Goal: Task Accomplishment & Management: Use online tool/utility

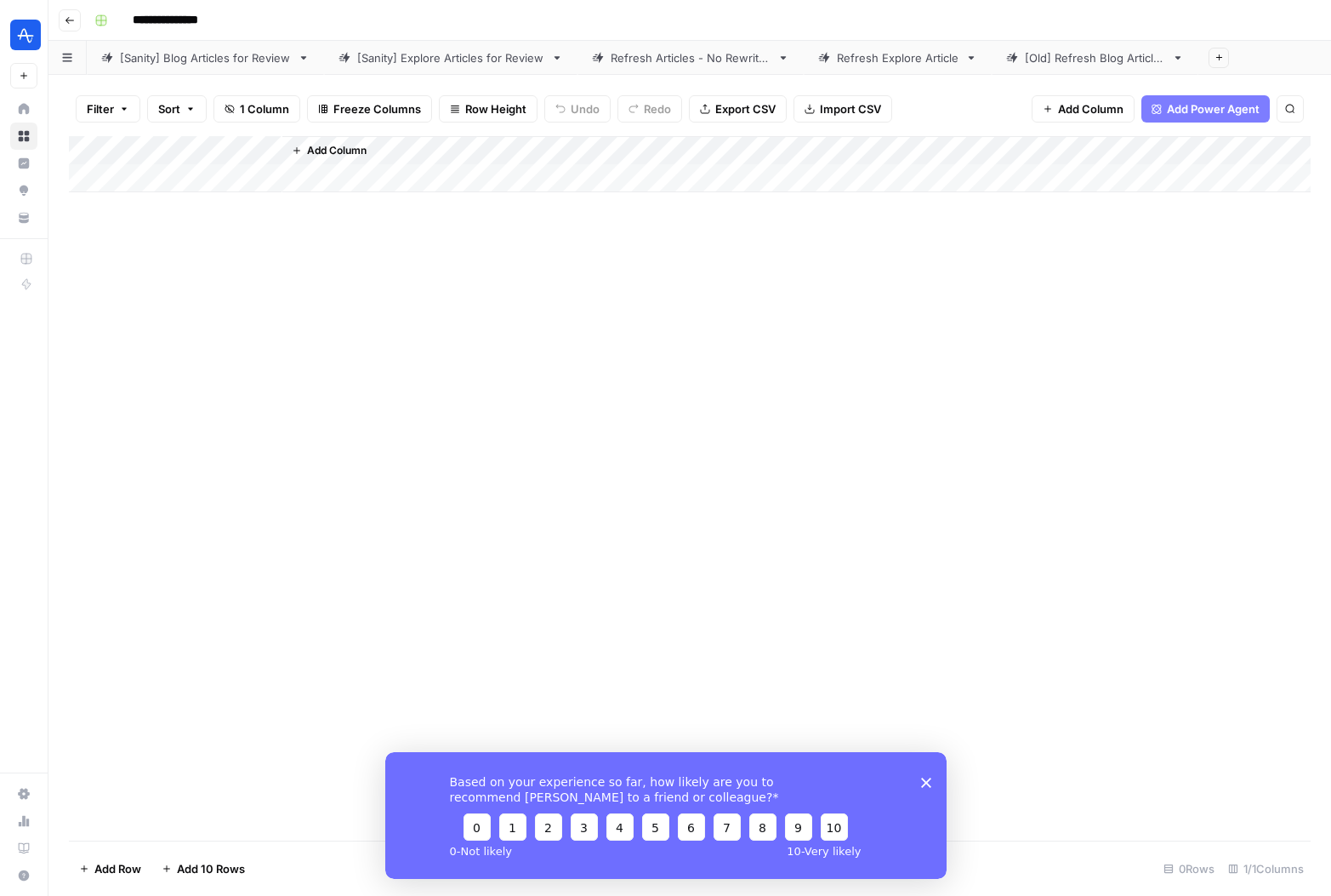
click at [232, 67] on link "[Sanity] Blog Articles for Review" at bounding box center [205, 58] width 237 height 34
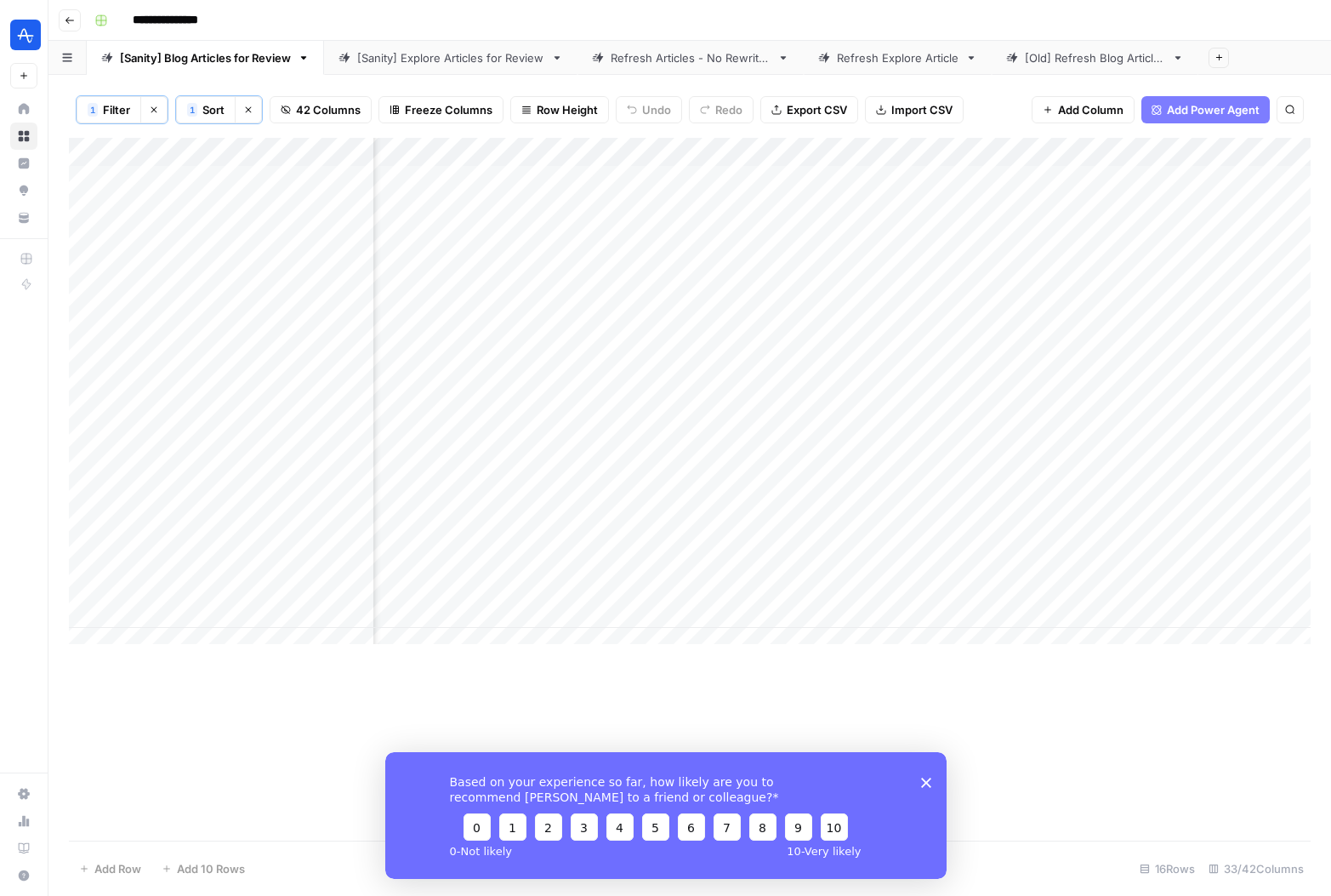
scroll to position [0, 3573]
drag, startPoint x: 877, startPoint y: 149, endPoint x: 947, endPoint y: 148, distance: 70.0
click at [947, 148] on div "Add Column" at bounding box center [690, 398] width 1242 height 519
click at [875, 185] on div "Add Column" at bounding box center [690, 398] width 1242 height 519
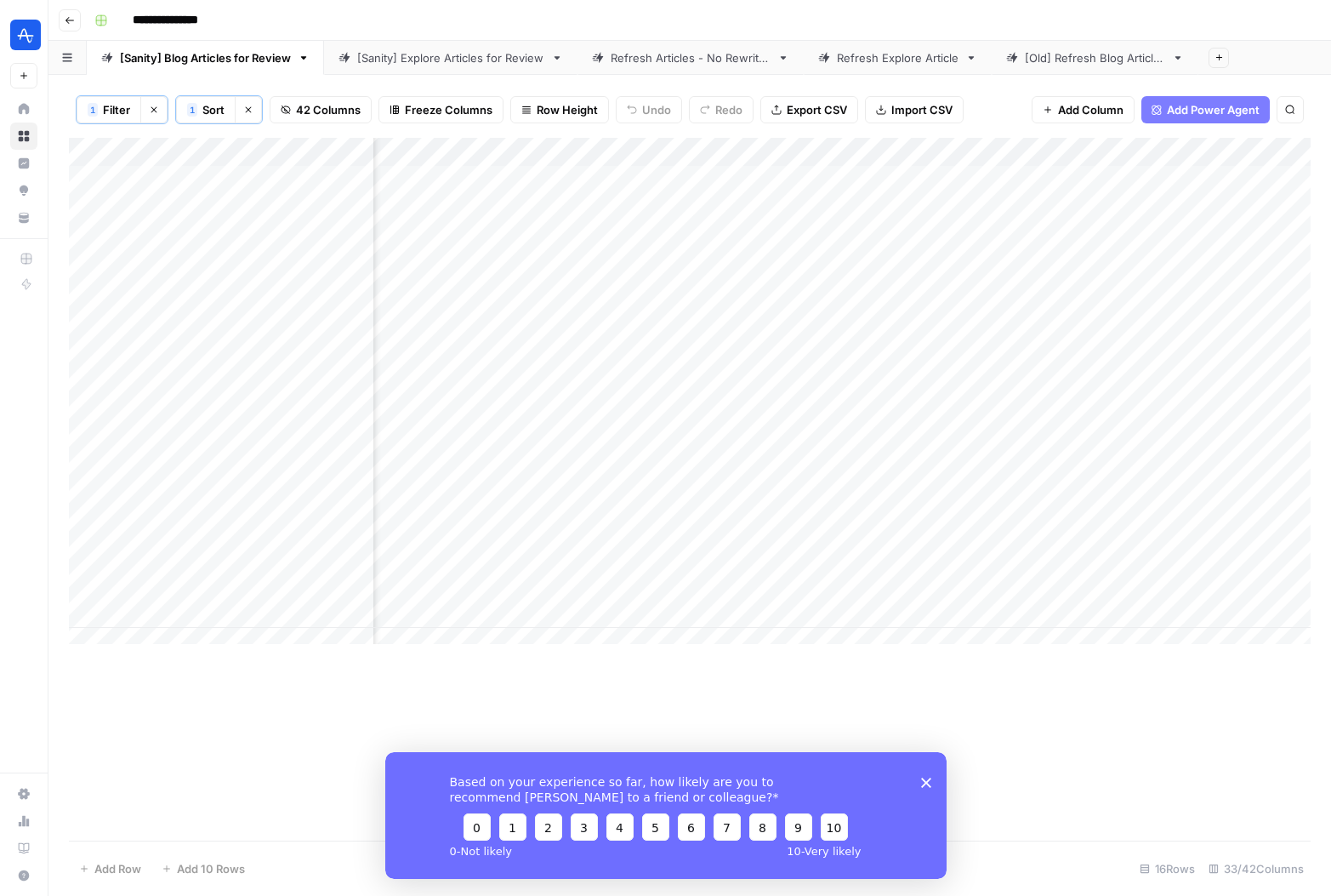
click at [330, 112] on span "42 Columns" at bounding box center [328, 109] width 64 height 17
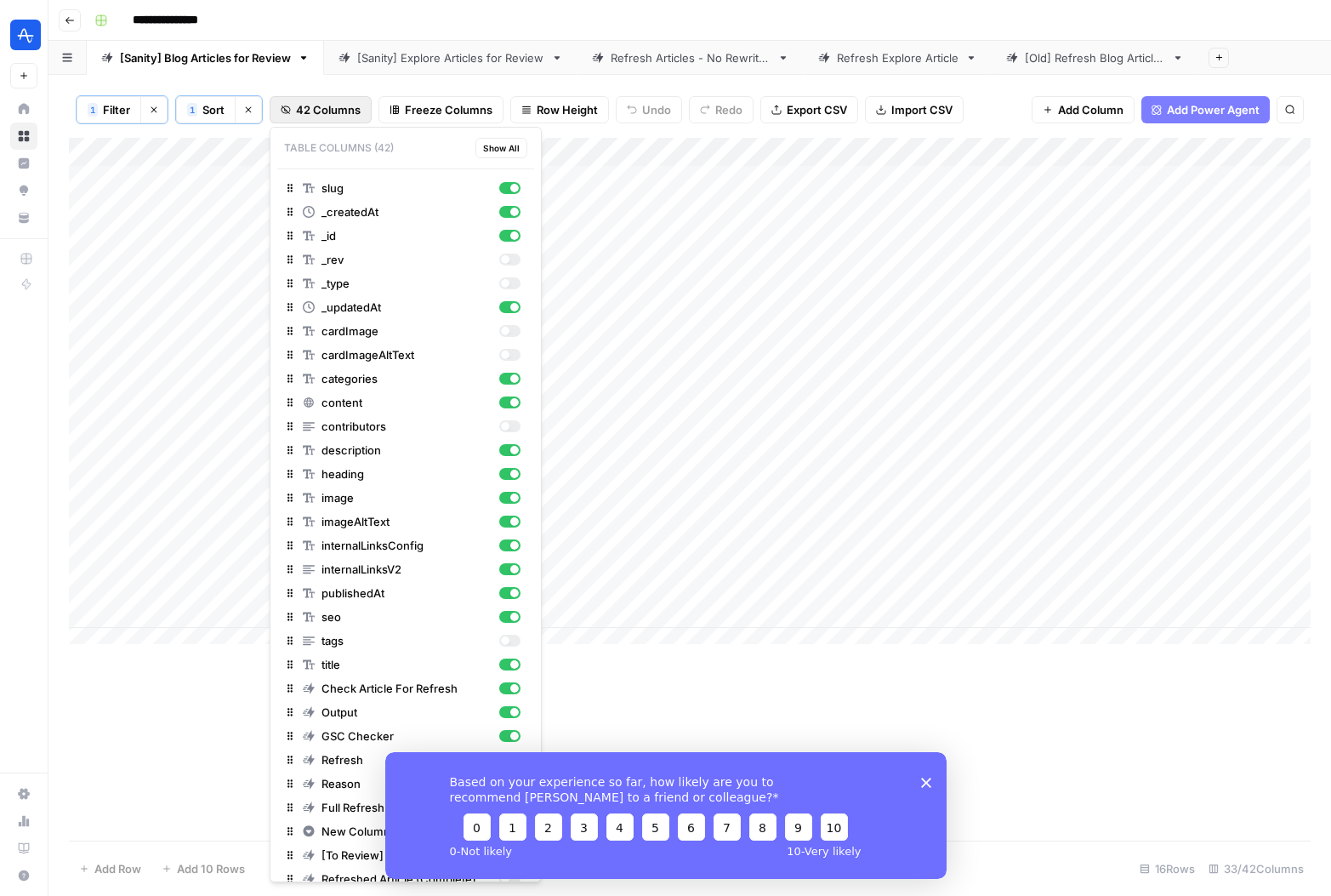
click at [341, 113] on span "42 Columns" at bounding box center [328, 109] width 64 height 17
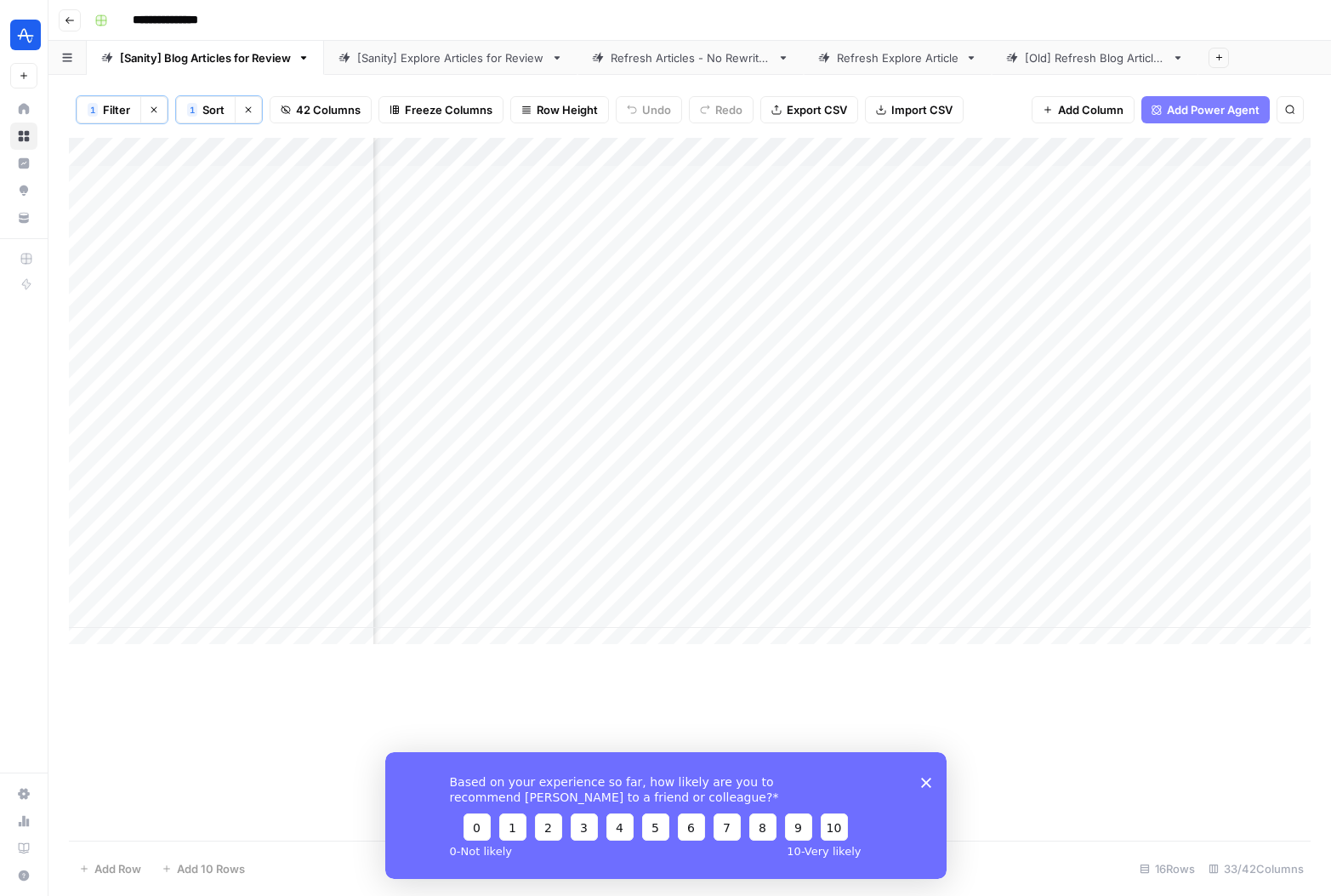
scroll to position [0, 0]
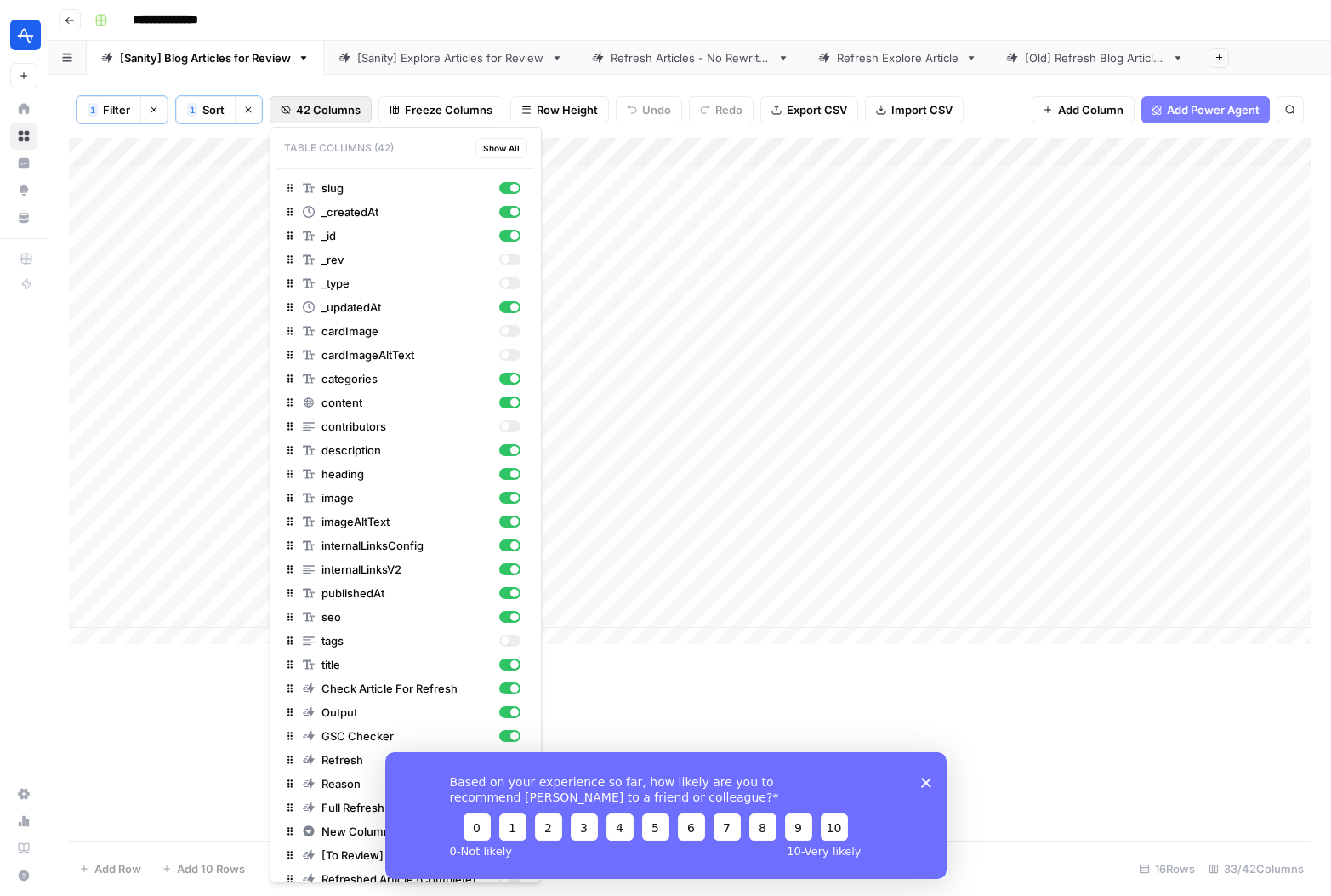
click at [338, 110] on span "42 Columns" at bounding box center [328, 109] width 64 height 17
click at [511, 234] on div "button" at bounding box center [514, 235] width 8 height 8
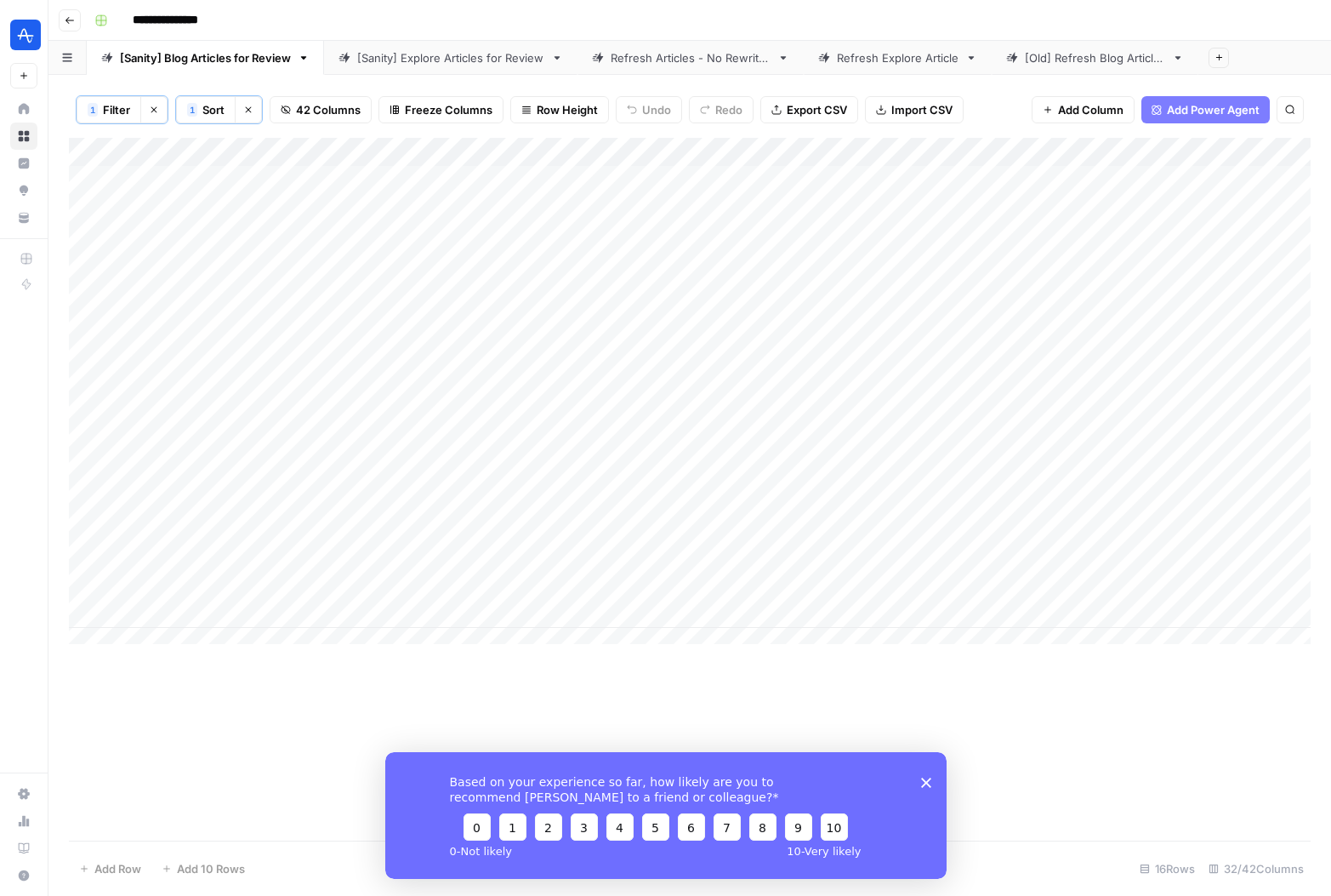
click at [343, 103] on span "42 Columns" at bounding box center [328, 109] width 64 height 17
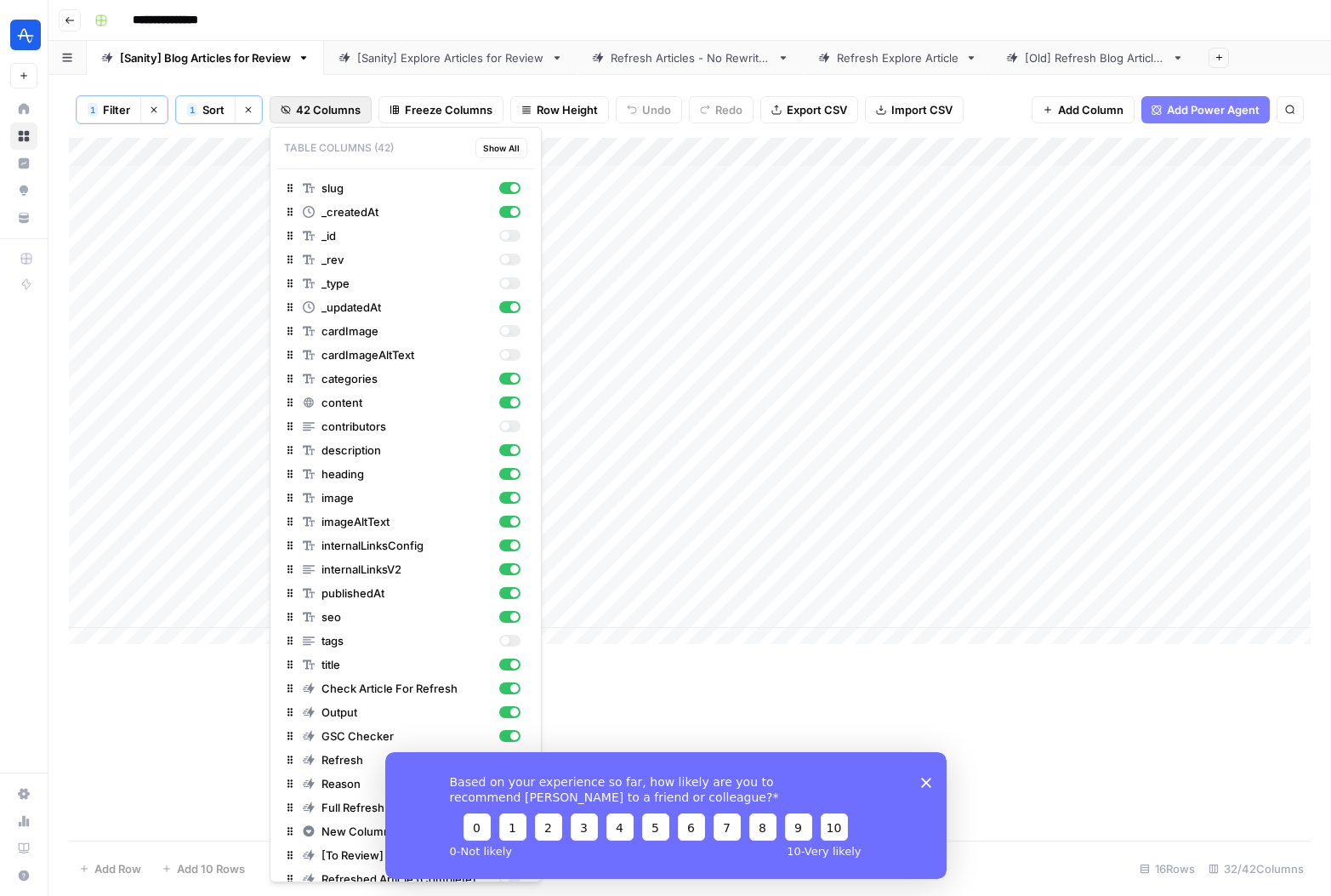
click at [334, 107] on span "42 Columns" at bounding box center [328, 109] width 64 height 17
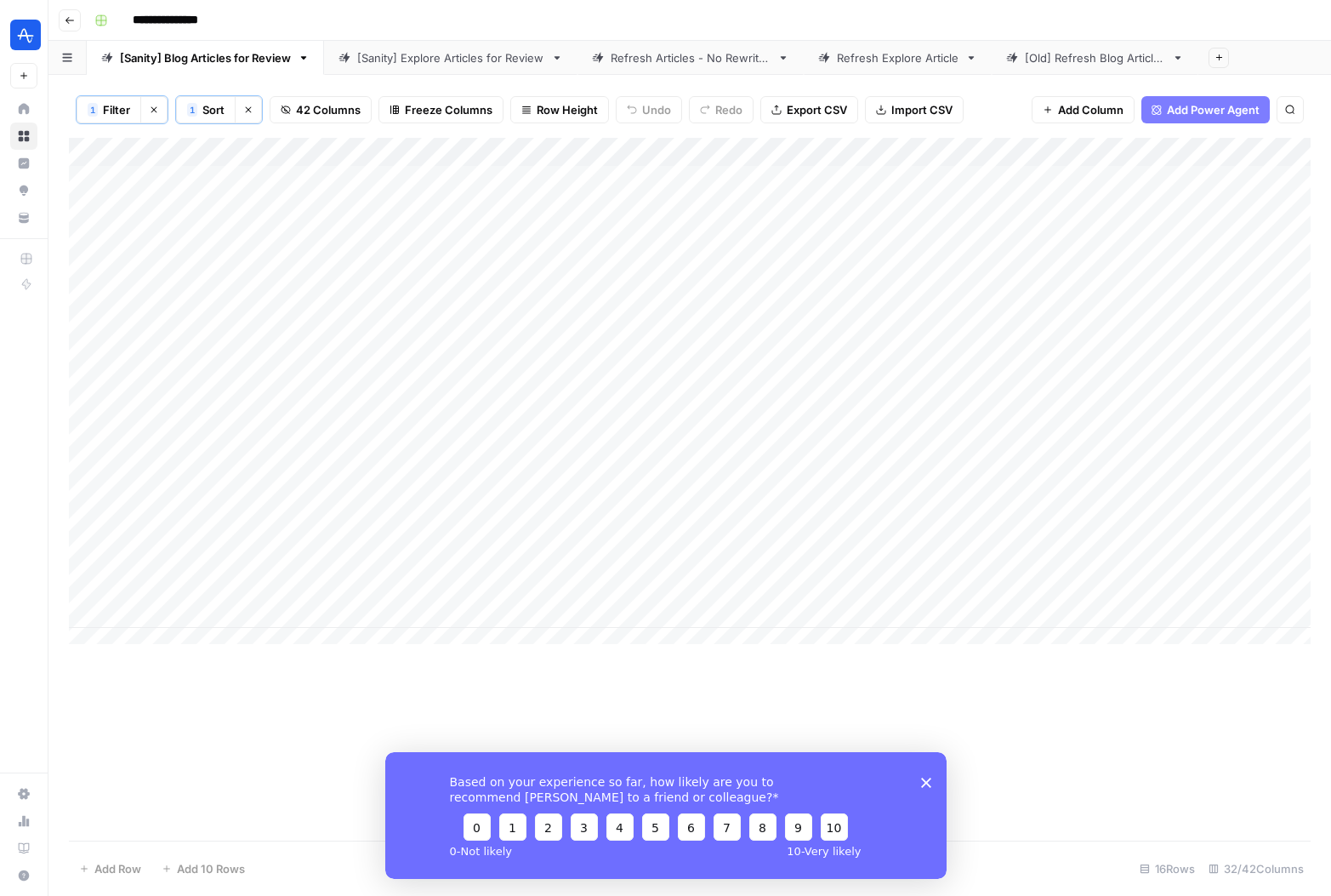
click at [310, 105] on span "42 Columns" at bounding box center [328, 109] width 64 height 17
click at [293, 114] on button "42 Columns" at bounding box center [320, 109] width 102 height 27
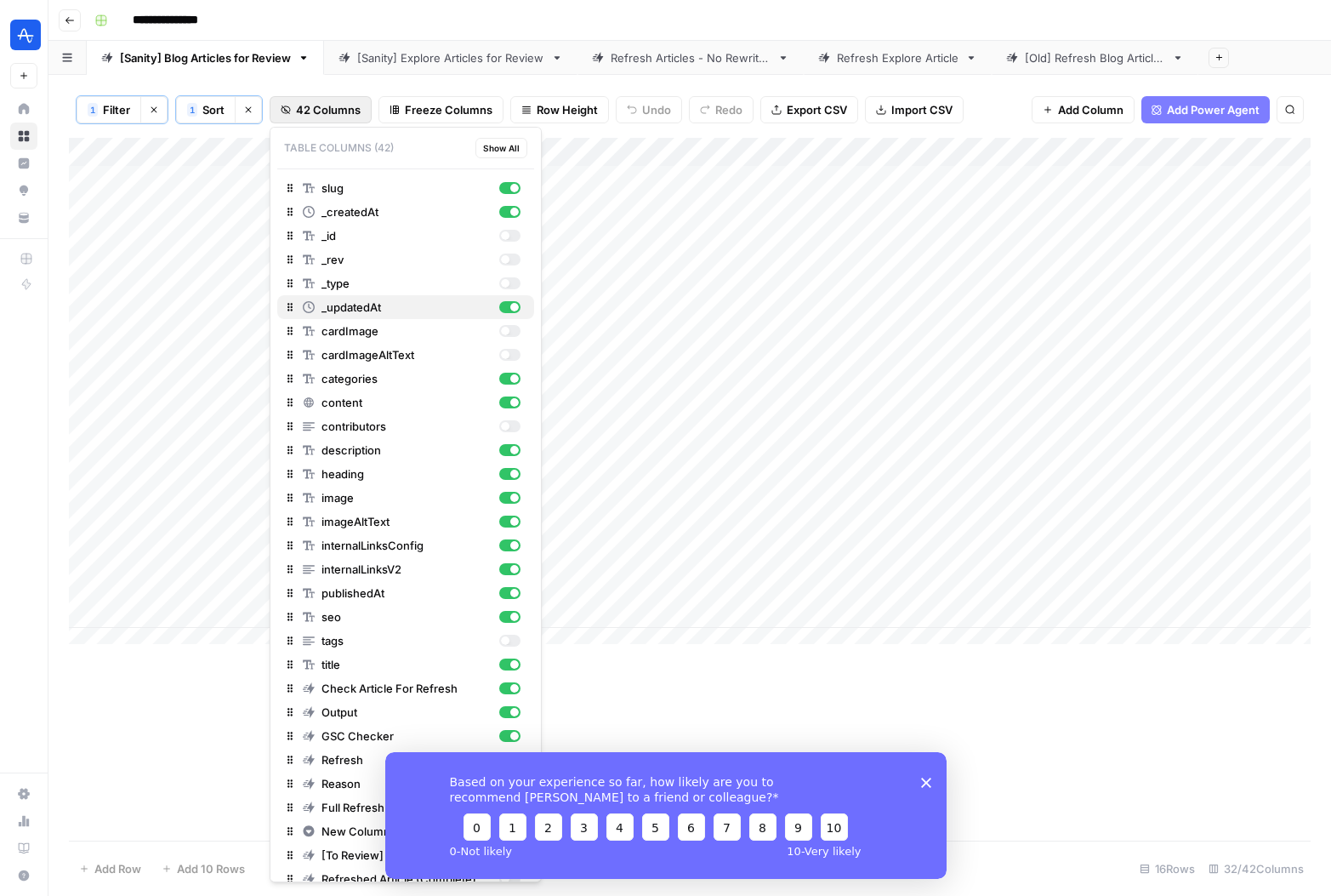
click at [499, 308] on div "button" at bounding box center [510, 307] width 21 height 12
click at [349, 110] on span "42 Columns" at bounding box center [328, 109] width 64 height 17
click at [319, 110] on span "42 Columns" at bounding box center [328, 109] width 64 height 17
click at [499, 399] on div "button" at bounding box center [510, 402] width 21 height 12
click at [499, 451] on div "button" at bounding box center [510, 450] width 21 height 12
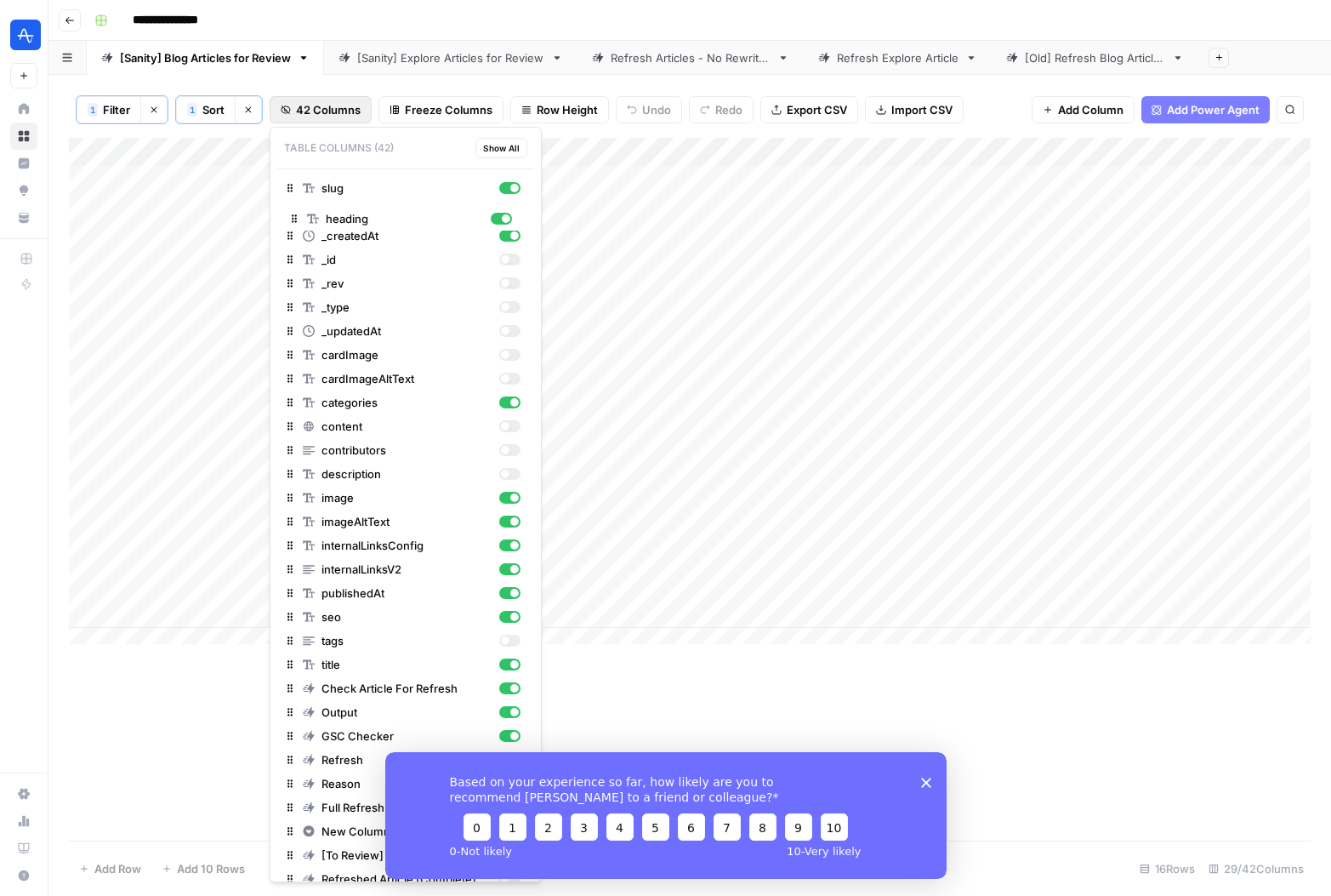
drag, startPoint x: 286, startPoint y: 473, endPoint x: 293, endPoint y: 203, distance: 270.1
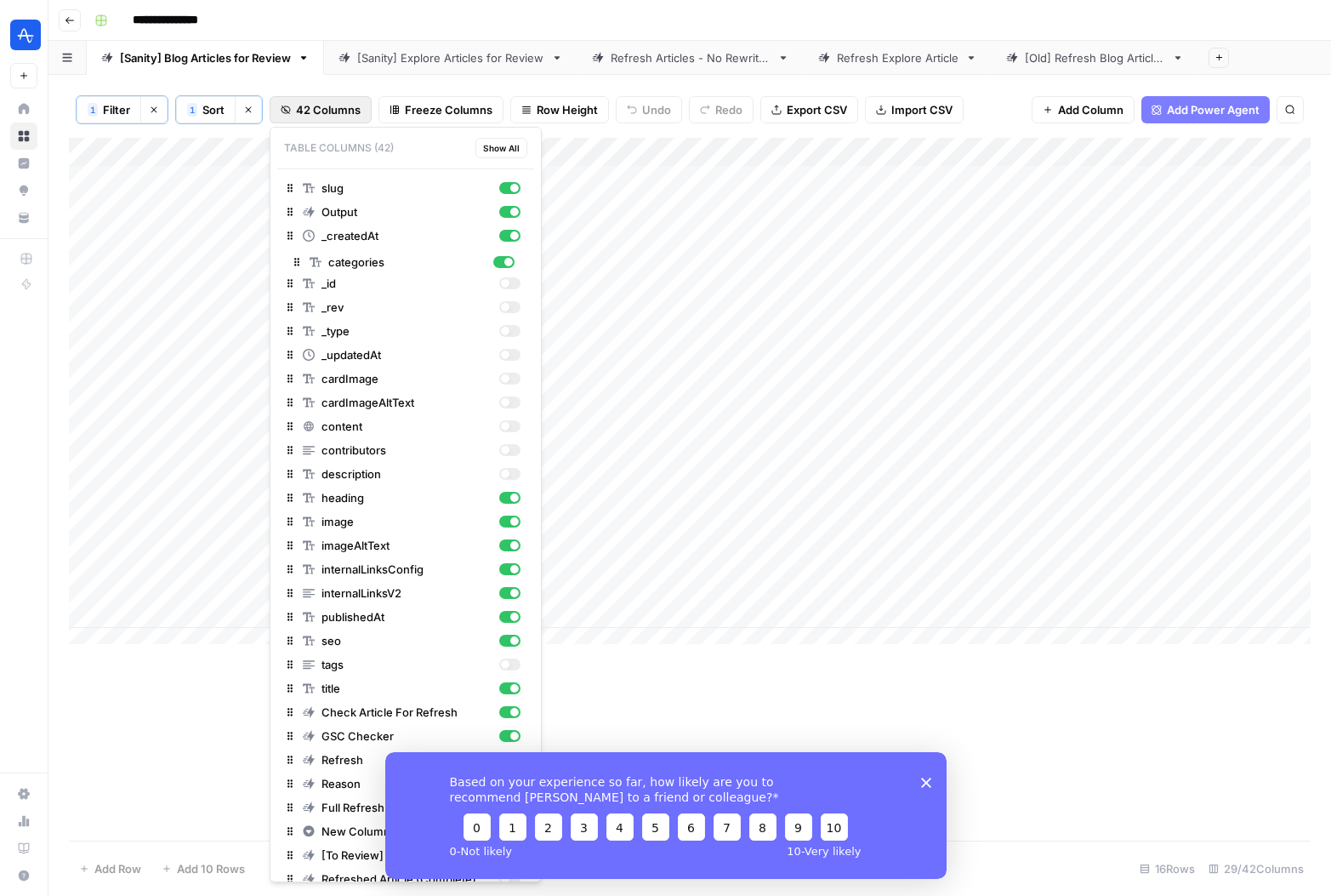
drag, startPoint x: 283, startPoint y: 399, endPoint x: 290, endPoint y: 255, distance: 144.2
click at [1135, 753] on div "Add Column" at bounding box center [690, 489] width 1242 height 703
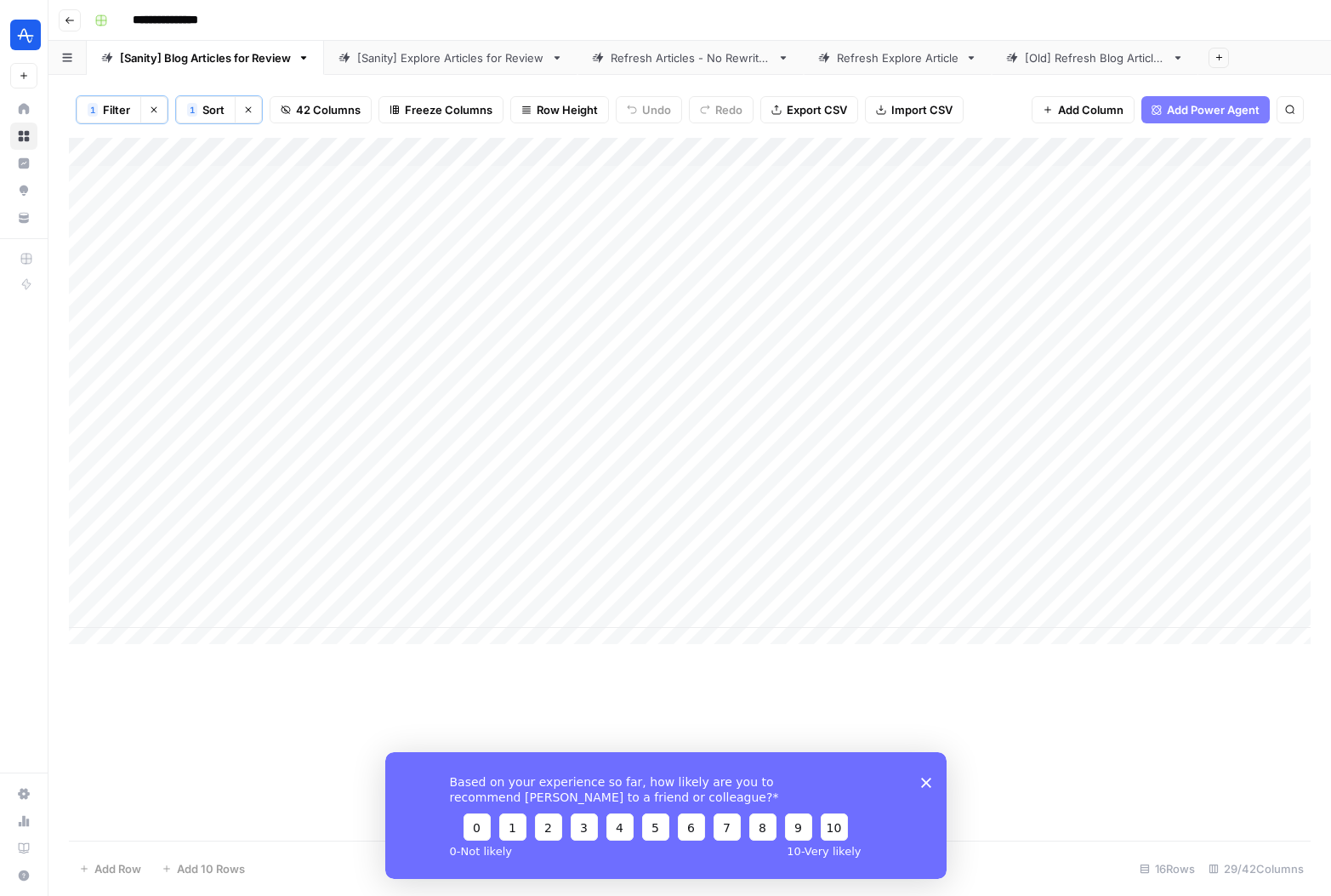
click at [315, 108] on span "42 Columns" at bounding box center [328, 109] width 64 height 17
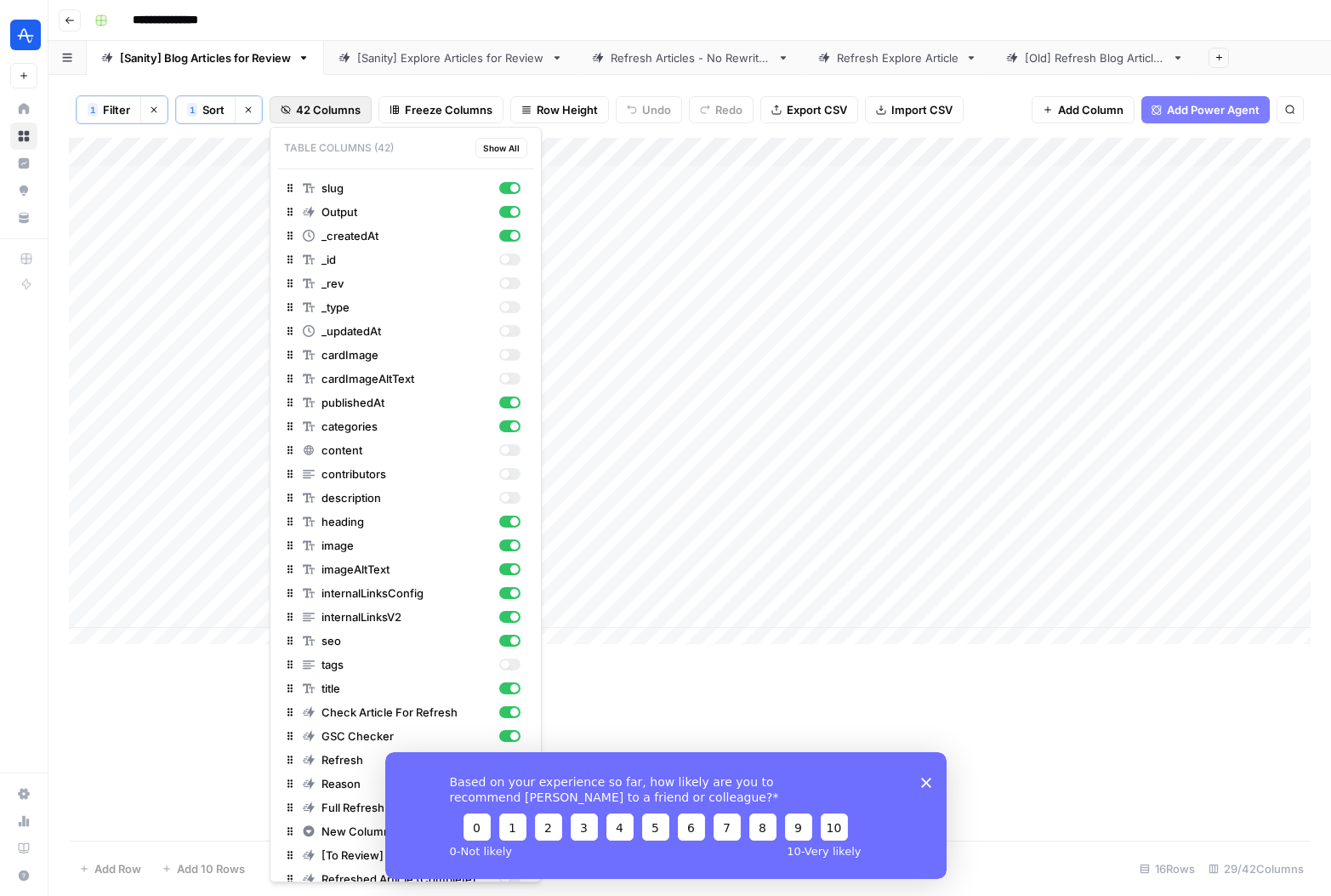
click at [939, 707] on div "Add Column" at bounding box center [690, 489] width 1242 height 703
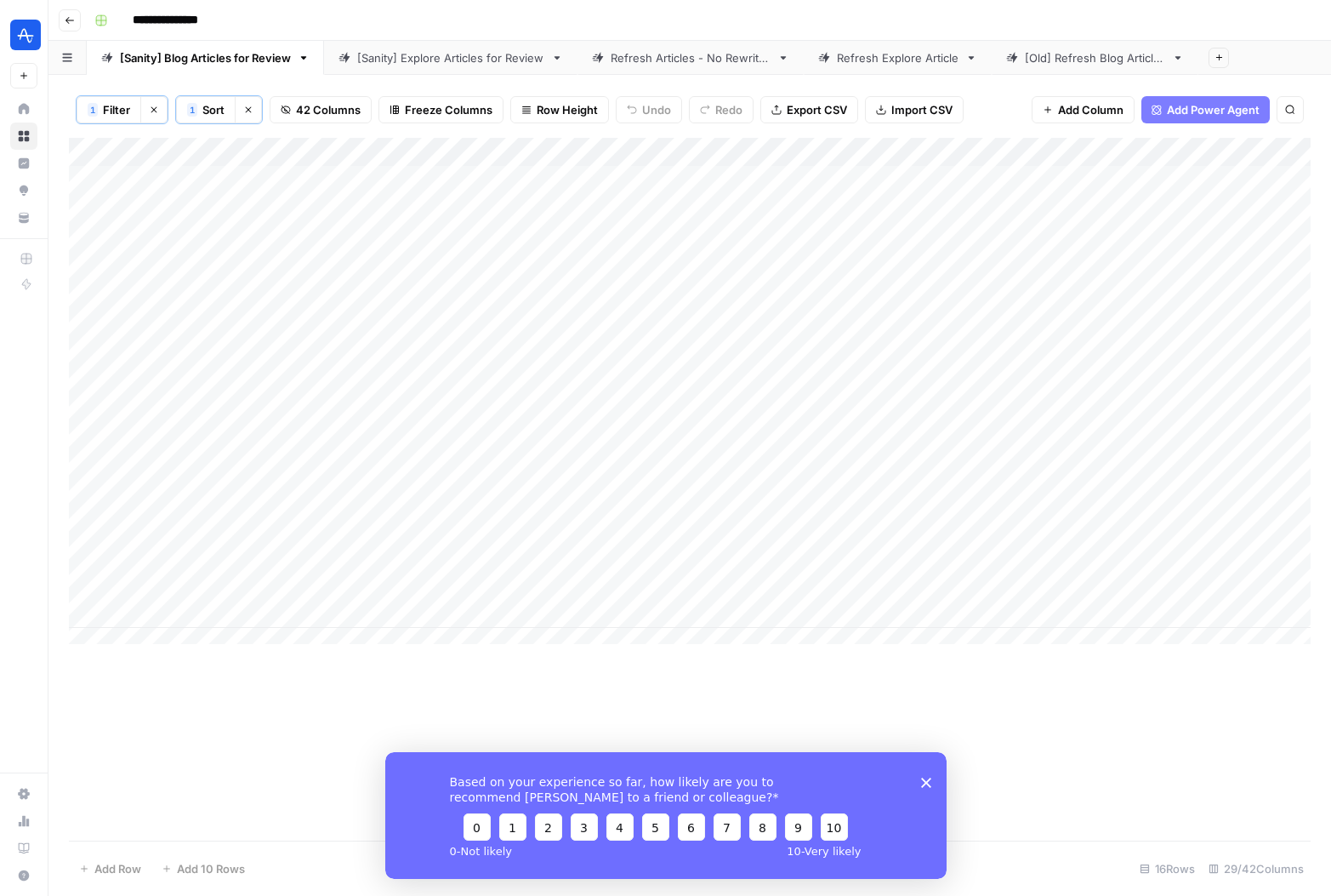
click at [513, 147] on div "Add Column" at bounding box center [690, 398] width 1242 height 519
click at [426, 189] on input "Output" at bounding box center [474, 193] width 173 height 17
click at [515, 150] on div "Add Column" at bounding box center [690, 398] width 1242 height 519
click at [513, 152] on div at bounding box center [450, 155] width 154 height 34
click at [473, 143] on div at bounding box center [450, 155] width 154 height 34
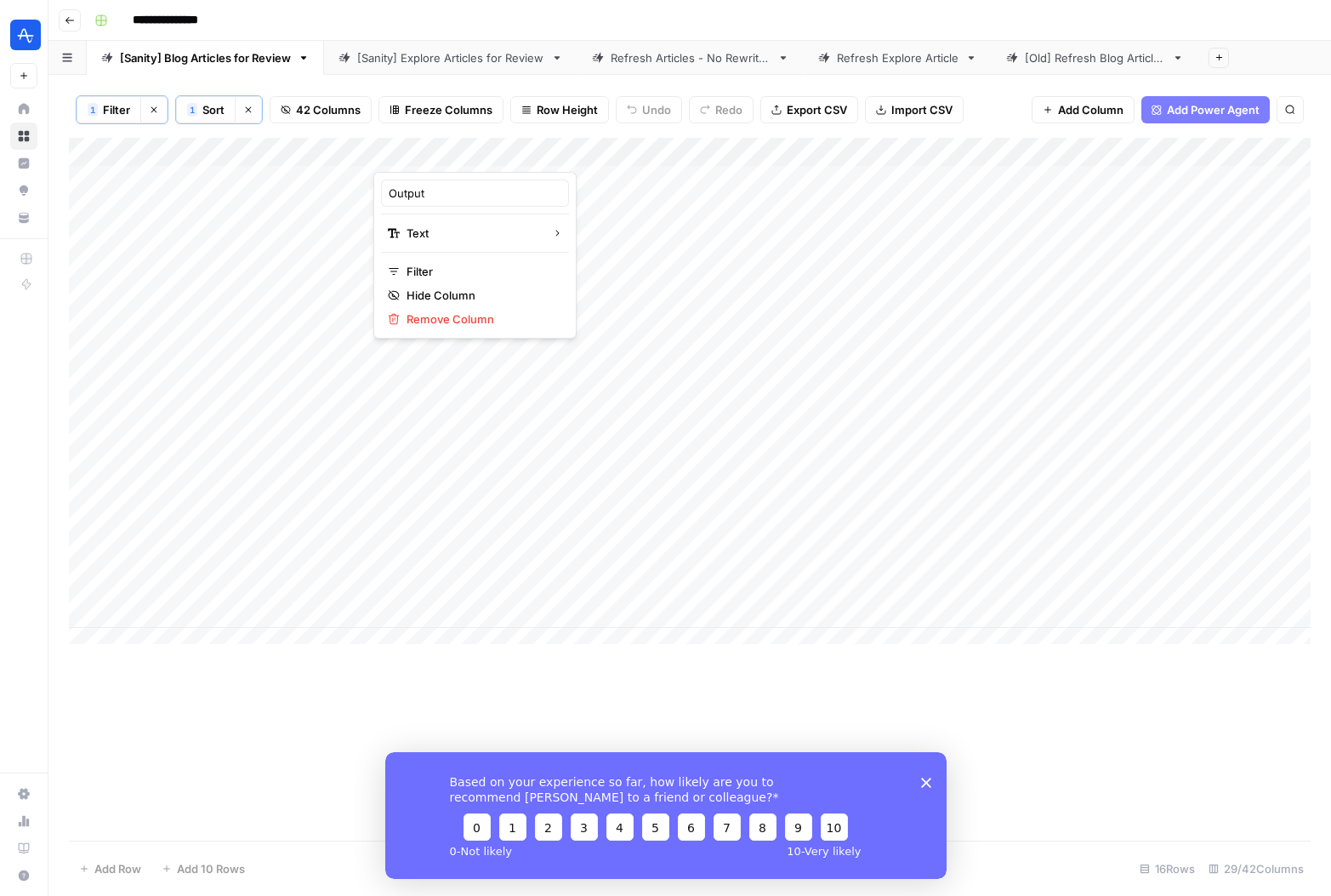
click at [459, 152] on div at bounding box center [450, 155] width 154 height 34
click at [458, 130] on div "1 Filter Clear filters 1 Sort Clear sorts 42 Columns Freeze Columns Row Height …" at bounding box center [690, 109] width 1242 height 56
drag, startPoint x: 445, startPoint y: 149, endPoint x: 1254, endPoint y: 208, distance: 811.1
click at [1254, 208] on div "Add Column" at bounding box center [690, 398] width 1242 height 519
click at [920, 777] on icon "Close survey" at bounding box center [925, 781] width 10 height 10
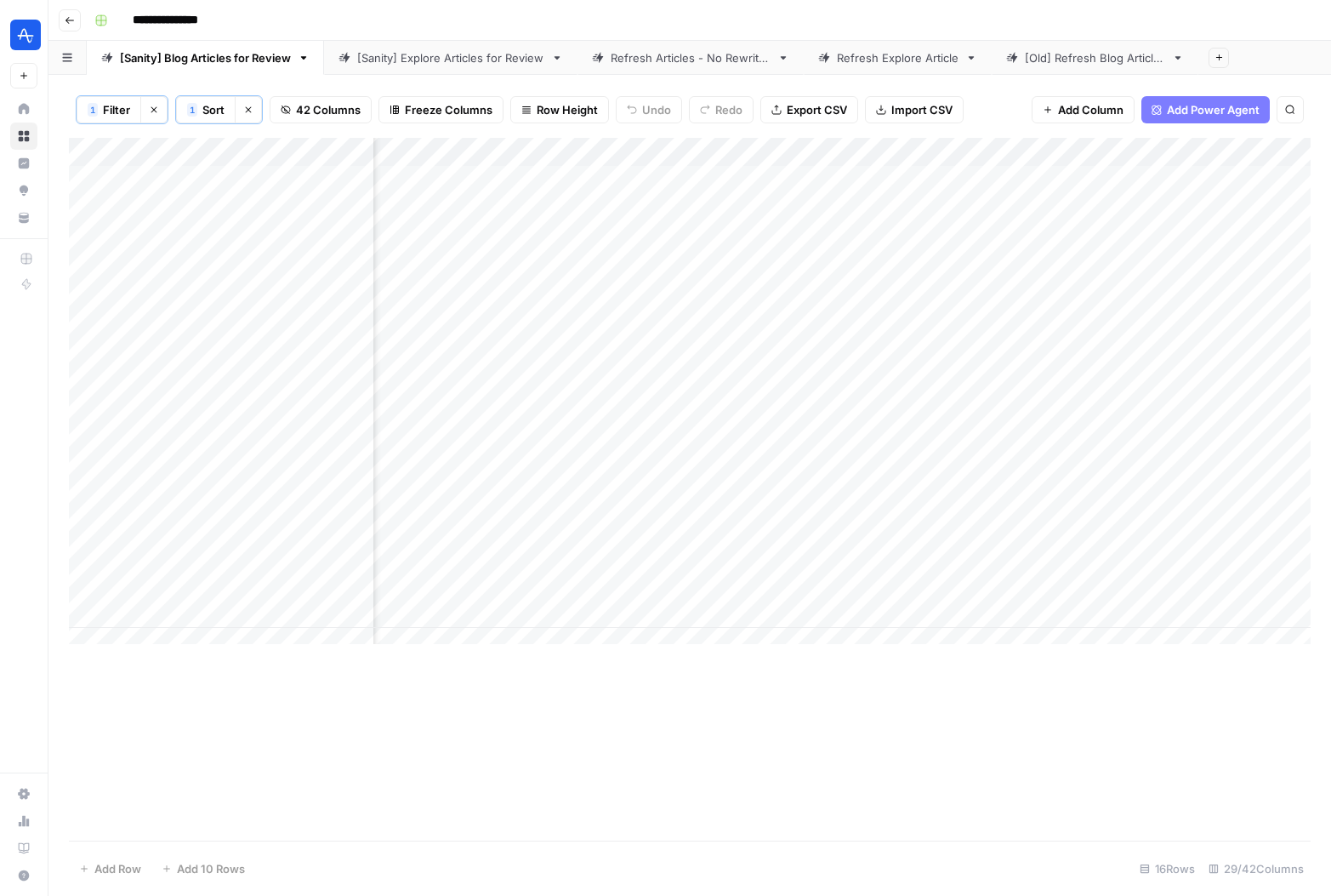
scroll to position [0, 802]
drag, startPoint x: 527, startPoint y: 147, endPoint x: 1273, endPoint y: 154, distance: 746.0
click at [1273, 154] on div "Add Column" at bounding box center [690, 398] width 1242 height 519
drag, startPoint x: 525, startPoint y: 148, endPoint x: 1117, endPoint y: 161, distance: 592.1
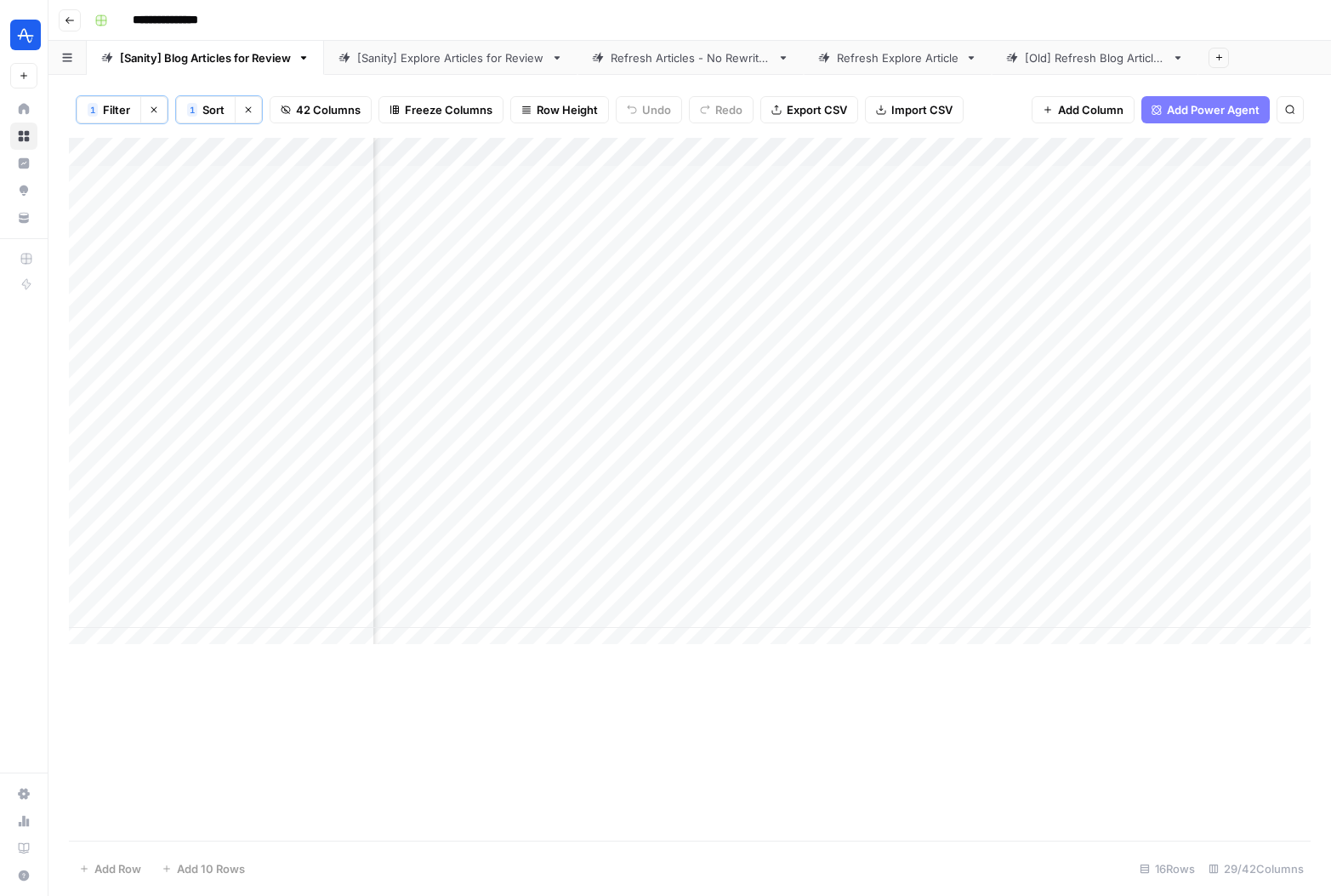
click at [1117, 161] on div "Add Column" at bounding box center [690, 398] width 1242 height 519
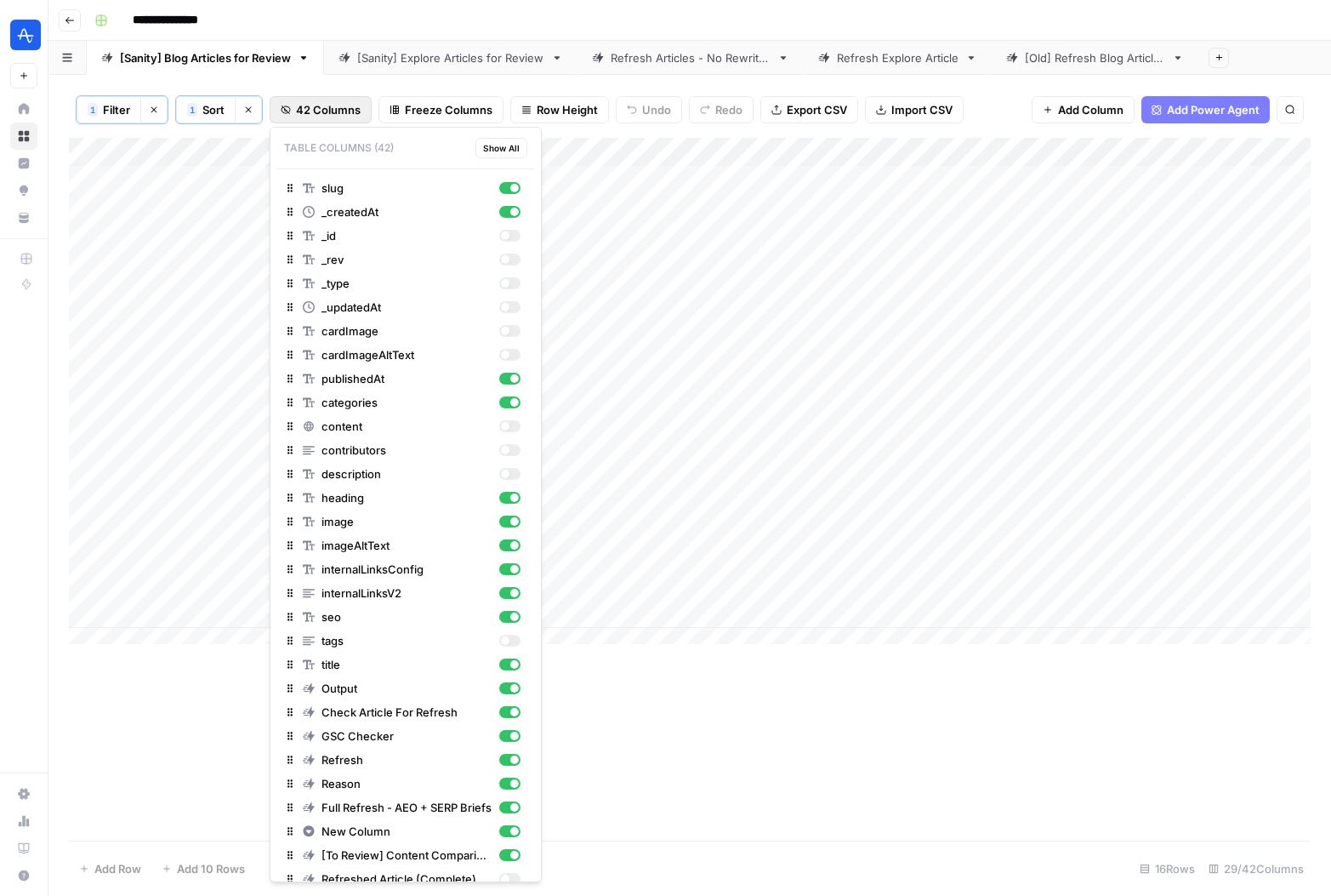
click at [308, 109] on span "42 Columns" at bounding box center [328, 109] width 64 height 17
drag, startPoint x: 288, startPoint y: 498, endPoint x: 283, endPoint y: 209, distance: 289.0
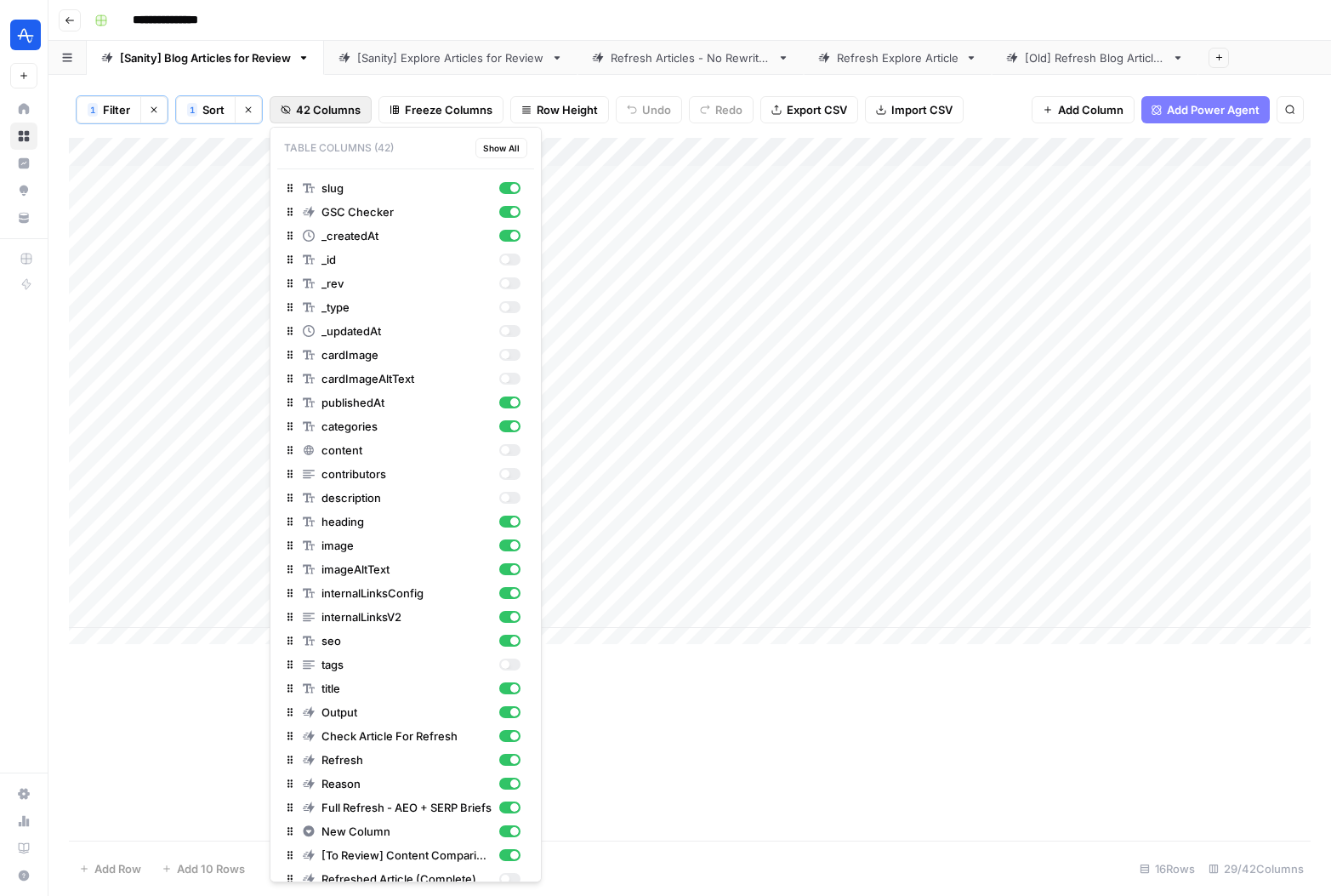
click at [868, 721] on div "Add Column" at bounding box center [690, 489] width 1242 height 703
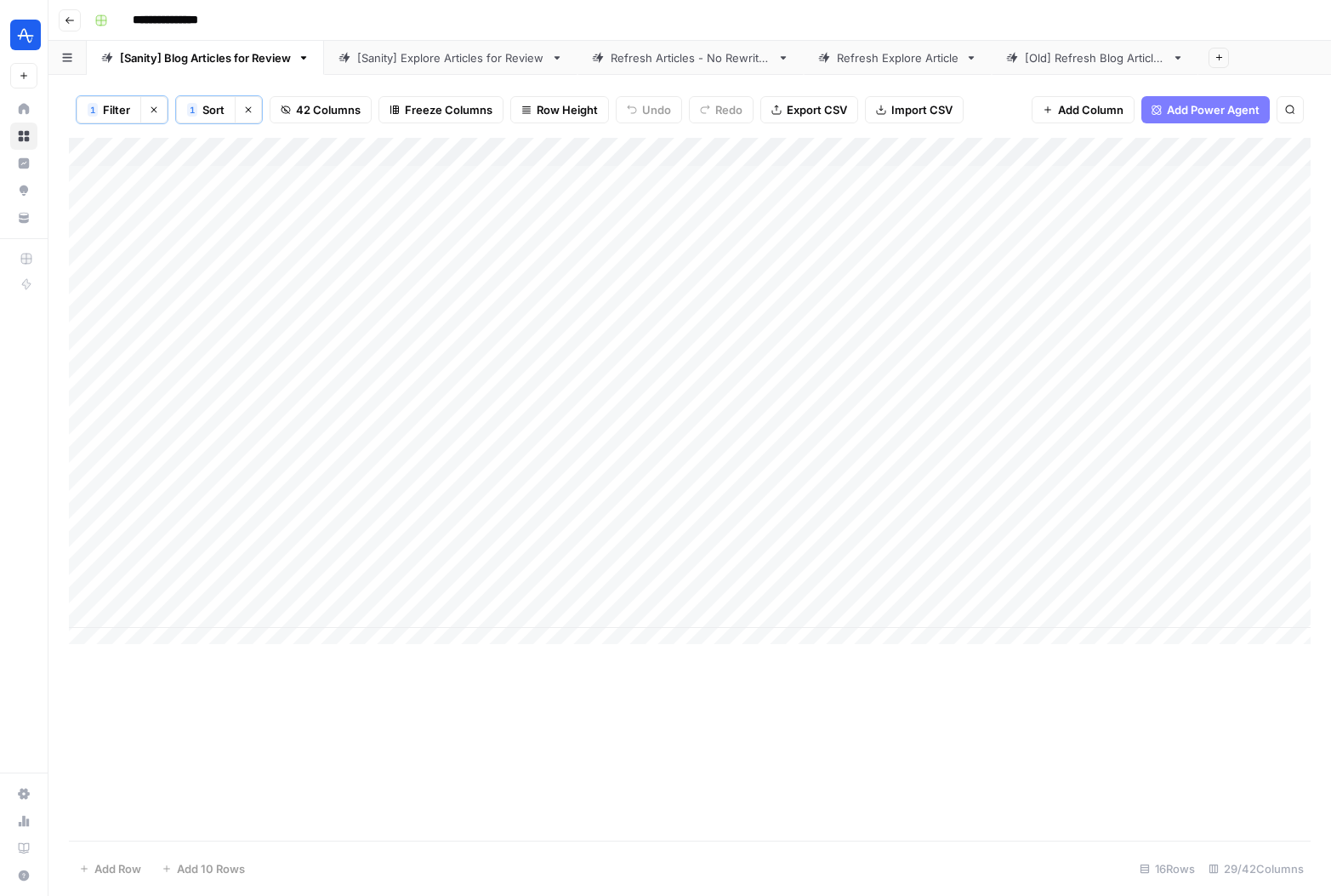
click at [494, 150] on div "Add Column" at bounding box center [690, 398] width 1242 height 519
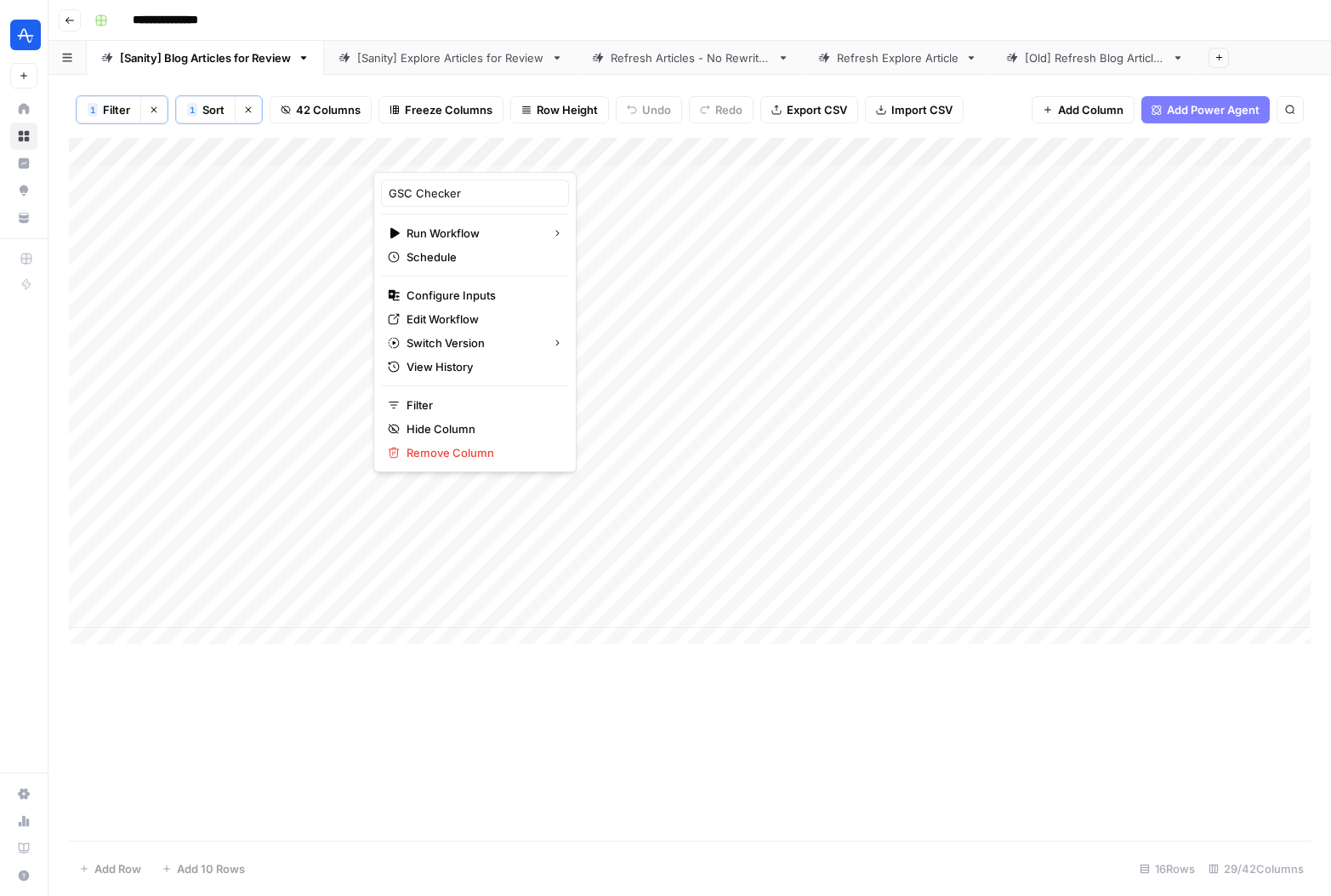
click at [487, 151] on div at bounding box center [450, 155] width 154 height 34
drag, startPoint x: 424, startPoint y: 151, endPoint x: 472, endPoint y: 133, distance: 51.3
click at [473, 134] on body "**********" at bounding box center [666, 448] width 1331 height 896
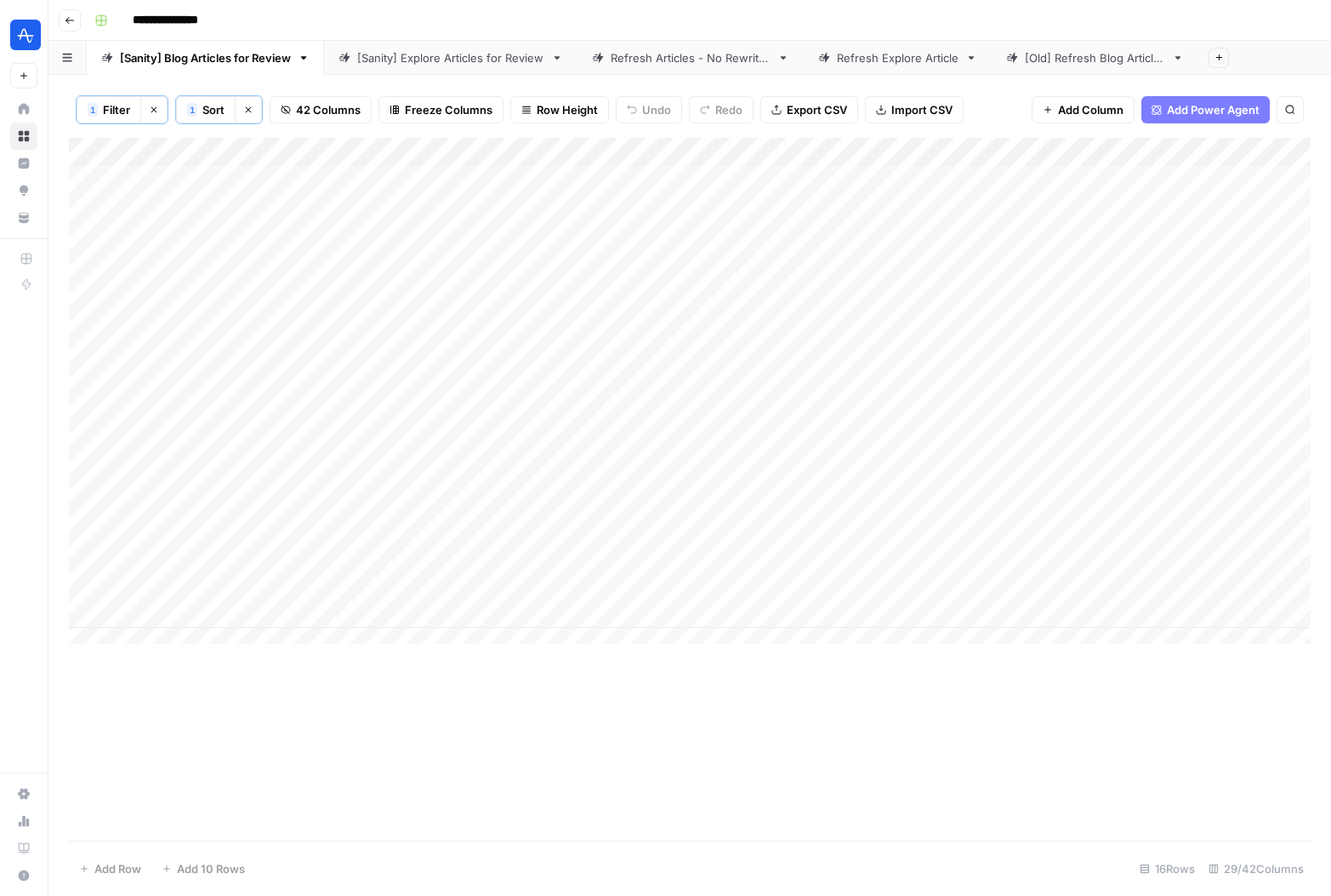
click at [725, 782] on div "Add Column" at bounding box center [690, 489] width 1242 height 703
drag, startPoint x: 1224, startPoint y: 151, endPoint x: 424, endPoint y: 163, distance: 800.1
click at [424, 163] on div "Add Column" at bounding box center [690, 398] width 1242 height 519
drag, startPoint x: 666, startPoint y: 151, endPoint x: 964, endPoint y: 161, distance: 298.2
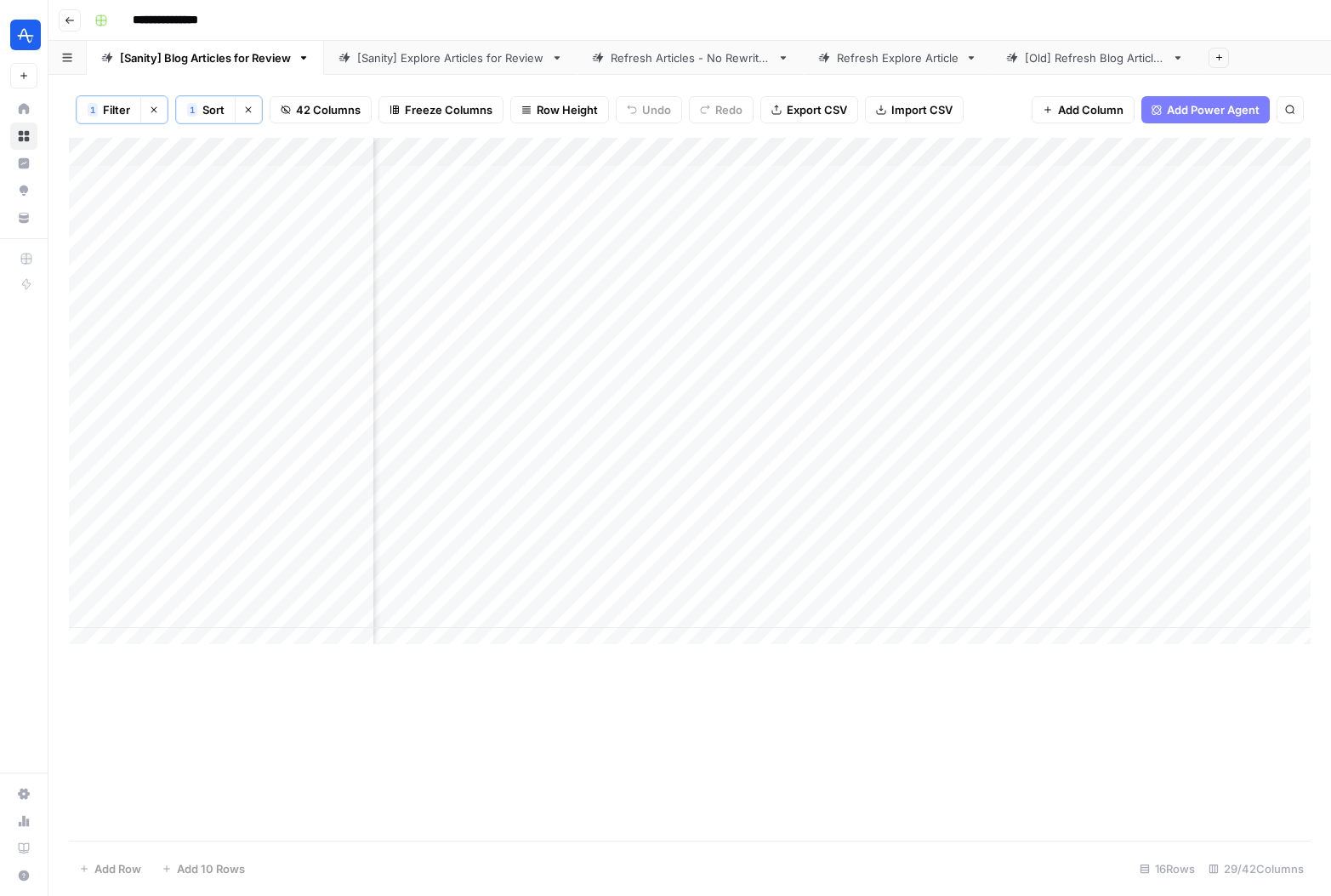
click at [964, 161] on div "Add Column" at bounding box center [690, 398] width 1242 height 519
drag, startPoint x: 620, startPoint y: 151, endPoint x: 475, endPoint y: 159, distance: 145.2
click at [475, 159] on div "Add Column" at bounding box center [690, 398] width 1242 height 519
drag, startPoint x: 719, startPoint y: 150, endPoint x: 615, endPoint y: 155, distance: 104.1
click at [615, 155] on div "Add Column" at bounding box center [690, 398] width 1242 height 519
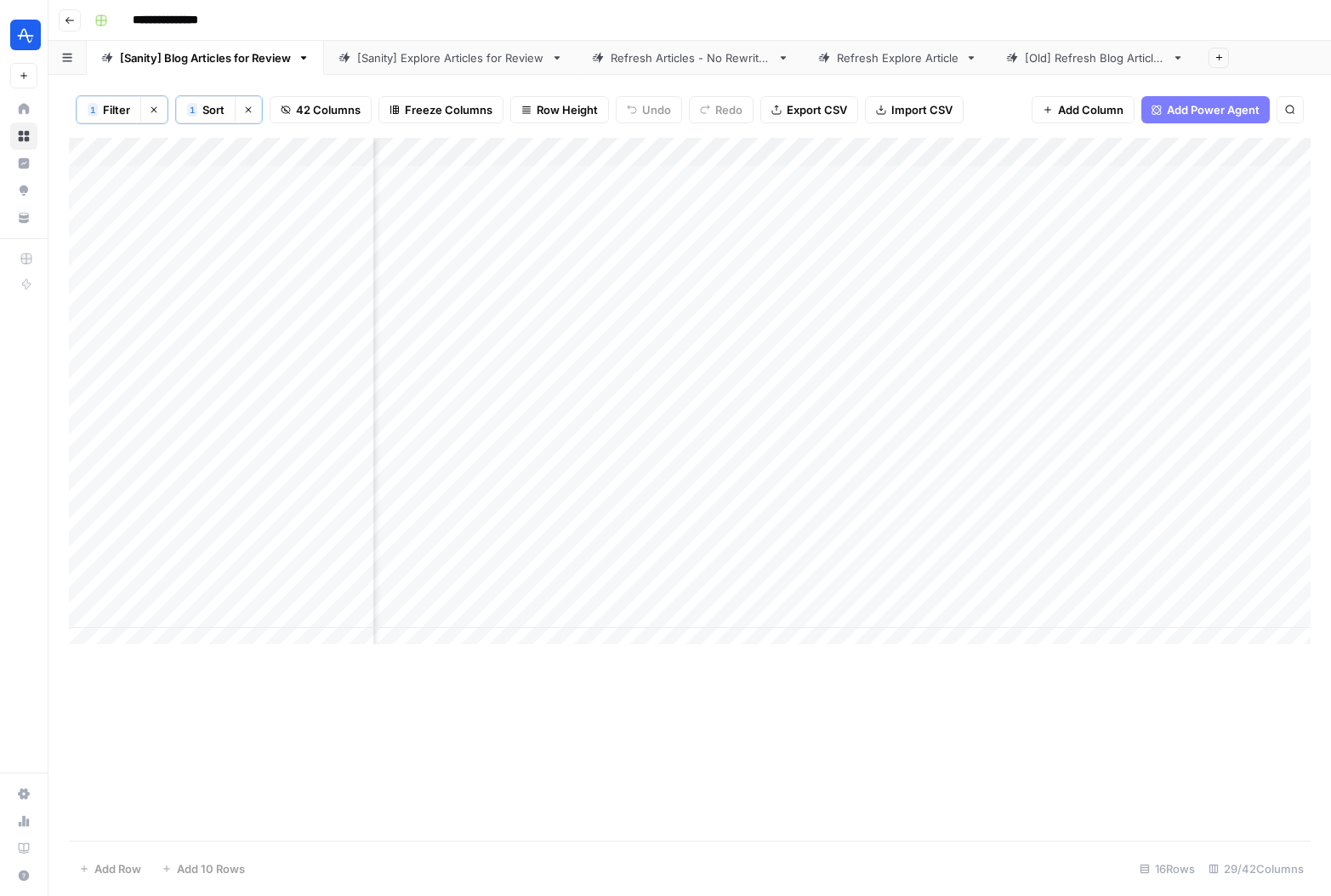
scroll to position [0, 737]
click at [662, 150] on div "Add Column" at bounding box center [690, 398] width 1242 height 519
click at [516, 359] on span "Hide Column" at bounding box center [537, 357] width 148 height 17
click at [663, 149] on div "Add Column" at bounding box center [690, 398] width 1242 height 519
click at [792, 754] on div "Add Column" at bounding box center [690, 489] width 1242 height 703
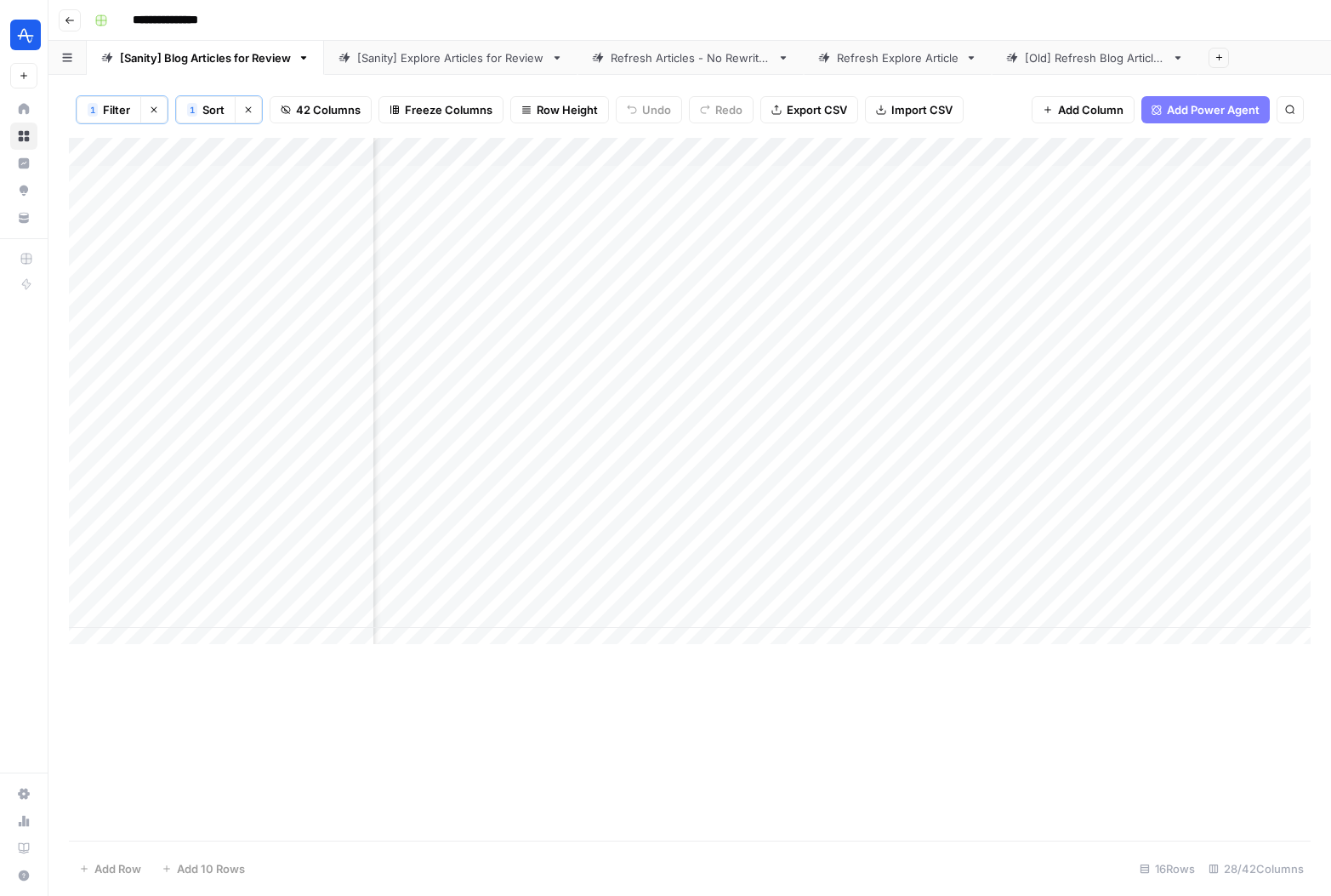
scroll to position [0, 1333]
click at [803, 149] on div "Add Column" at bounding box center [690, 398] width 1242 height 519
click at [637, 352] on span "Hide Column" at bounding box center [676, 357] width 148 height 17
click at [802, 148] on div "Add Column" at bounding box center [690, 398] width 1242 height 519
click at [665, 358] on span "Hide Column" at bounding box center [676, 357] width 148 height 17
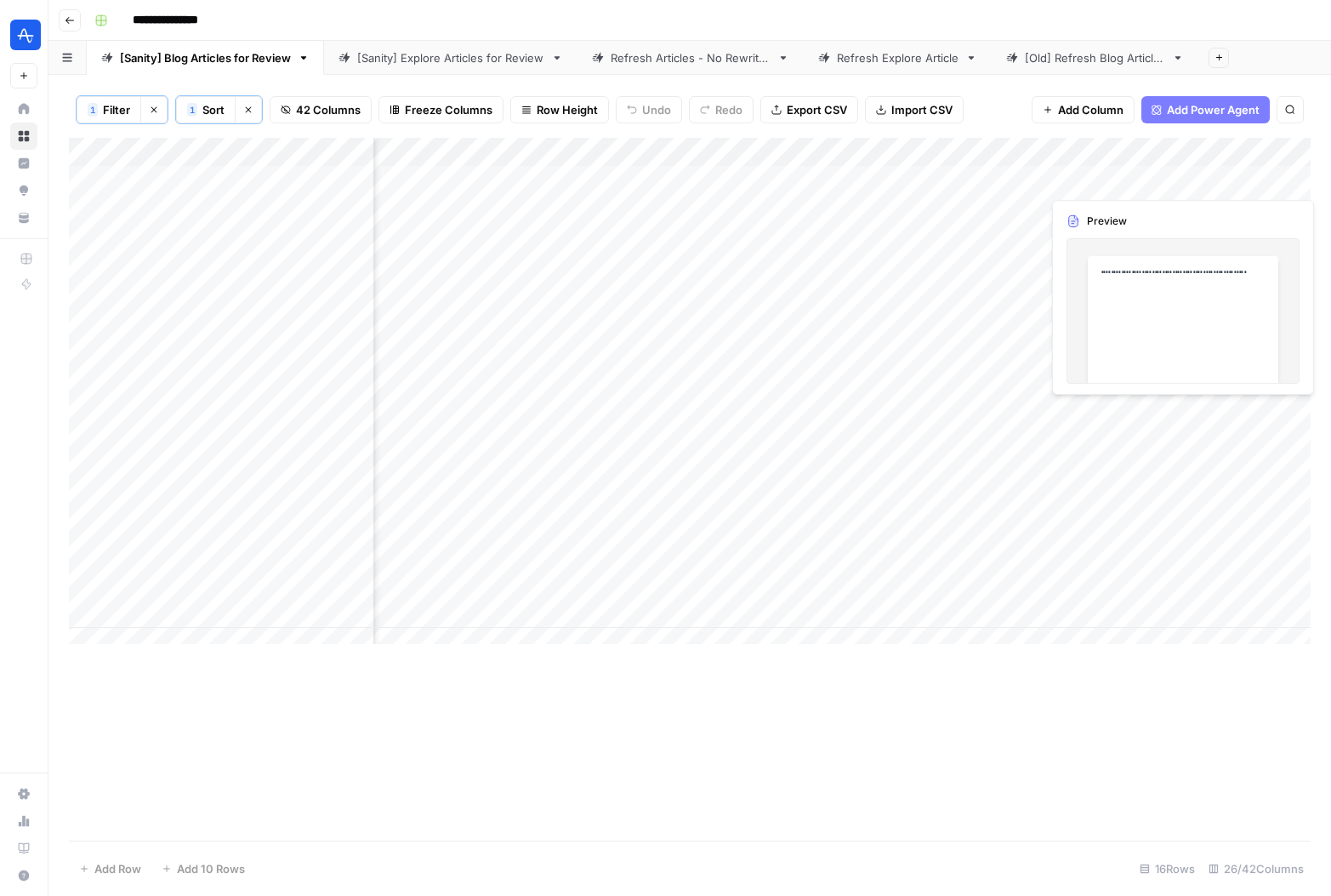
scroll to position [0, 511]
drag, startPoint x: 586, startPoint y: 153, endPoint x: 1228, endPoint y: 148, distance: 642.0
click at [1228, 148] on div "Add Column" at bounding box center [690, 398] width 1242 height 519
click at [859, 147] on div "Add Column" at bounding box center [690, 398] width 1242 height 519
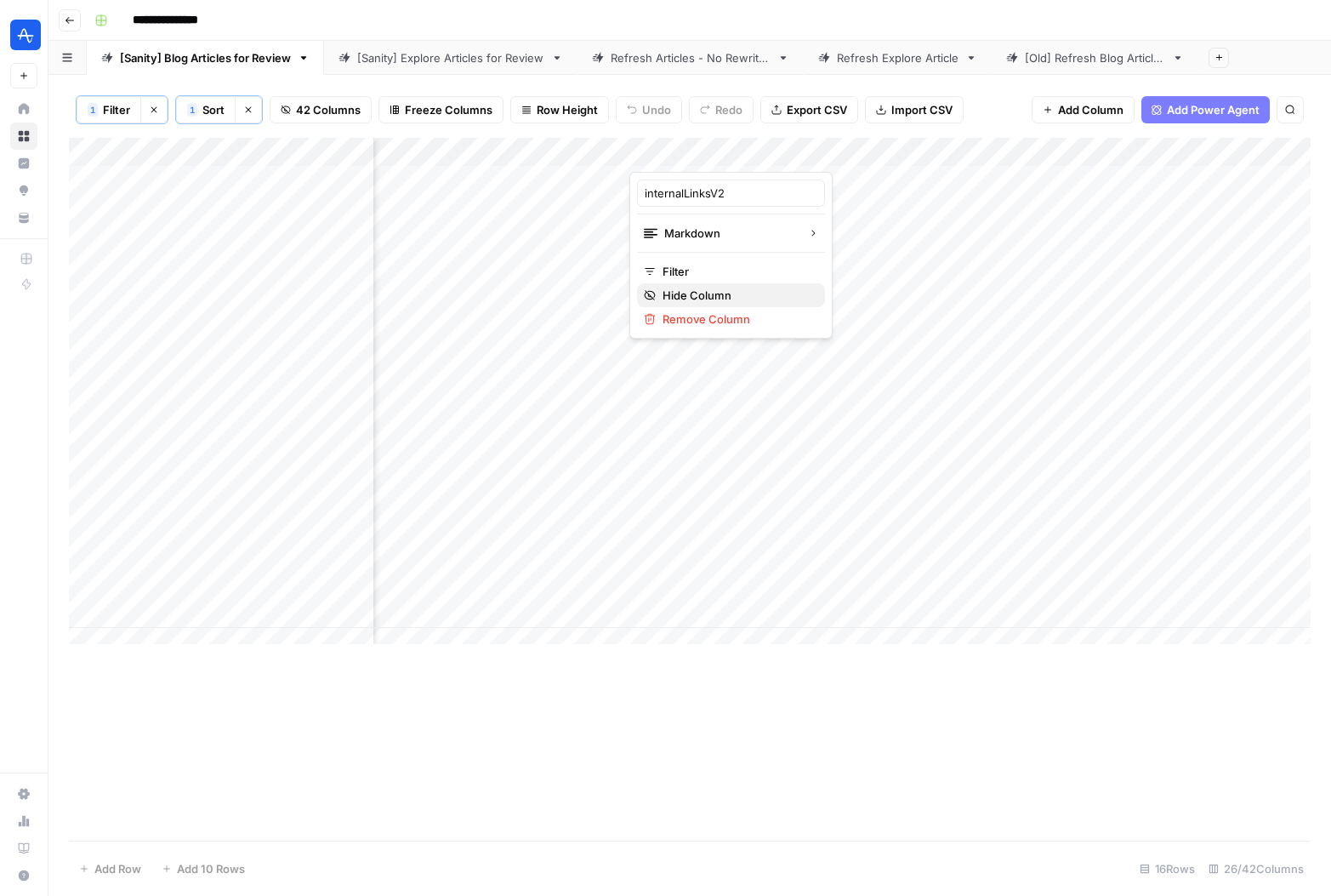
click at [669, 301] on span "Hide Column" at bounding box center [736, 295] width 148 height 17
click at [613, 148] on div "Add Column" at bounding box center [690, 398] width 1242 height 519
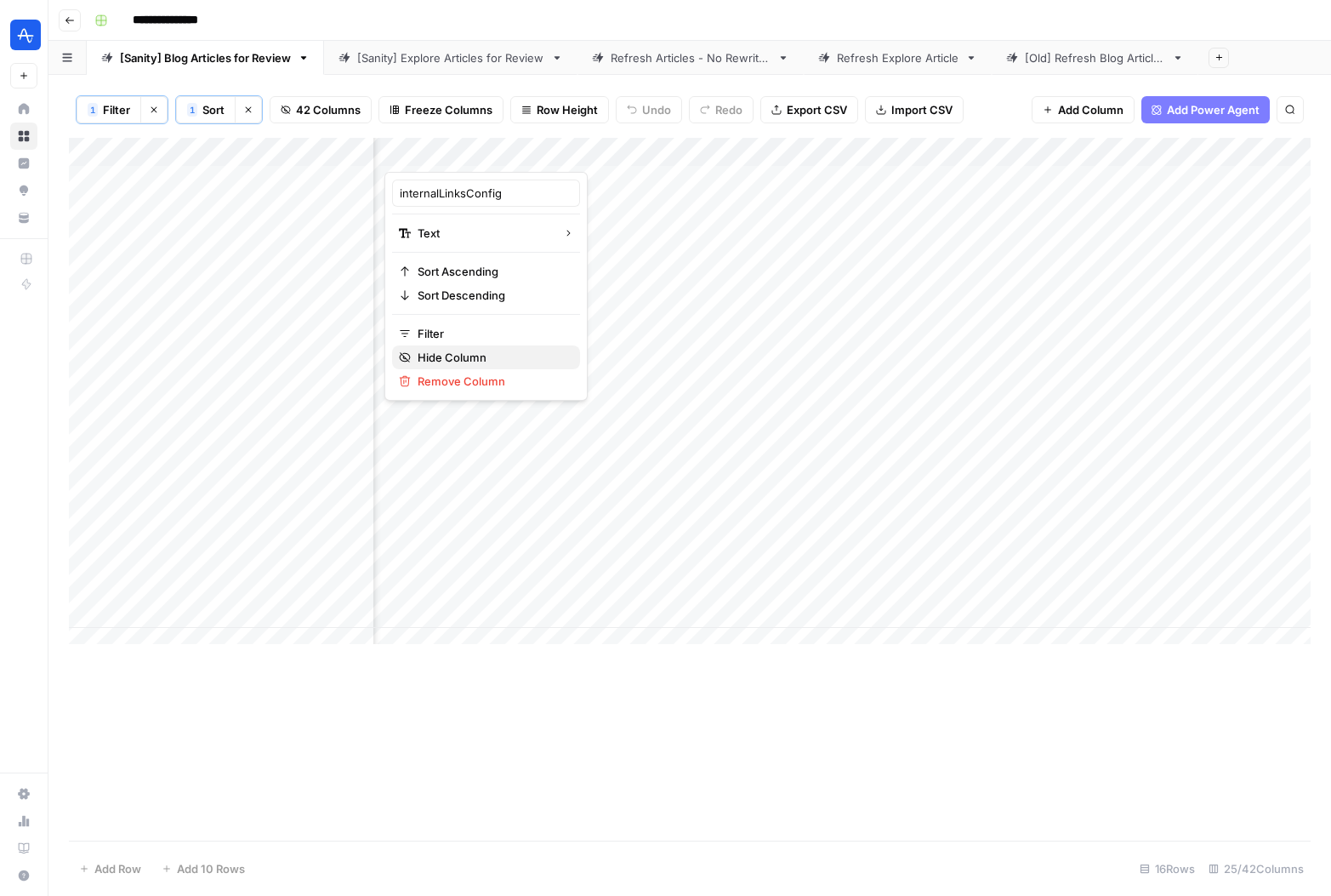
click at [460, 359] on span "Hide Column" at bounding box center [491, 357] width 148 height 17
click at [475, 150] on div "Add Column" at bounding box center [690, 398] width 1242 height 519
click at [782, 679] on div "Add Column" at bounding box center [690, 489] width 1242 height 703
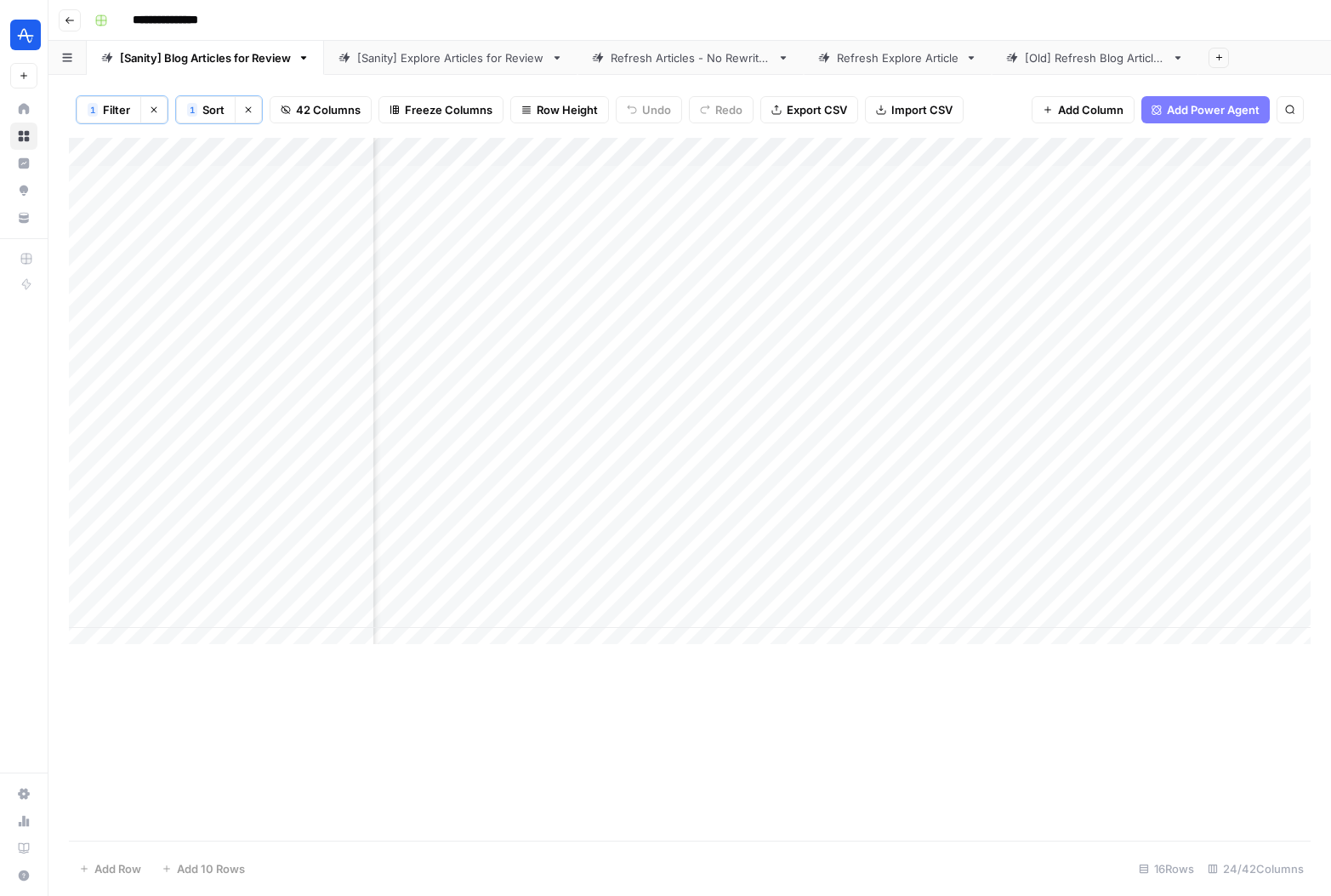
click at [823, 147] on div "Add Column" at bounding box center [690, 398] width 1242 height 519
click at [823, 147] on div at bounding box center [834, 155] width 151 height 34
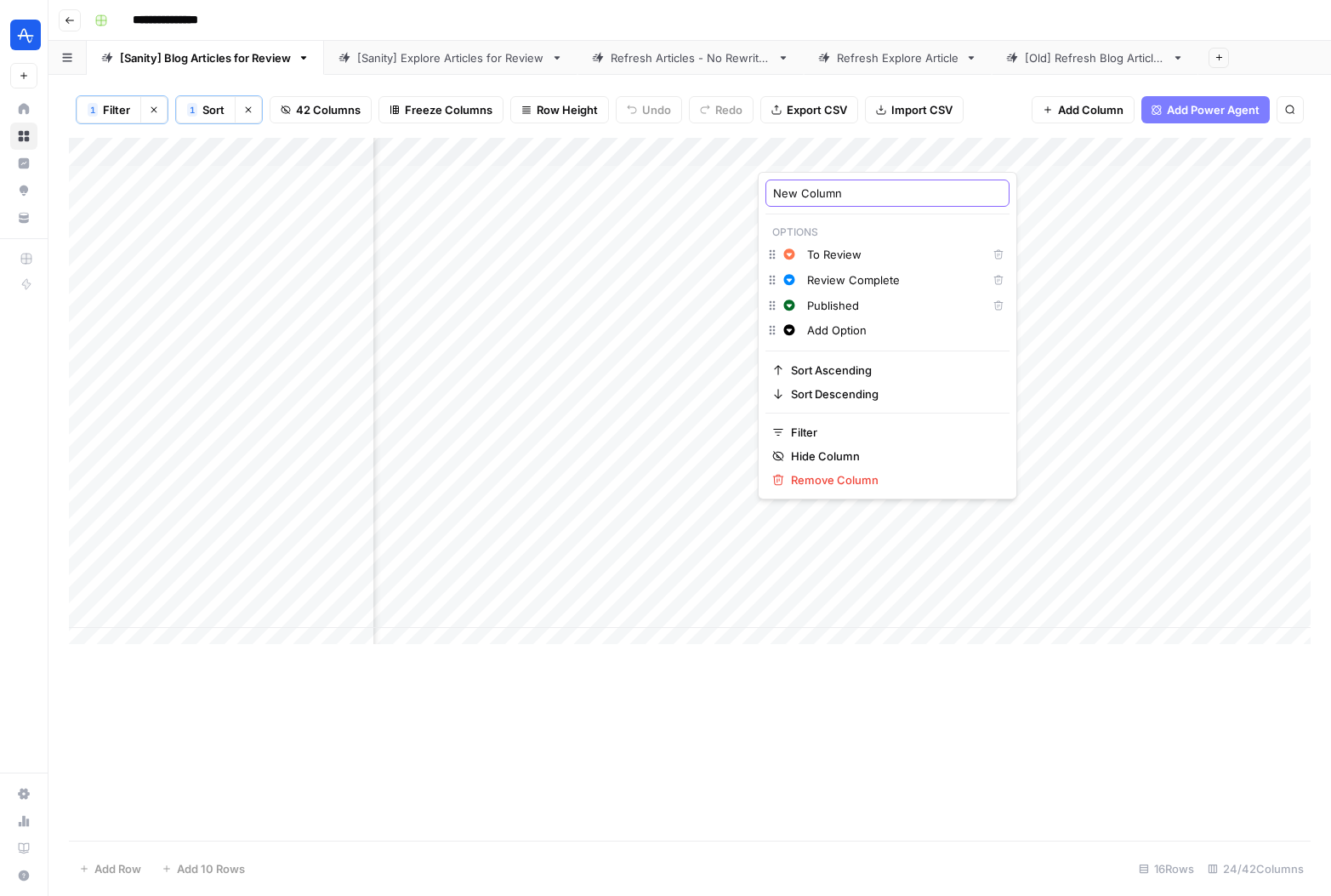
click at [837, 188] on input "New Column" at bounding box center [887, 193] width 229 height 17
type input "Status"
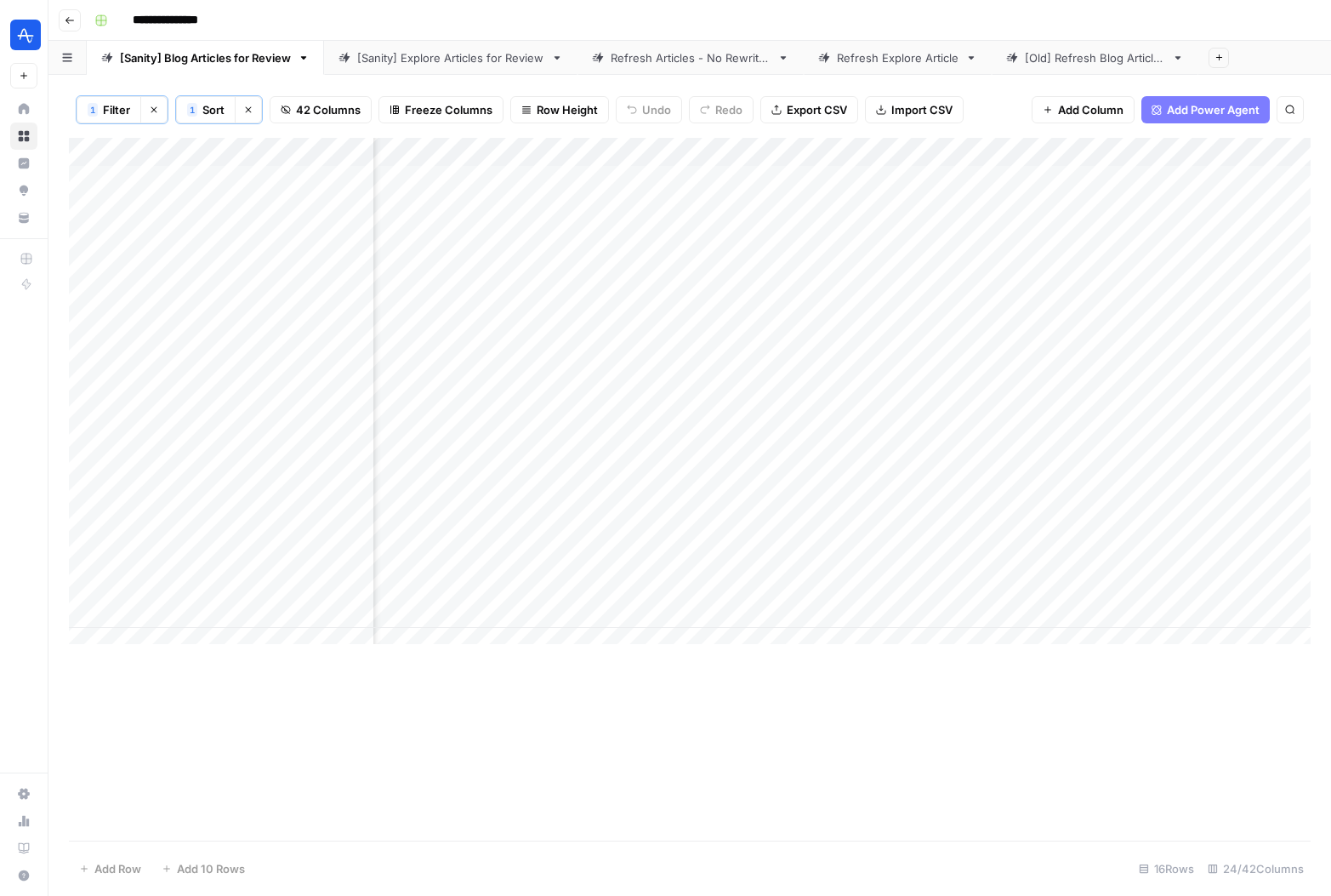
scroll to position [0, 2309]
drag, startPoint x: 708, startPoint y: 152, endPoint x: 1054, endPoint y: 190, distance: 348.1
click at [1054, 190] on div "Add Column" at bounding box center [690, 398] width 1242 height 519
click at [469, 67] on link "[Sanity] Explore Articles for Review" at bounding box center [451, 58] width 254 height 34
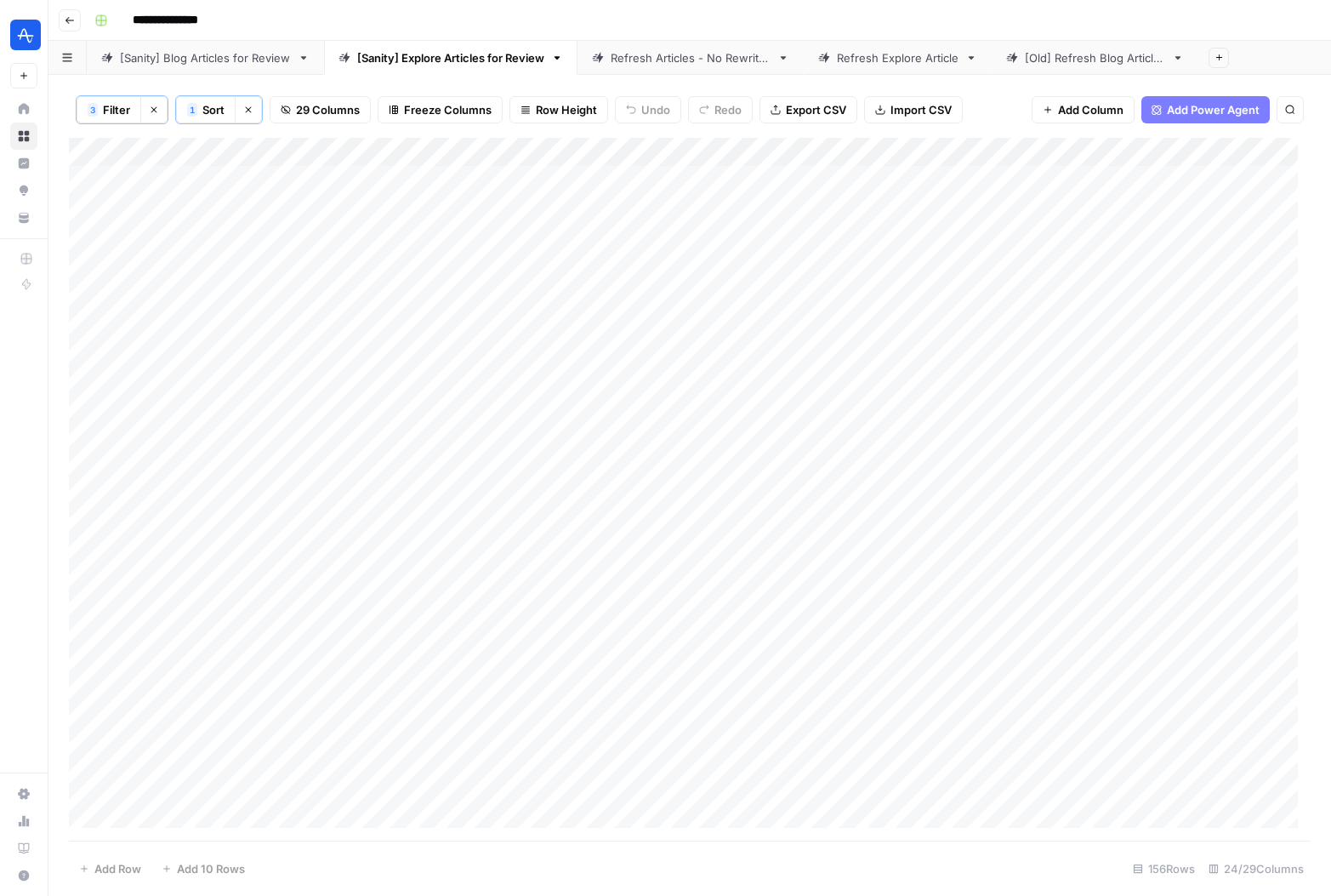
click at [228, 62] on div "[Sanity] Blog Articles for Review" at bounding box center [205, 58] width 171 height 17
click at [744, 180] on div "Add Column" at bounding box center [690, 398] width 1242 height 519
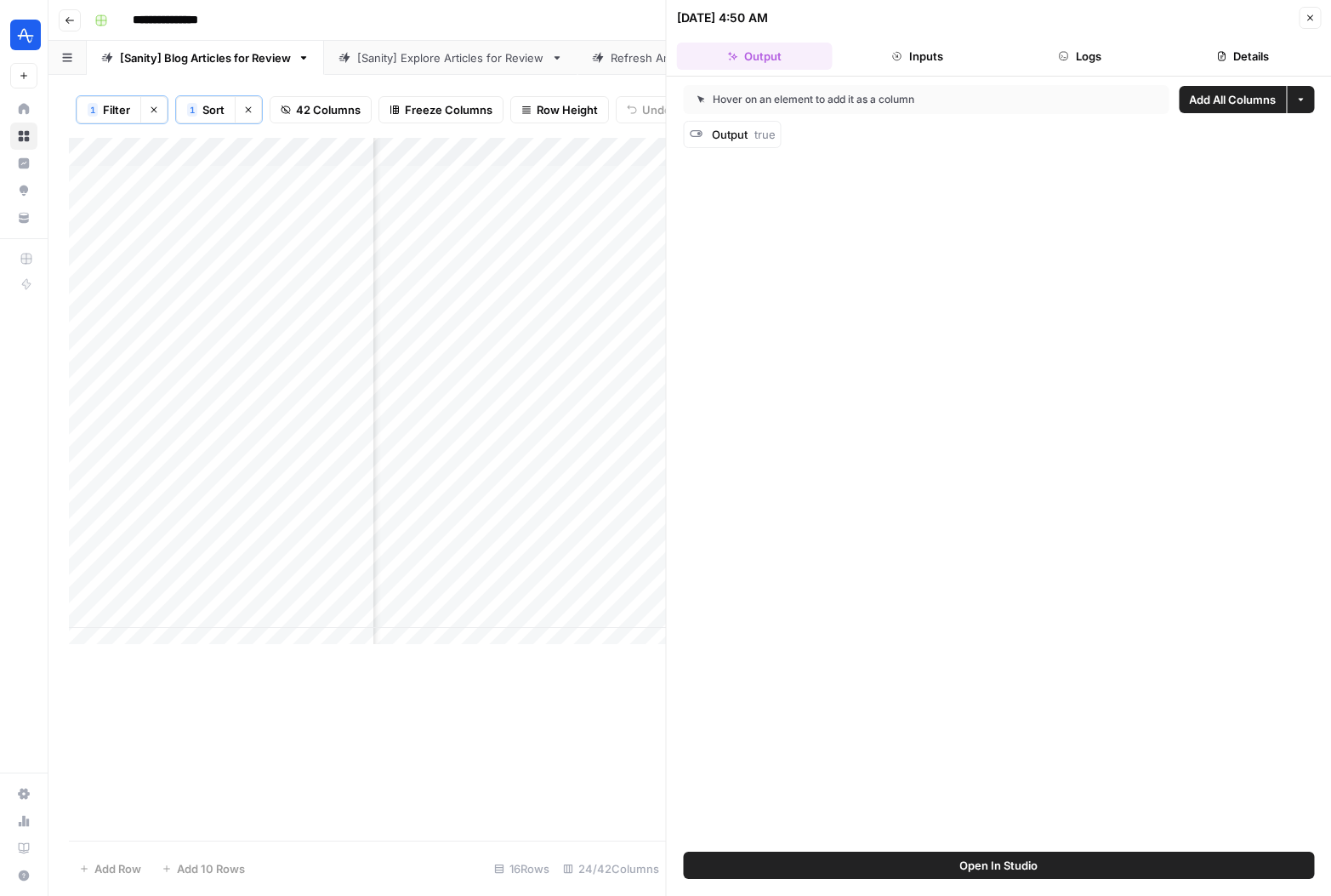
click at [1308, 15] on icon "button" at bounding box center [1310, 18] width 6 height 6
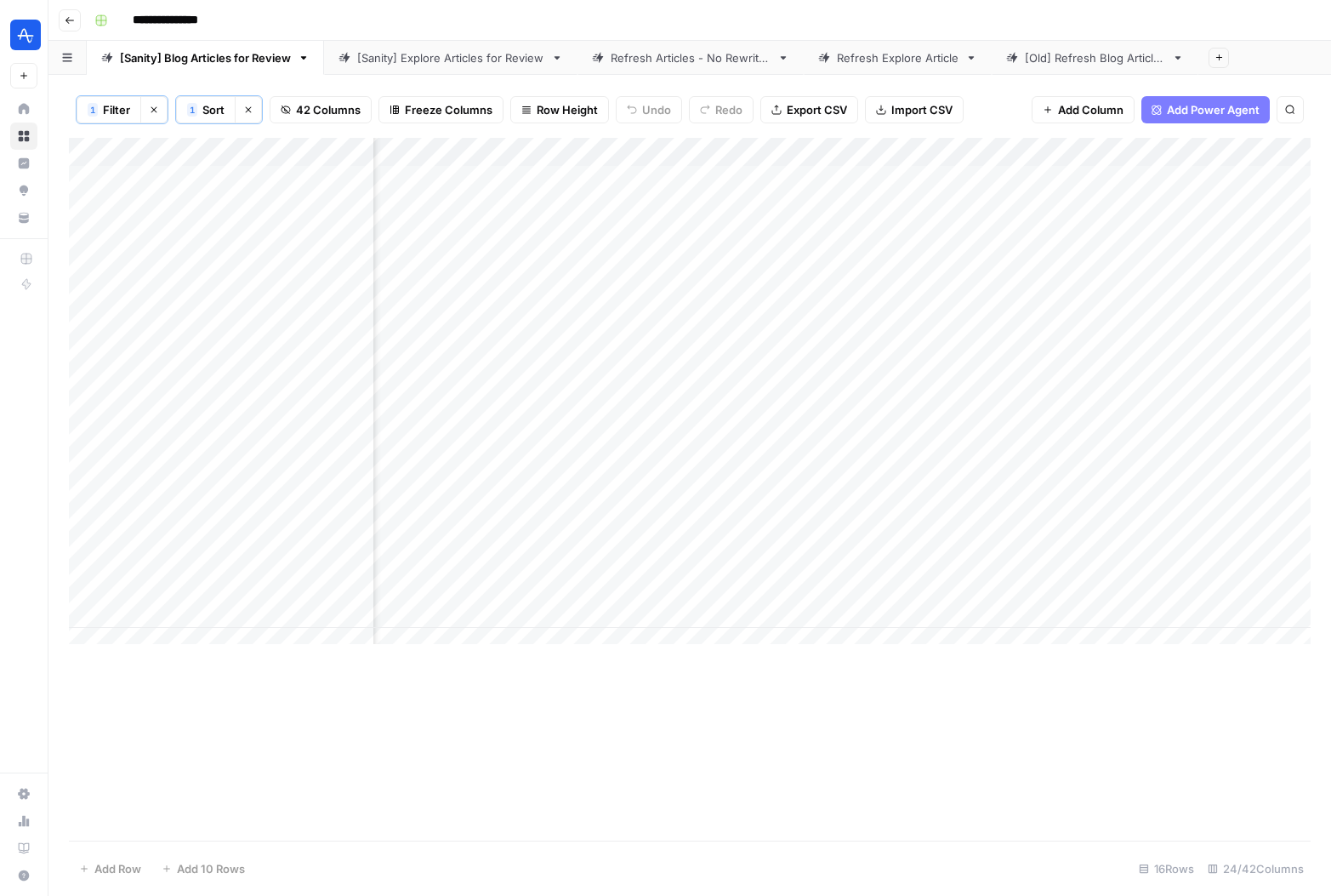
drag, startPoint x: 486, startPoint y: 152, endPoint x: 737, endPoint y: 157, distance: 251.0
click at [737, 157] on div "Add Column" at bounding box center [690, 398] width 1242 height 519
click at [695, 152] on div "Add Column" at bounding box center [690, 398] width 1242 height 519
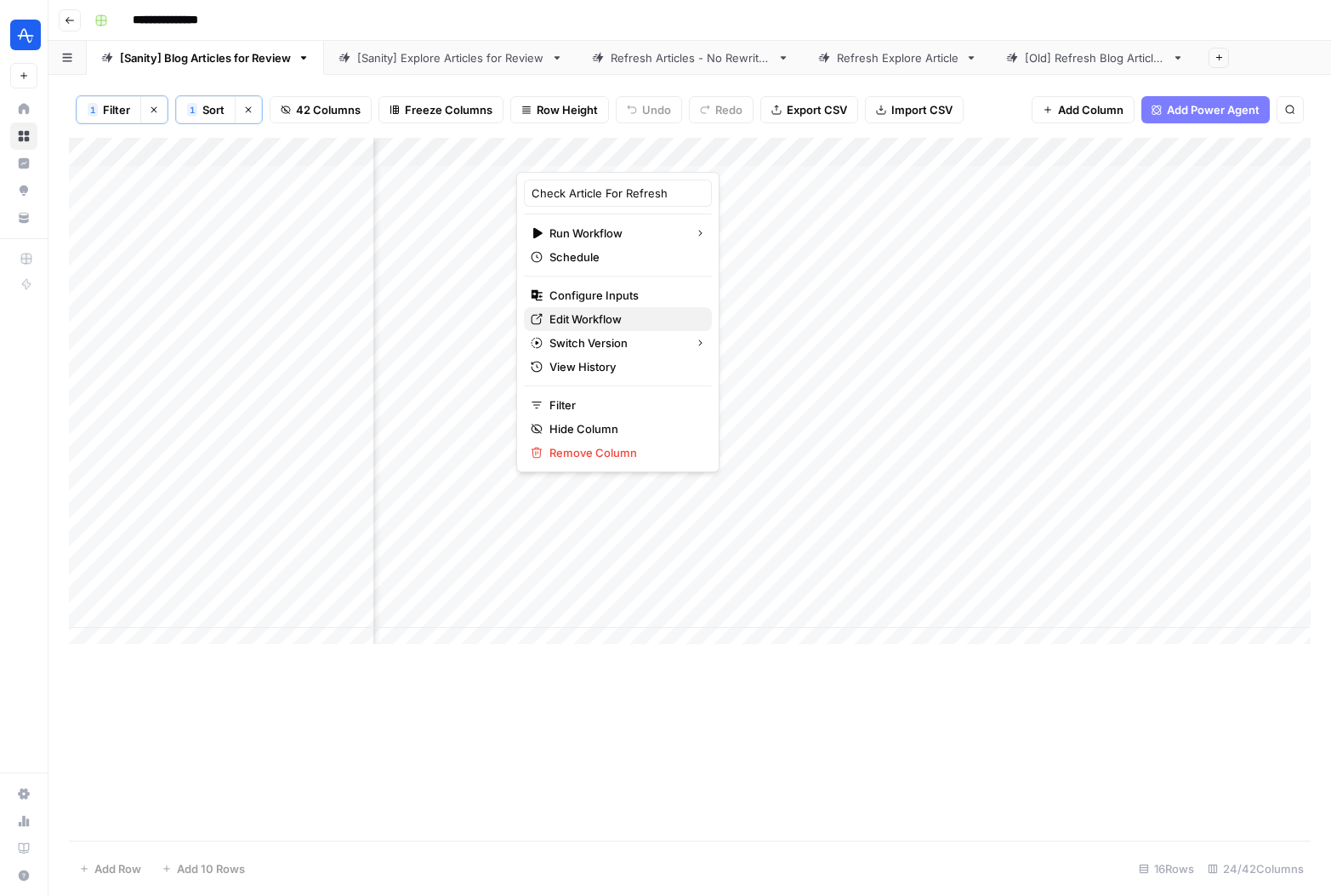
click at [600, 319] on span "Edit Workflow" at bounding box center [623, 319] width 148 height 17
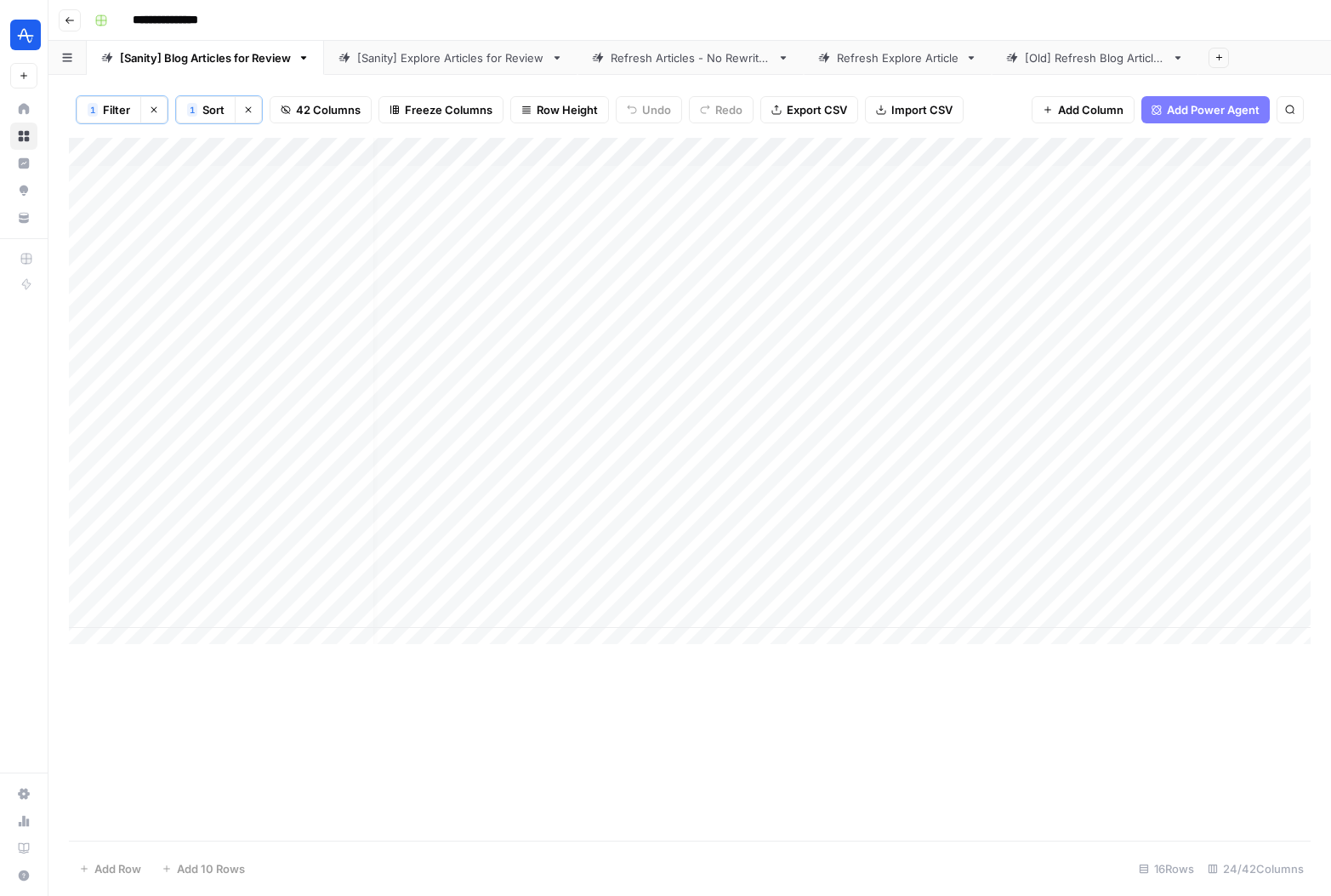
scroll to position [0, 0]
click at [301, 105] on span "42 Columns" at bounding box center [328, 109] width 64 height 17
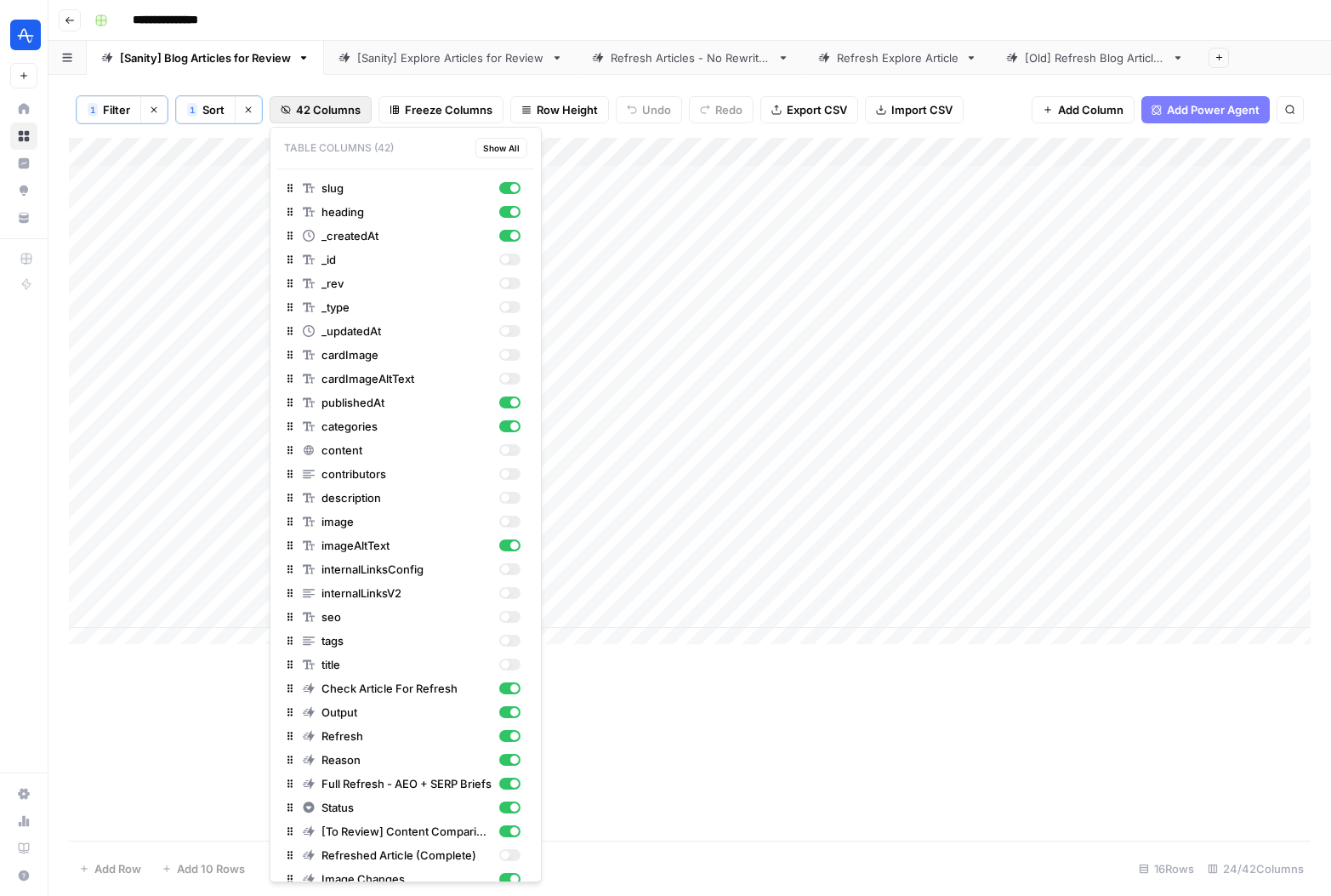
click at [864, 698] on div "Add Column" at bounding box center [690, 489] width 1242 height 703
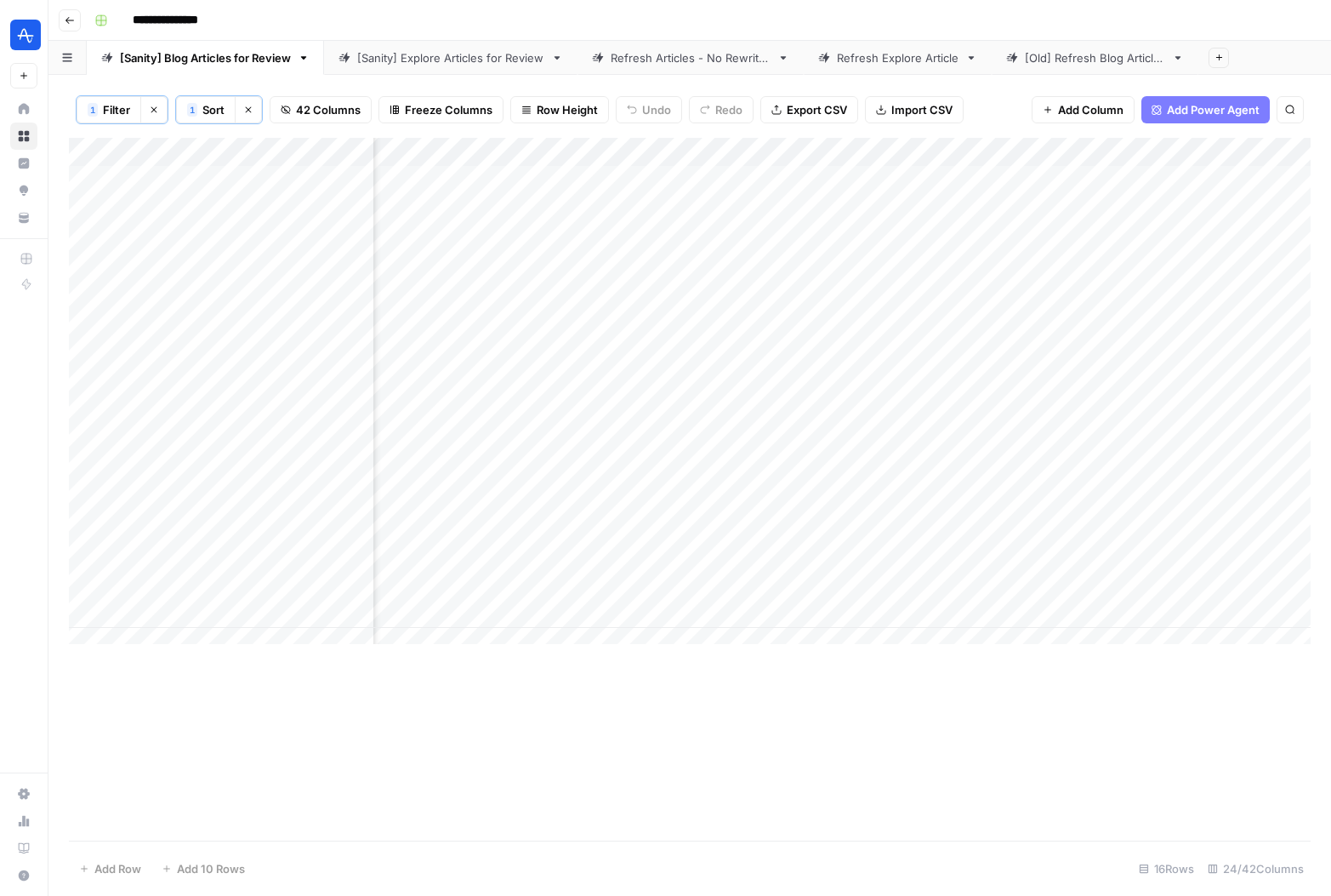
scroll to position [0, 638]
click at [671, 177] on div "Add Column" at bounding box center [690, 398] width 1242 height 519
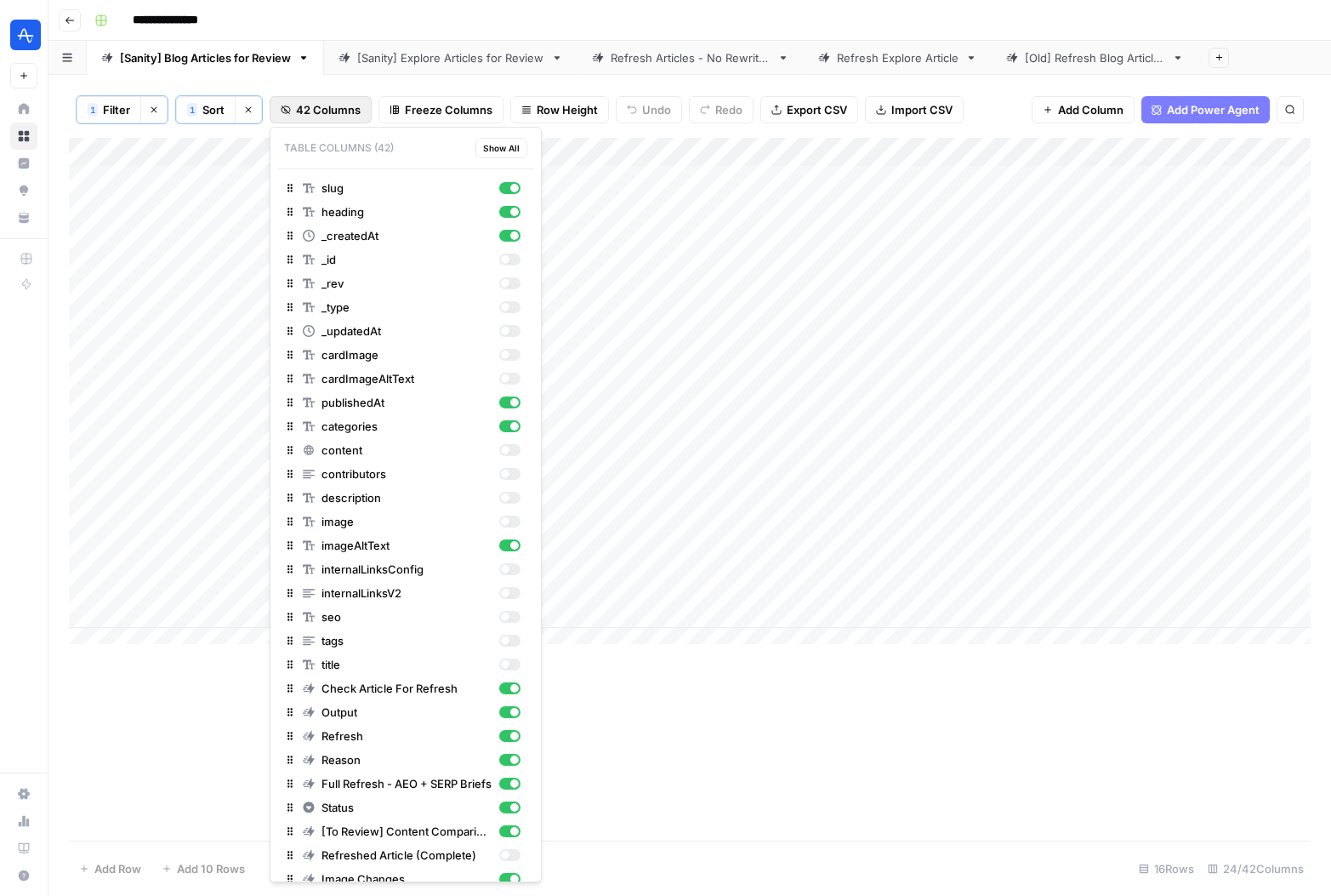
click at [324, 114] on span "42 Columns" at bounding box center [328, 109] width 64 height 17
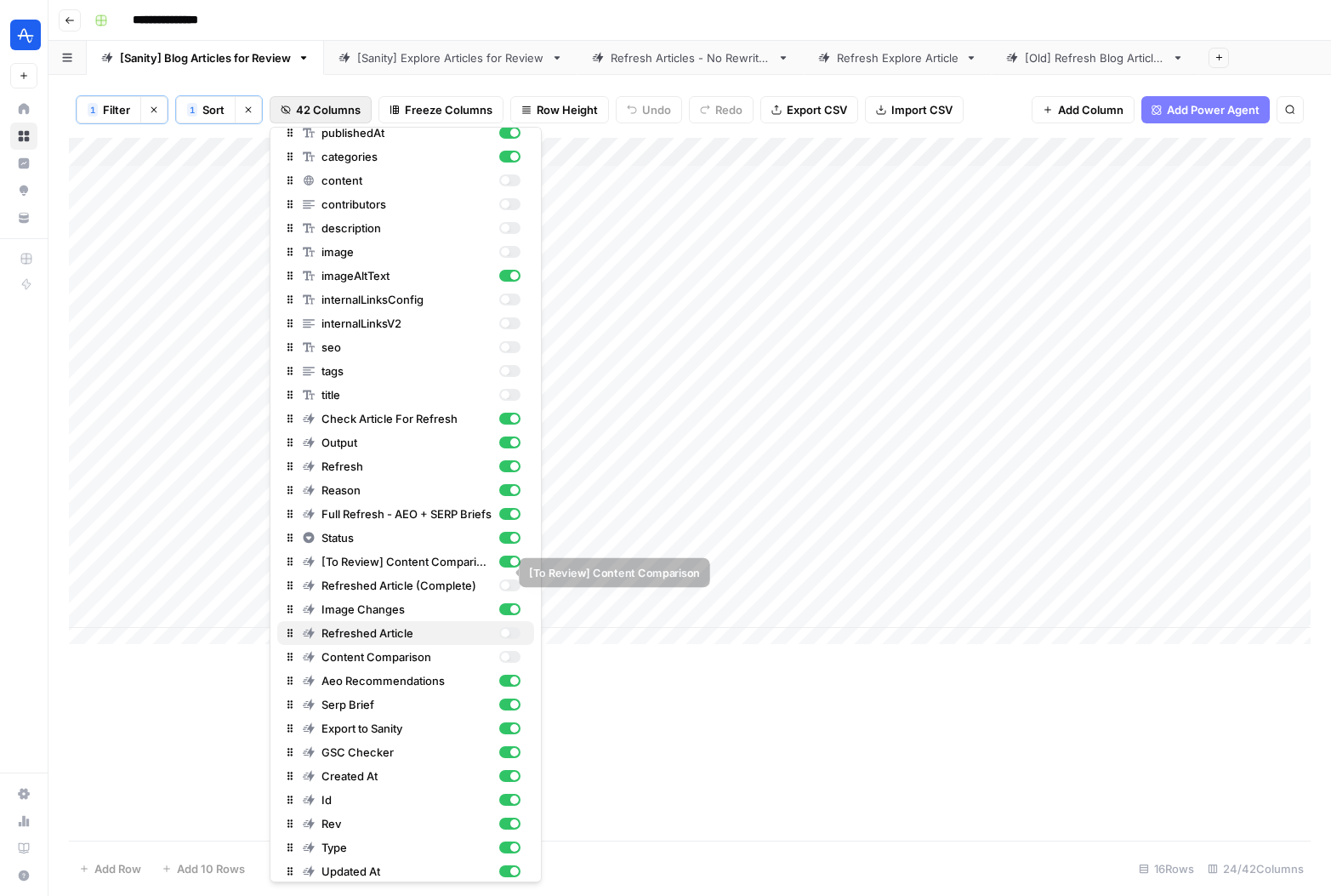
scroll to position [302, 0]
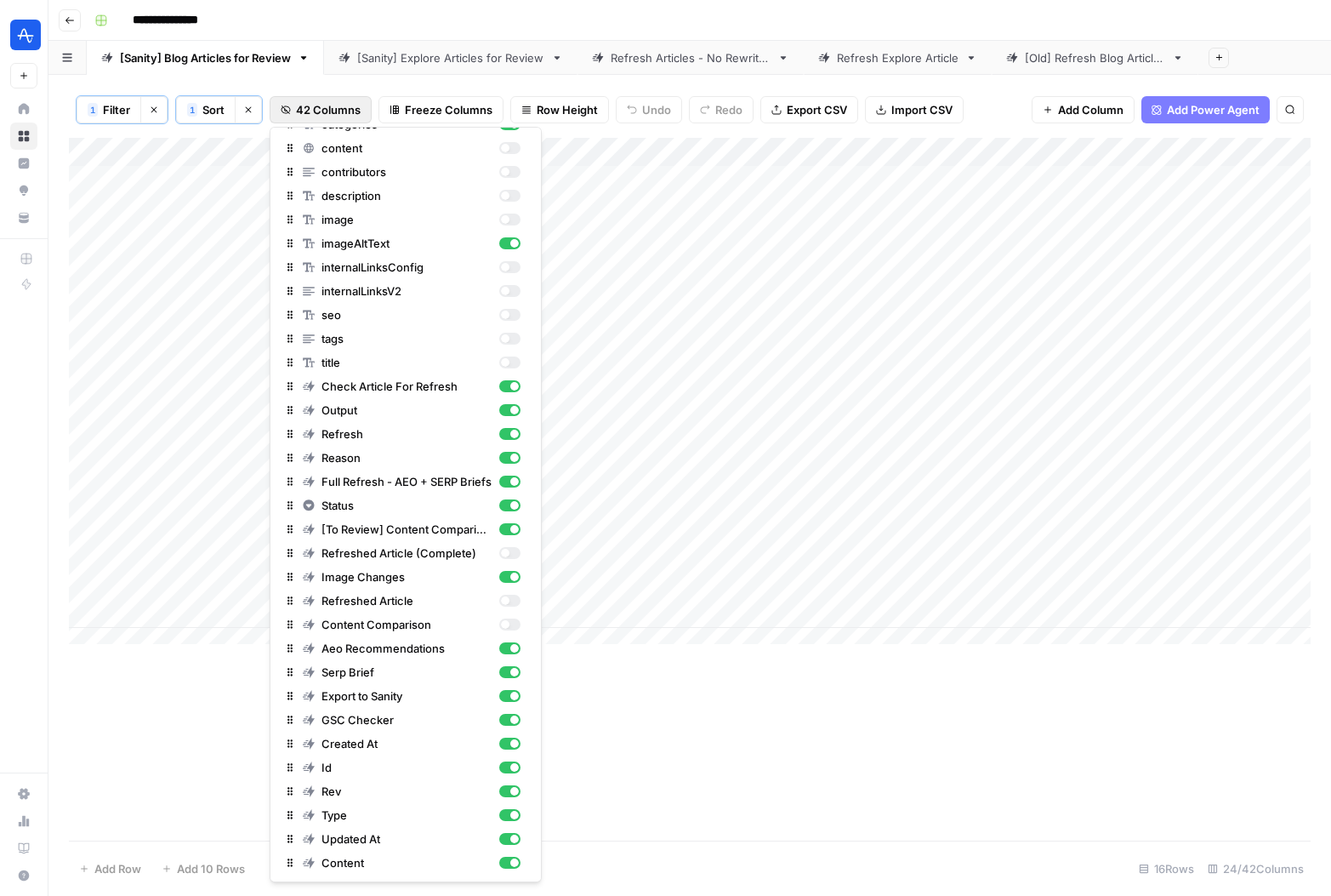
click at [733, 712] on div "Add Column" at bounding box center [690, 489] width 1242 height 703
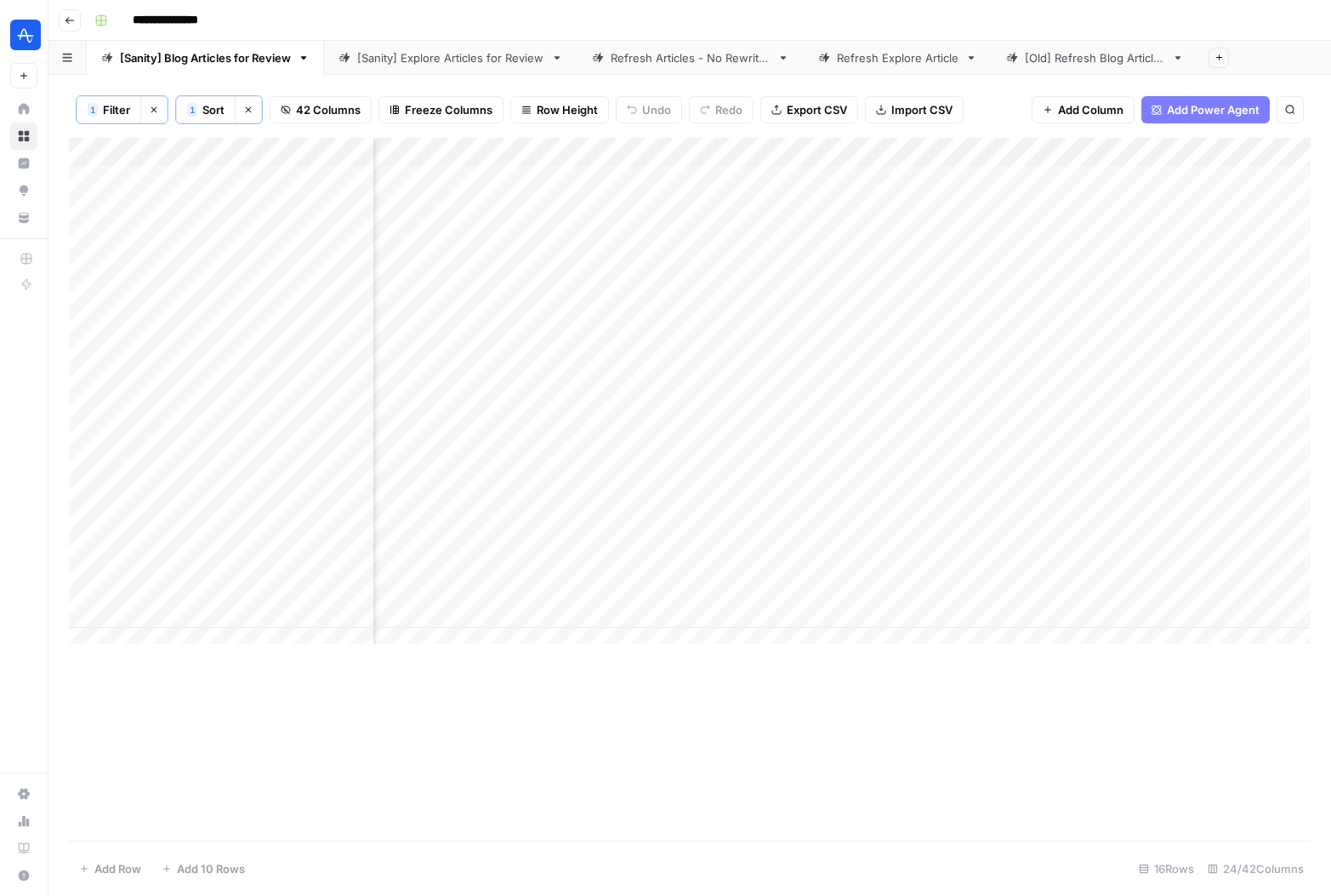
scroll to position [0, 2324]
drag, startPoint x: 1093, startPoint y: 148, endPoint x: 479, endPoint y: 181, distance: 614.9
click at [479, 181] on div "Add Column" at bounding box center [690, 398] width 1242 height 519
drag, startPoint x: 1212, startPoint y: 148, endPoint x: 603, endPoint y: 165, distance: 609.2
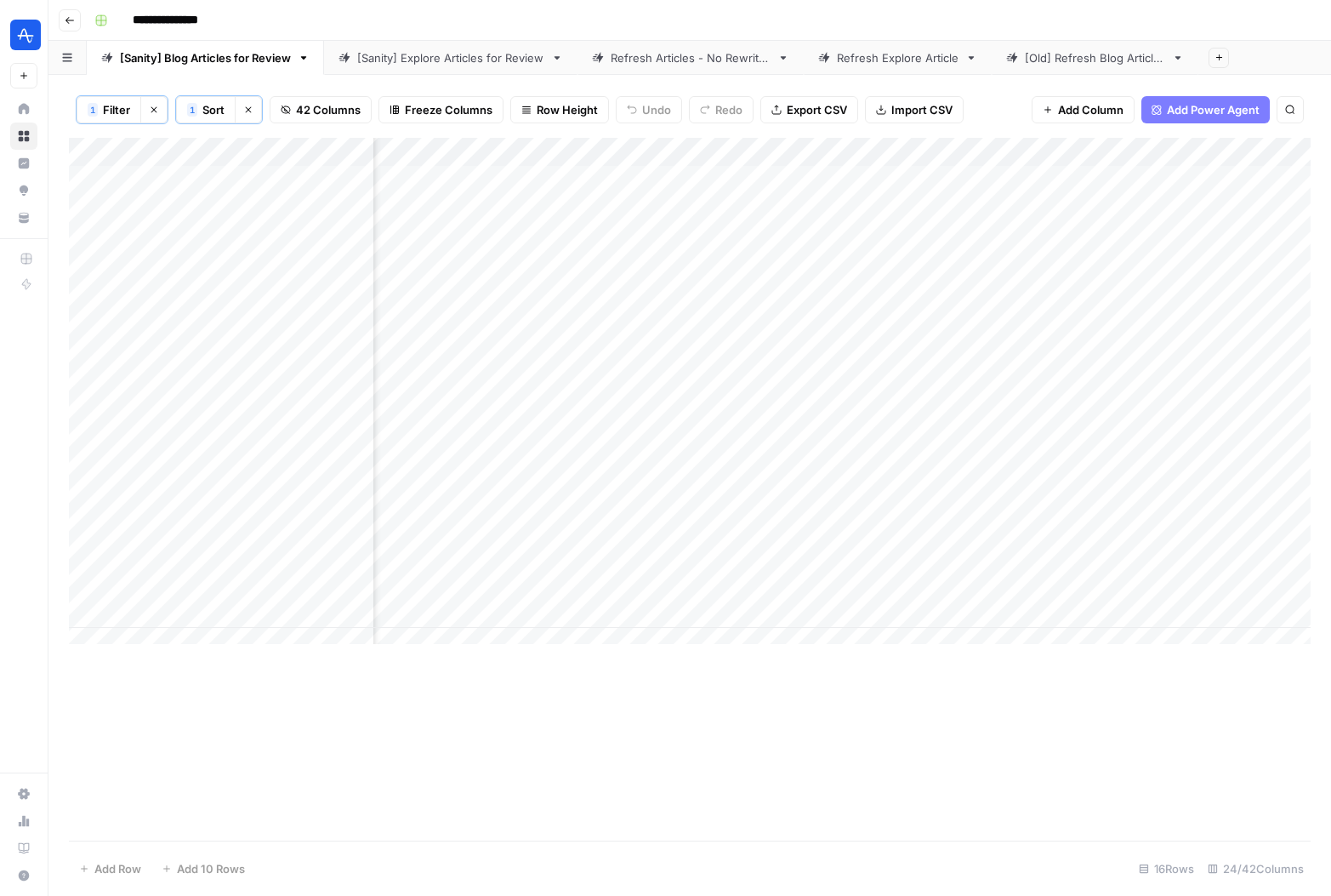
click at [603, 165] on div "Add Column" at bounding box center [690, 398] width 1242 height 519
drag, startPoint x: 1007, startPoint y: 148, endPoint x: 622, endPoint y: 160, distance: 385.2
click at [622, 160] on div "Add Column" at bounding box center [690, 398] width 1242 height 519
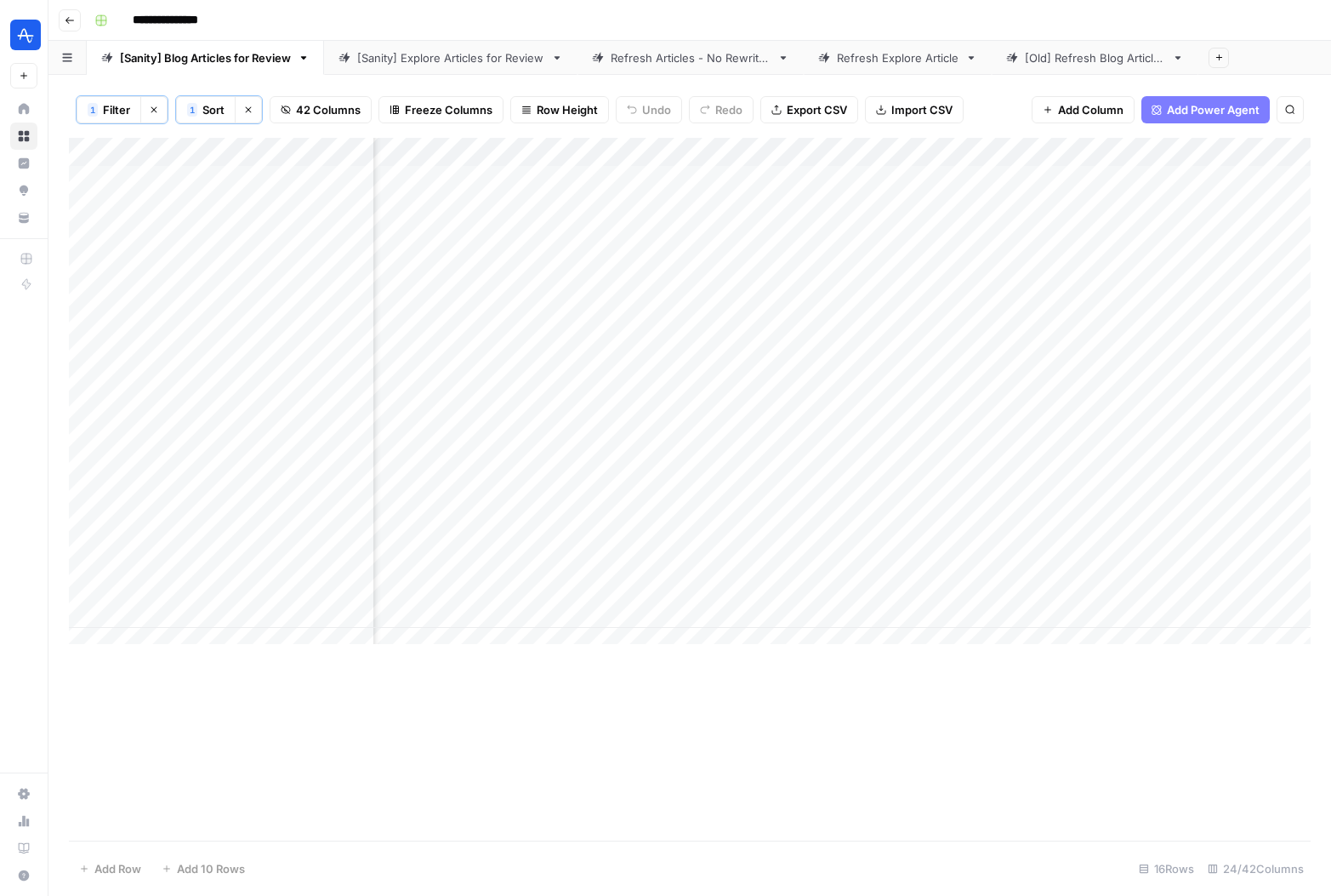
click at [559, 151] on div "Add Column" at bounding box center [690, 398] width 1242 height 519
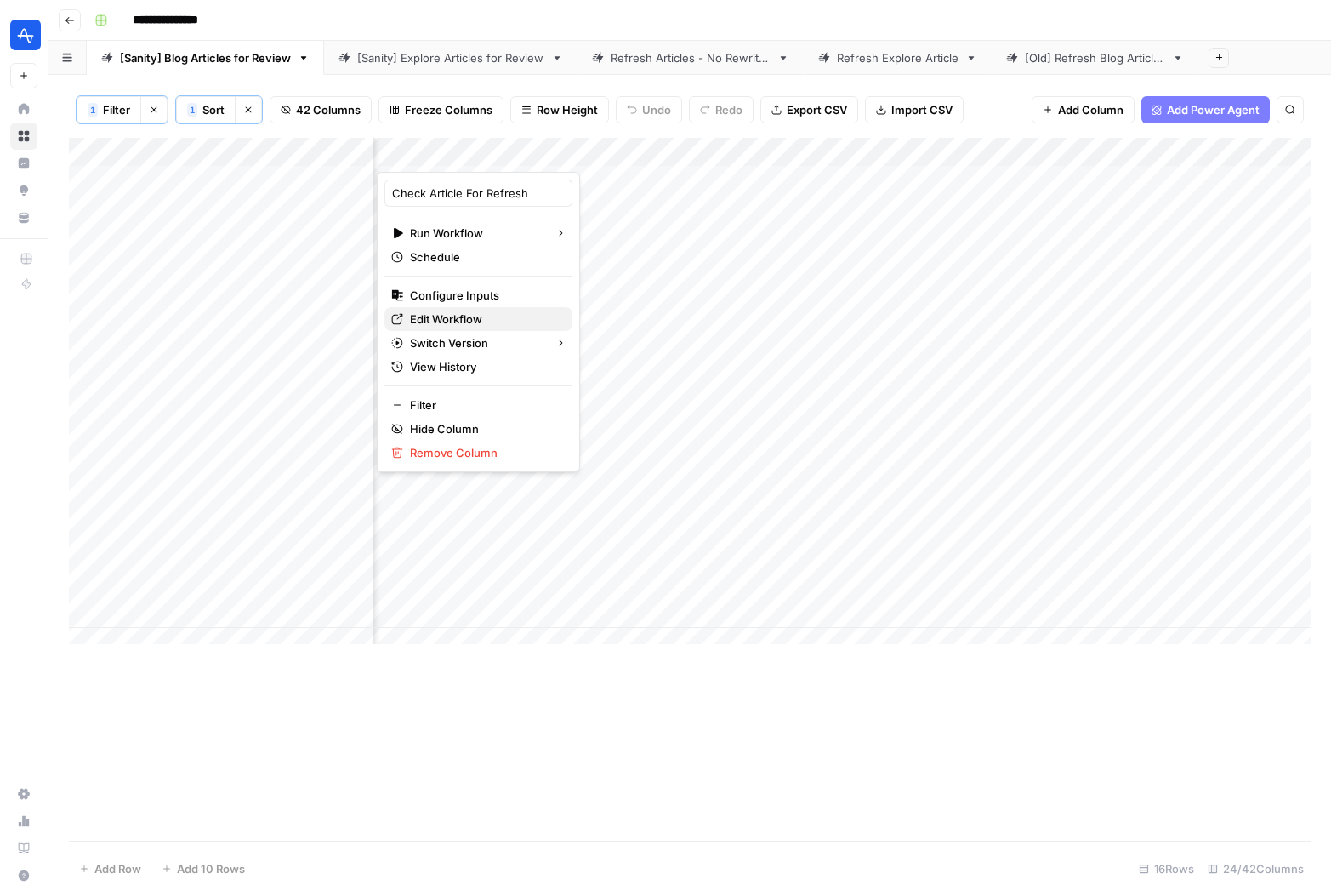
click at [468, 320] on span "Edit Workflow" at bounding box center [483, 319] width 148 height 17
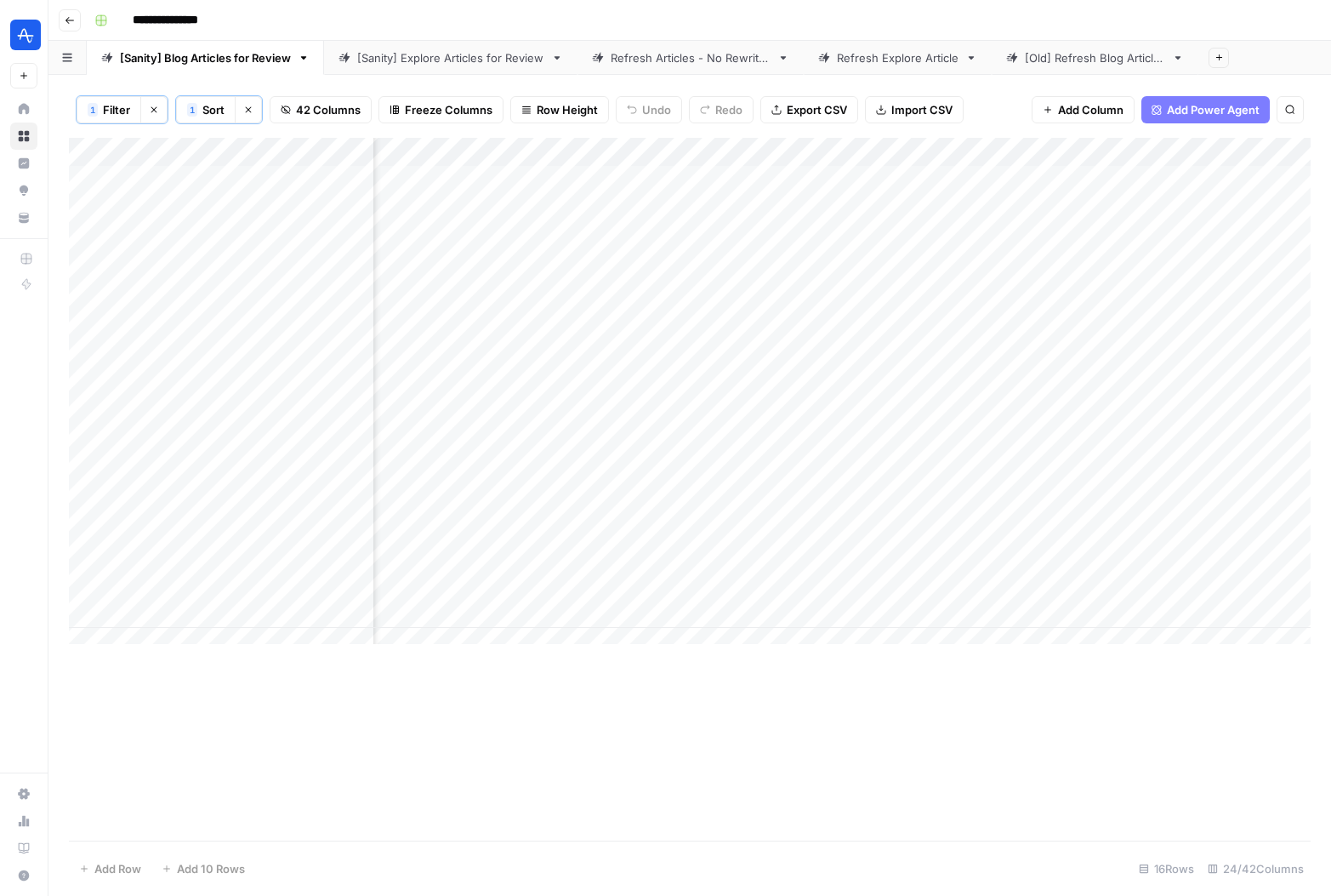
scroll to position [0, 851]
click at [862, 183] on div "Add Column" at bounding box center [690, 398] width 1242 height 519
click at [890, 177] on div "Add Column" at bounding box center [690, 398] width 1242 height 519
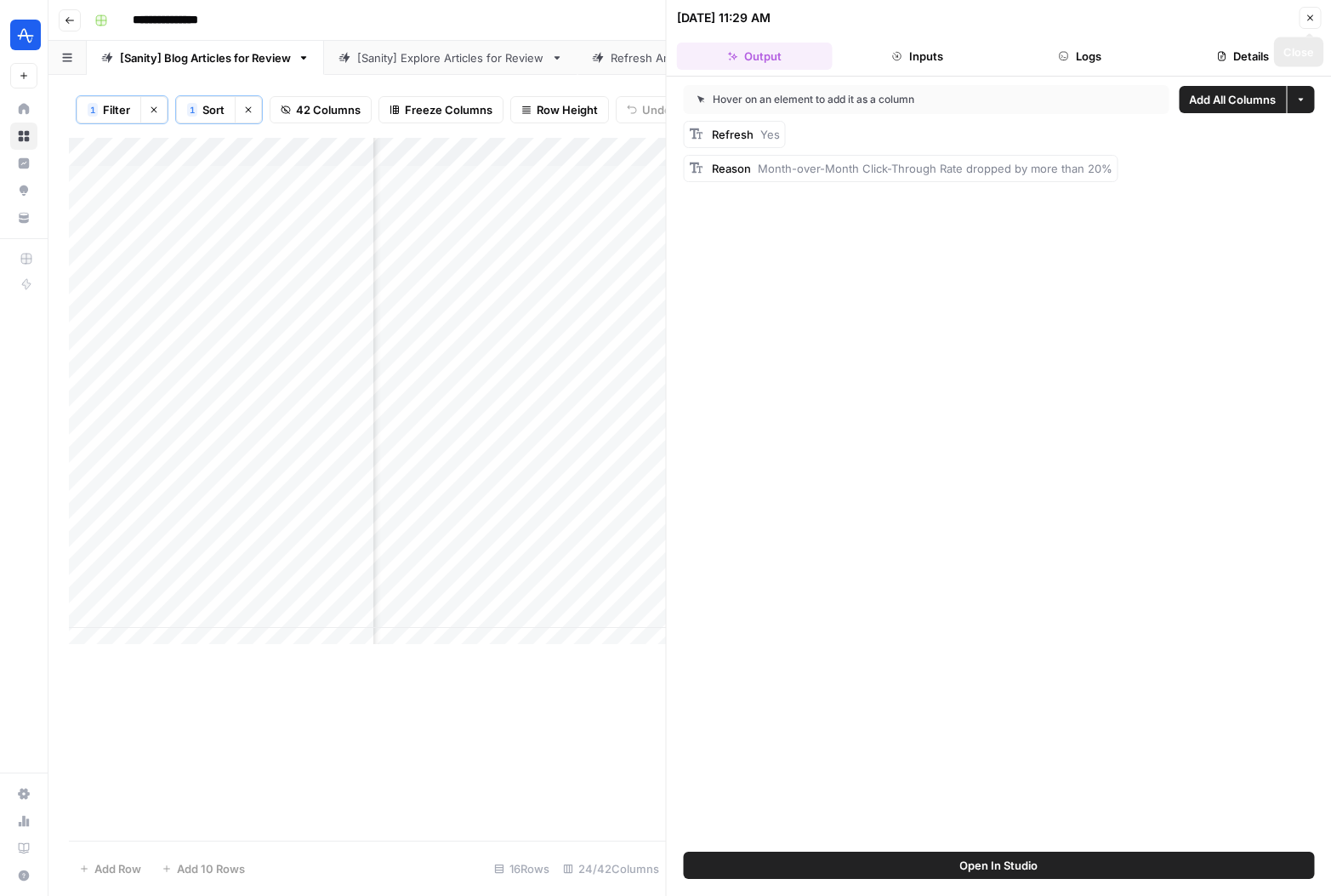
click at [1312, 14] on icon "button" at bounding box center [1310, 18] width 10 height 10
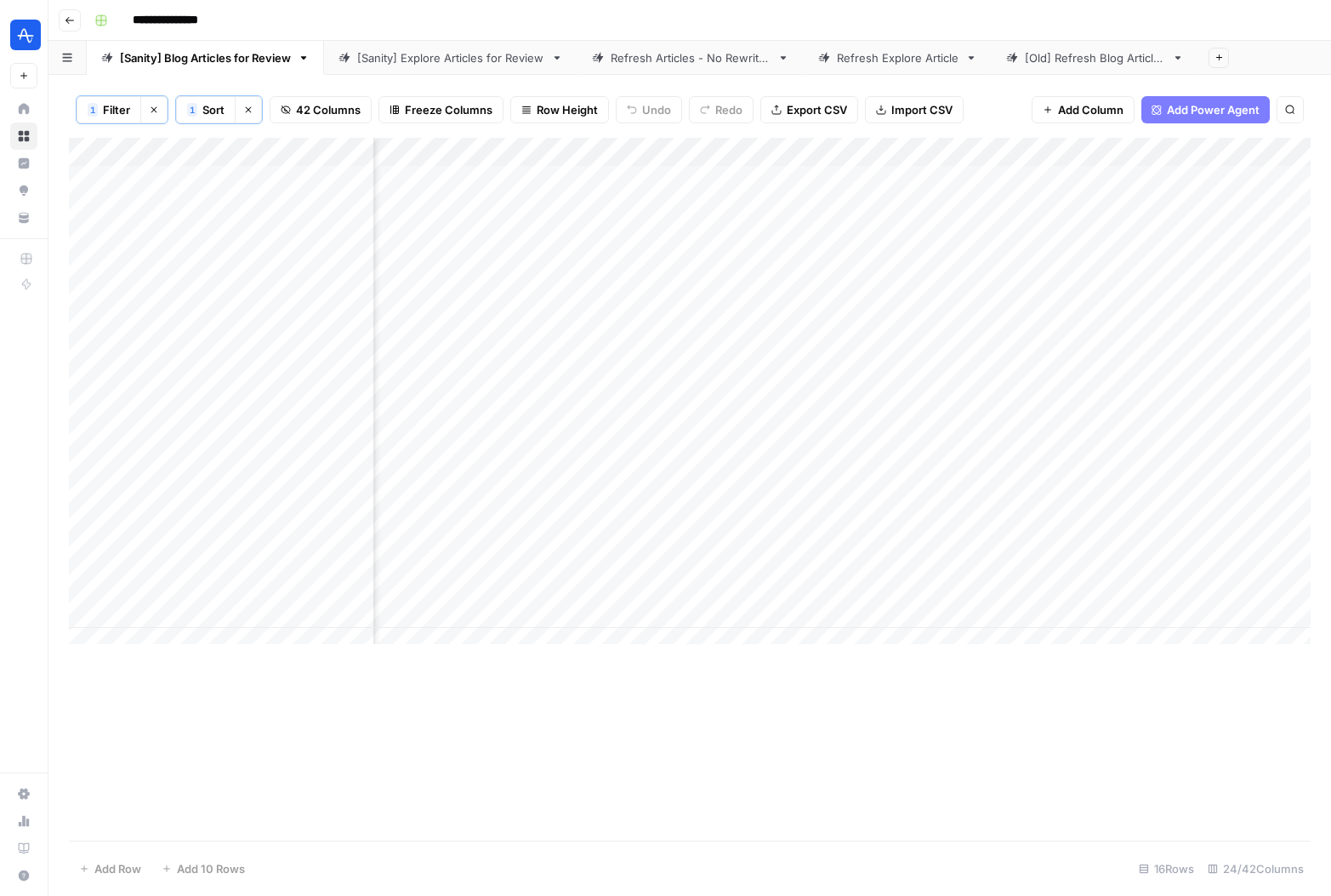
click at [581, 179] on div "Add Column" at bounding box center [690, 398] width 1242 height 519
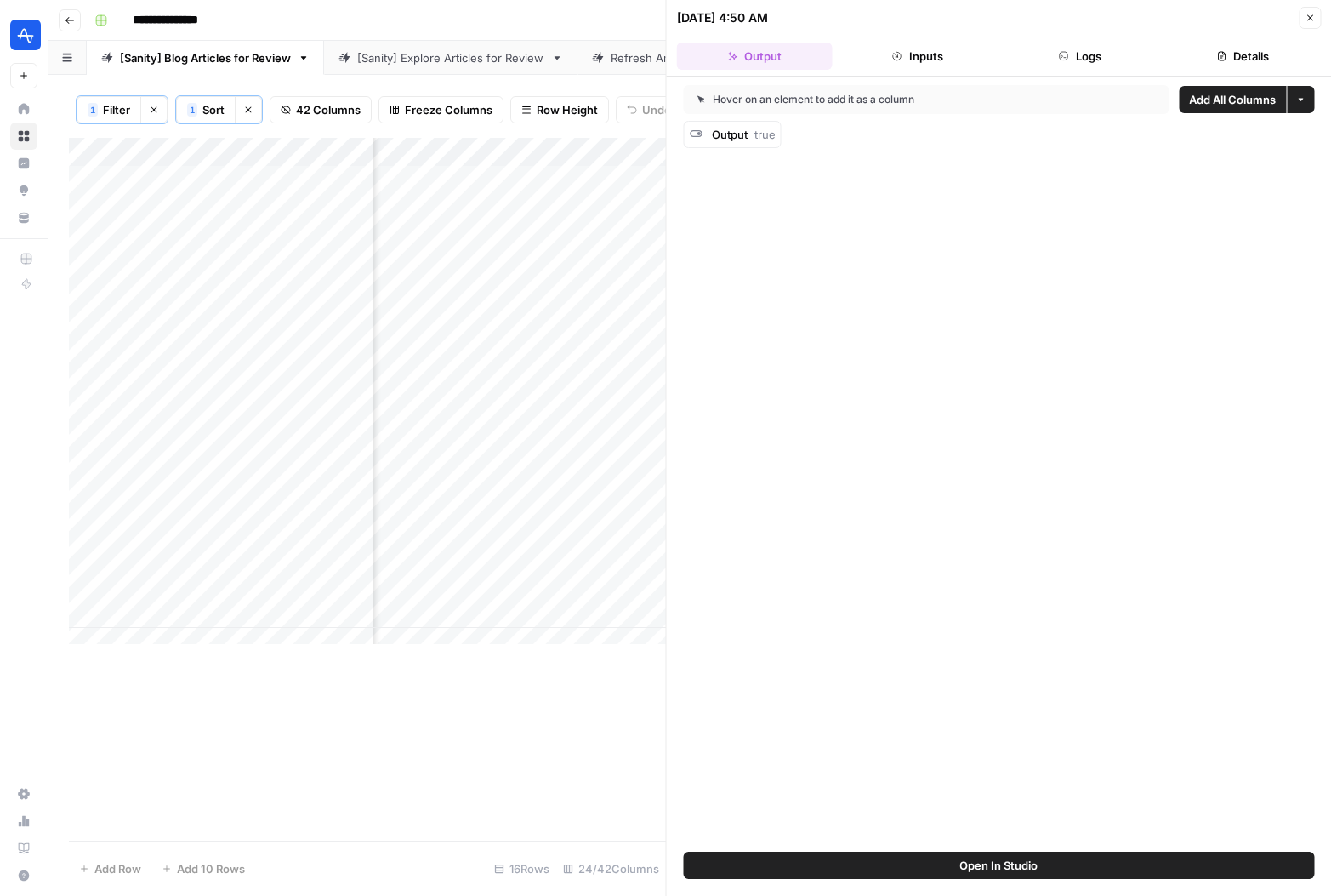
click at [913, 58] on button "Inputs" at bounding box center [918, 56] width 156 height 27
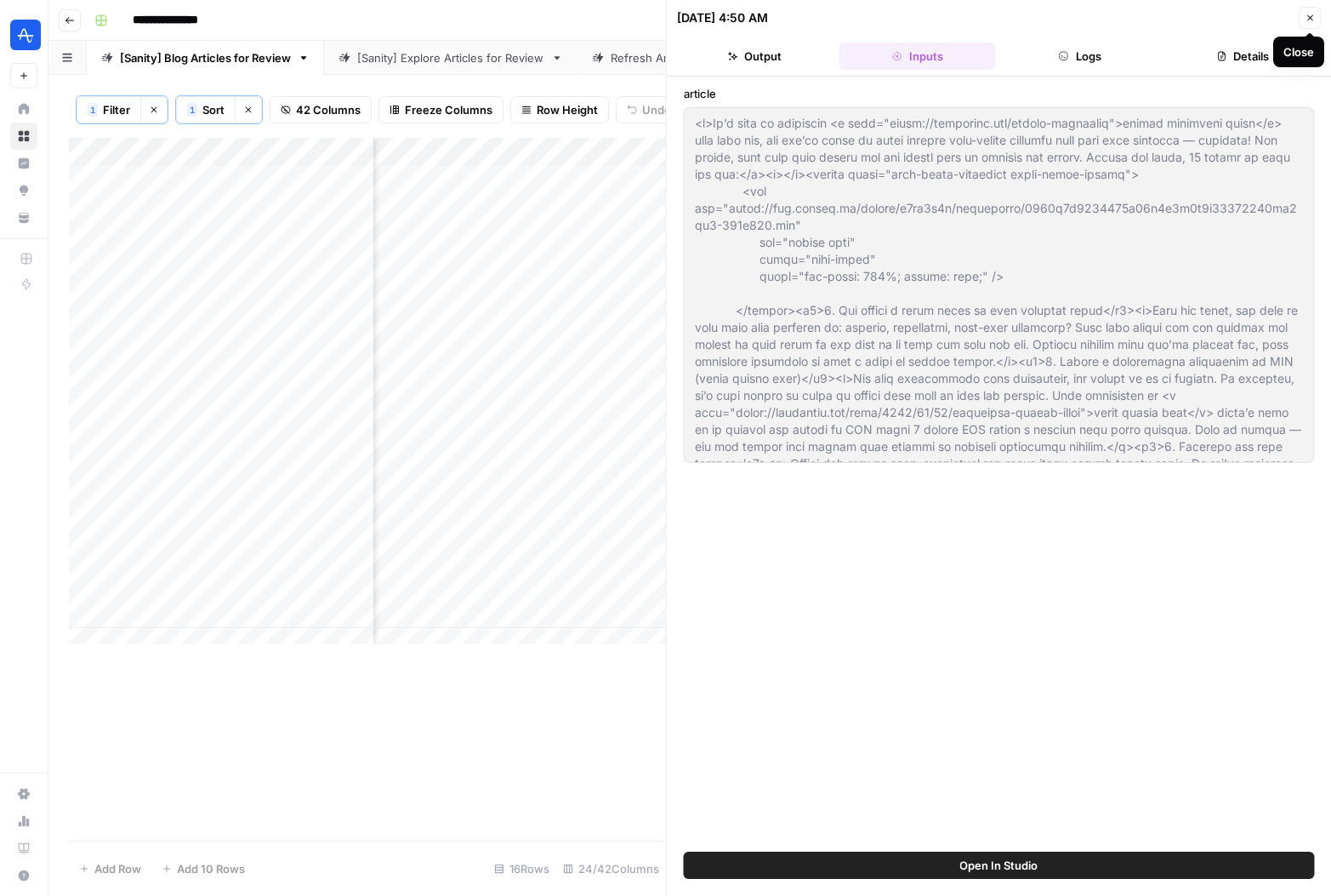
click at [1317, 16] on button "Close" at bounding box center [1310, 18] width 22 height 22
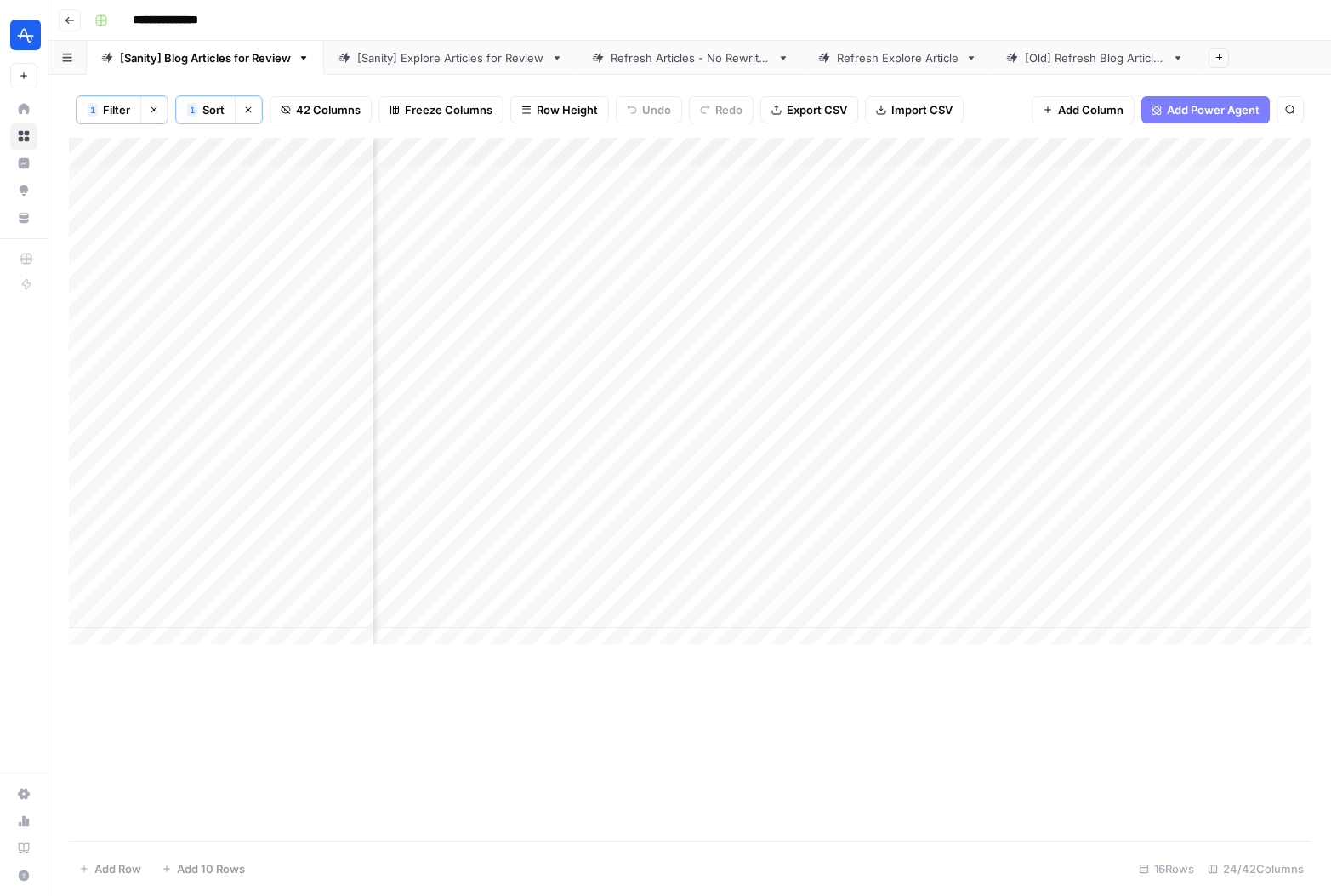
click at [664, 151] on div "Add Column" at bounding box center [690, 398] width 1242 height 519
click at [664, 151] on div at bounding box center [700, 155] width 154 height 34
click at [667, 191] on input "Output" at bounding box center [724, 193] width 173 height 17
type input "Valid for refresh?"
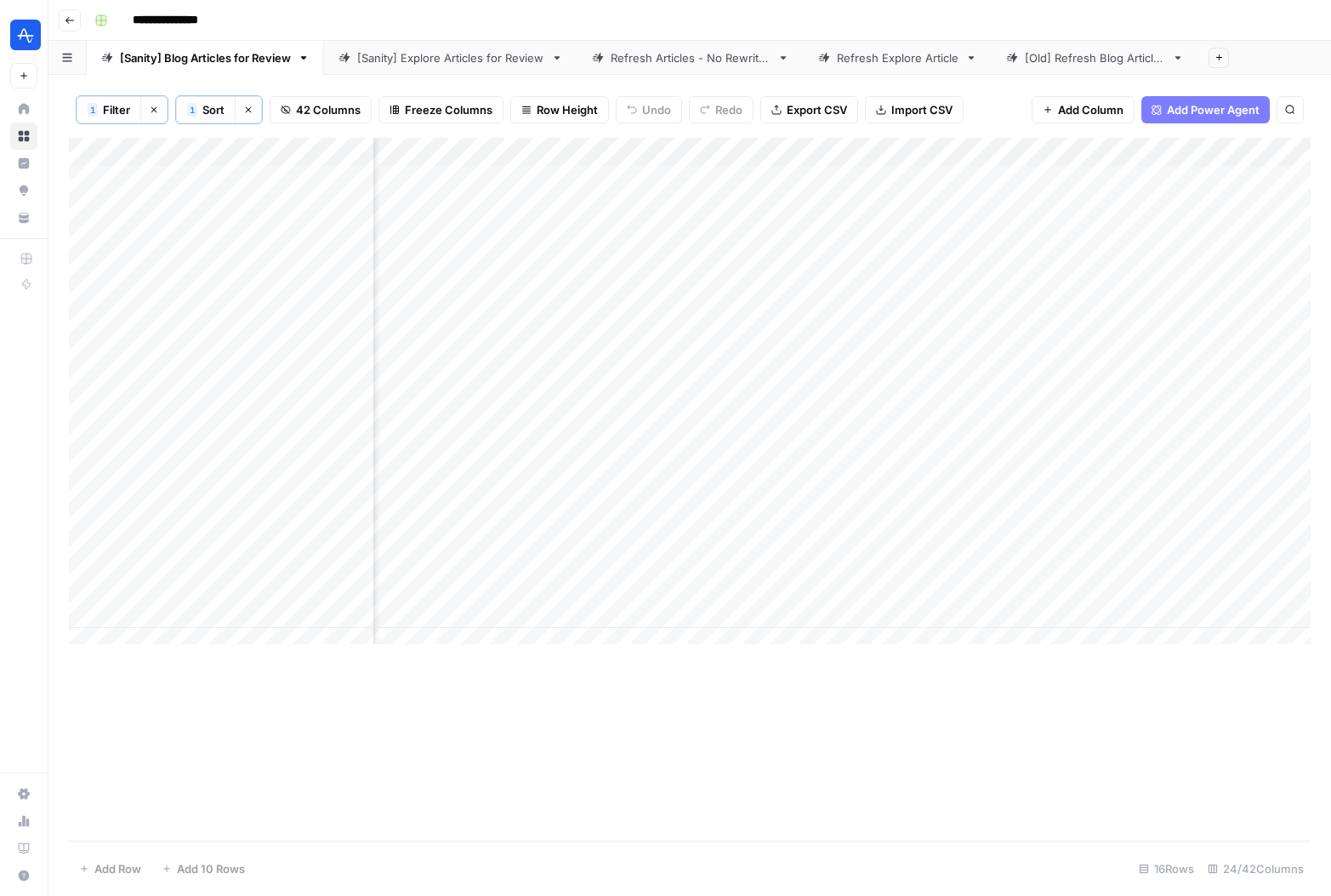
click at [812, 753] on div "Add Column" at bounding box center [690, 489] width 1242 height 703
click at [891, 151] on div "Add Column" at bounding box center [690, 398] width 1242 height 519
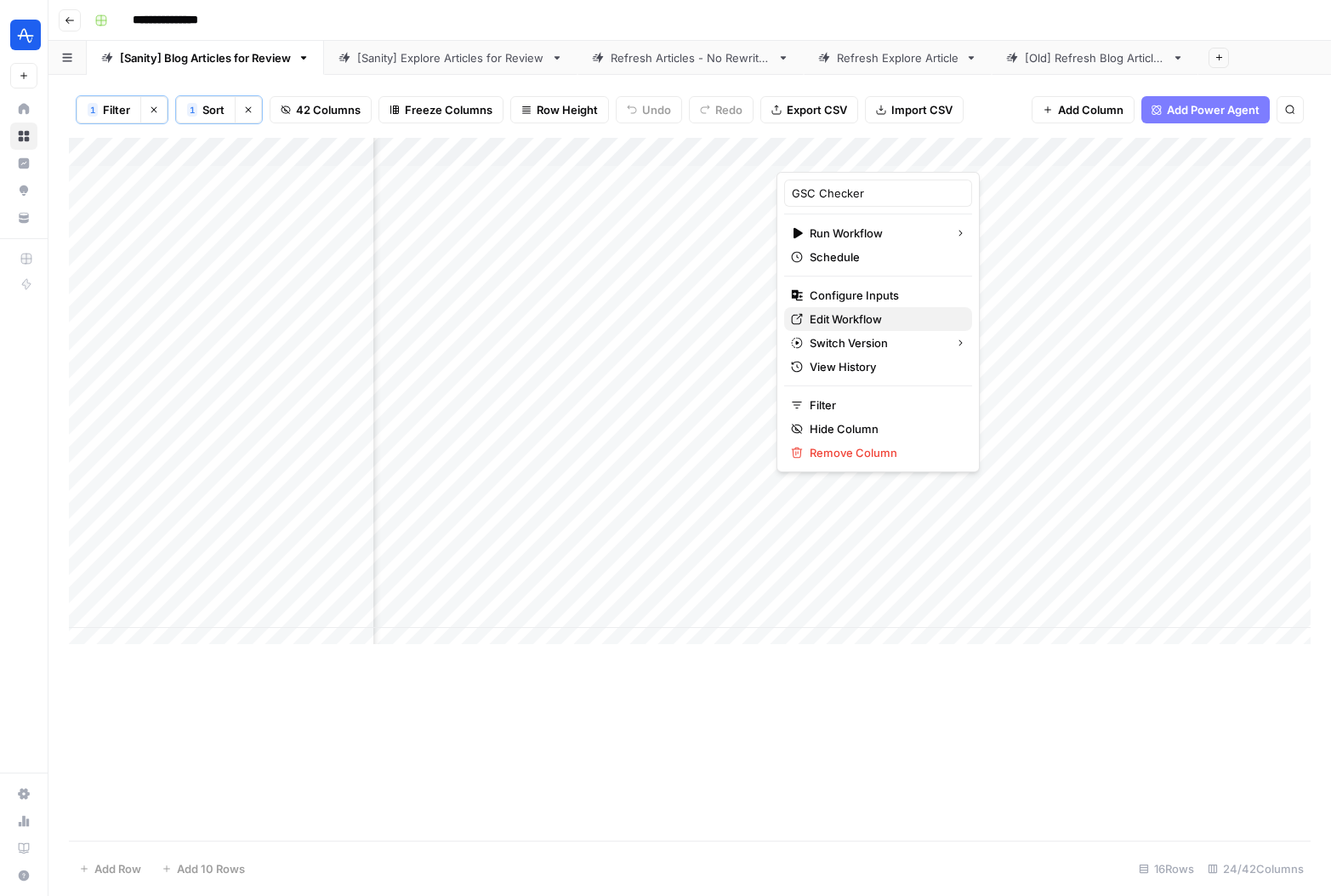
click at [875, 321] on span "Edit Workflow" at bounding box center [884, 319] width 148 height 17
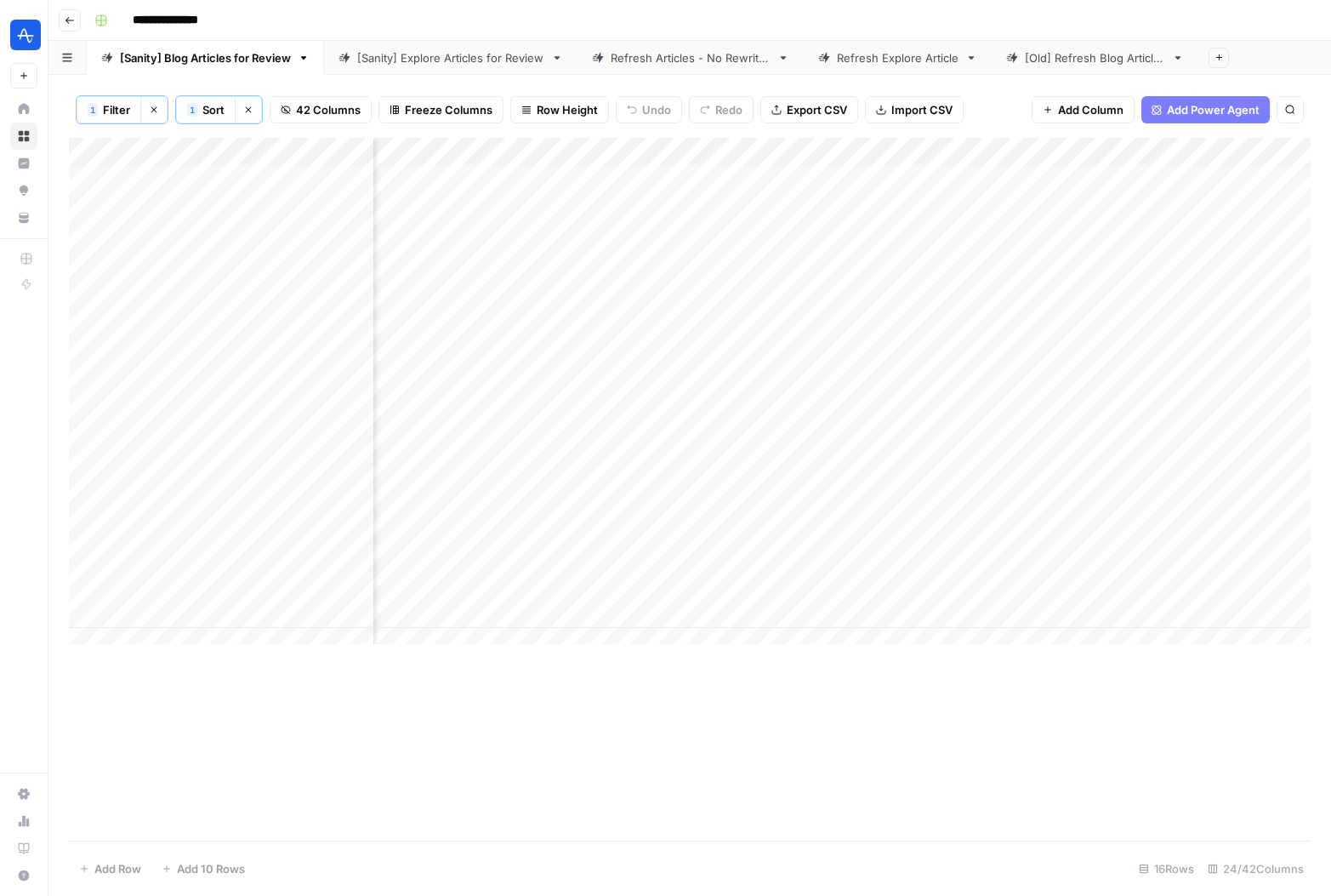
scroll to position [0, 925]
click at [820, 239] on div "Add Column" at bounding box center [690, 398] width 1242 height 519
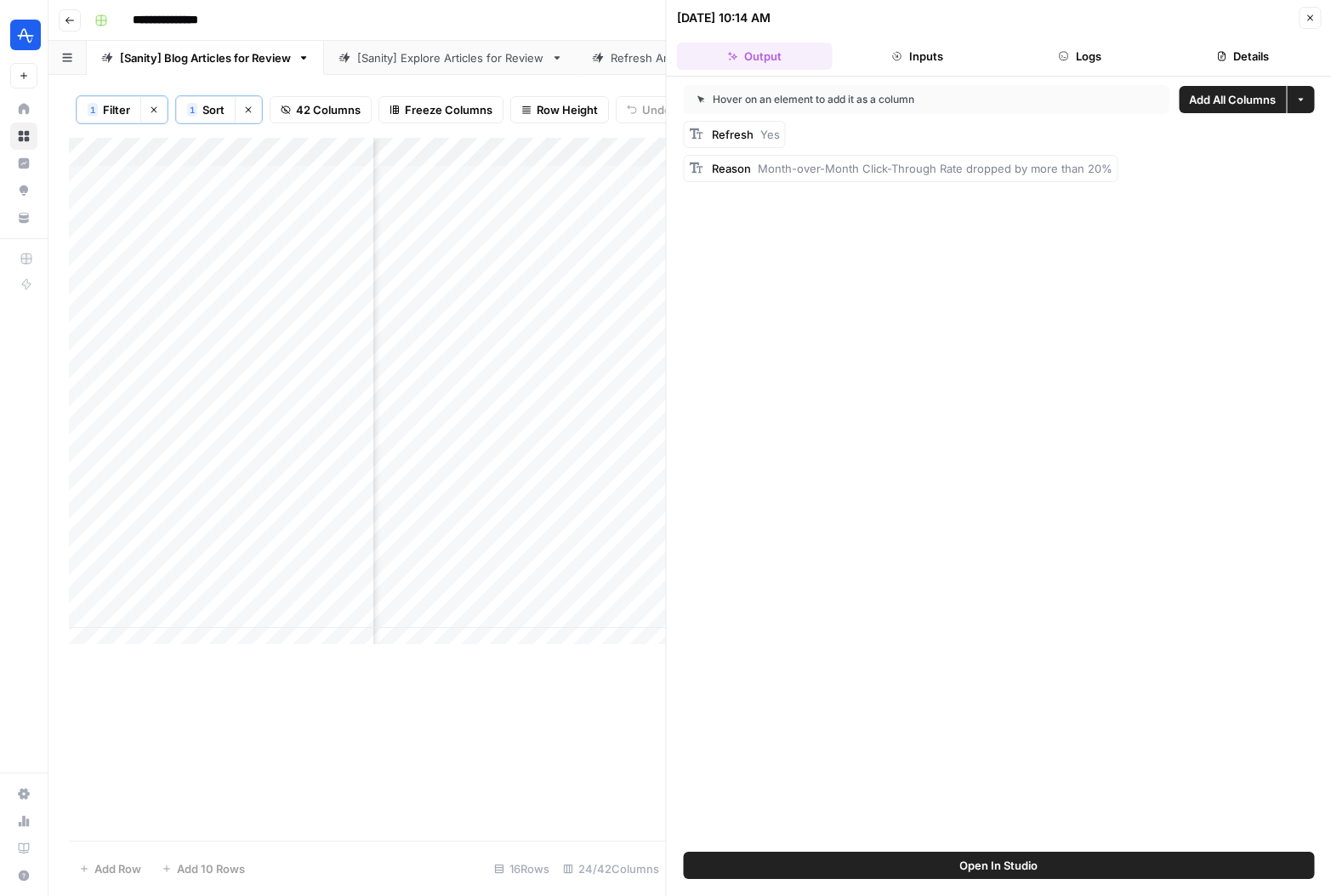
click at [898, 52] on icon "button" at bounding box center [897, 56] width 8 height 8
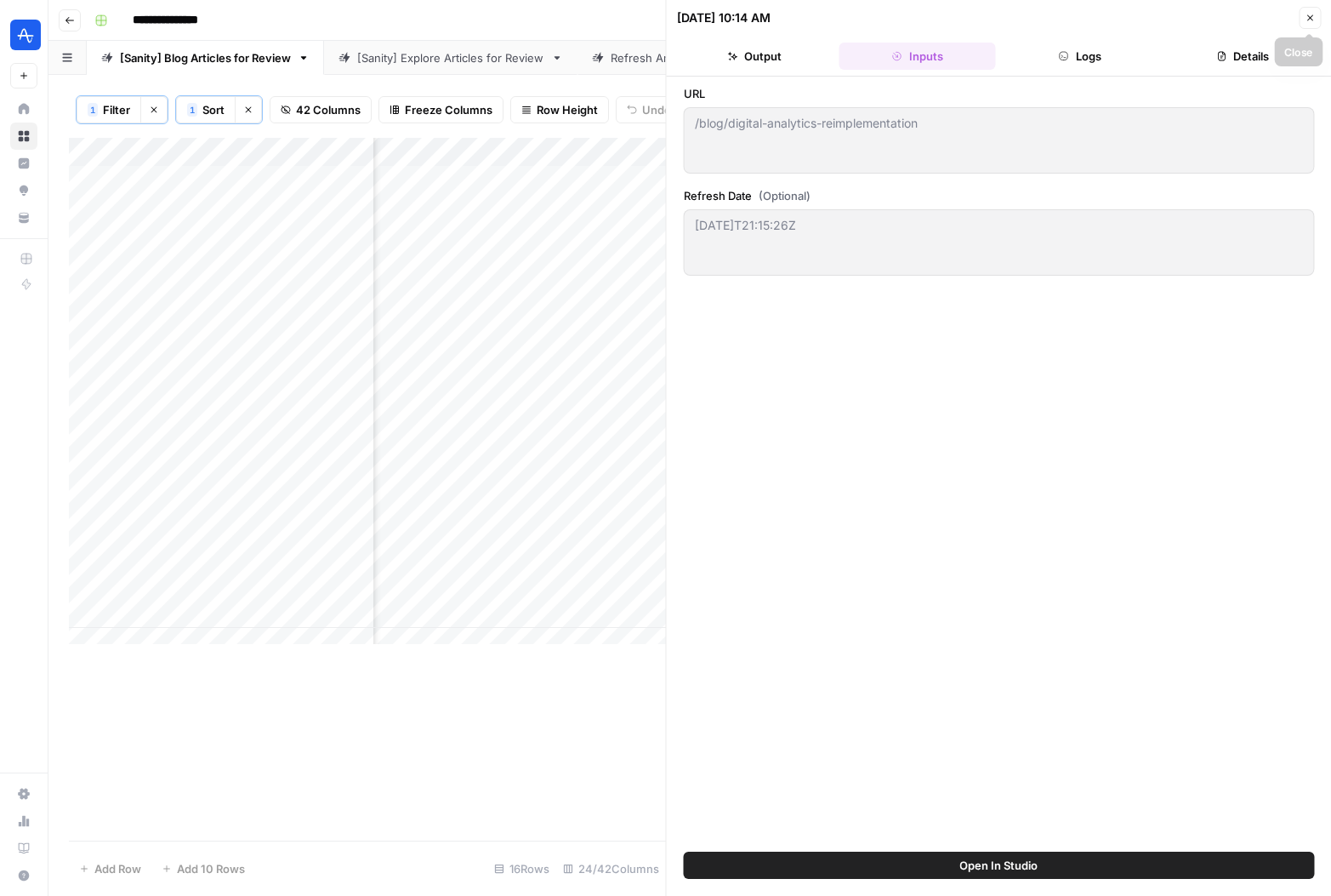
click at [1309, 15] on icon "button" at bounding box center [1310, 18] width 6 height 6
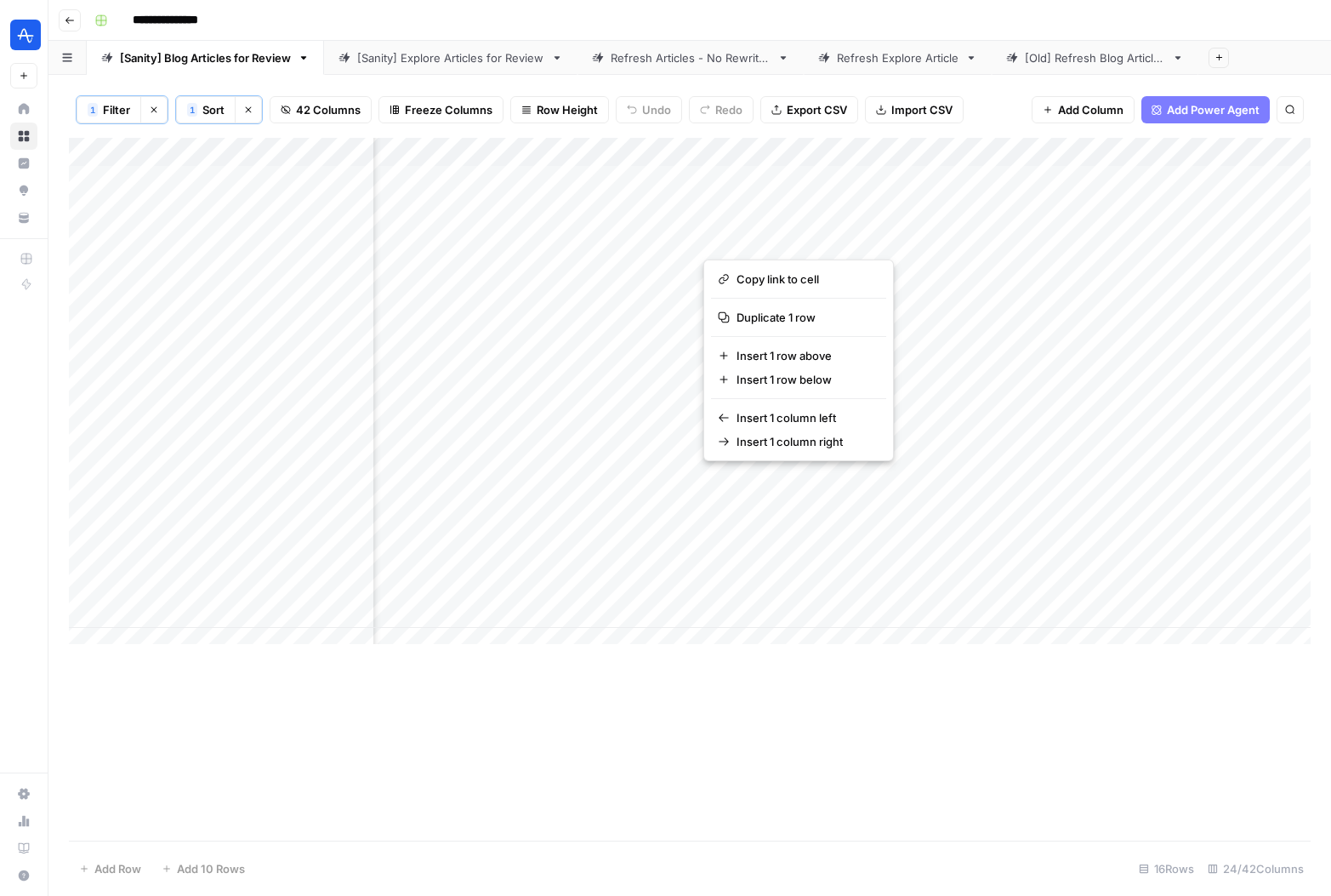
click at [814, 148] on div "Add Column" at bounding box center [690, 398] width 1242 height 519
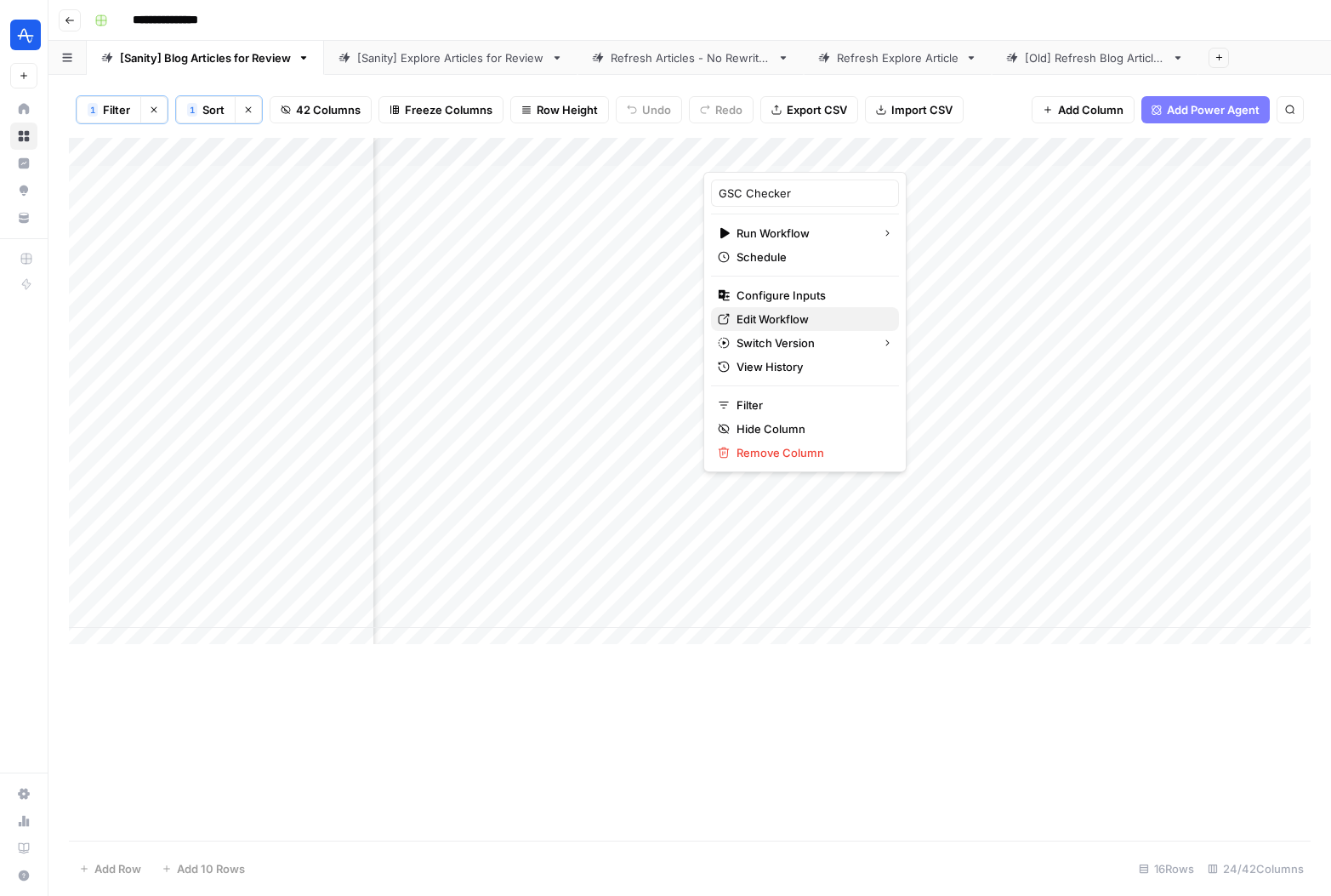
click at [796, 318] on span "Edit Workflow" at bounding box center [810, 319] width 148 height 17
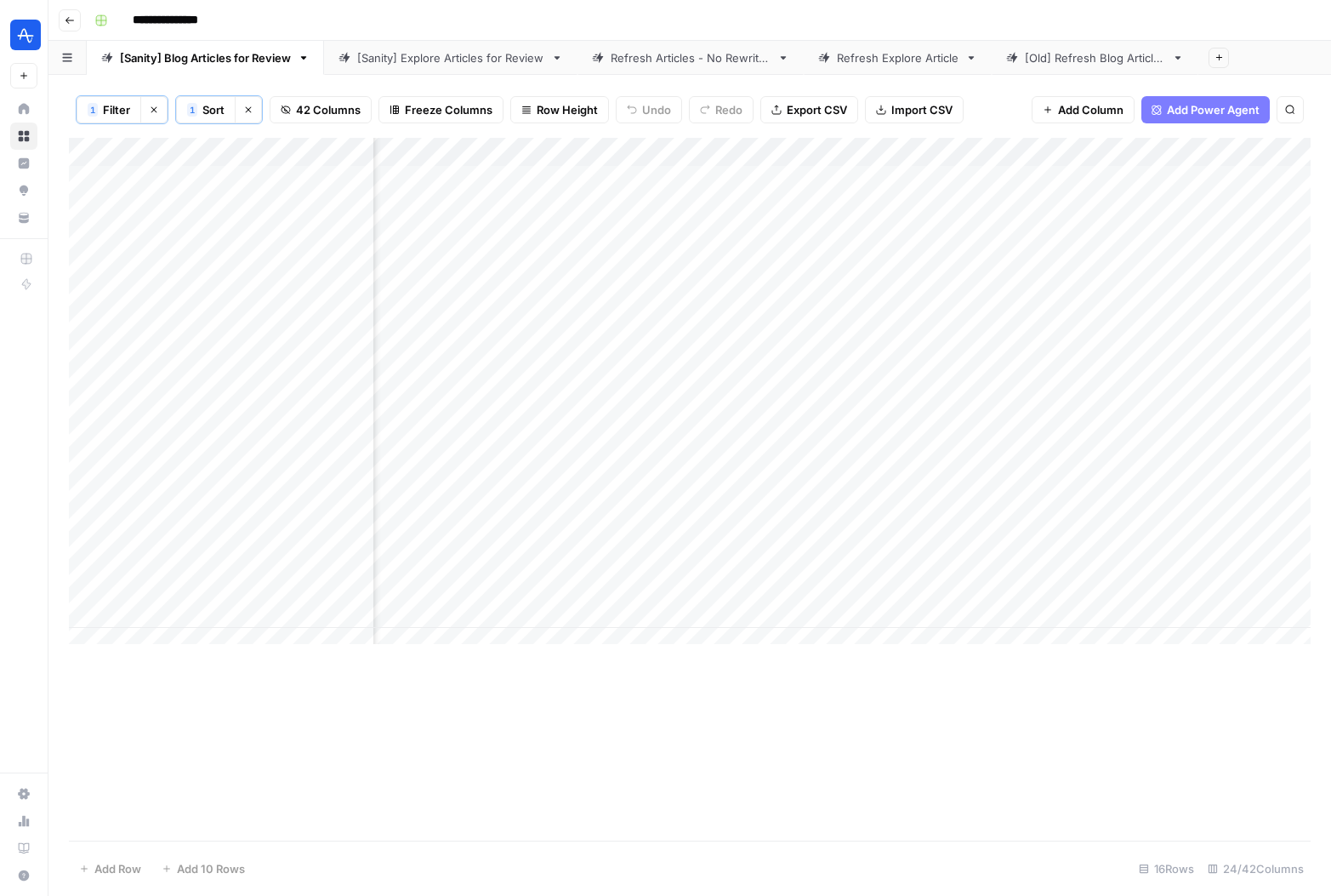
scroll to position [0, 967]
click at [778, 152] on div "Add Column" at bounding box center [690, 398] width 1242 height 519
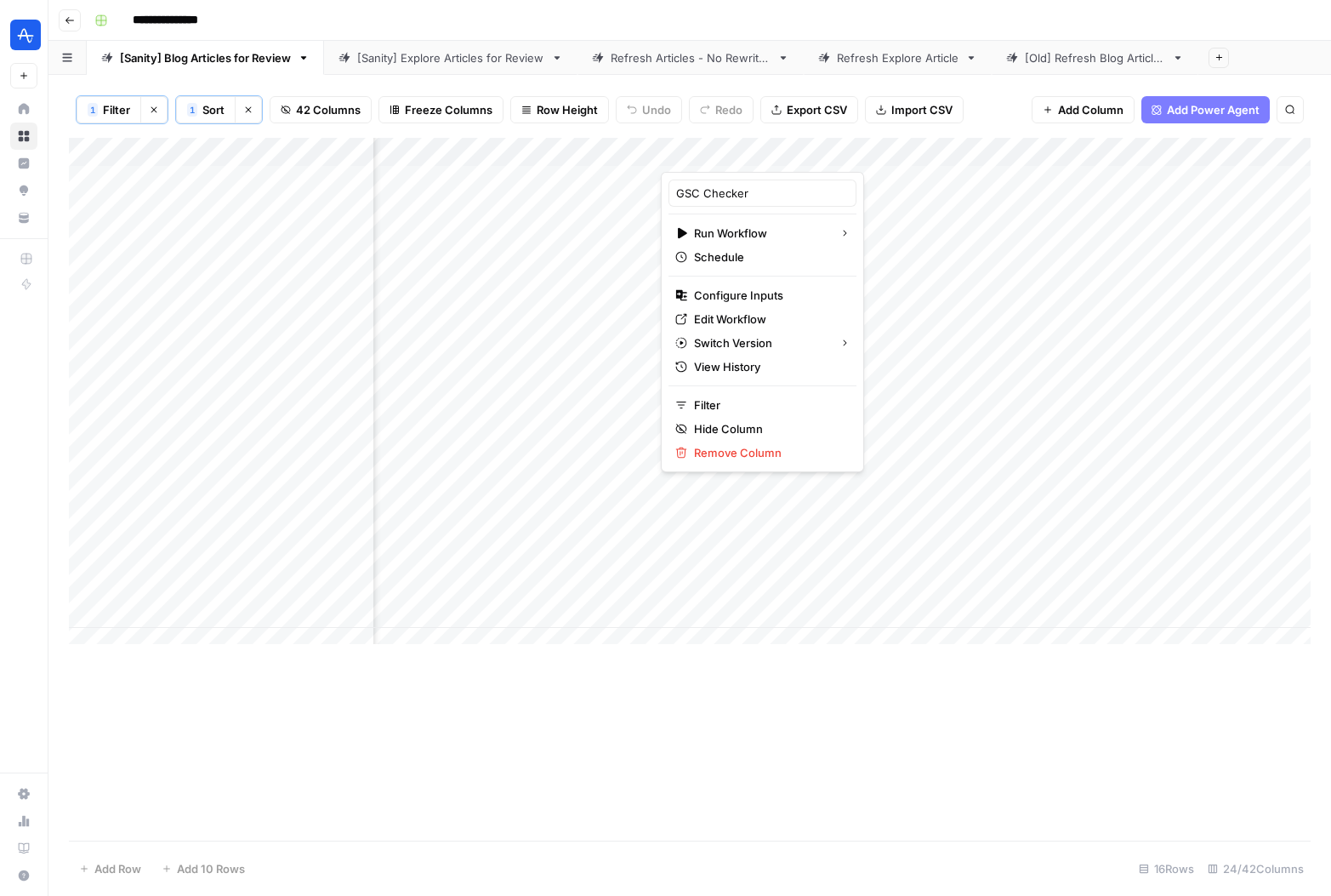
click at [778, 152] on div at bounding box center [737, 155] width 154 height 34
click at [876, 177] on div "Add Column" at bounding box center [690, 398] width 1242 height 519
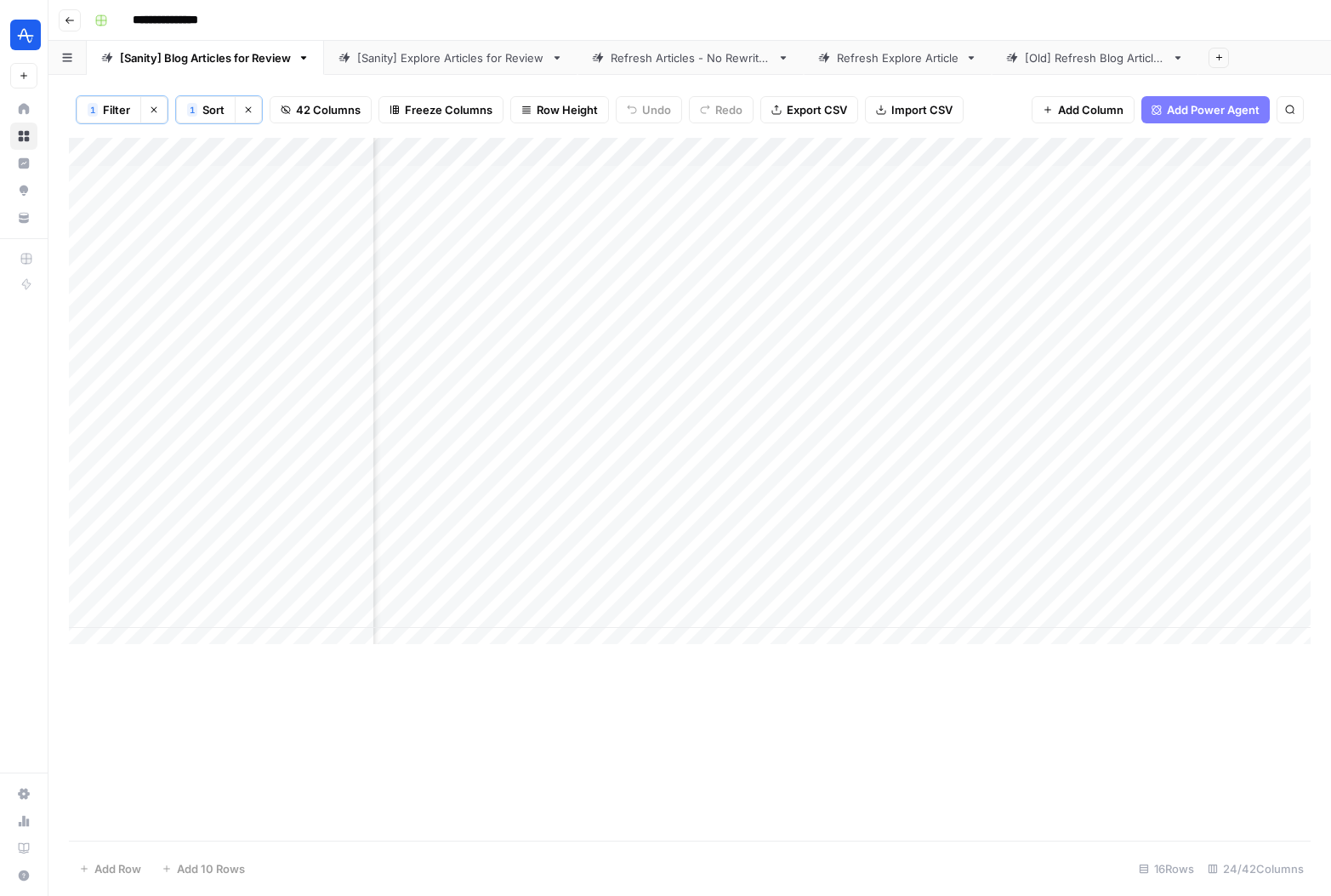
click at [728, 156] on div "Add Column" at bounding box center [690, 398] width 1242 height 519
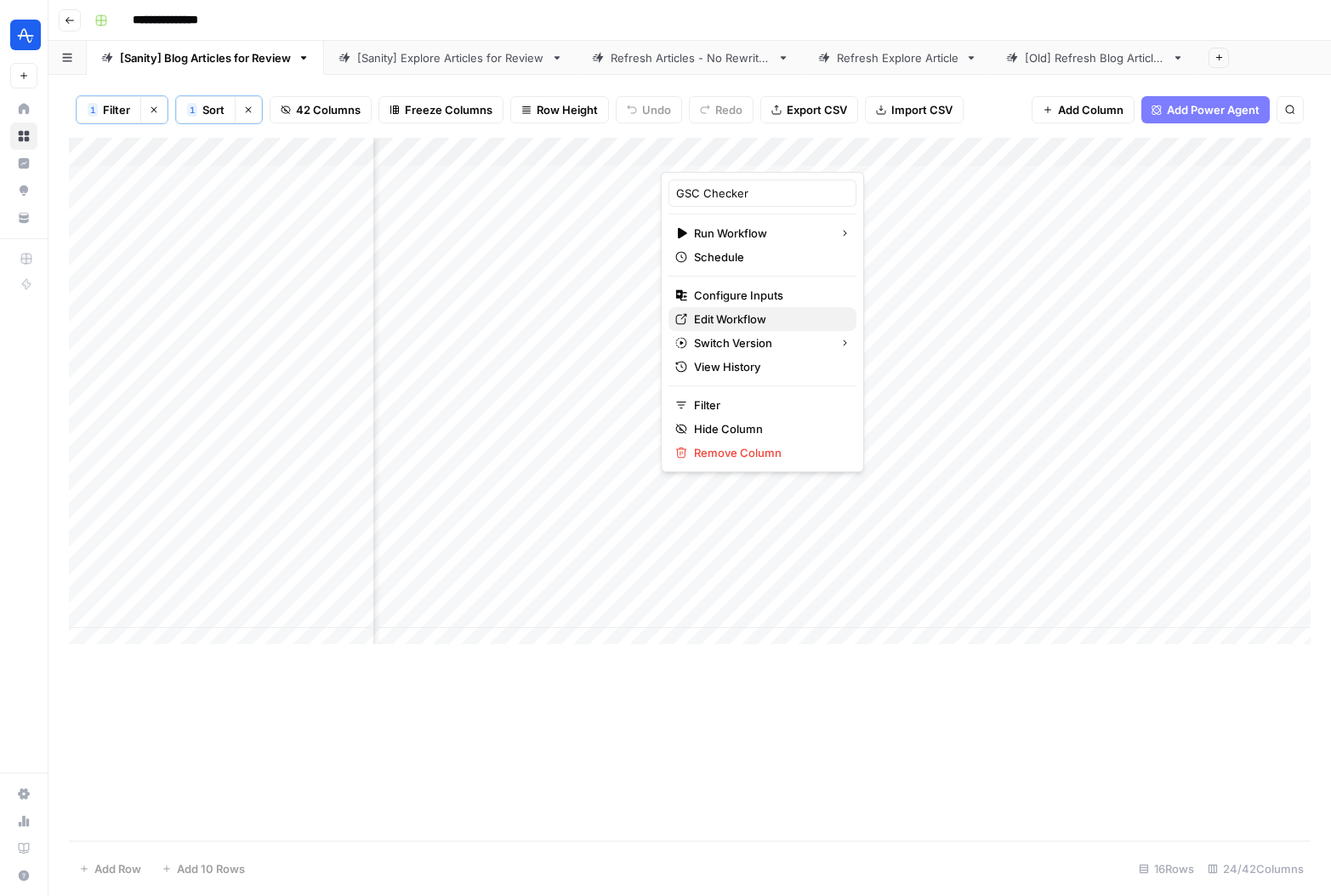
click at [738, 322] on span "Edit Workflow" at bounding box center [768, 319] width 148 height 17
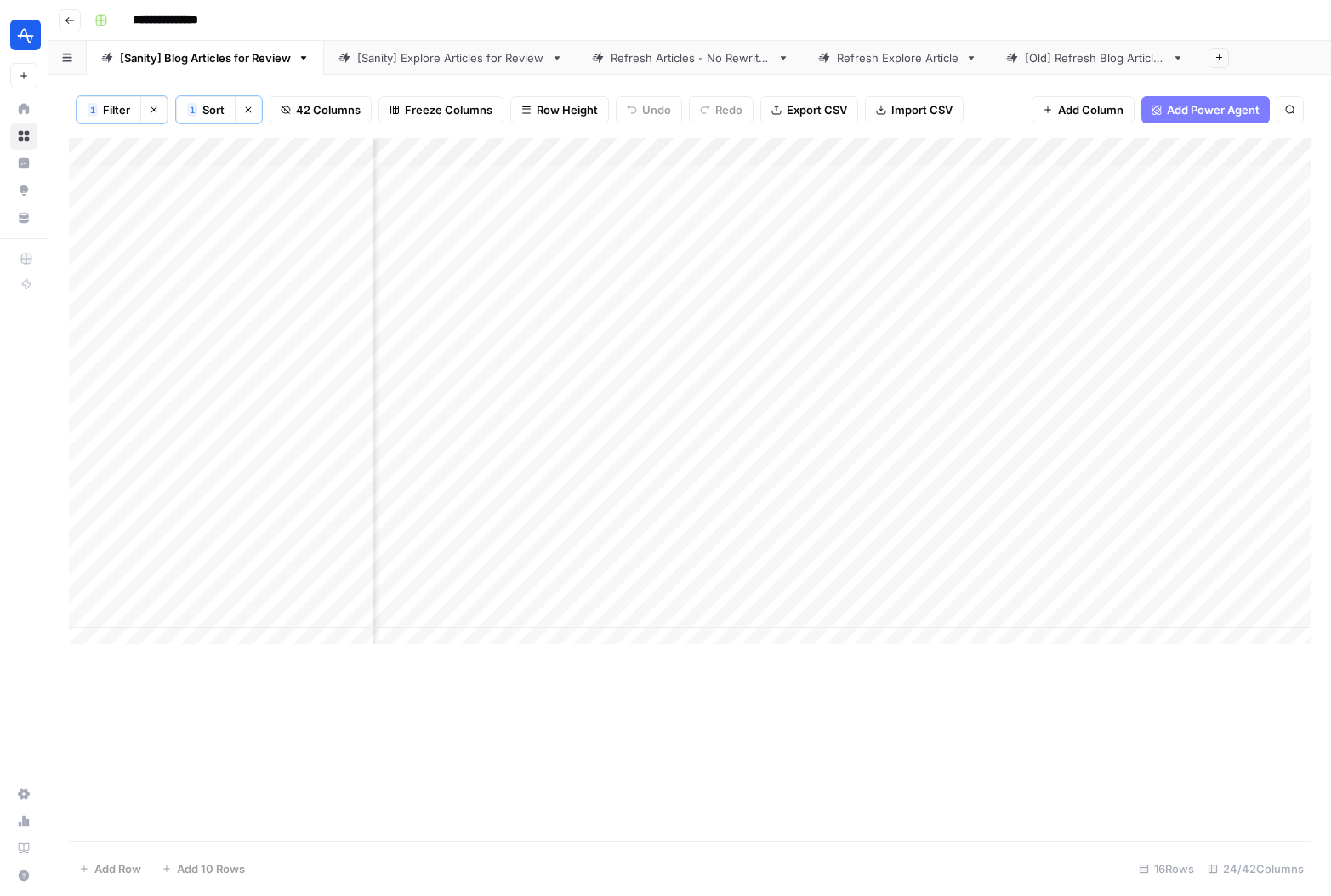
scroll to position [0, 1341]
drag, startPoint x: 815, startPoint y: 147, endPoint x: 912, endPoint y: 147, distance: 97.0
click at [912, 147] on div "Add Column" at bounding box center [690, 398] width 1242 height 519
click at [859, 183] on div "Add Column" at bounding box center [690, 398] width 1242 height 519
click at [793, 221] on div "Add Column" at bounding box center [690, 398] width 1242 height 519
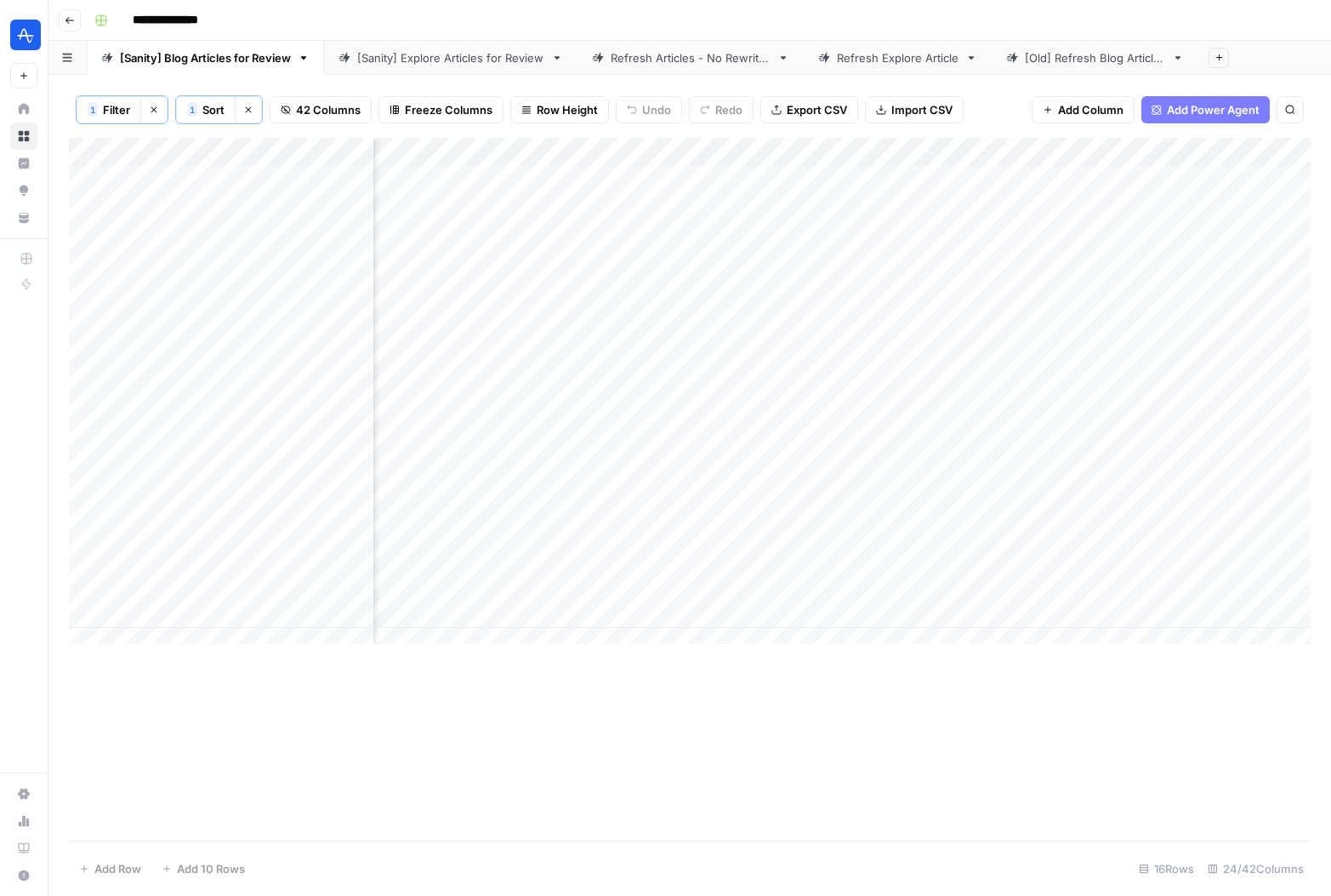
click at [793, 221] on div "Add Column" at bounding box center [690, 398] width 1242 height 519
click at [765, 276] on div "Add Column" at bounding box center [690, 398] width 1242 height 519
click at [318, 238] on div "Add Column" at bounding box center [690, 398] width 1242 height 519
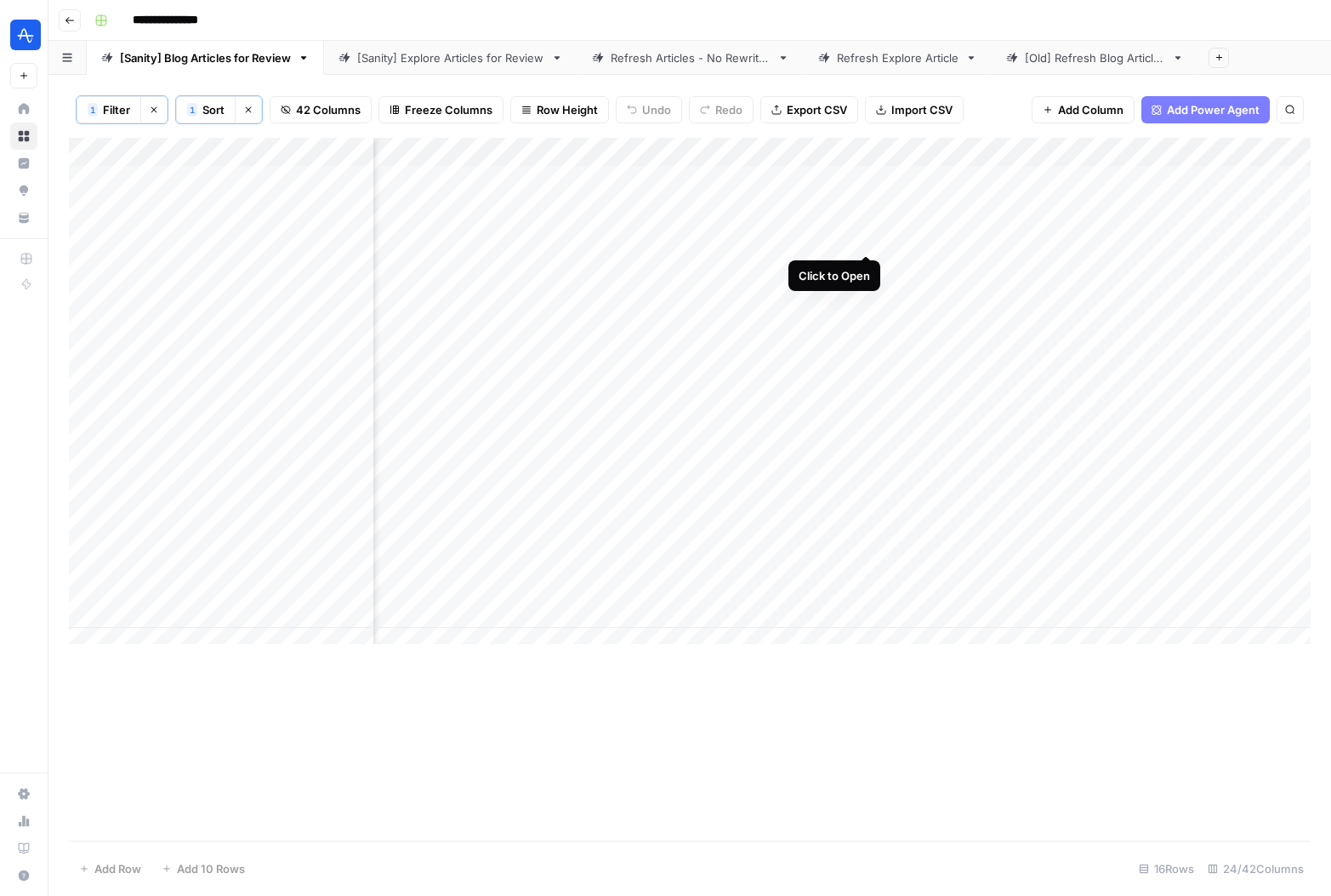
click at [862, 235] on div "Add Column" at bounding box center [690, 398] width 1242 height 519
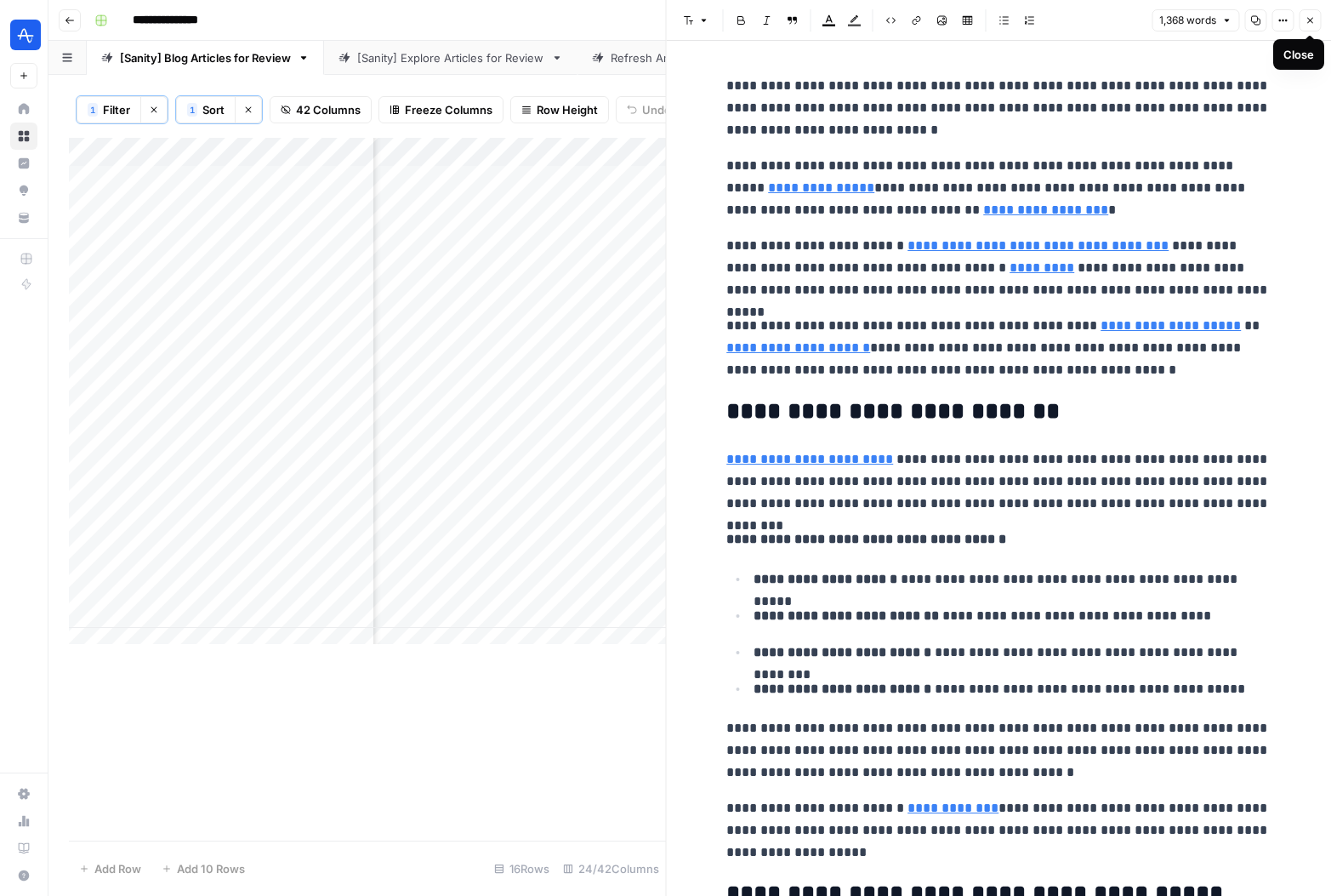
click at [1310, 25] on button "Close" at bounding box center [1310, 21] width 22 height 22
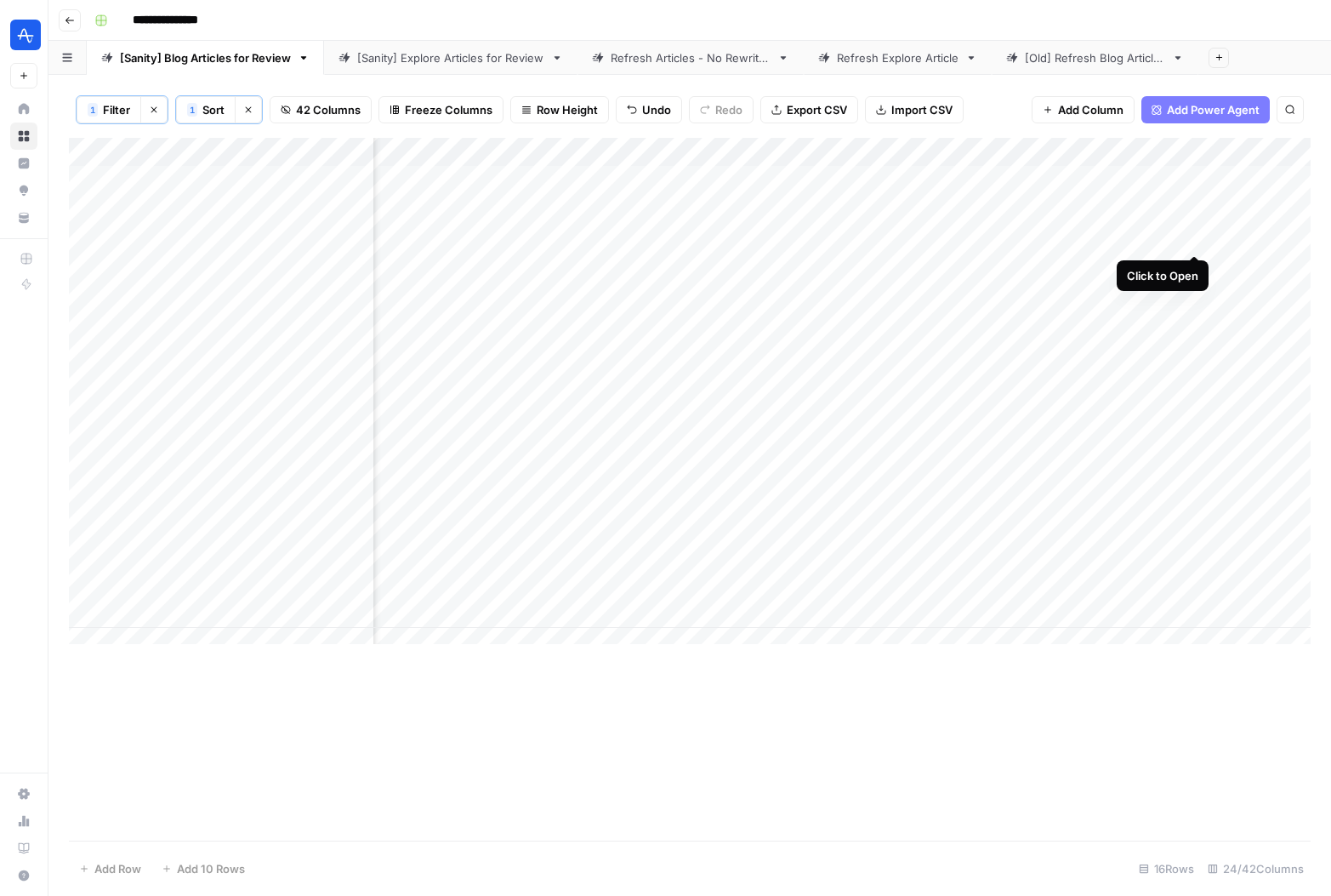
click at [1200, 237] on div "Add Column" at bounding box center [690, 398] width 1242 height 519
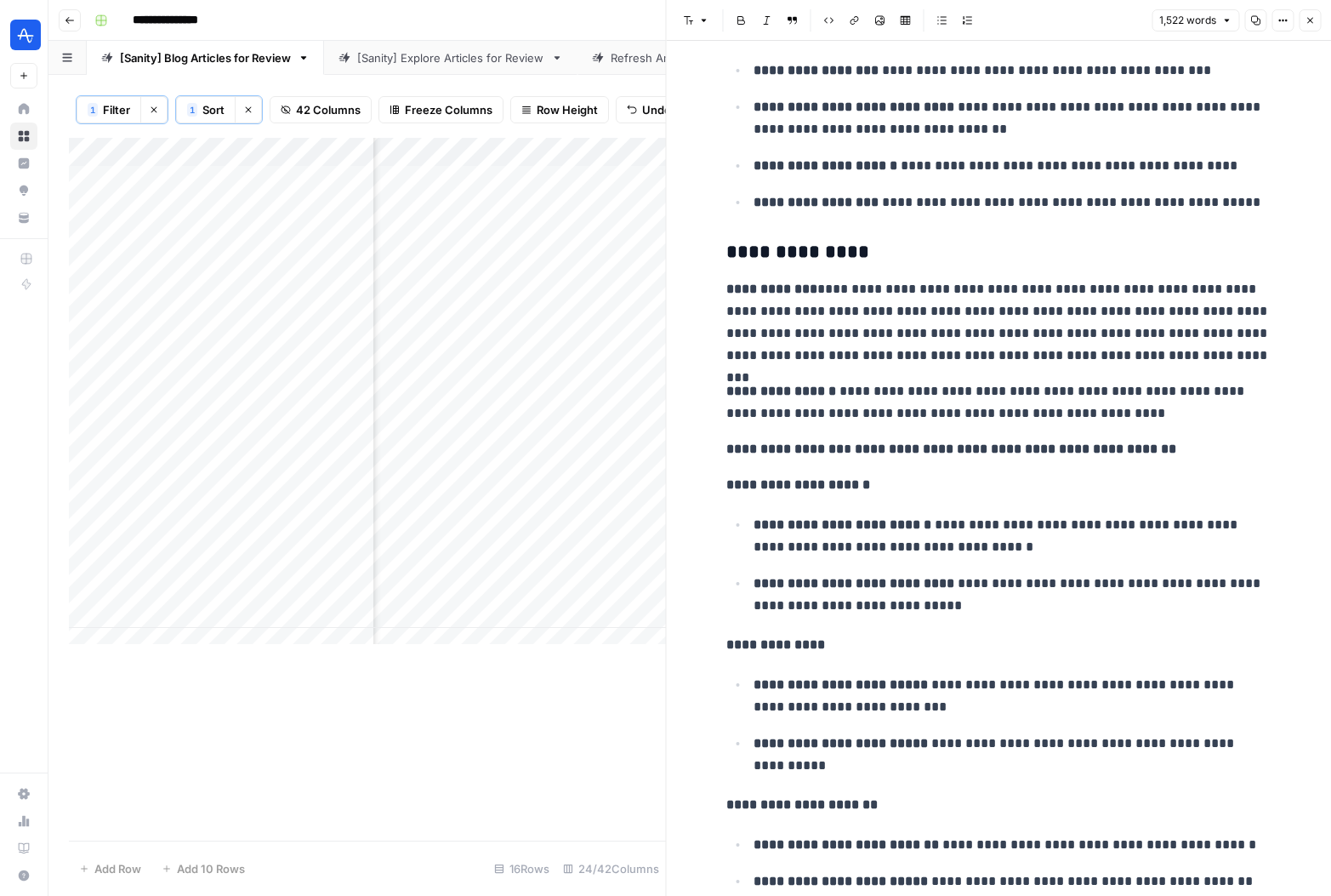
scroll to position [4111, 0]
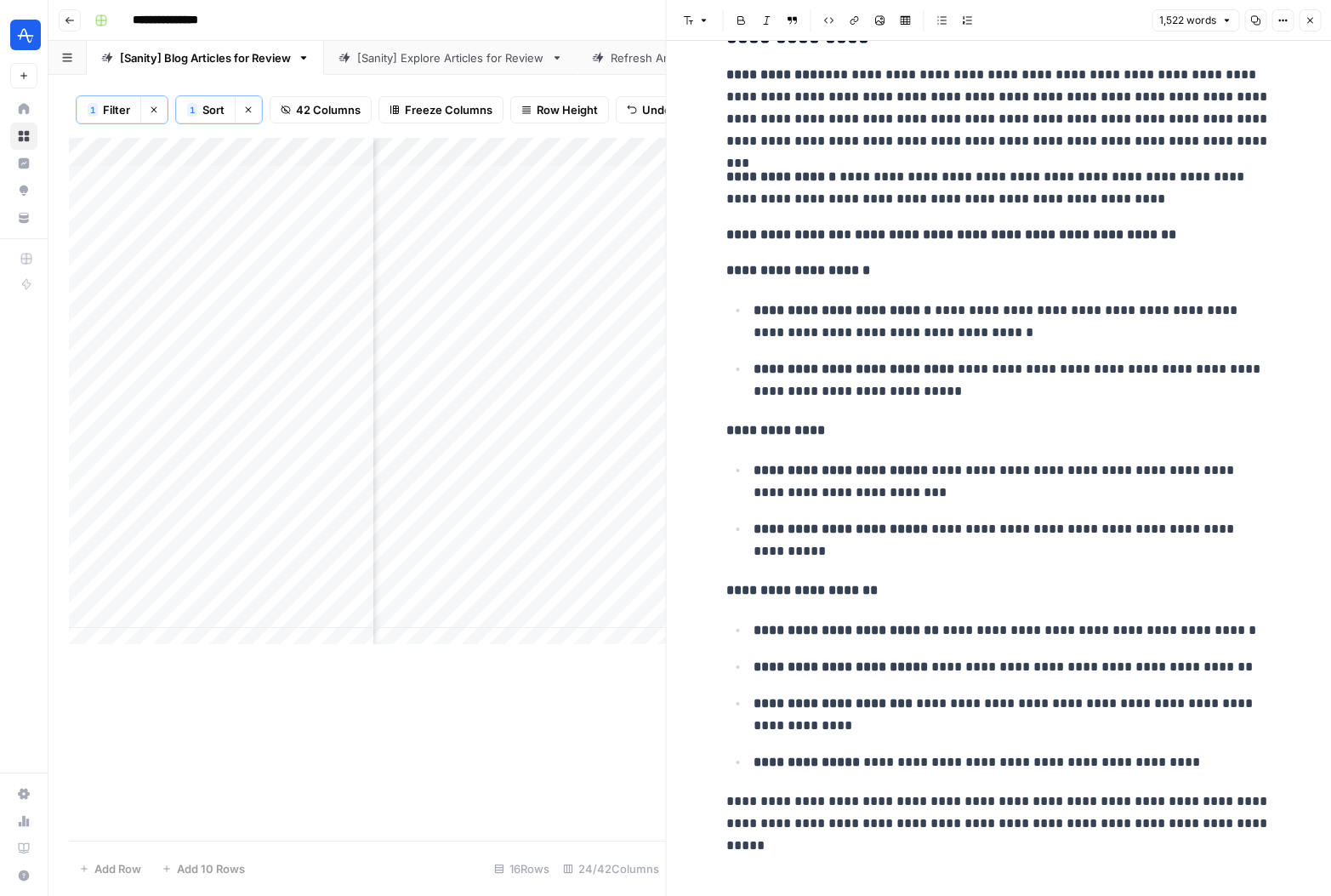
click at [1315, 21] on button "Close" at bounding box center [1310, 21] width 22 height 22
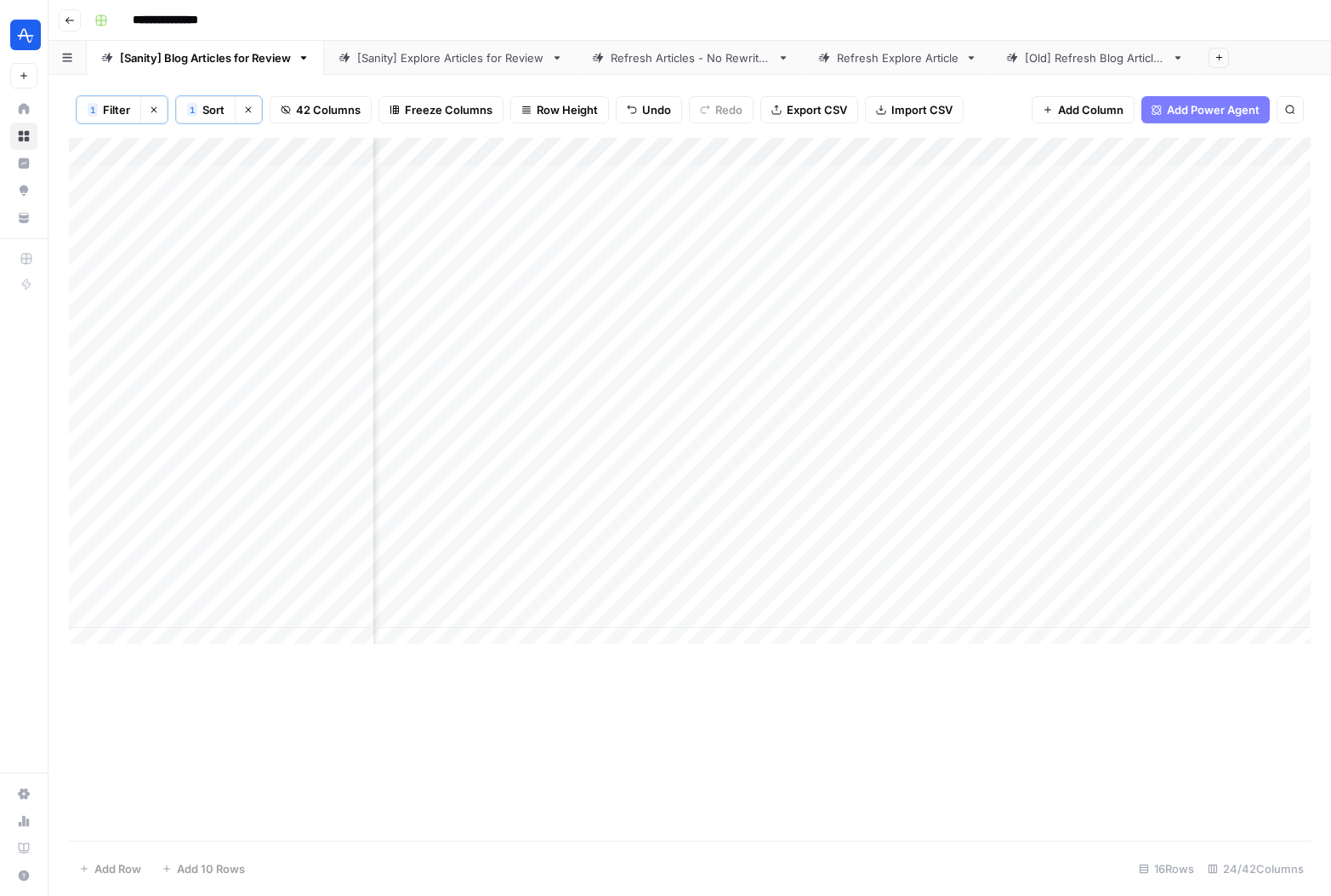
scroll to position [0, 2490]
click at [918, 235] on div "Add Column" at bounding box center [690, 398] width 1242 height 519
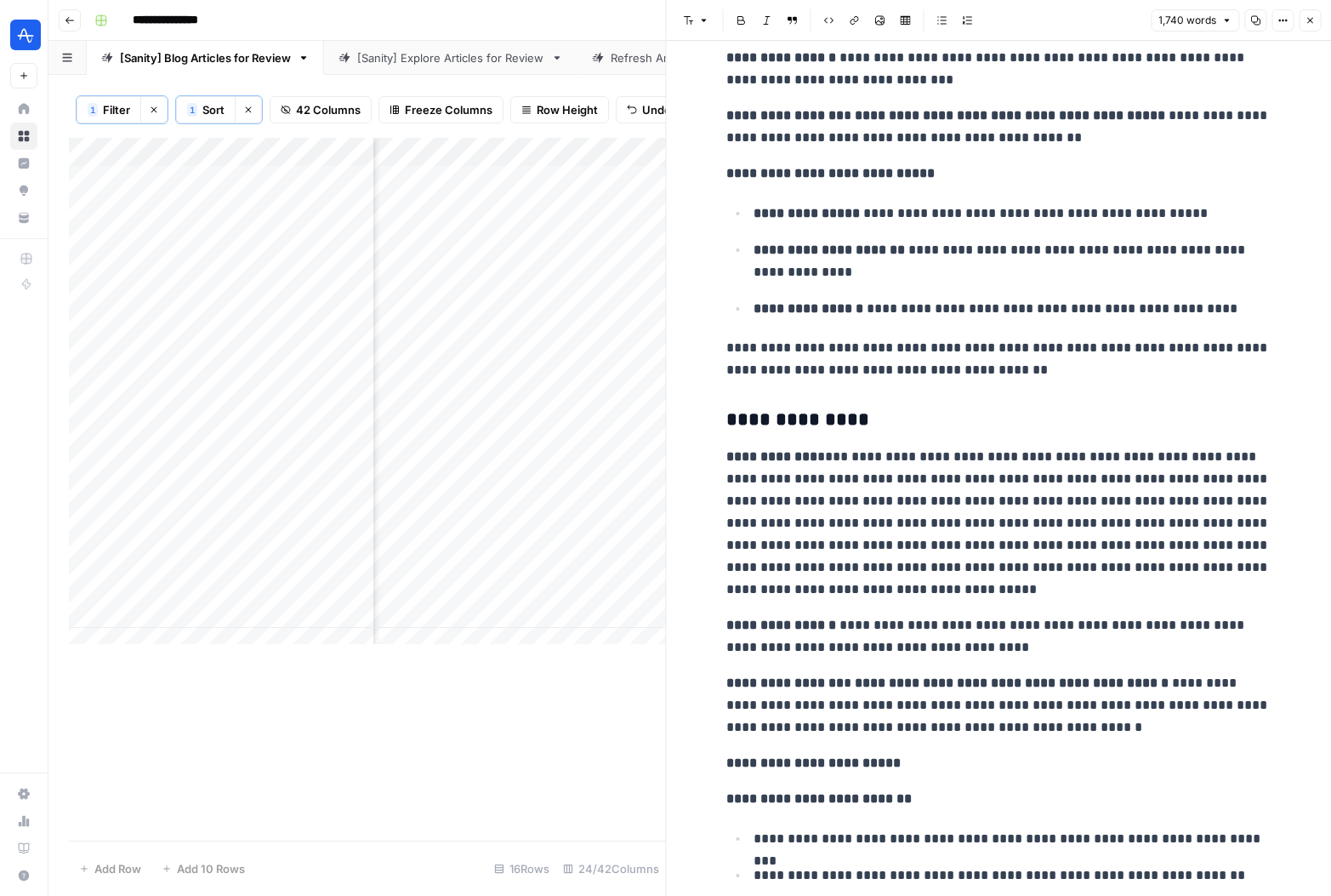
scroll to position [4233, 0]
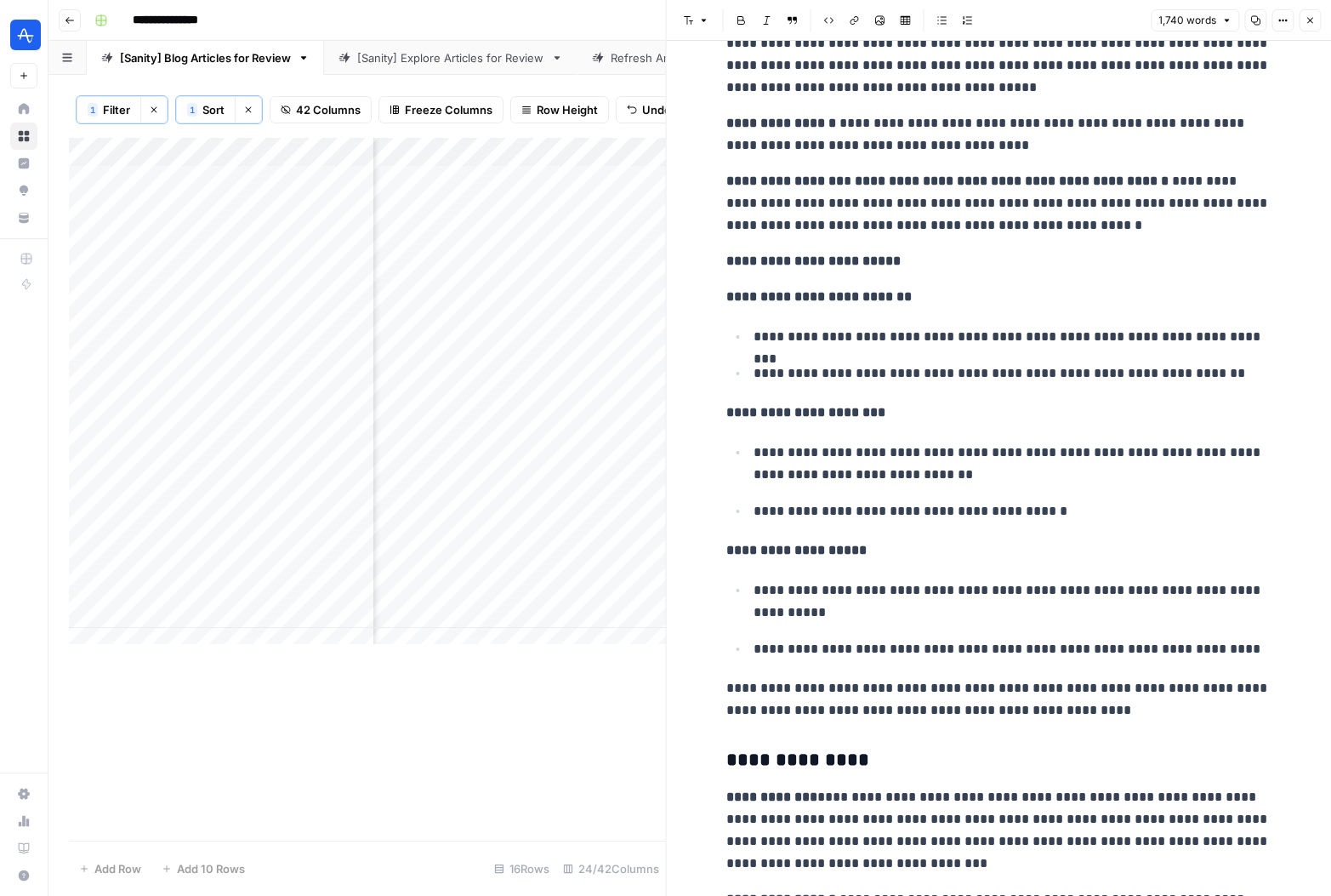
click at [1316, 26] on button "Close" at bounding box center [1310, 21] width 22 height 22
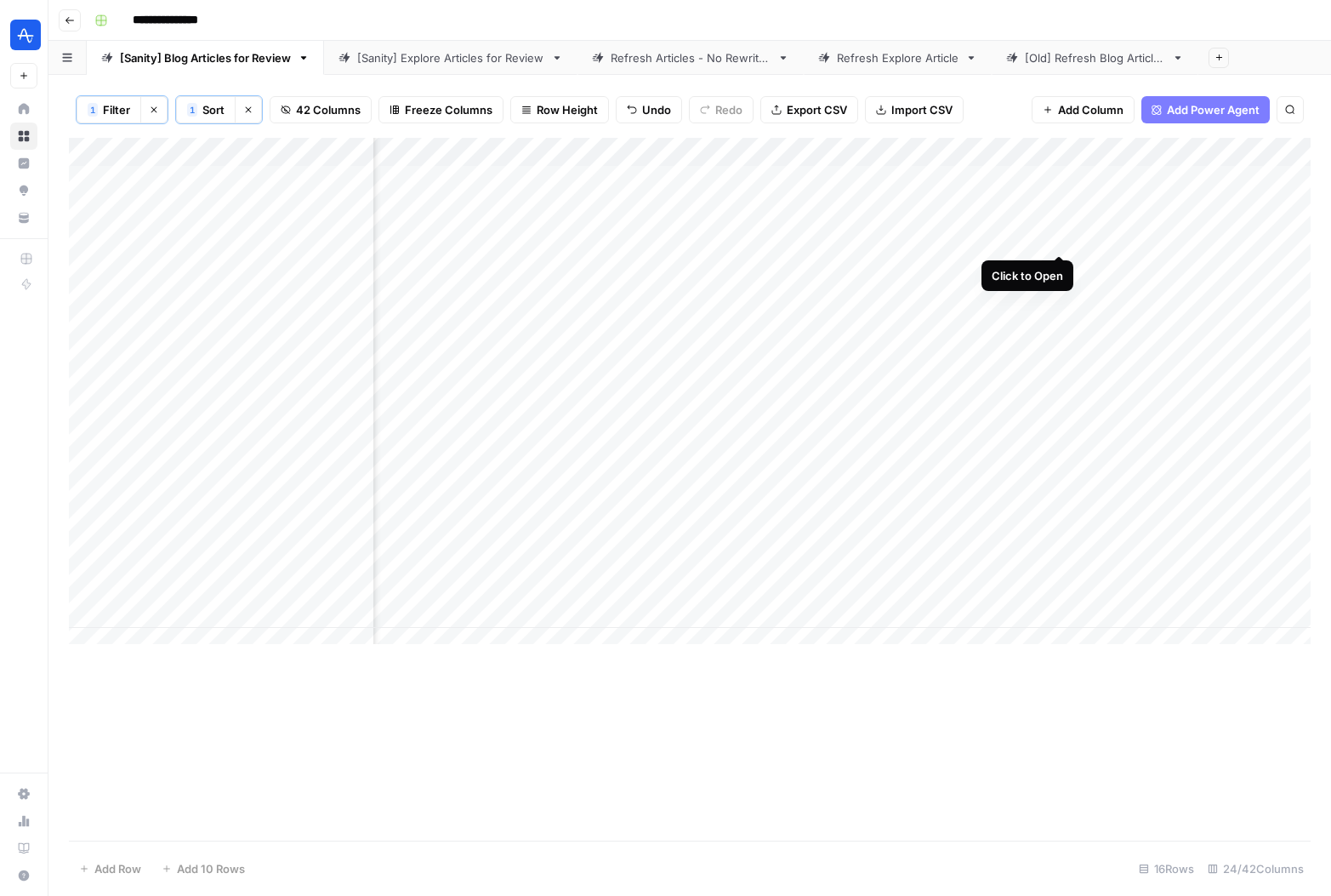
click at [1058, 238] on div "Add Column" at bounding box center [690, 398] width 1242 height 519
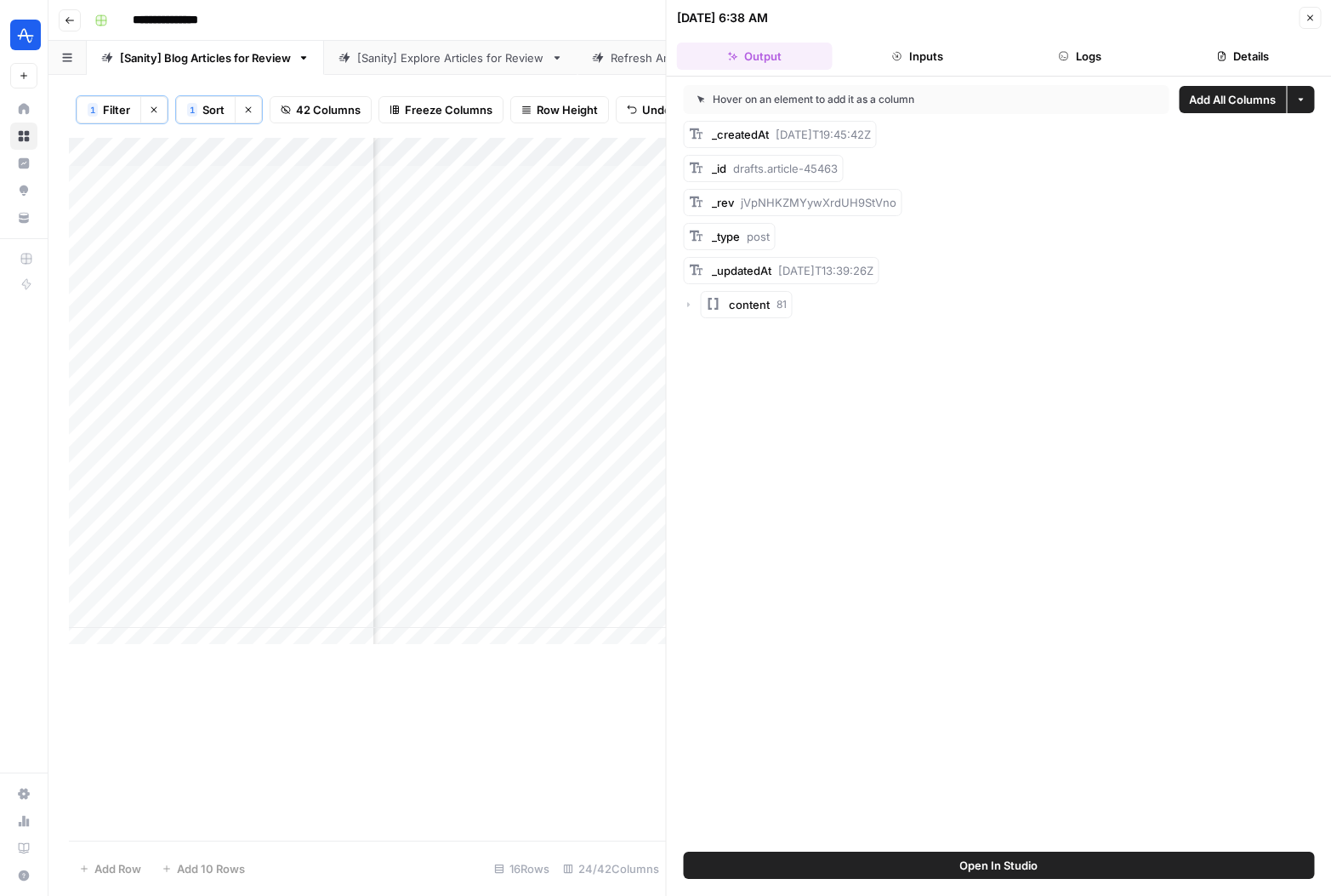
click at [1310, 18] on icon "button" at bounding box center [1310, 18] width 10 height 10
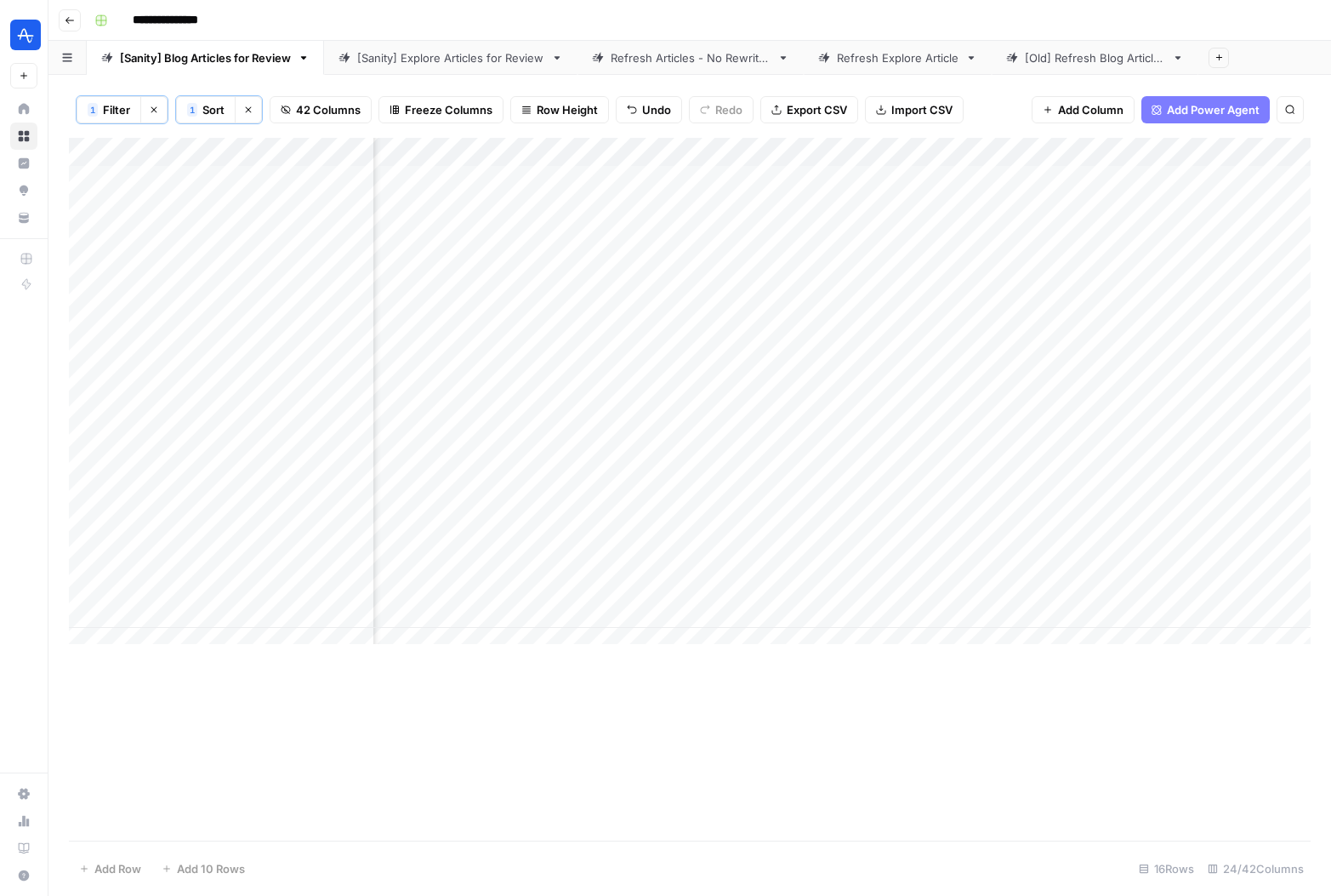
scroll to position [0, 1751]
click at [870, 235] on div "Add Column" at bounding box center [690, 398] width 1242 height 519
click at [885, 242] on div "Add Column" at bounding box center [690, 398] width 1242 height 519
click at [885, 242] on input "text" at bounding box center [885, 244] width 77 height 15
click at [890, 147] on div "Add Column" at bounding box center [690, 398] width 1242 height 519
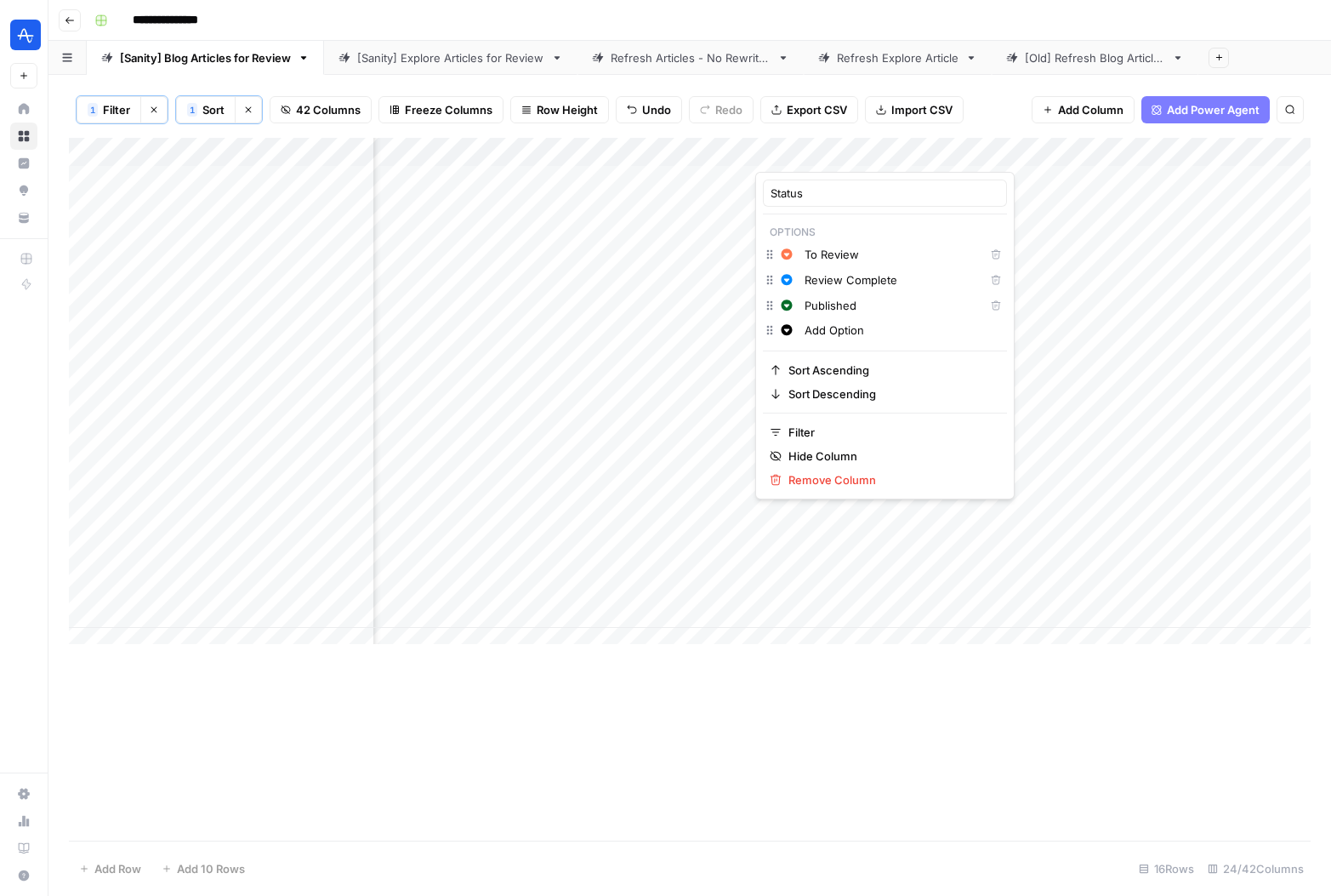
click at [824, 329] on input "Add Option" at bounding box center [902, 330] width 195 height 17
click at [865, 406] on span "Red" at bounding box center [884, 406] width 110 height 17
click at [807, 330] on input "Rejected" at bounding box center [902, 330] width 195 height 17
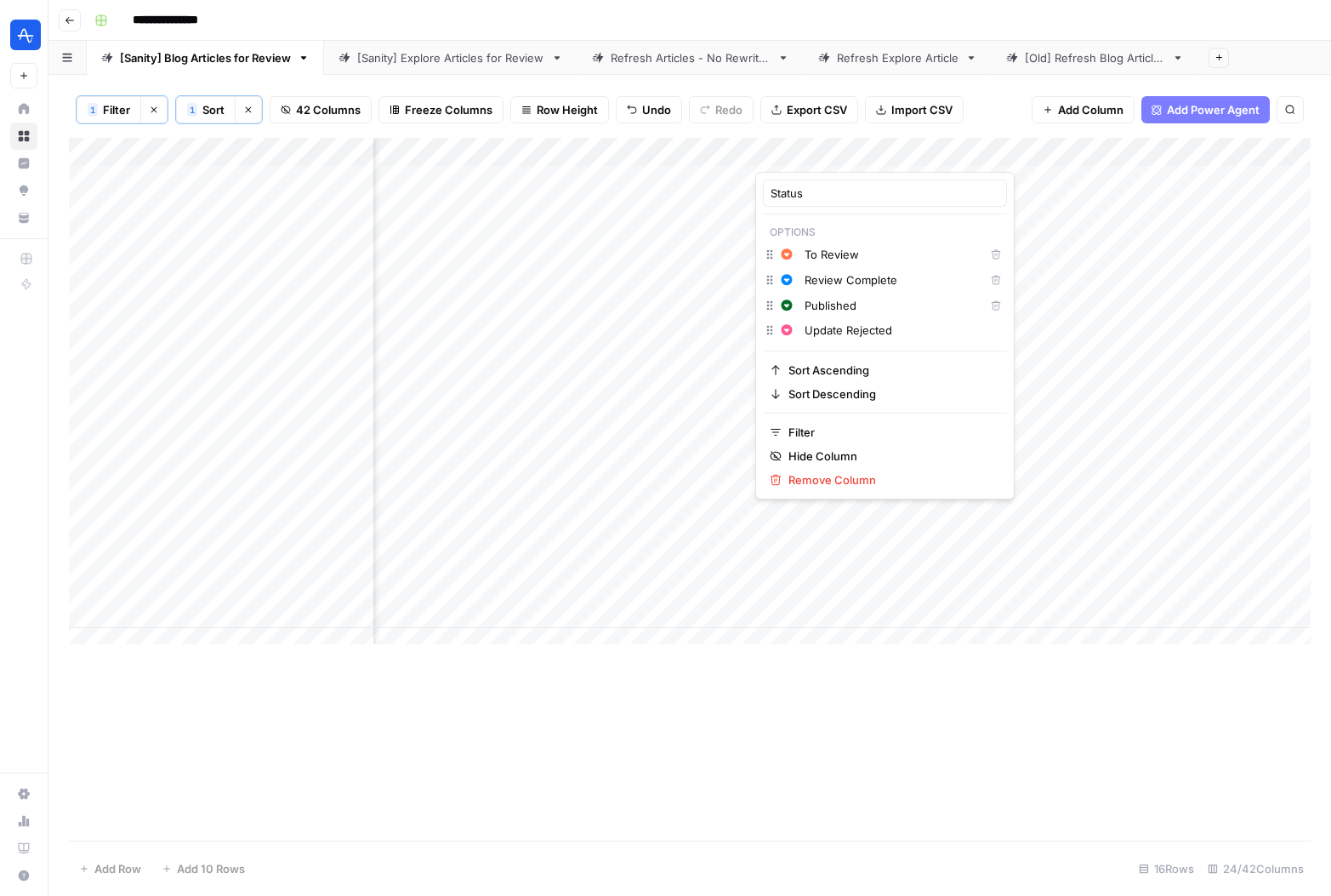
type input "Update Rejected"
click at [963, 755] on div "Add Column" at bounding box center [690, 489] width 1242 height 703
drag, startPoint x: 833, startPoint y: 263, endPoint x: 834, endPoint y: 290, distance: 27.0
click at [834, 295] on div "Add Column" at bounding box center [690, 398] width 1242 height 519
click at [838, 259] on div "Add Column" at bounding box center [690, 398] width 1242 height 519
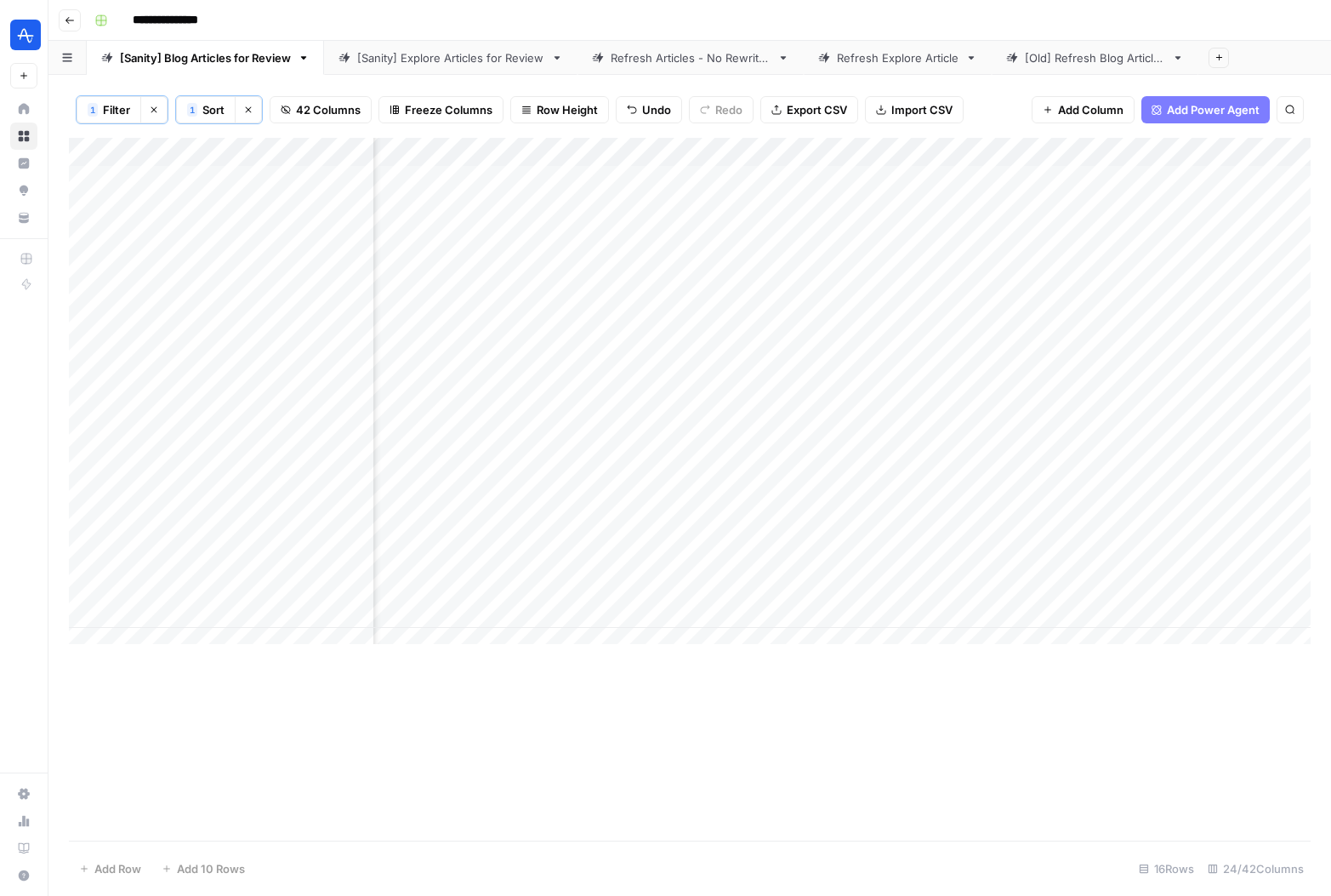
click at [848, 238] on div "Add Column" at bounding box center [690, 398] width 1242 height 519
click at [850, 236] on div "Add Column" at bounding box center [690, 398] width 1242 height 519
click at [850, 236] on input "text" at bounding box center [885, 244] width 77 height 15
click at [876, 391] on button "Update Rejected" at bounding box center [833, 396] width 101 height 21
click at [898, 690] on div "Add Column" at bounding box center [690, 489] width 1242 height 703
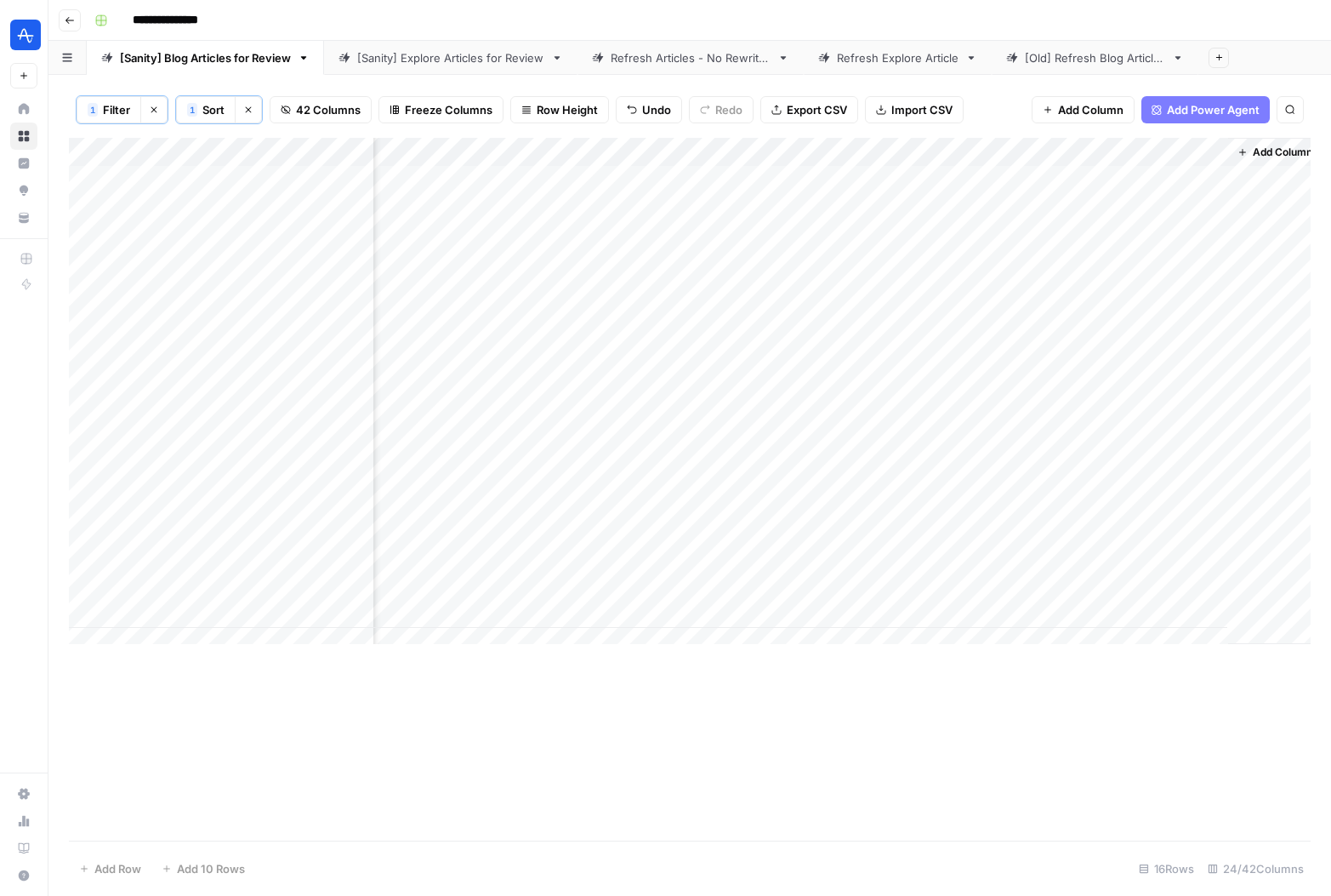
scroll to position [0, 3290]
click at [1262, 172] on div "Add Column" at bounding box center [1264, 391] width 93 height 506
click at [1265, 158] on span "Add Column" at bounding box center [1272, 152] width 60 height 15
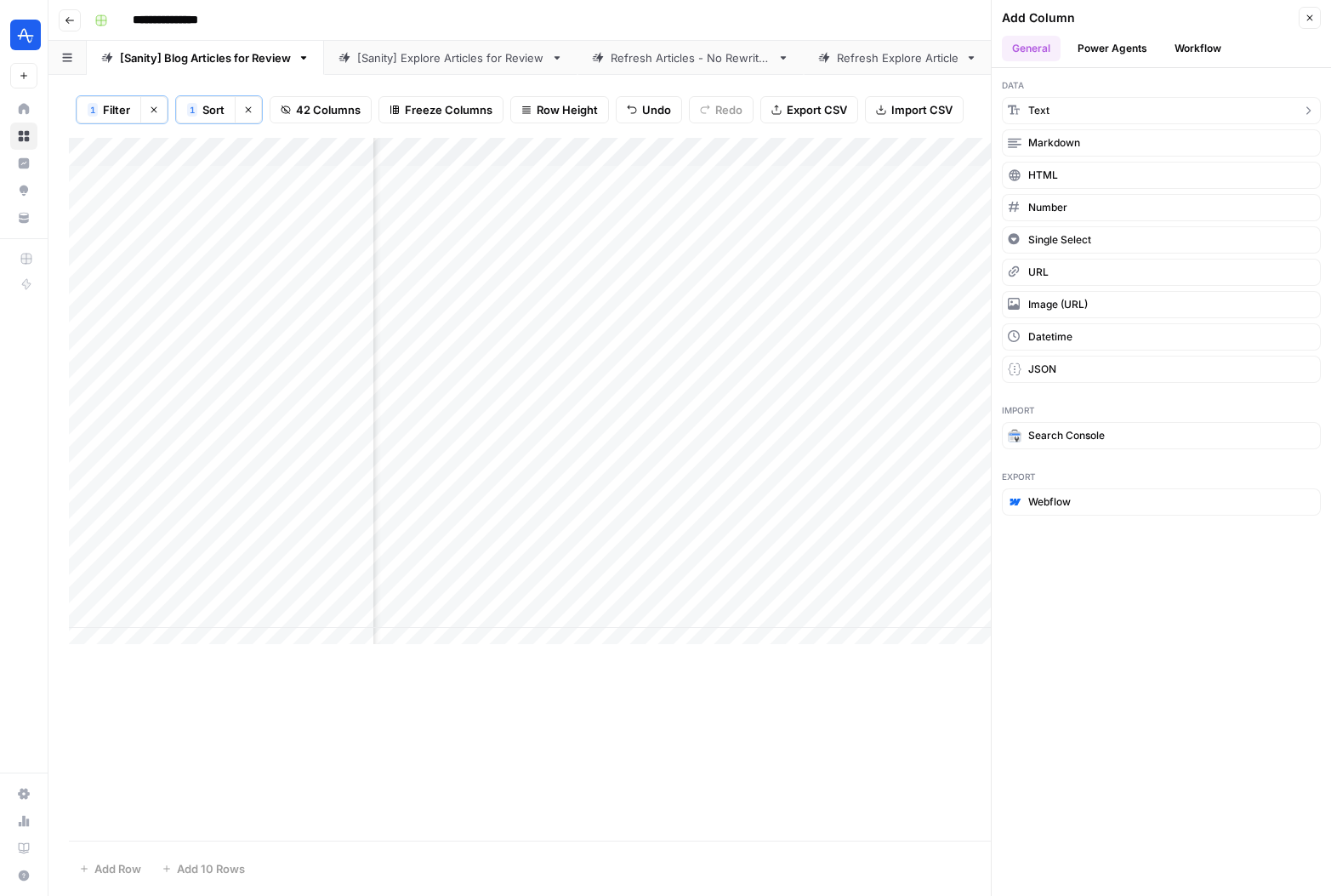
click at [1055, 110] on button "Text" at bounding box center [1162, 110] width 319 height 27
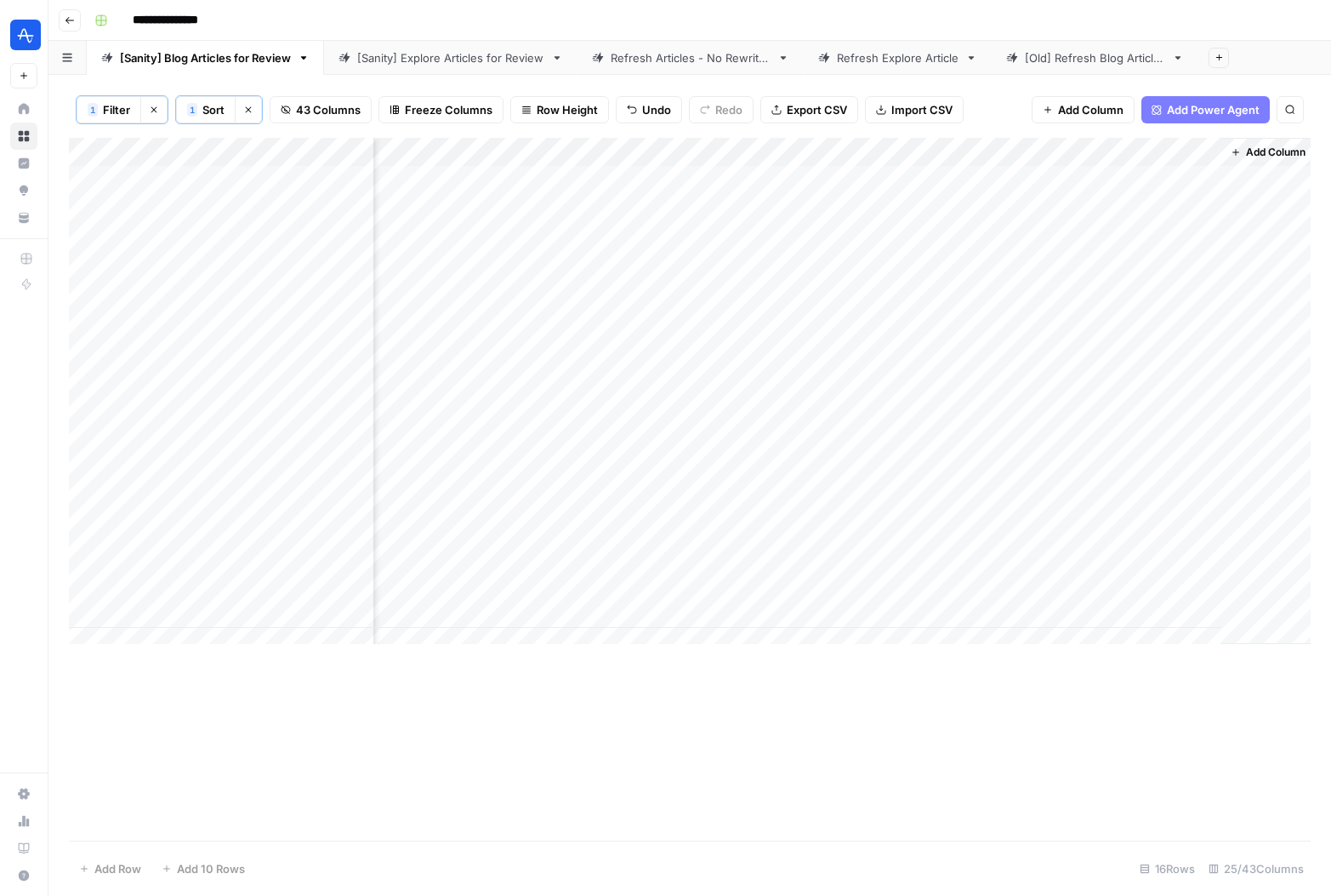
scroll to position [0, 3536]
drag, startPoint x: 1089, startPoint y: 155, endPoint x: 455, endPoint y: 193, distance: 635.1
click at [455, 193] on div "Add Column" at bounding box center [690, 398] width 1242 height 519
drag, startPoint x: 1069, startPoint y: 155, endPoint x: 740, endPoint y: 167, distance: 329.2
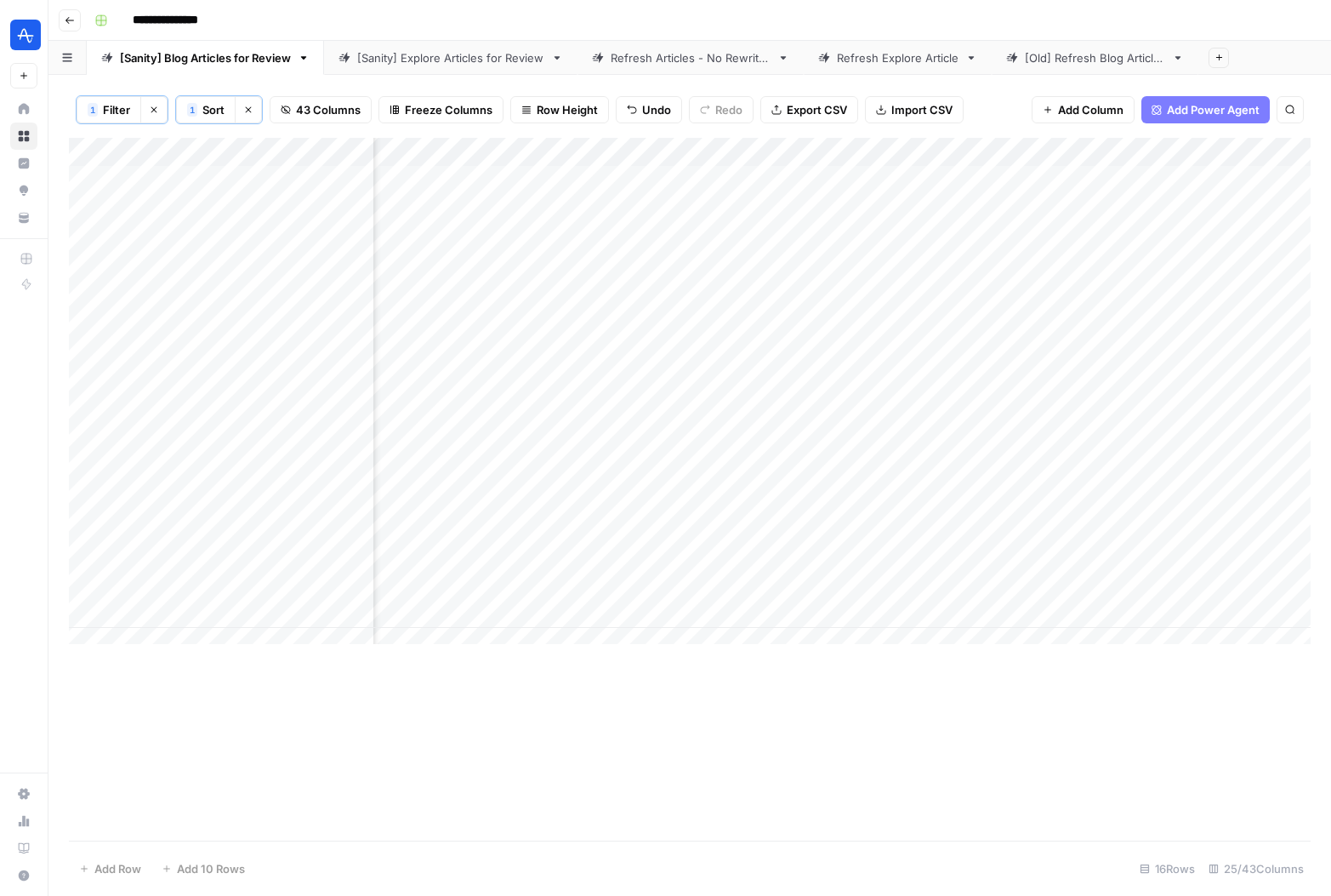
click at [740, 167] on div "Add Column" at bounding box center [690, 398] width 1242 height 519
click at [1051, 235] on div "Add Column" at bounding box center [690, 398] width 1242 height 519
click at [1105, 148] on div "Add Column" at bounding box center [690, 398] width 1242 height 519
click at [1105, 148] on div at bounding box center [1149, 155] width 245 height 34
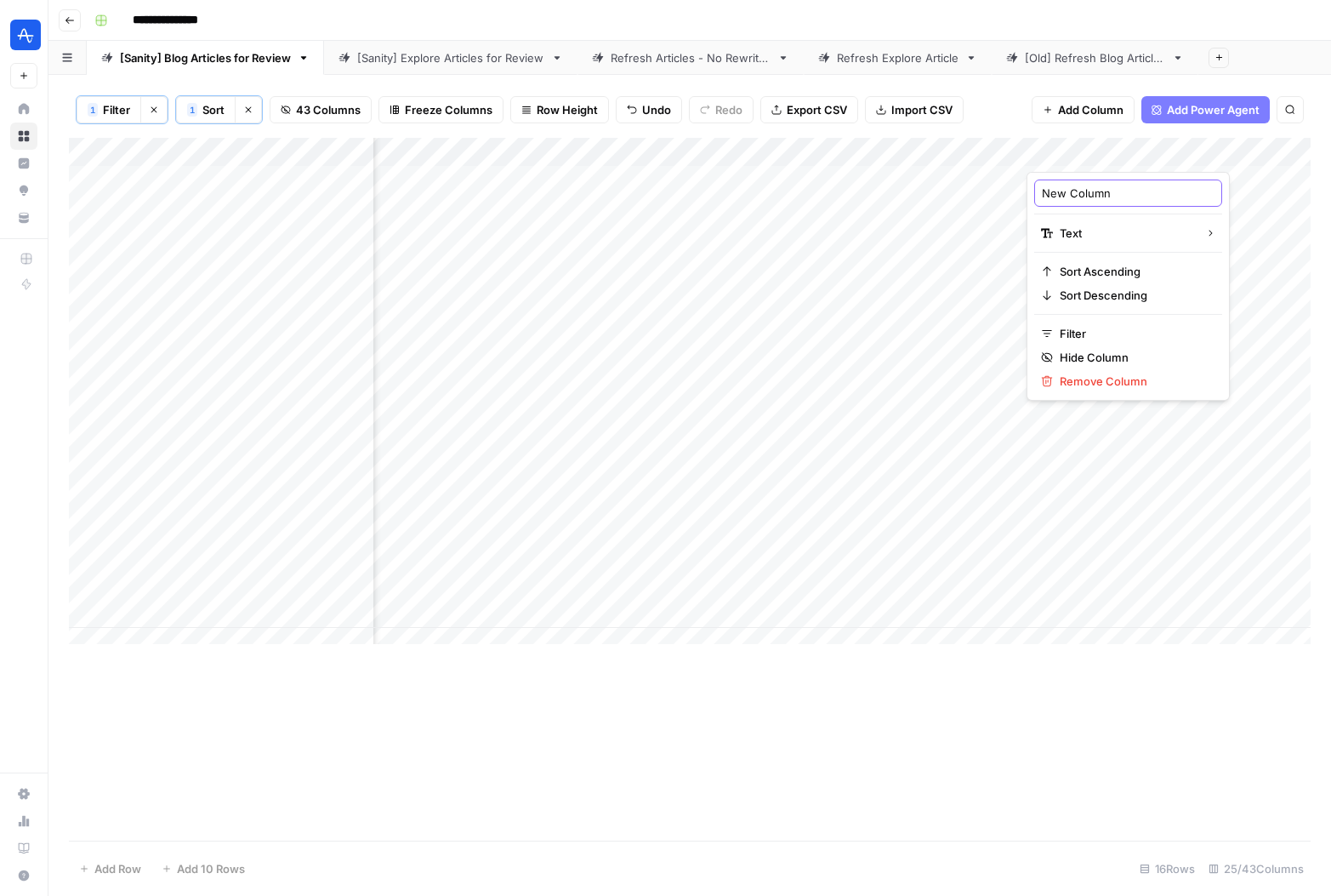
click at [1085, 200] on input "New Column" at bounding box center [1128, 193] width 173 height 17
type input "Reason for Rejection?"
click at [1030, 712] on div "Add Column" at bounding box center [690, 489] width 1242 height 703
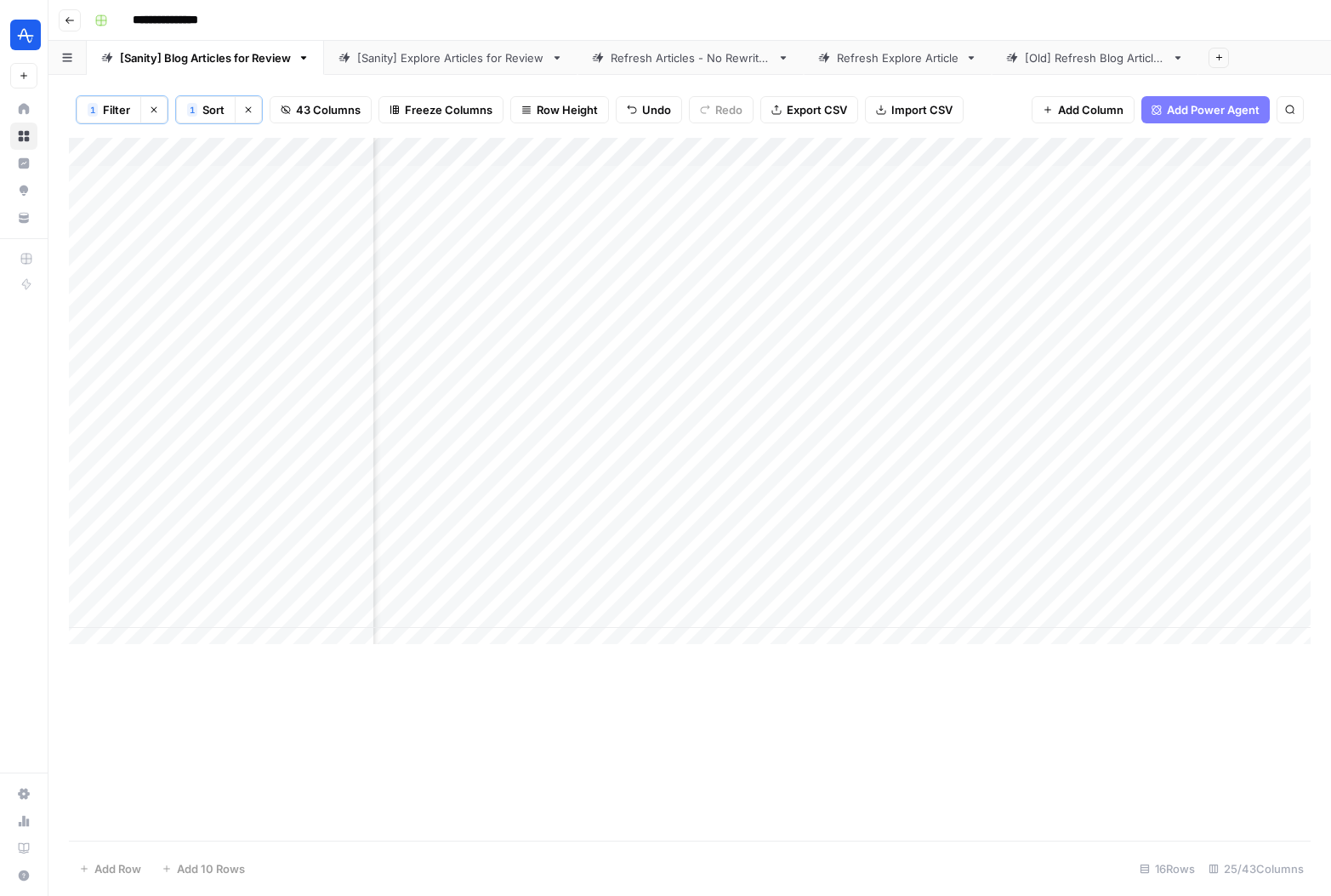
click at [1042, 236] on div "Add Column" at bounding box center [690, 398] width 1242 height 519
type textarea "**********"
click at [630, 151] on div "Add Column" at bounding box center [690, 398] width 1242 height 519
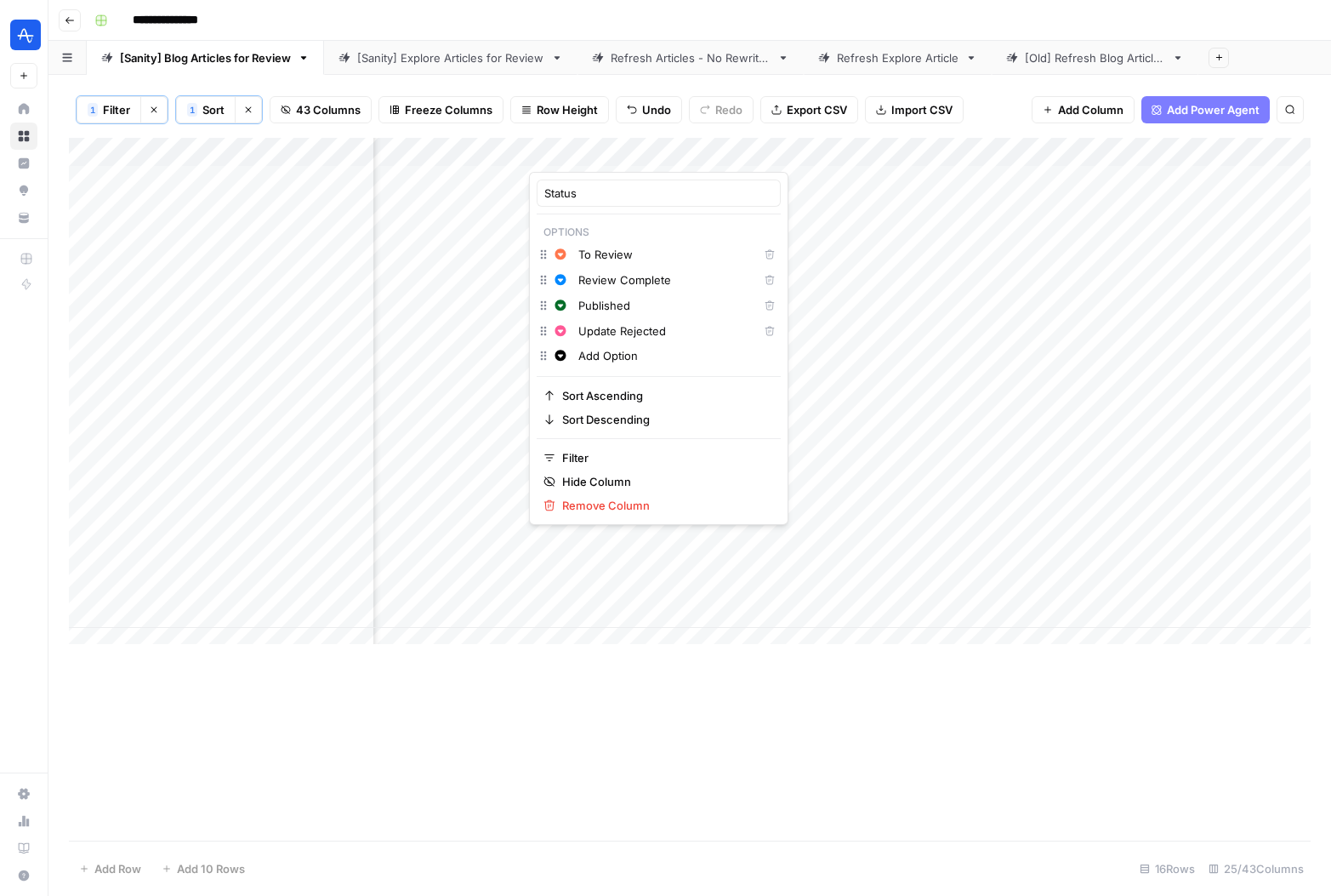
click at [627, 151] on div at bounding box center [605, 155] width 151 height 34
drag, startPoint x: 623, startPoint y: 152, endPoint x: 327, endPoint y: 155, distance: 296.0
click at [327, 155] on body "**********" at bounding box center [666, 448] width 1331 height 896
click at [628, 743] on div "Add Column" at bounding box center [690, 489] width 1242 height 703
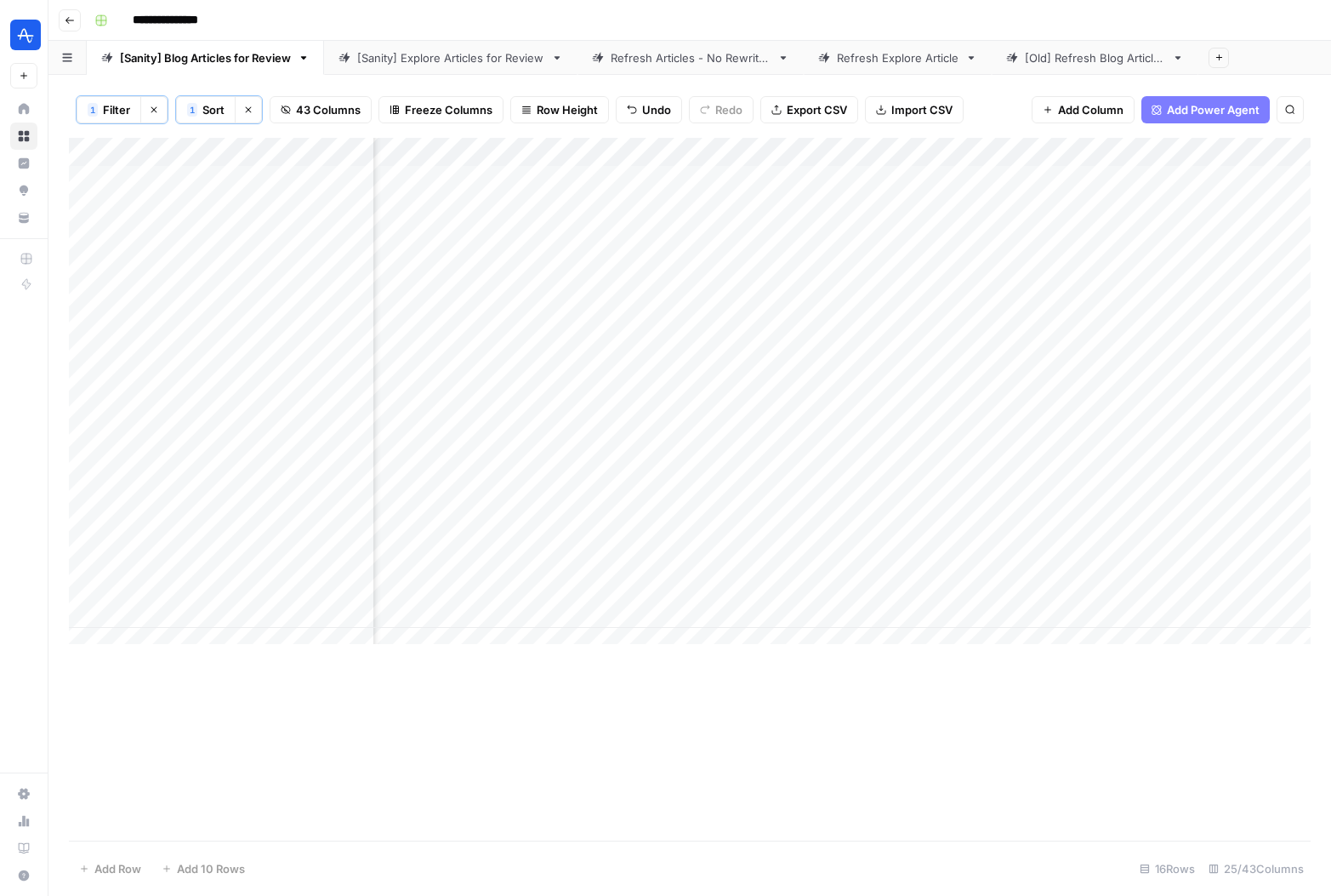
scroll to position [0, 0]
drag, startPoint x: 604, startPoint y: 148, endPoint x: 509, endPoint y: 155, distance: 95.3
click at [509, 155] on div "Add Column" at bounding box center [690, 398] width 1242 height 519
drag, startPoint x: 371, startPoint y: 147, endPoint x: 525, endPoint y: 147, distance: 154.0
click at [525, 147] on div "Add Column" at bounding box center [690, 398] width 1242 height 519
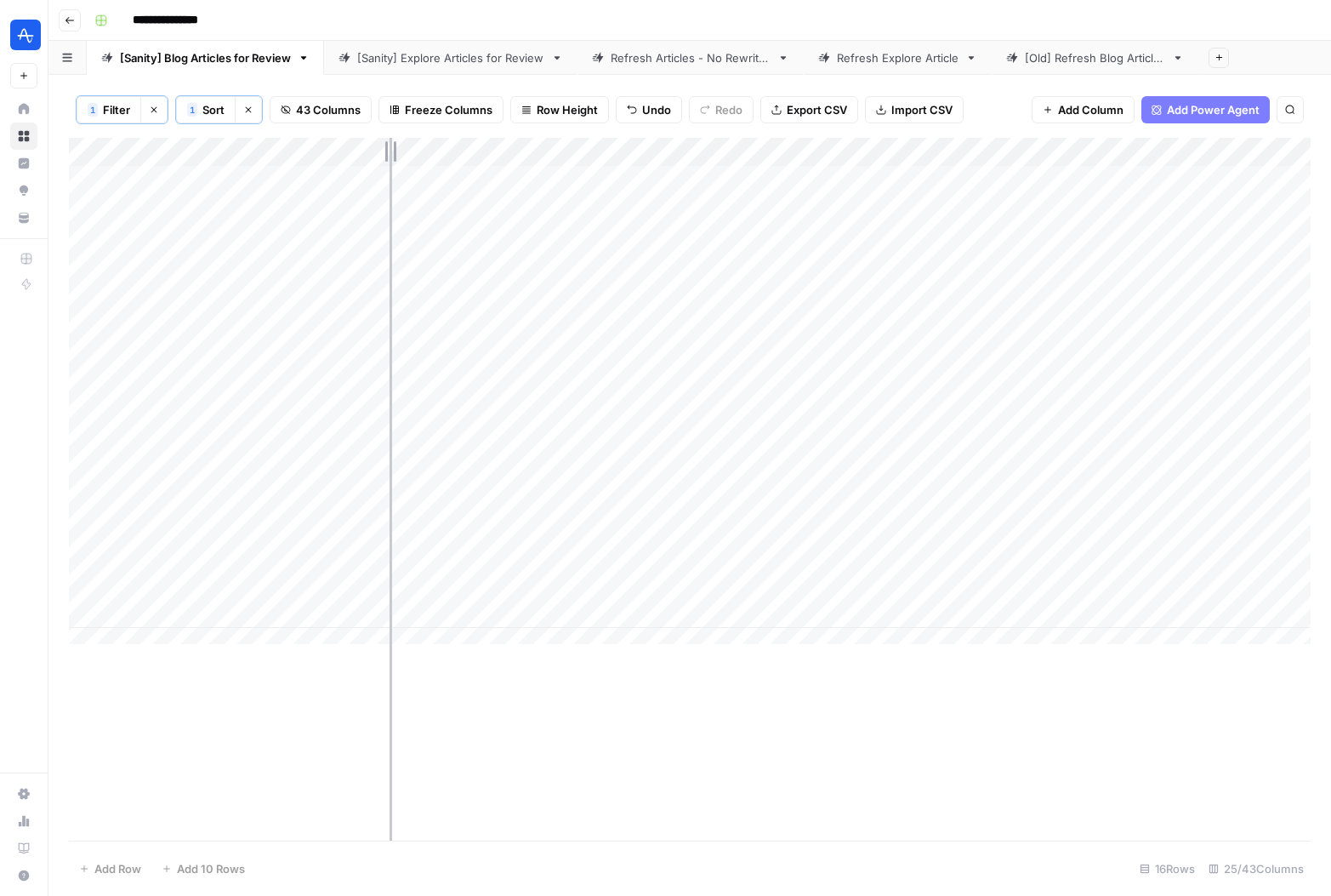
drag, startPoint x: 524, startPoint y: 149, endPoint x: 389, endPoint y: 145, distance: 135.1
click at [389, 145] on div "Add Column" at bounding box center [690, 398] width 1242 height 519
click at [432, 112] on span "Freeze Columns" at bounding box center [449, 109] width 88 height 17
click at [437, 188] on span "First 2 Columns" at bounding box center [463, 192] width 141 height 17
click at [627, 728] on div "Add Column" at bounding box center [690, 489] width 1242 height 703
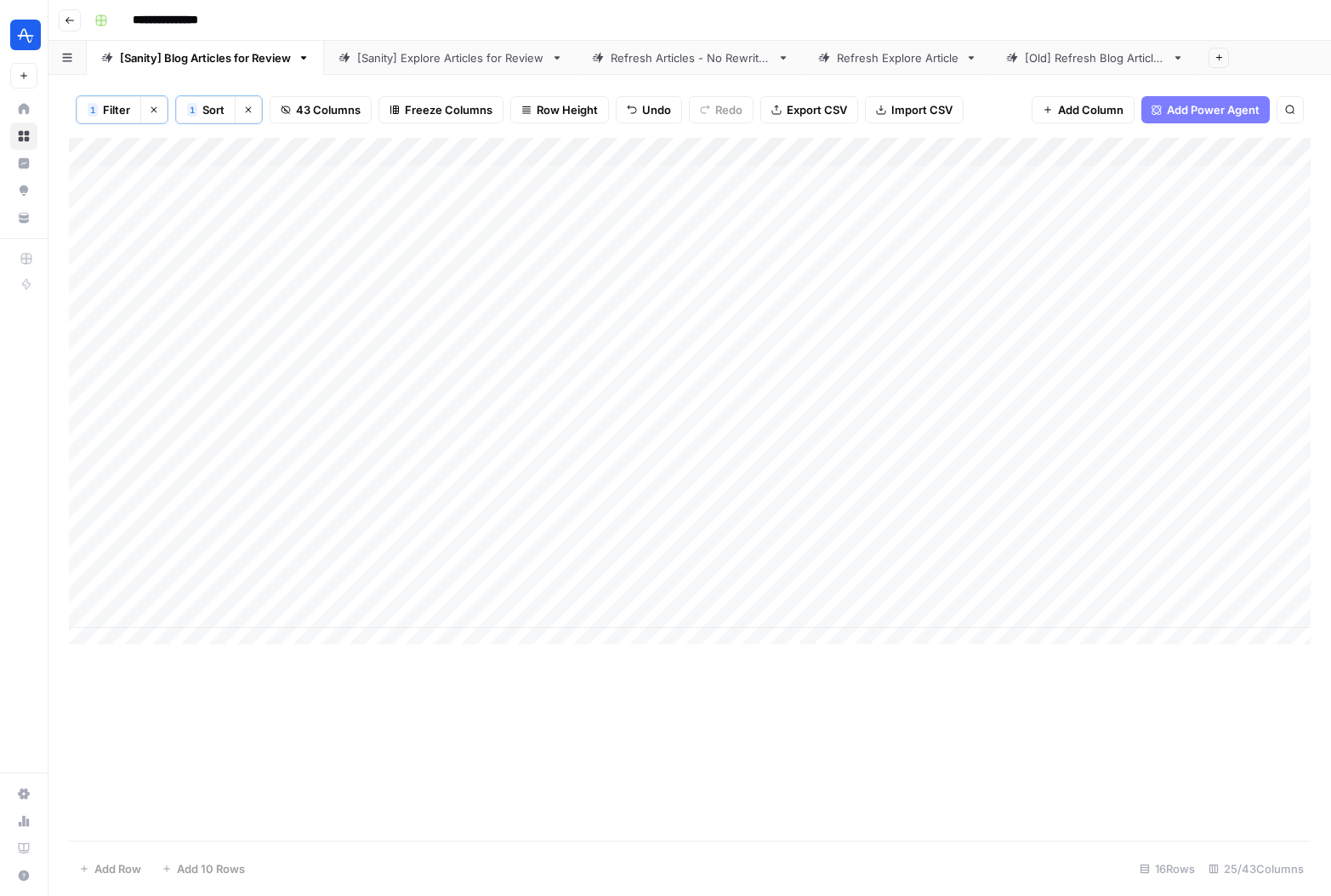
click at [348, 182] on div "Add Column" at bounding box center [690, 398] width 1242 height 519
click at [1065, 179] on div "Add Column" at bounding box center [690, 398] width 1242 height 519
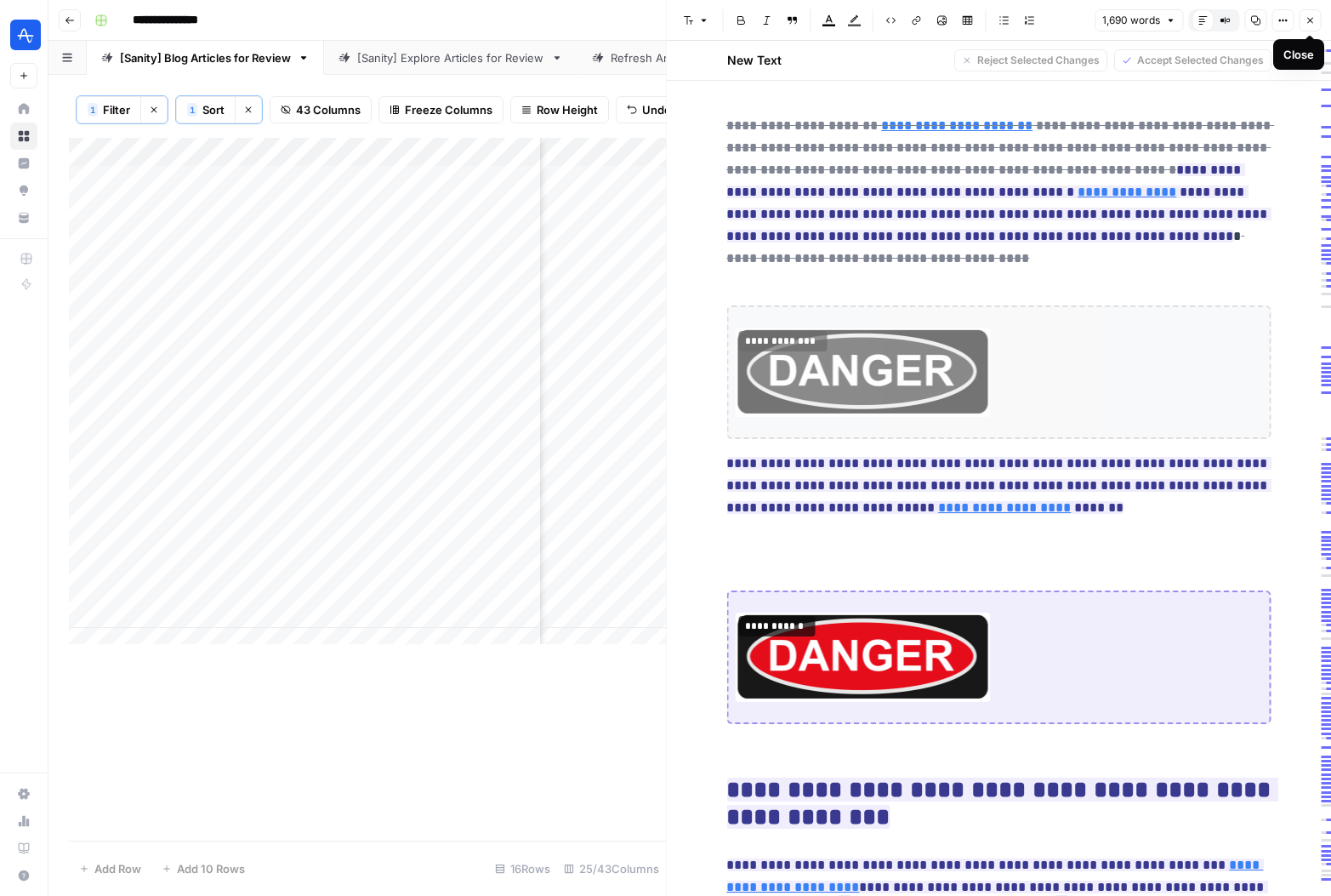
click at [1313, 18] on icon "button" at bounding box center [1310, 20] width 10 height 10
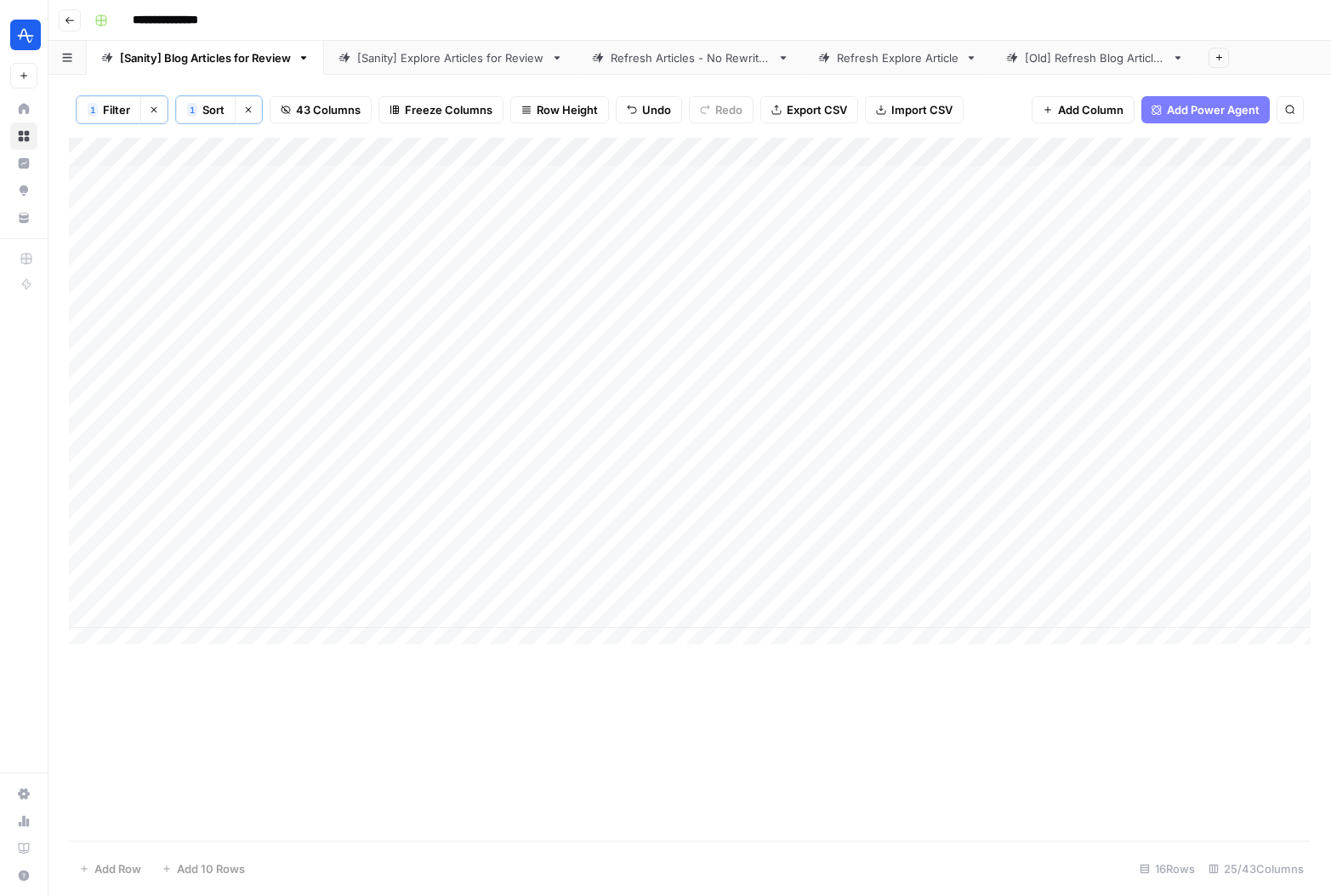
click at [302, 209] on div "Add Column" at bounding box center [690, 398] width 1242 height 519
click at [490, 178] on div "Add Column" at bounding box center [690, 398] width 1242 height 519
click at [506, 180] on div "Add Column" at bounding box center [690, 398] width 1242 height 519
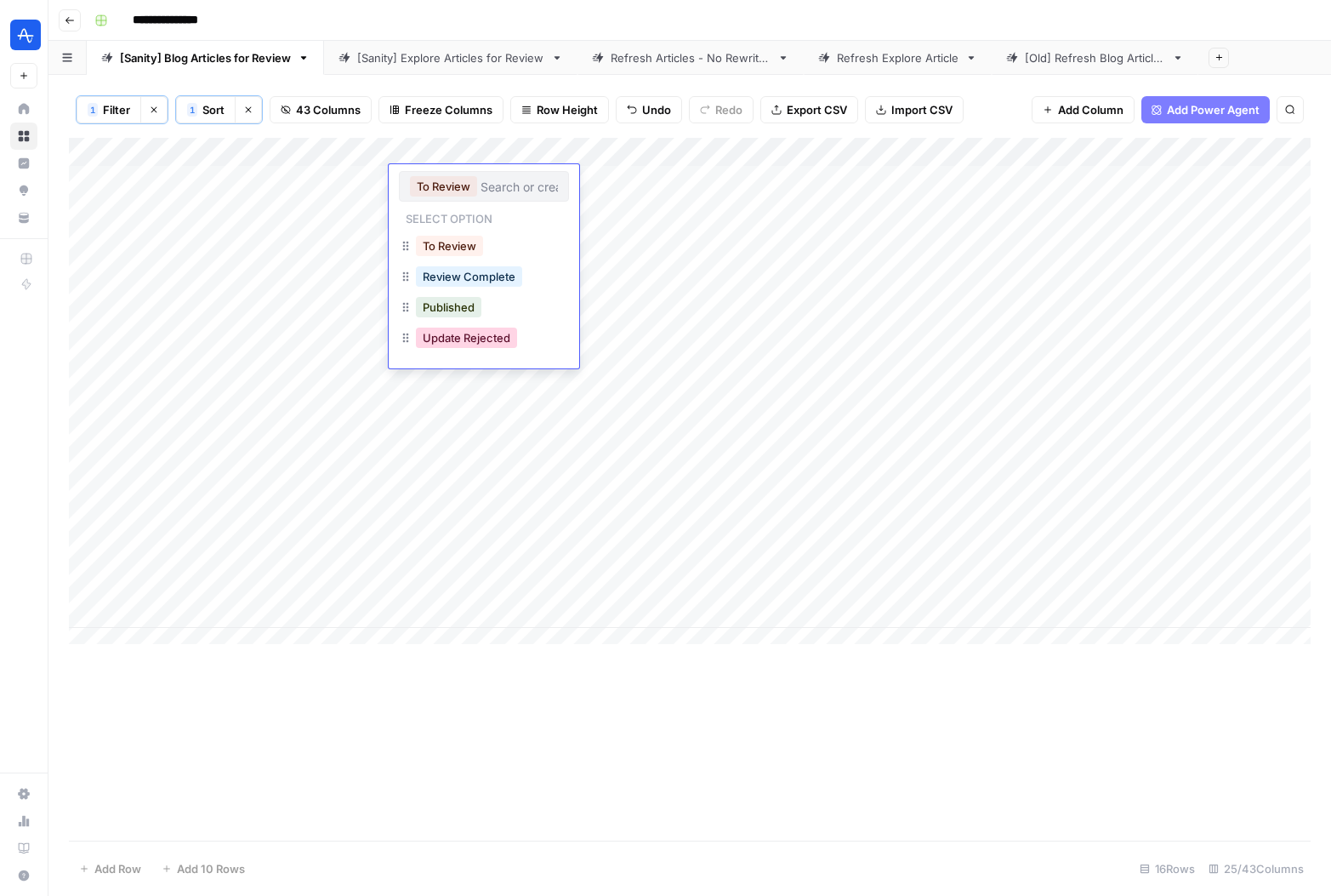
click at [488, 342] on button "Update Rejected" at bounding box center [467, 338] width 101 height 21
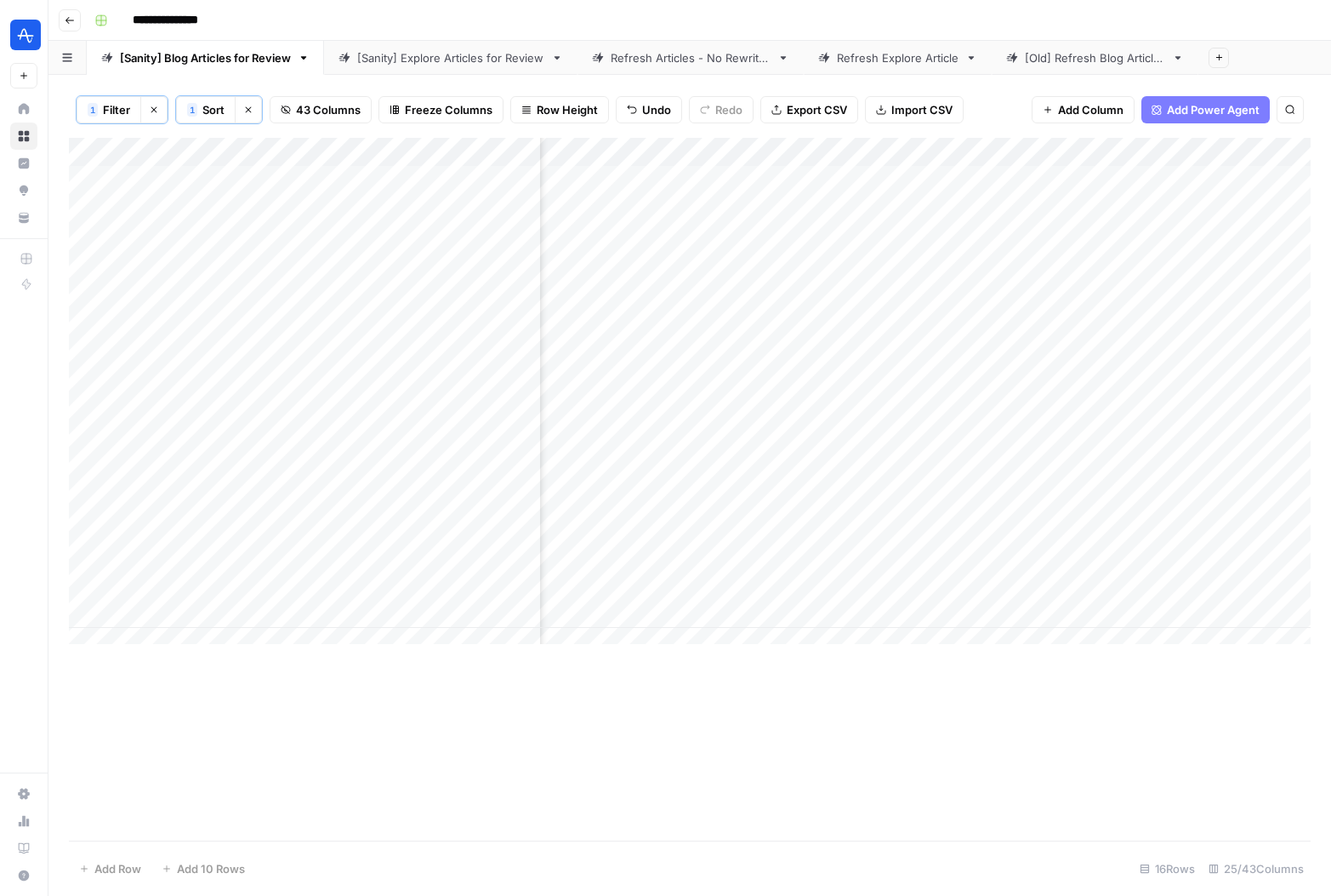
scroll to position [0, 2778]
click at [919, 175] on div "Add Column" at bounding box center [690, 398] width 1242 height 519
click at [918, 177] on div "Add Column" at bounding box center [690, 398] width 1242 height 519
click at [918, 177] on textarea at bounding box center [961, 181] width 273 height 24
type textarea "**********"
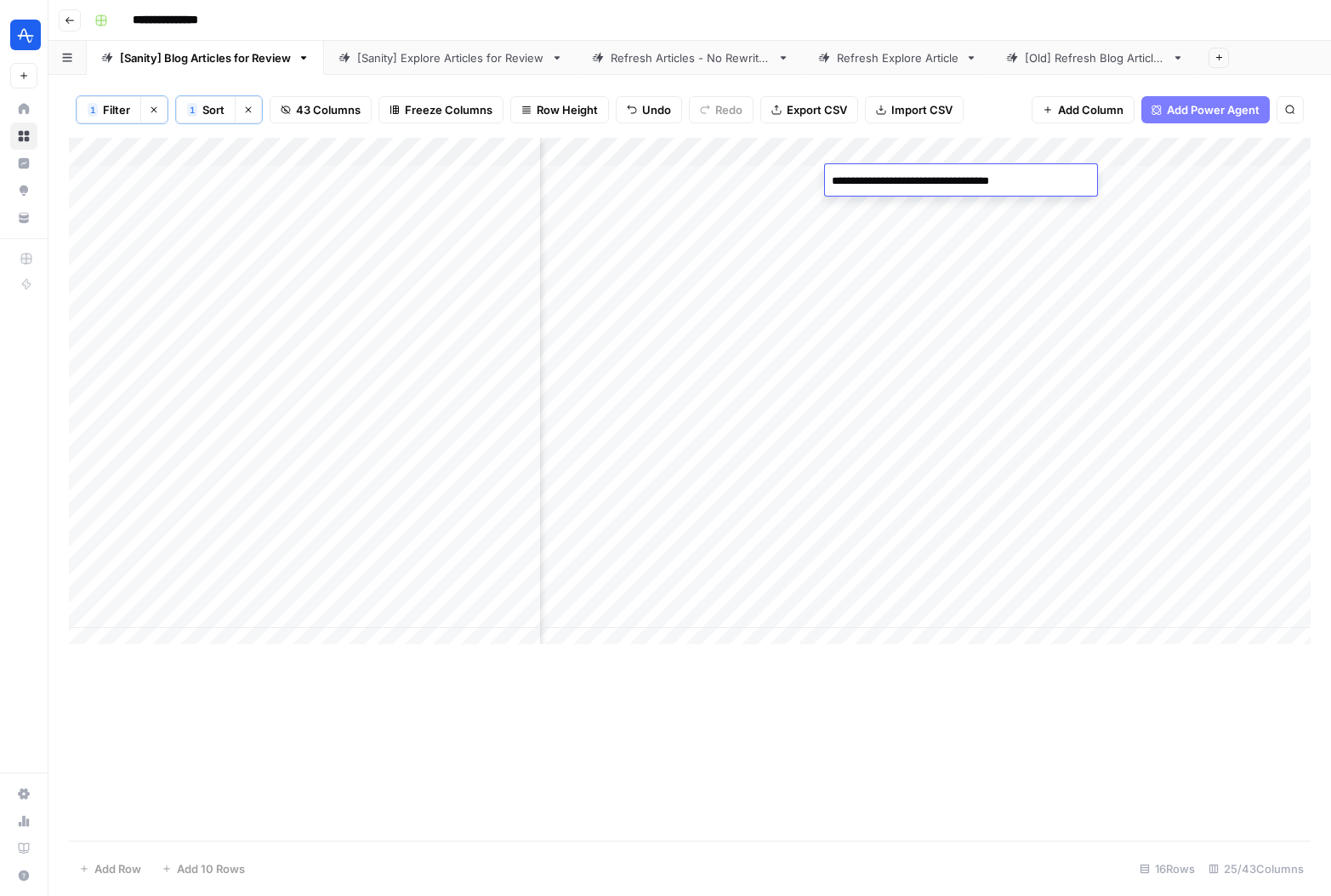
click at [942, 706] on div "Add Column" at bounding box center [690, 489] width 1242 height 703
click at [634, 209] on div "Add Column" at bounding box center [690, 398] width 1242 height 519
click at [329, 214] on div "Add Column" at bounding box center [690, 398] width 1242 height 519
click at [476, 206] on div "Add Column" at bounding box center [690, 398] width 1242 height 519
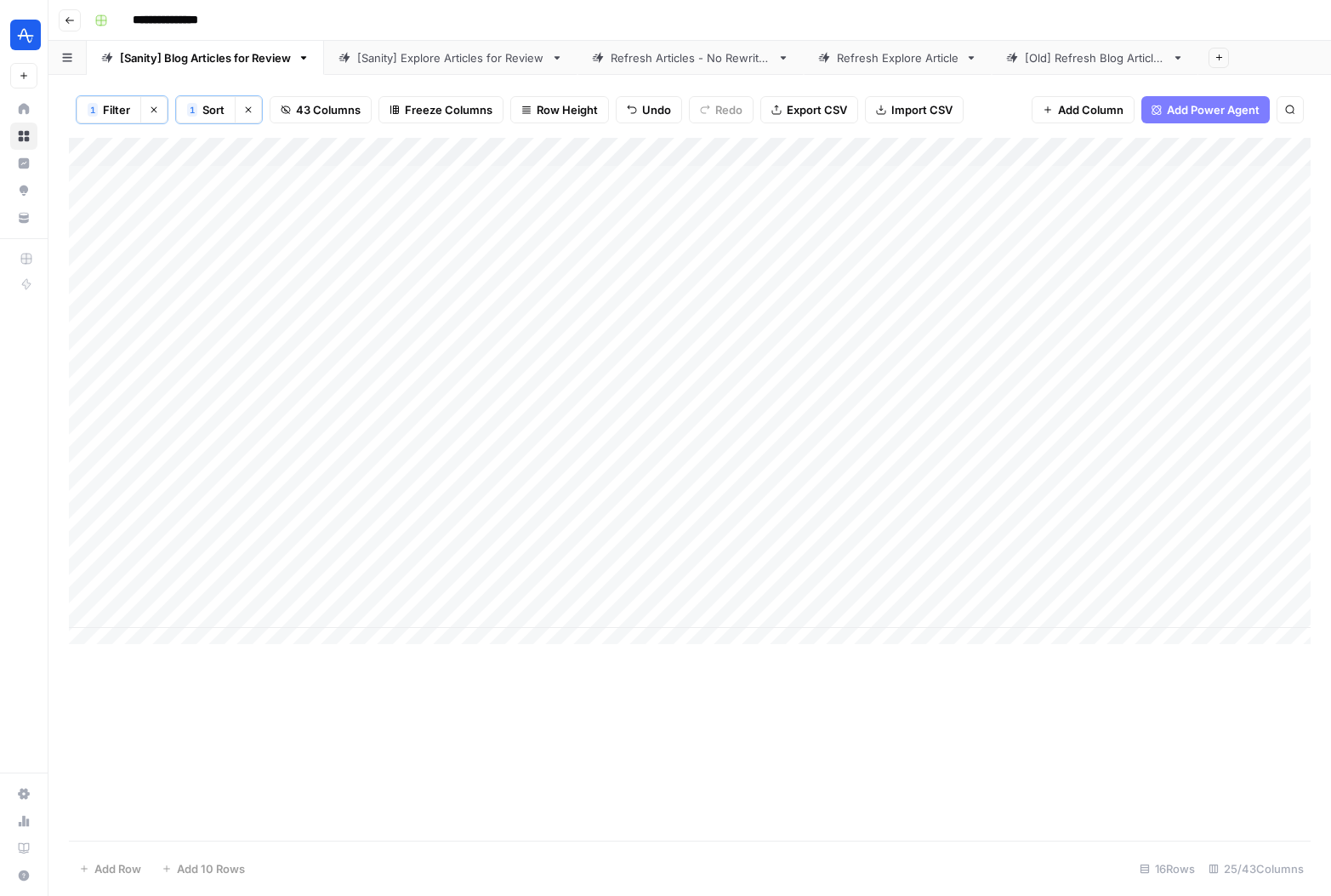
click at [471, 210] on div "Add Column" at bounding box center [690, 398] width 1242 height 519
click at [471, 210] on button "To Review" at bounding box center [443, 216] width 67 height 21
click at [511, 367] on button "Update Rejected" at bounding box center [467, 367] width 101 height 21
click at [640, 213] on div "Add Column" at bounding box center [690, 398] width 1242 height 519
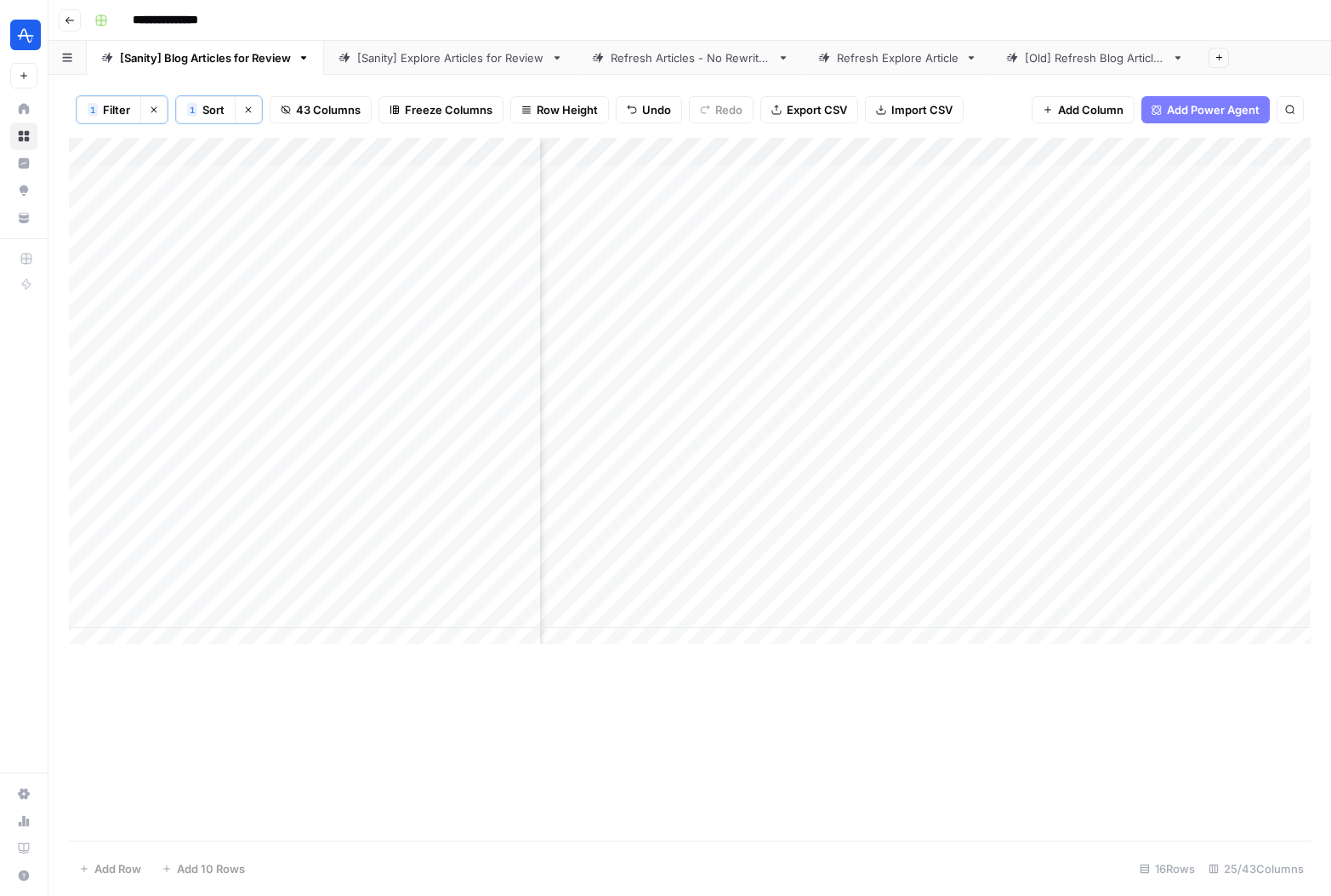
click at [846, 207] on div "Add Column" at bounding box center [690, 398] width 1242 height 519
click at [515, 206] on div "Add Column" at bounding box center [690, 398] width 1242 height 519
click at [516, 210] on div "Add Column" at bounding box center [690, 398] width 1242 height 519
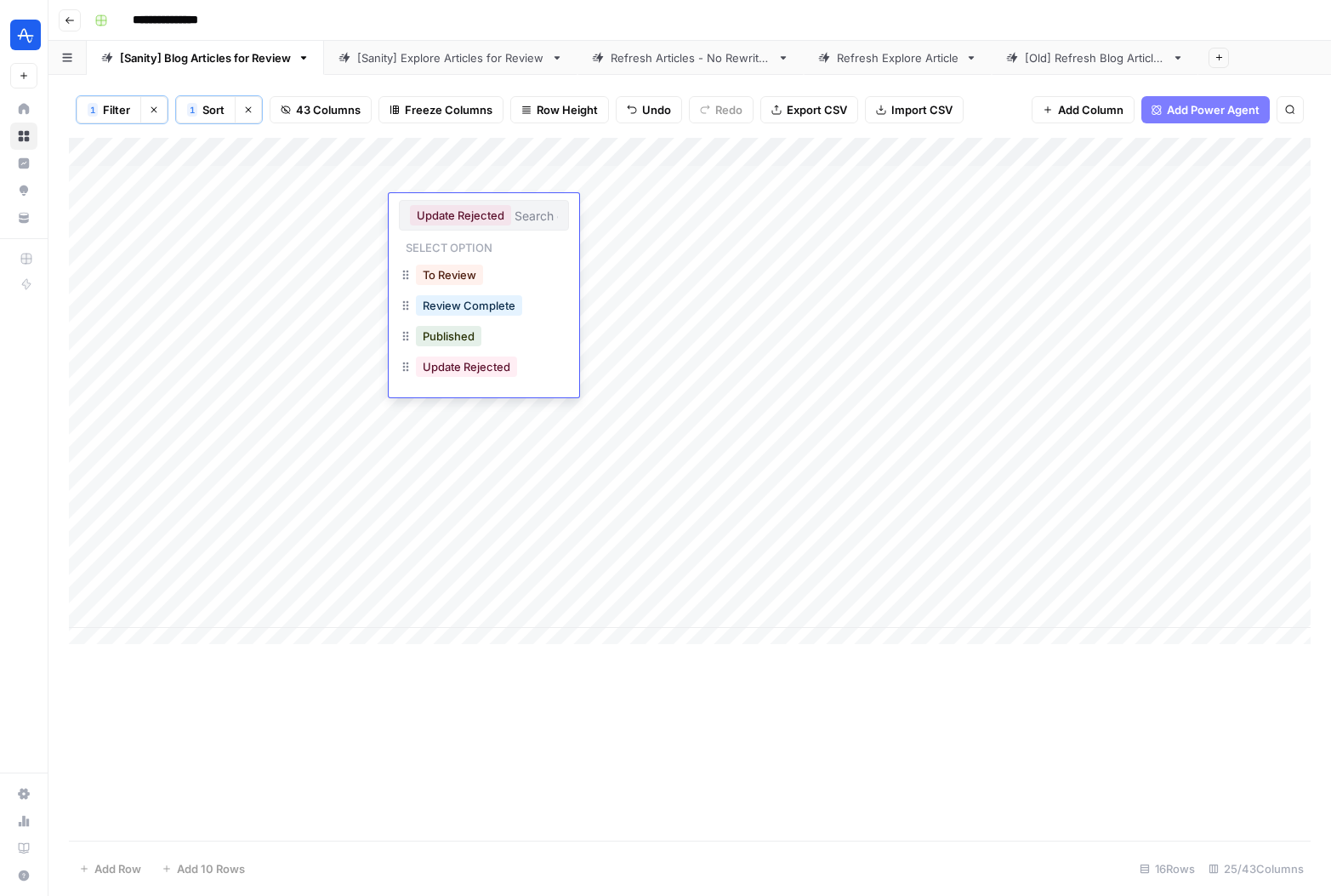
click at [516, 210] on input "text" at bounding box center [536, 215] width 43 height 15
click at [501, 278] on div "To Review" at bounding box center [483, 276] width 170 height 31
click at [455, 280] on button "To Review" at bounding box center [450, 274] width 67 height 21
click at [710, 198] on div "Add Column" at bounding box center [690, 398] width 1242 height 519
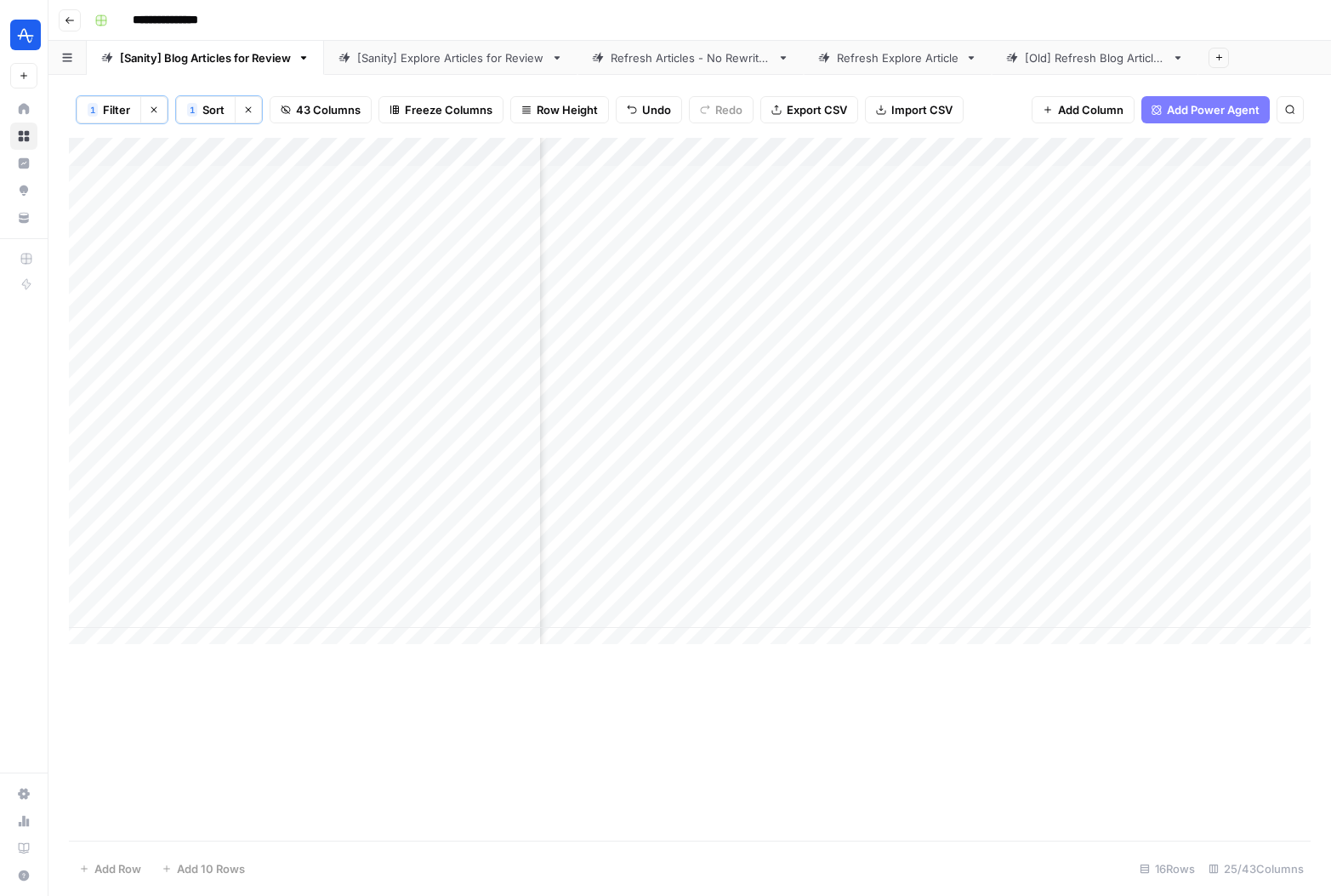
scroll to position [0, 1920]
click at [1023, 208] on div "Add Column" at bounding box center [690, 398] width 1242 height 519
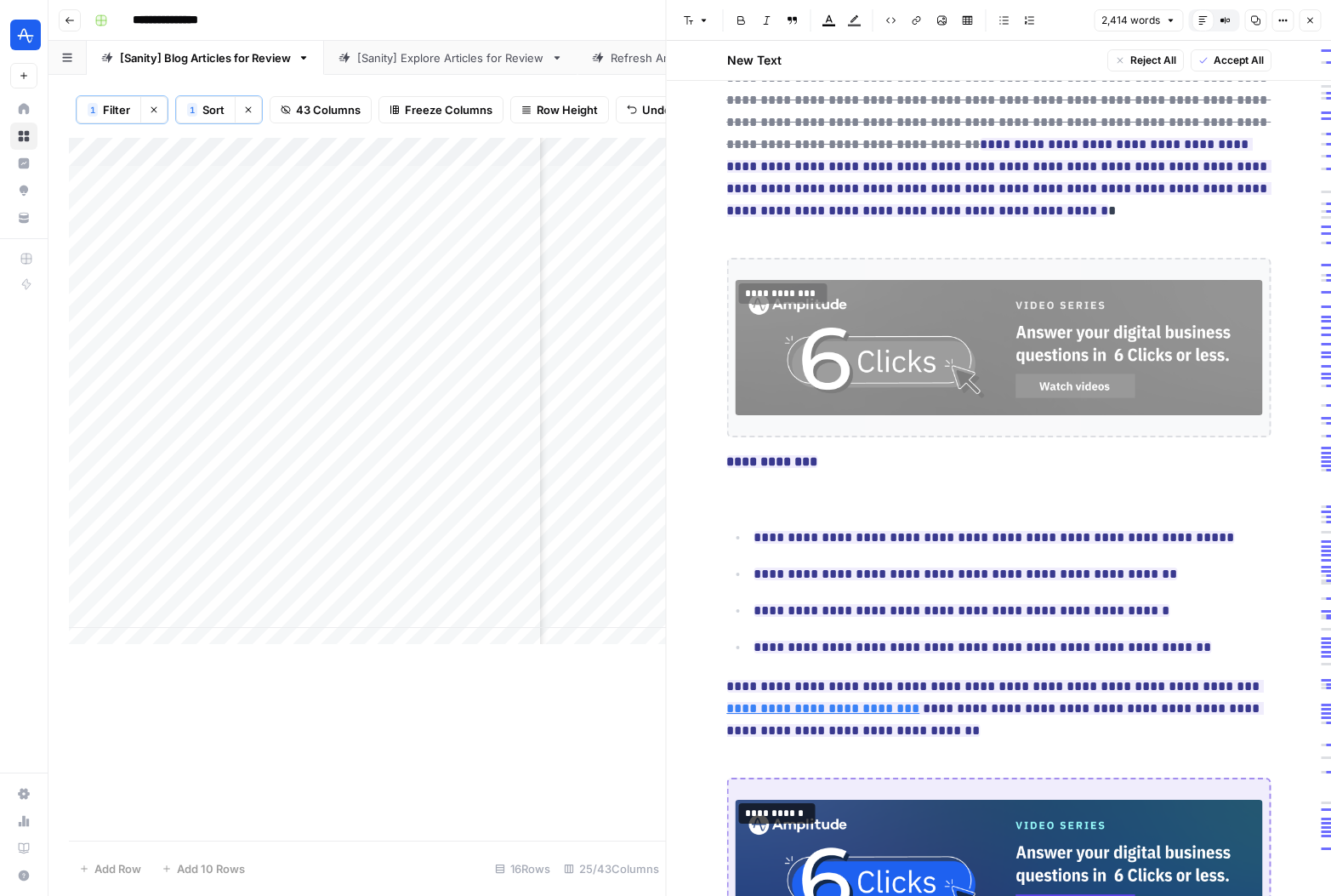
scroll to position [6393, 0]
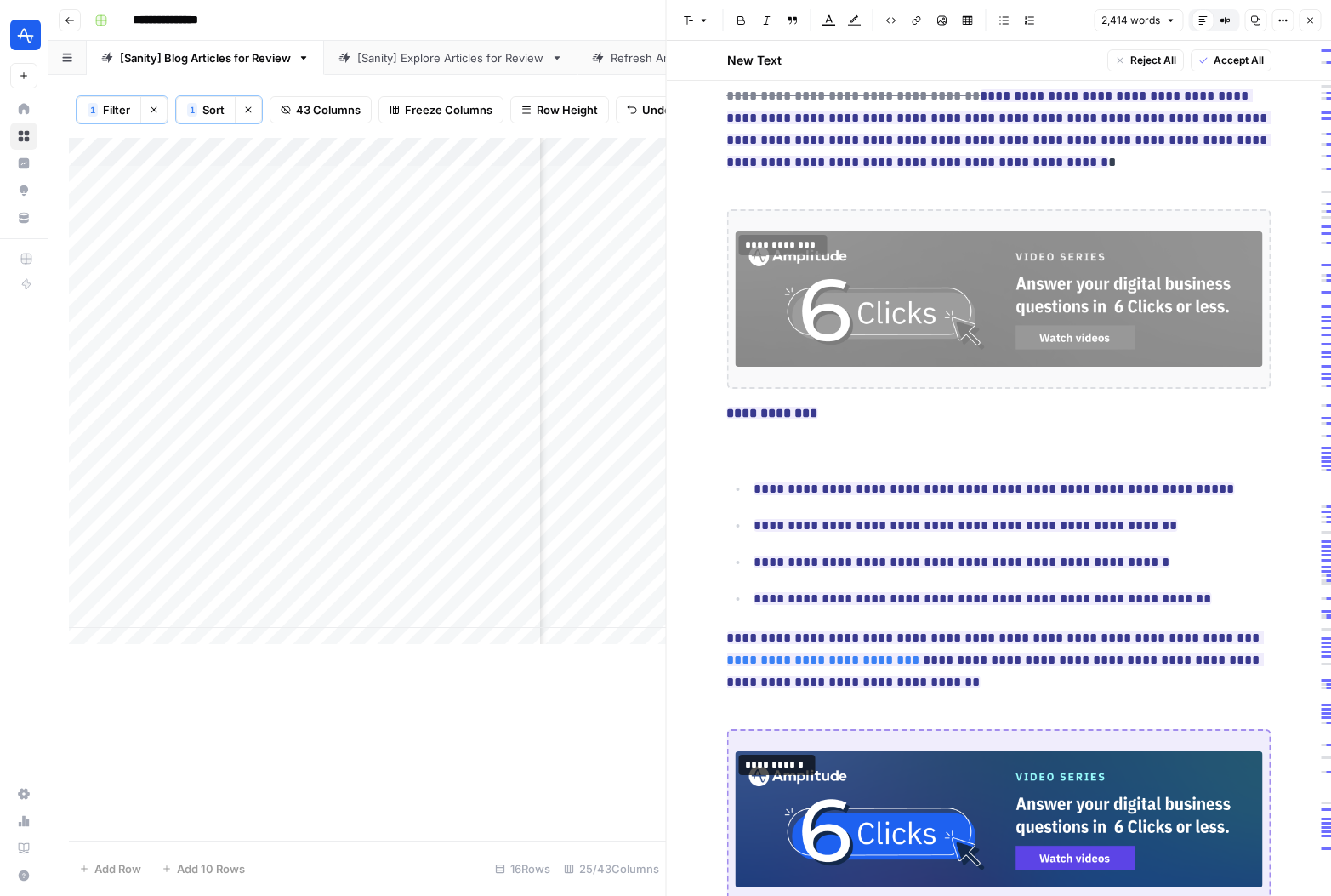
click at [1310, 24] on icon "button" at bounding box center [1310, 20] width 10 height 10
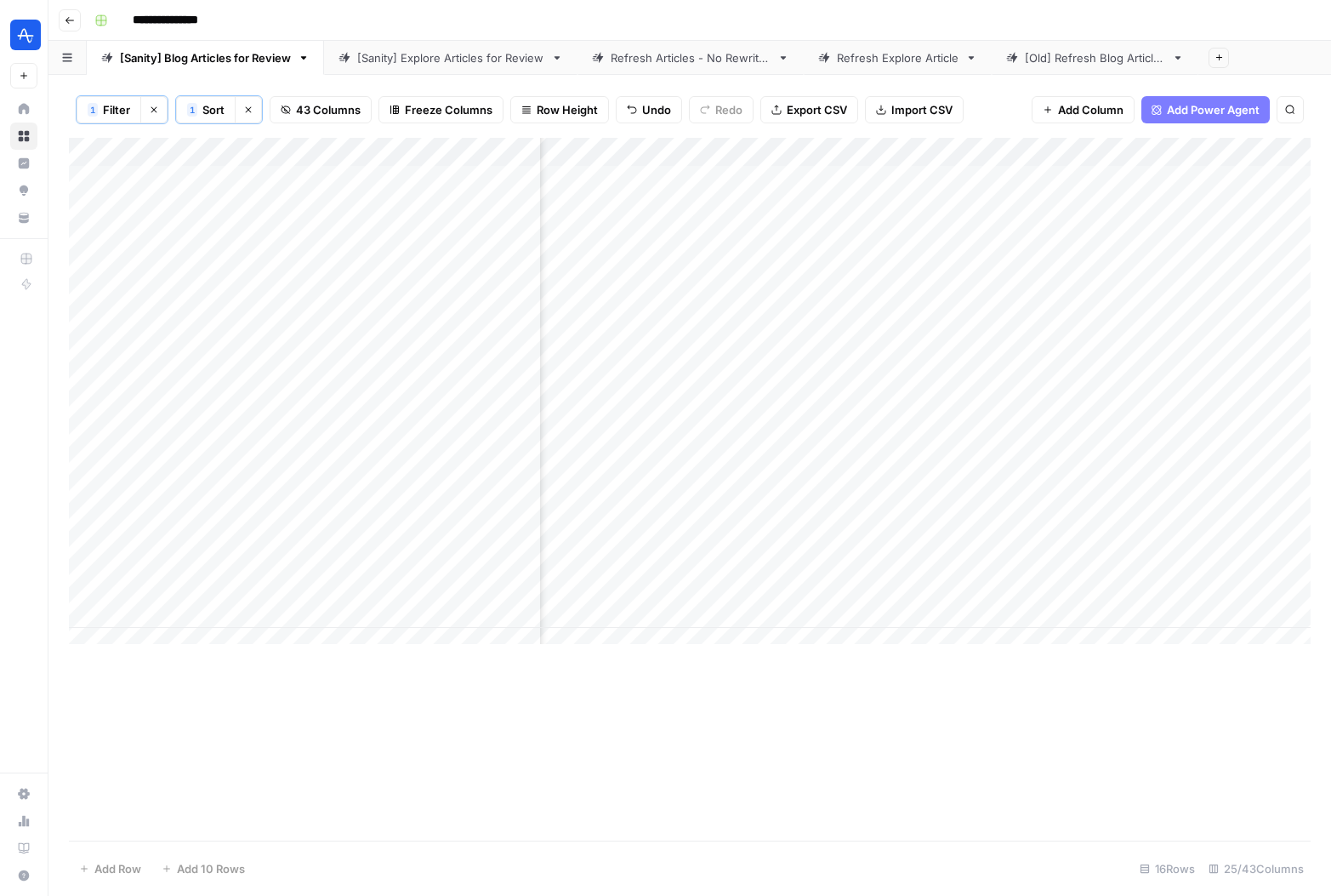
scroll to position [0, 2298]
click at [971, 203] on div "Add Column" at bounding box center [690, 398] width 1242 height 519
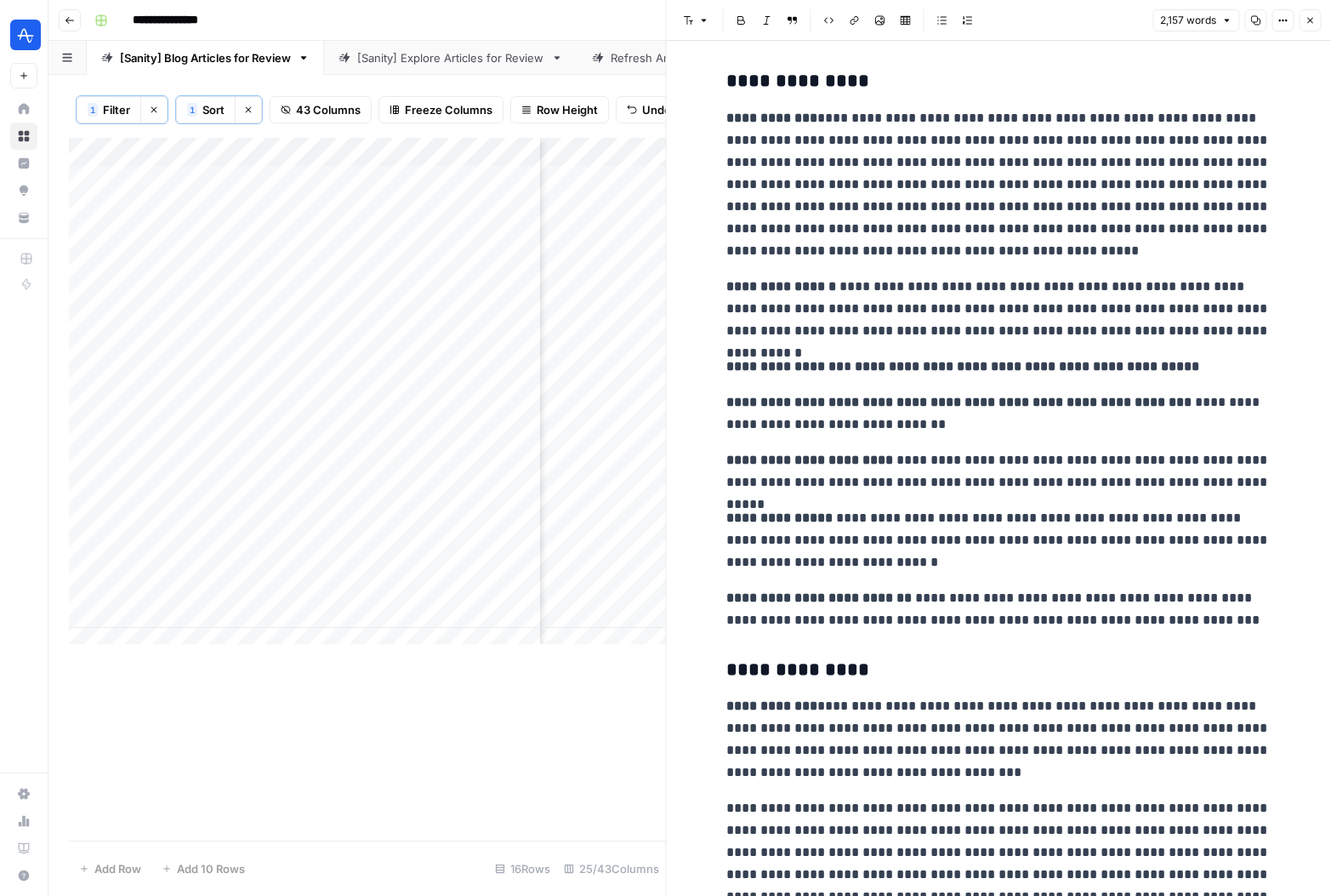
scroll to position [751, 0]
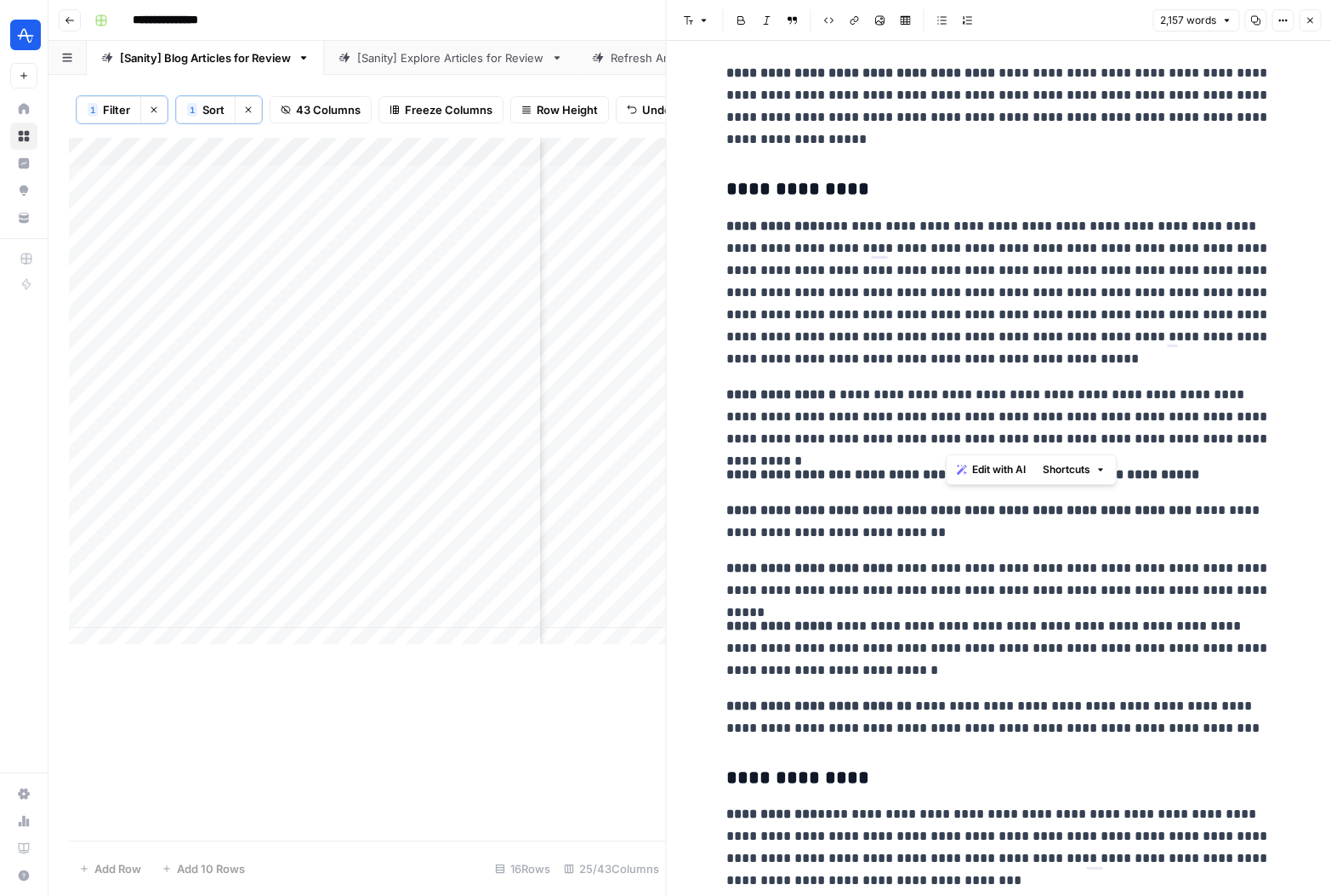
click at [1084, 418] on p "**********" at bounding box center [998, 416] width 544 height 66
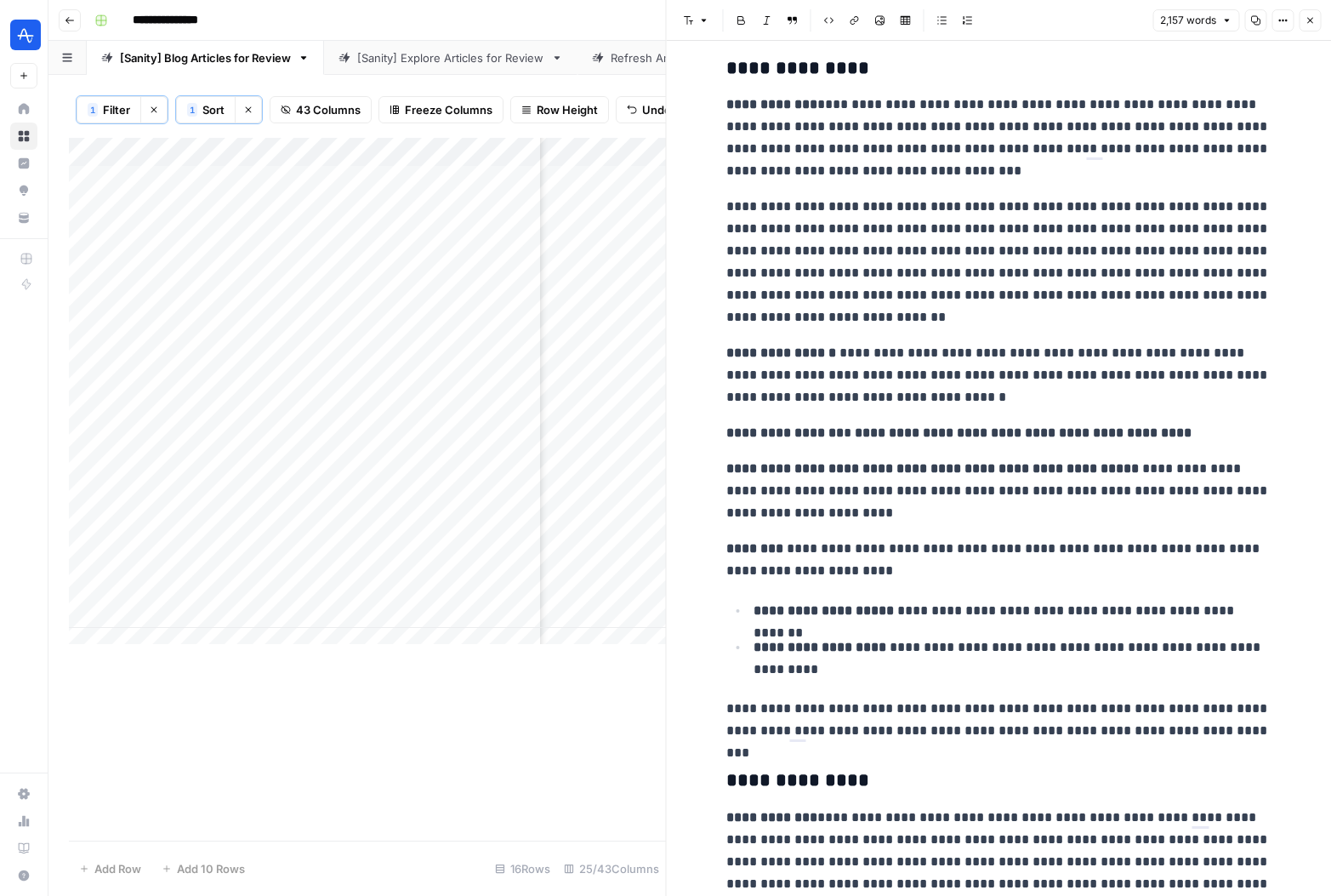
scroll to position [1449, 0]
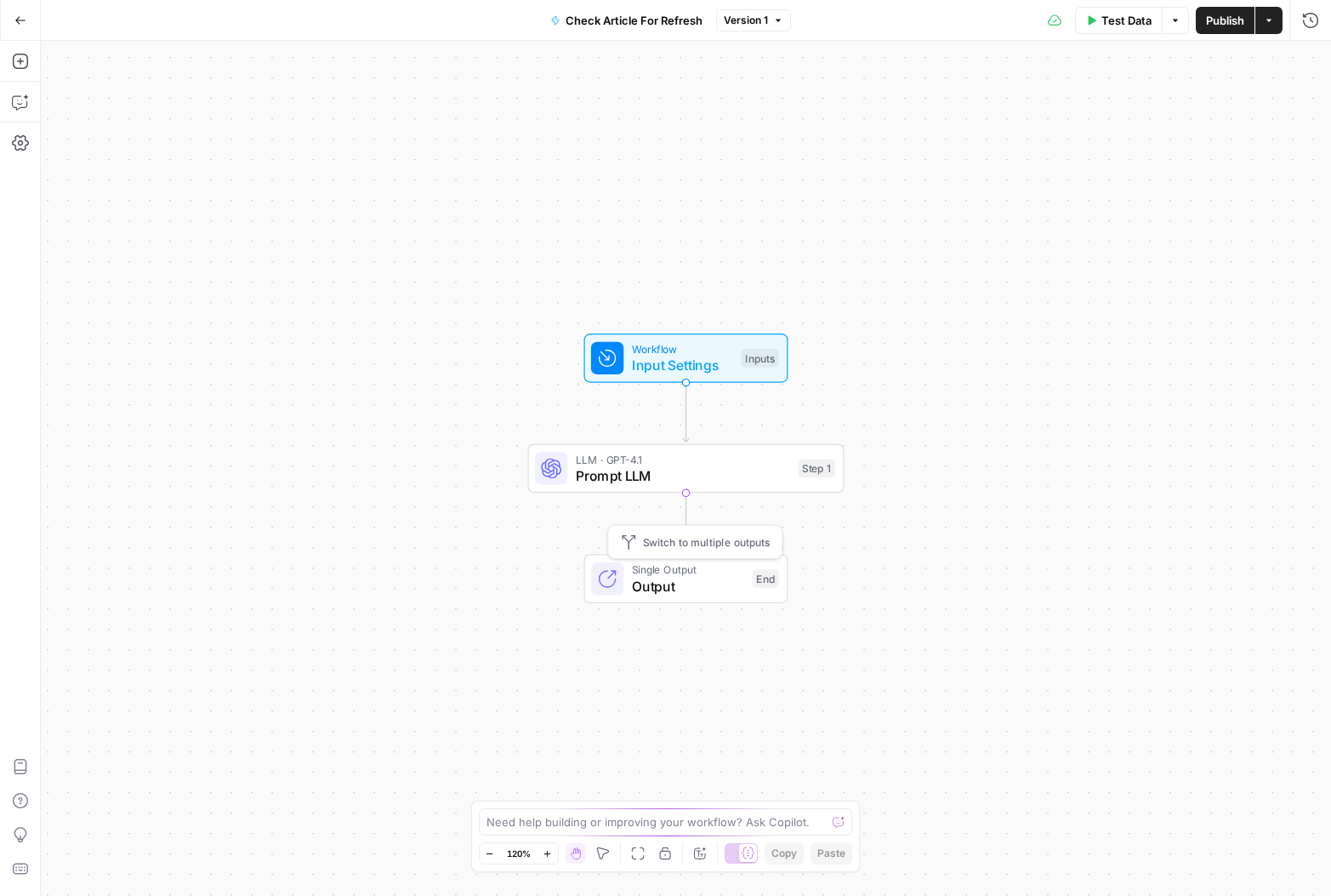
click at [682, 586] on span "Output" at bounding box center [688, 586] width 112 height 21
click at [667, 471] on span "Prompt LLM" at bounding box center [683, 476] width 215 height 21
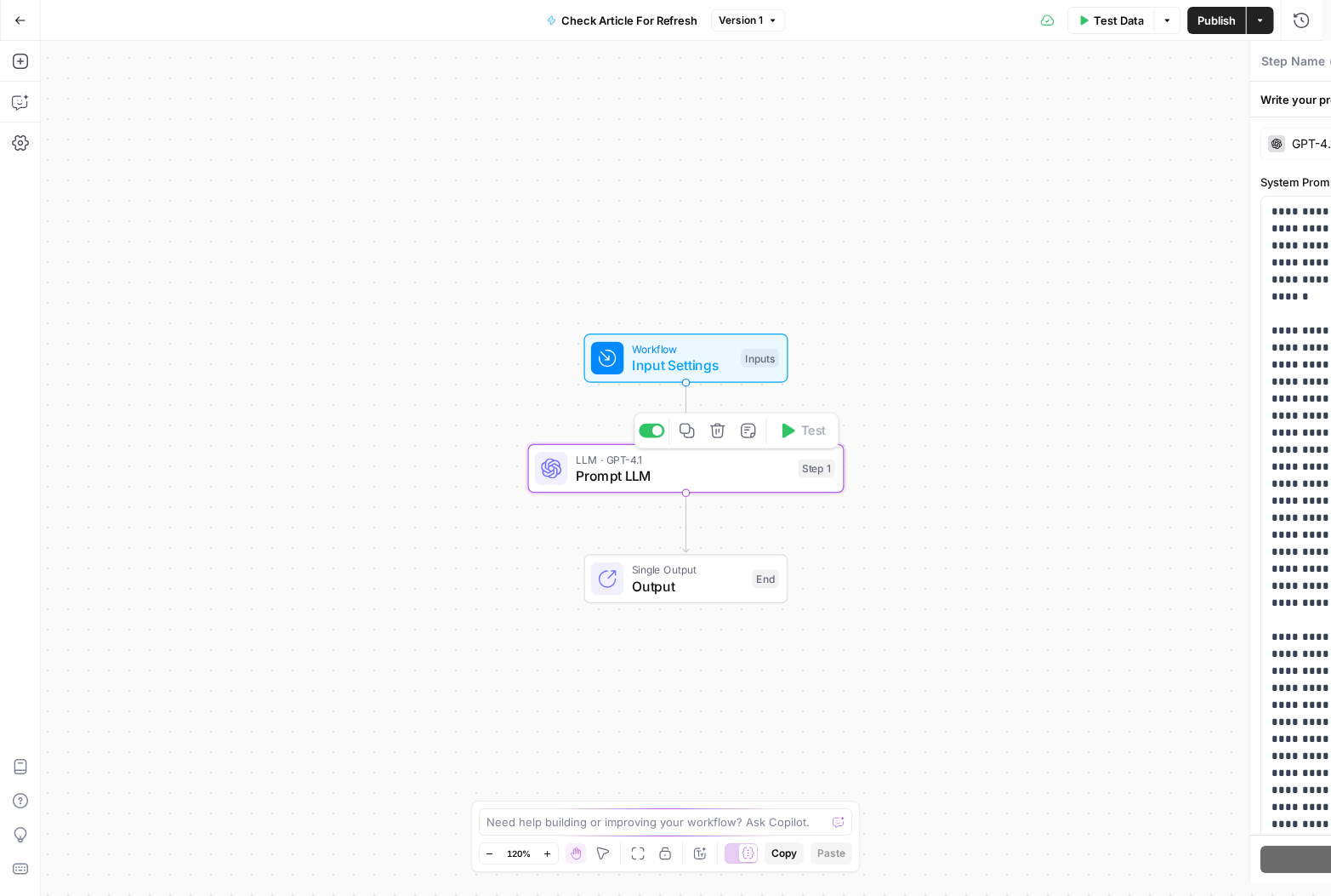
type textarea "Prompt LLM"
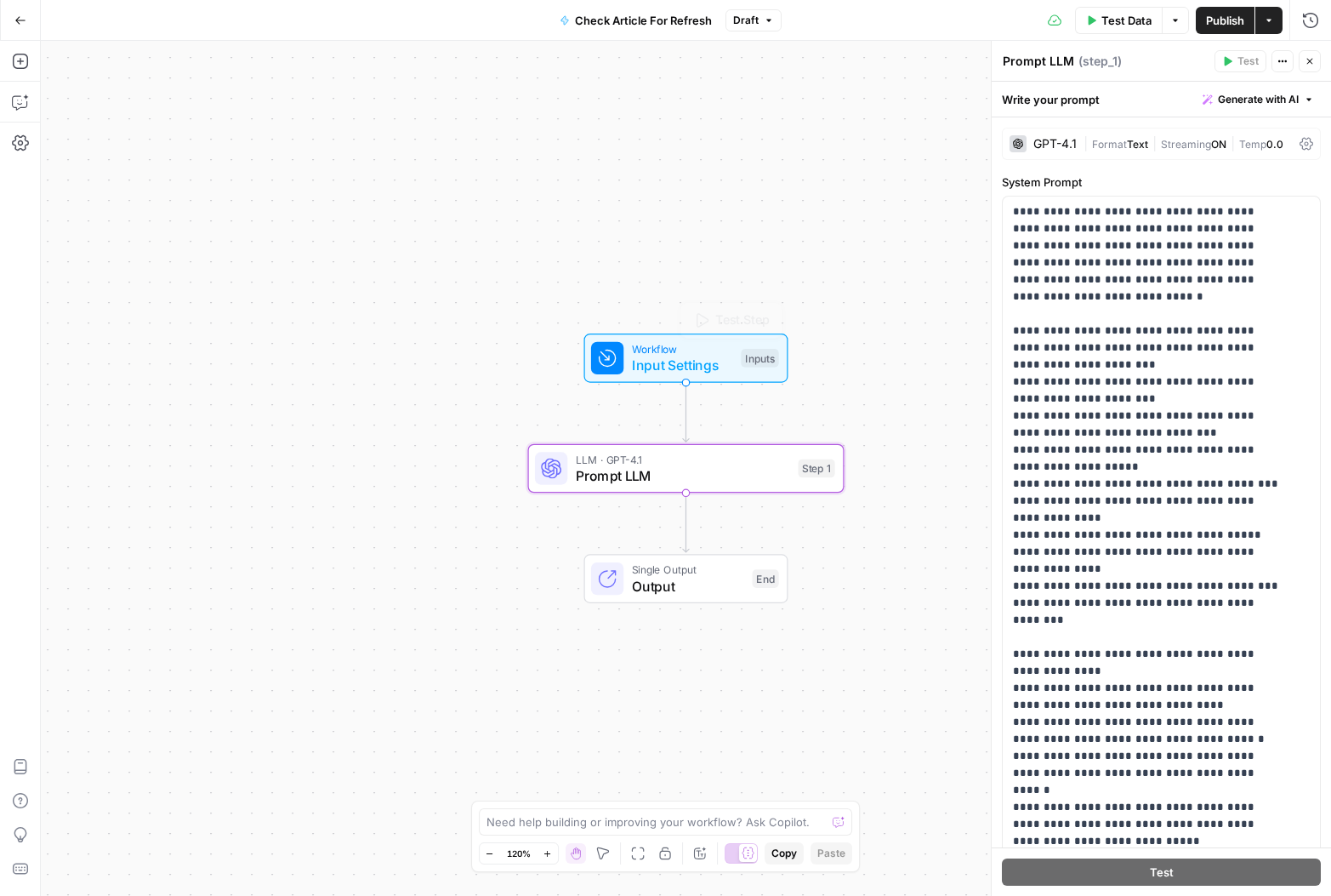
click at [663, 355] on span "Input Settings" at bounding box center [682, 365] width 101 height 21
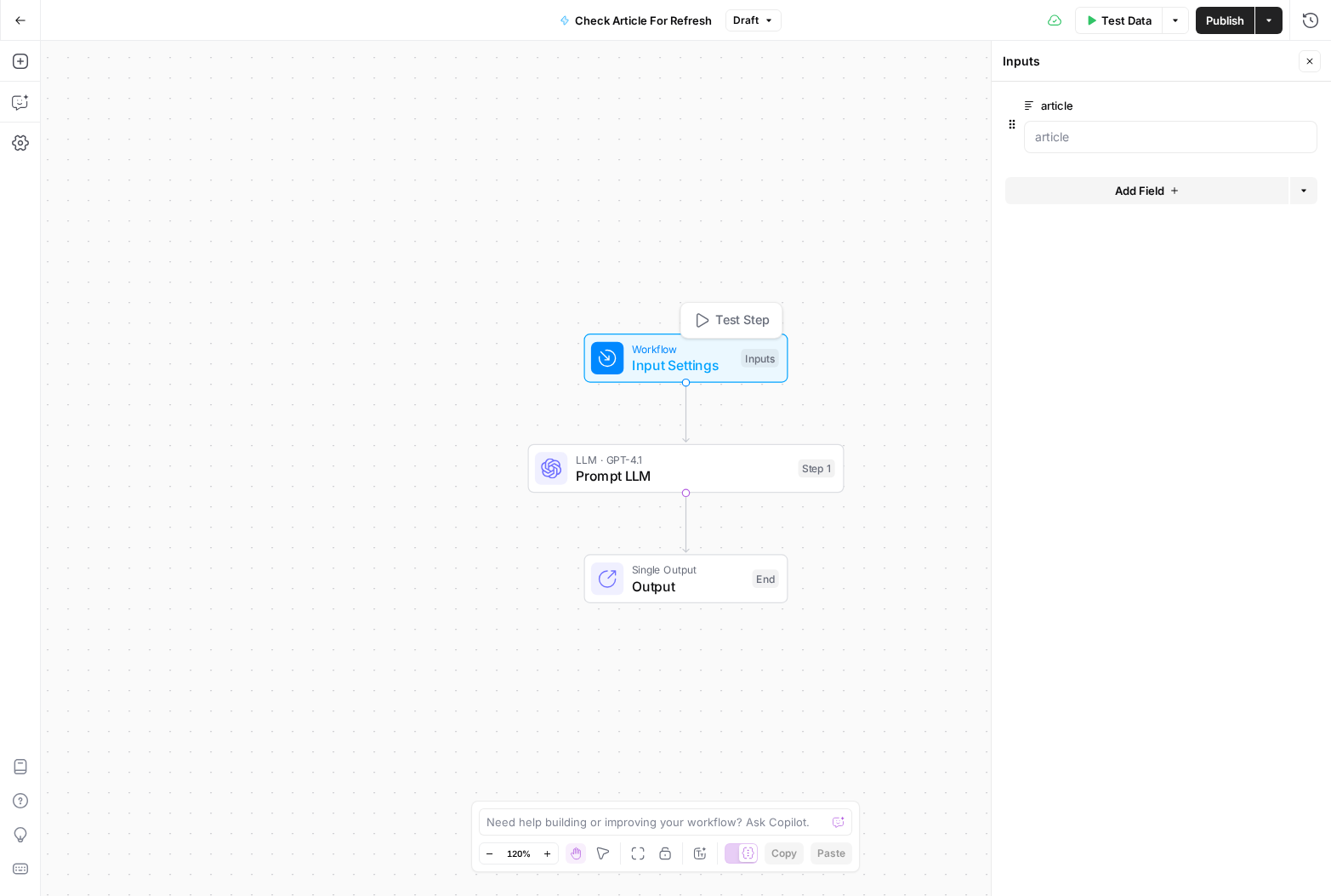
click at [681, 350] on span "Workflow" at bounding box center [682, 348] width 101 height 16
click at [766, 359] on div "Inputs" at bounding box center [760, 358] width 37 height 19
click at [1045, 105] on label "article" at bounding box center [1122, 105] width 197 height 17
click at [1045, 129] on input "article" at bounding box center [1170, 137] width 272 height 17
click at [637, 352] on span "Workflow" at bounding box center [682, 348] width 101 height 16
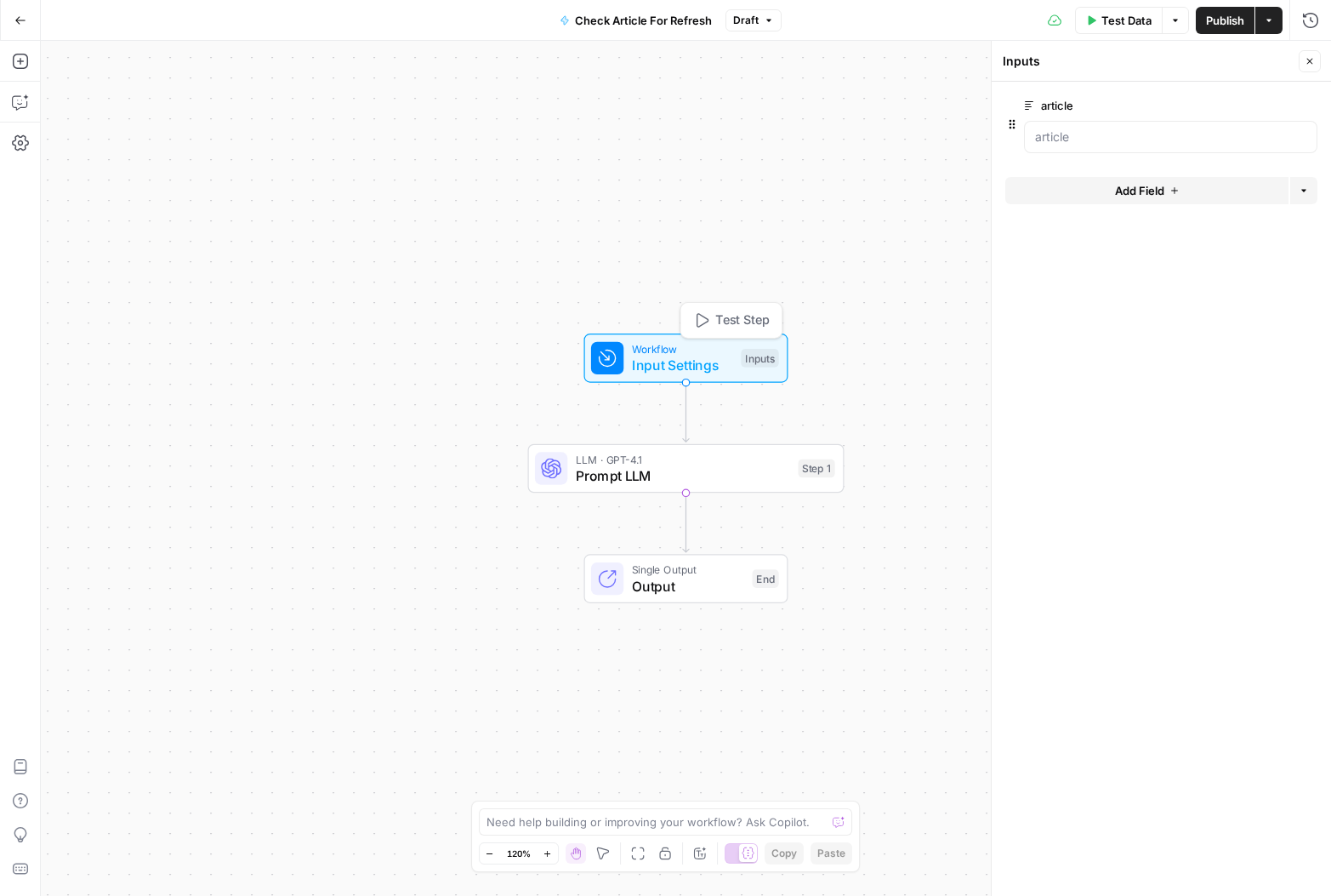
click at [635, 357] on span "Input Settings" at bounding box center [682, 365] width 101 height 21
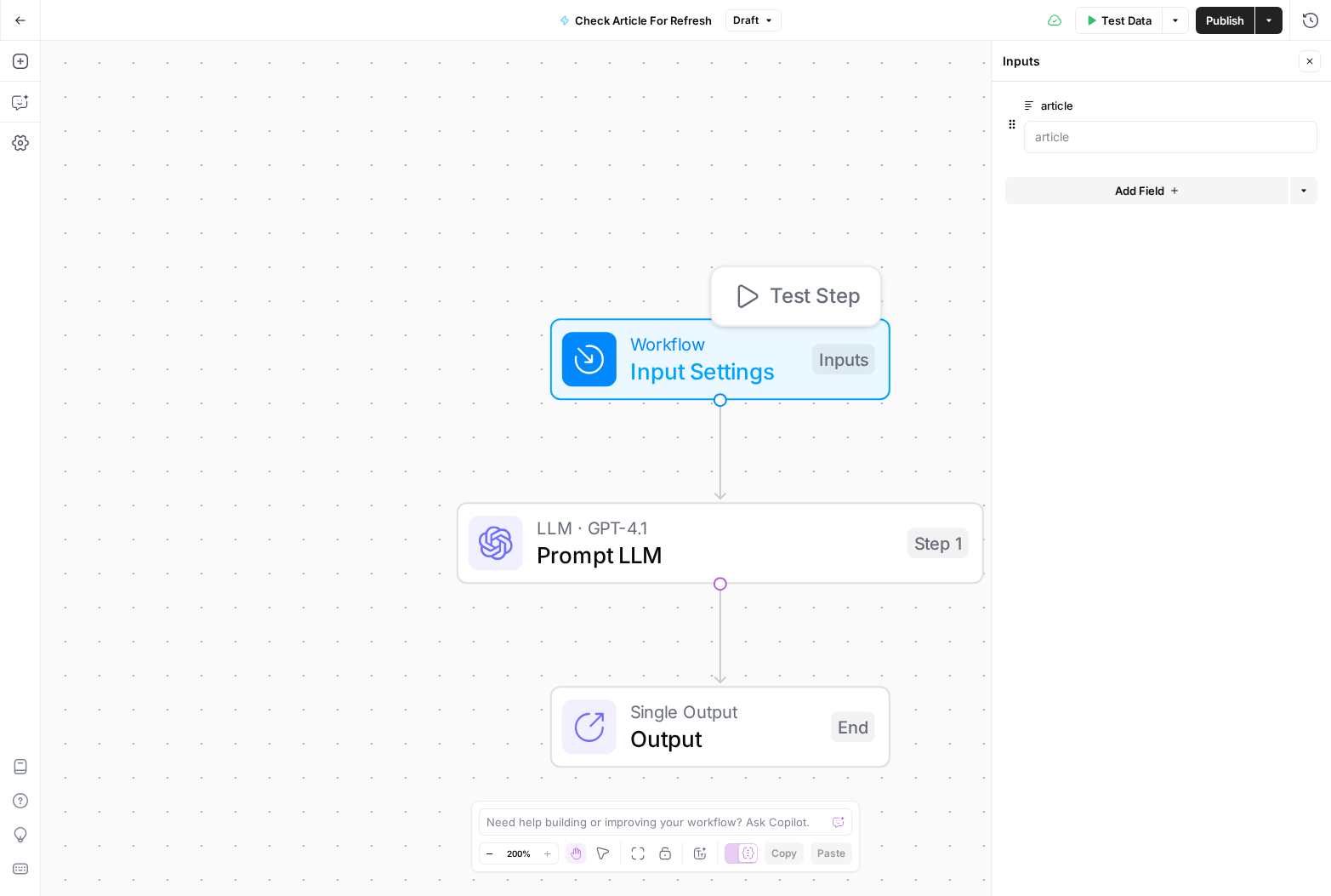
click at [635, 357] on span "Input Settings" at bounding box center [714, 371] width 168 height 34
click at [1081, 135] on input "article" at bounding box center [1170, 137] width 272 height 17
click at [1243, 106] on span "edit field" at bounding box center [1254, 105] width 37 height 14
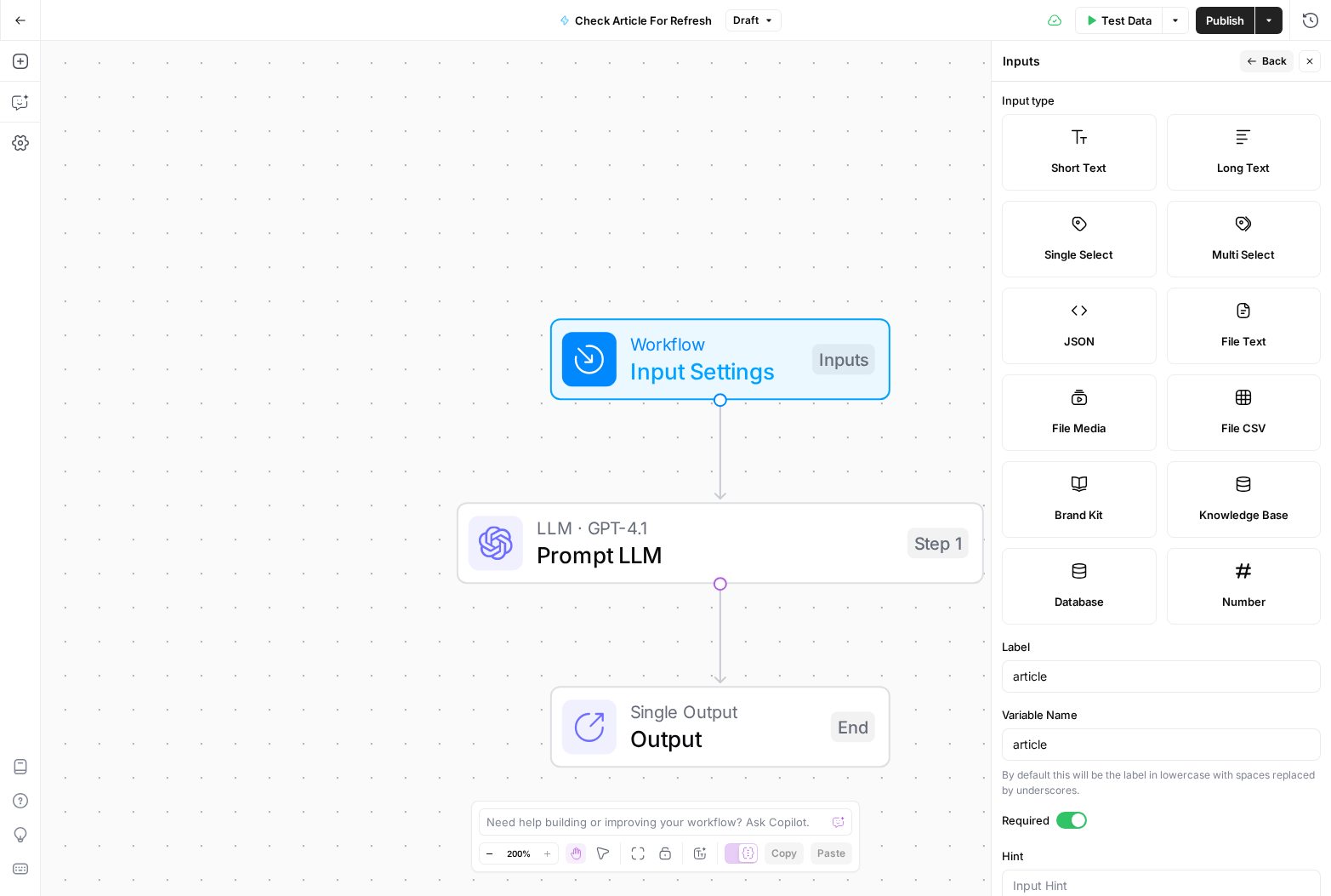
click at [1309, 57] on icon "button" at bounding box center [1310, 61] width 10 height 10
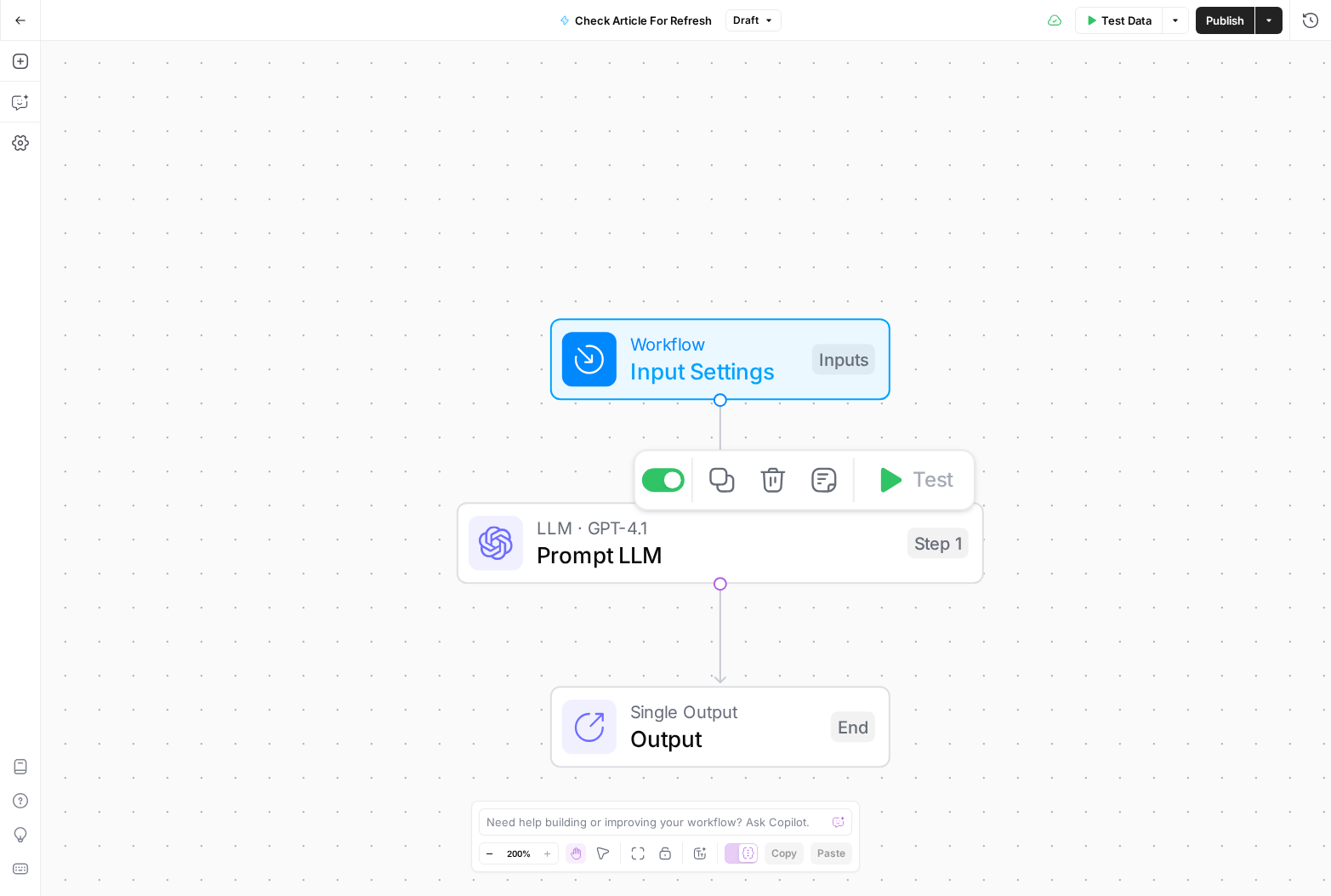
click at [663, 562] on span "Prompt LLM" at bounding box center [715, 554] width 357 height 34
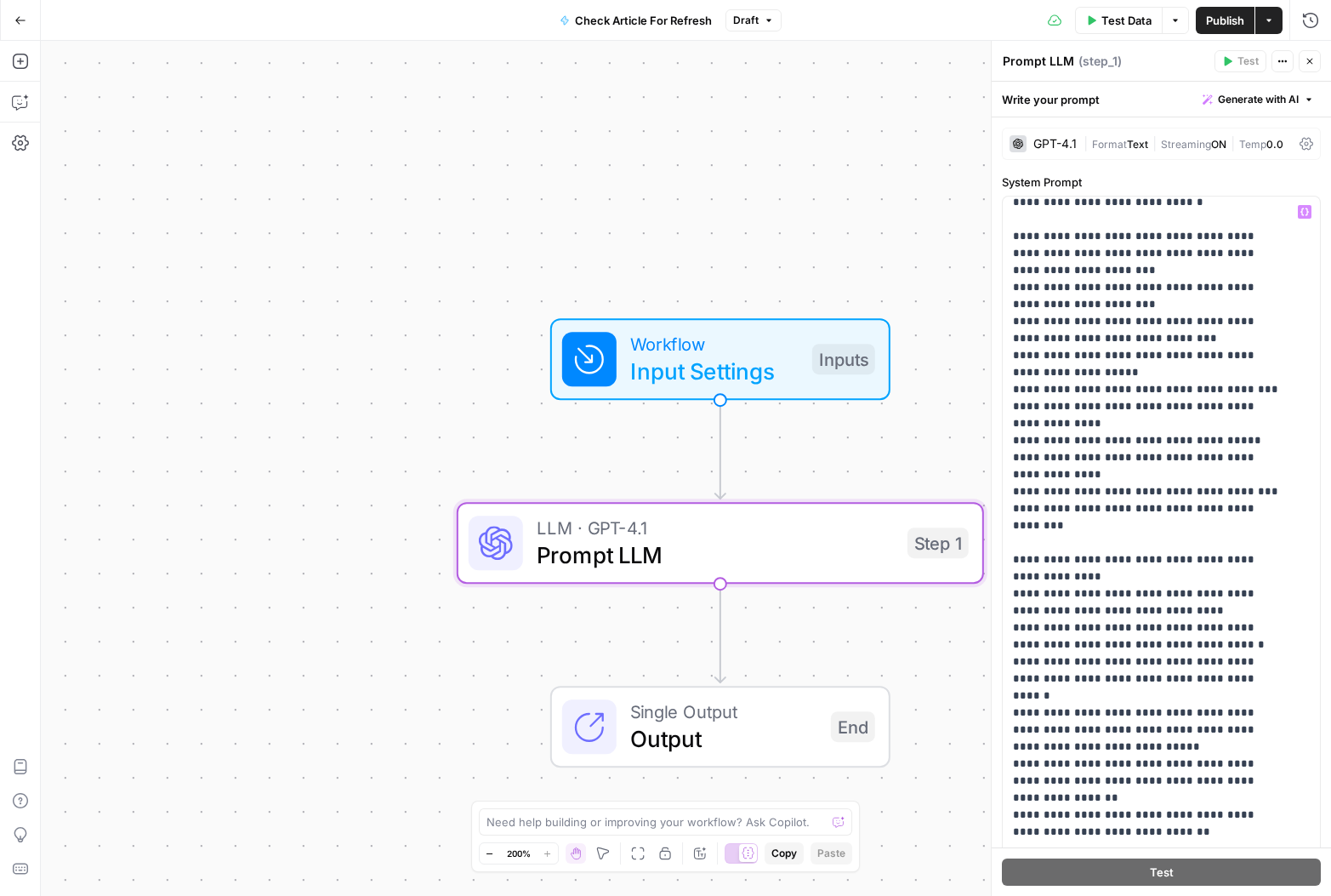
scroll to position [120, 0]
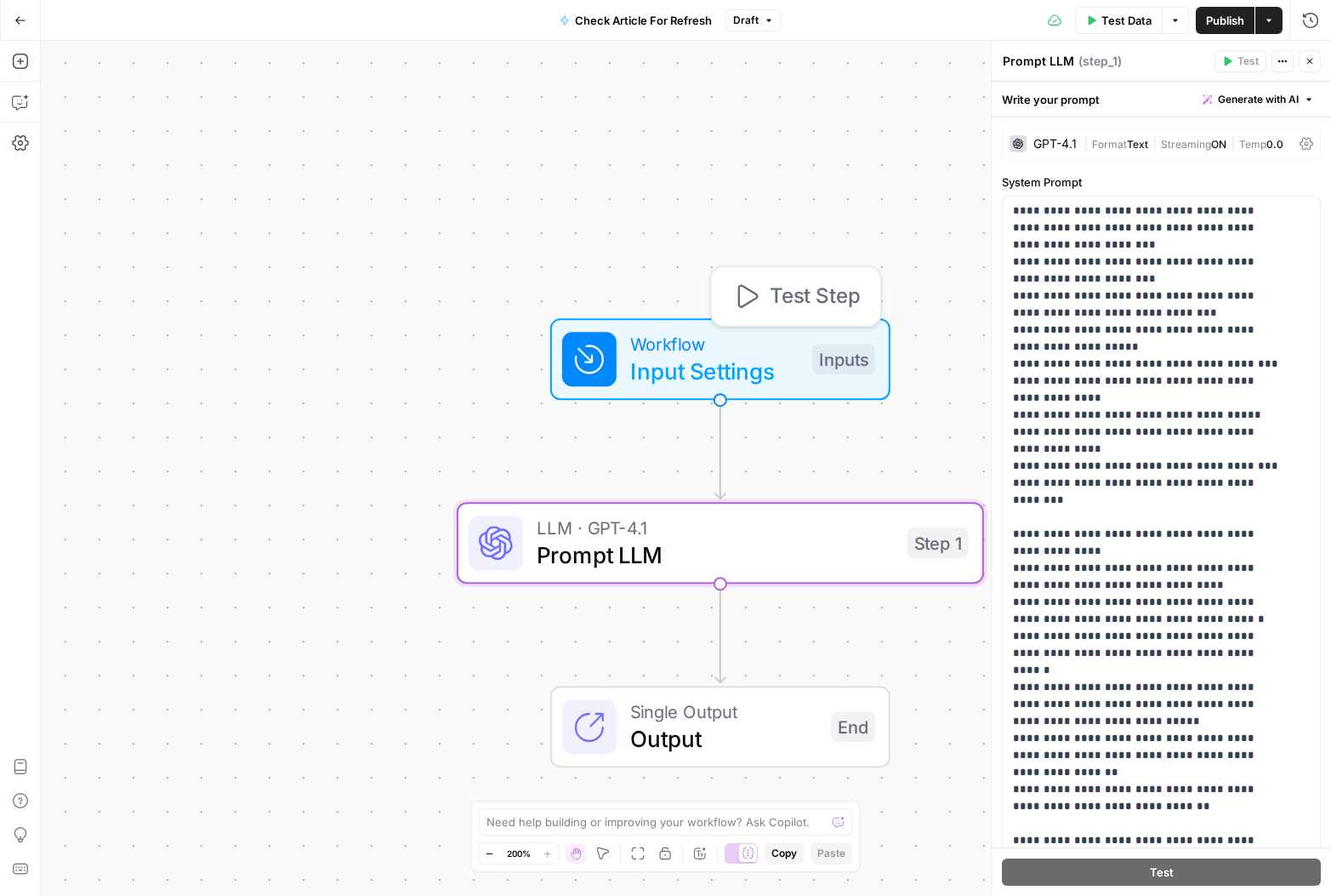
click at [730, 357] on span "Input Settings" at bounding box center [714, 371] width 168 height 34
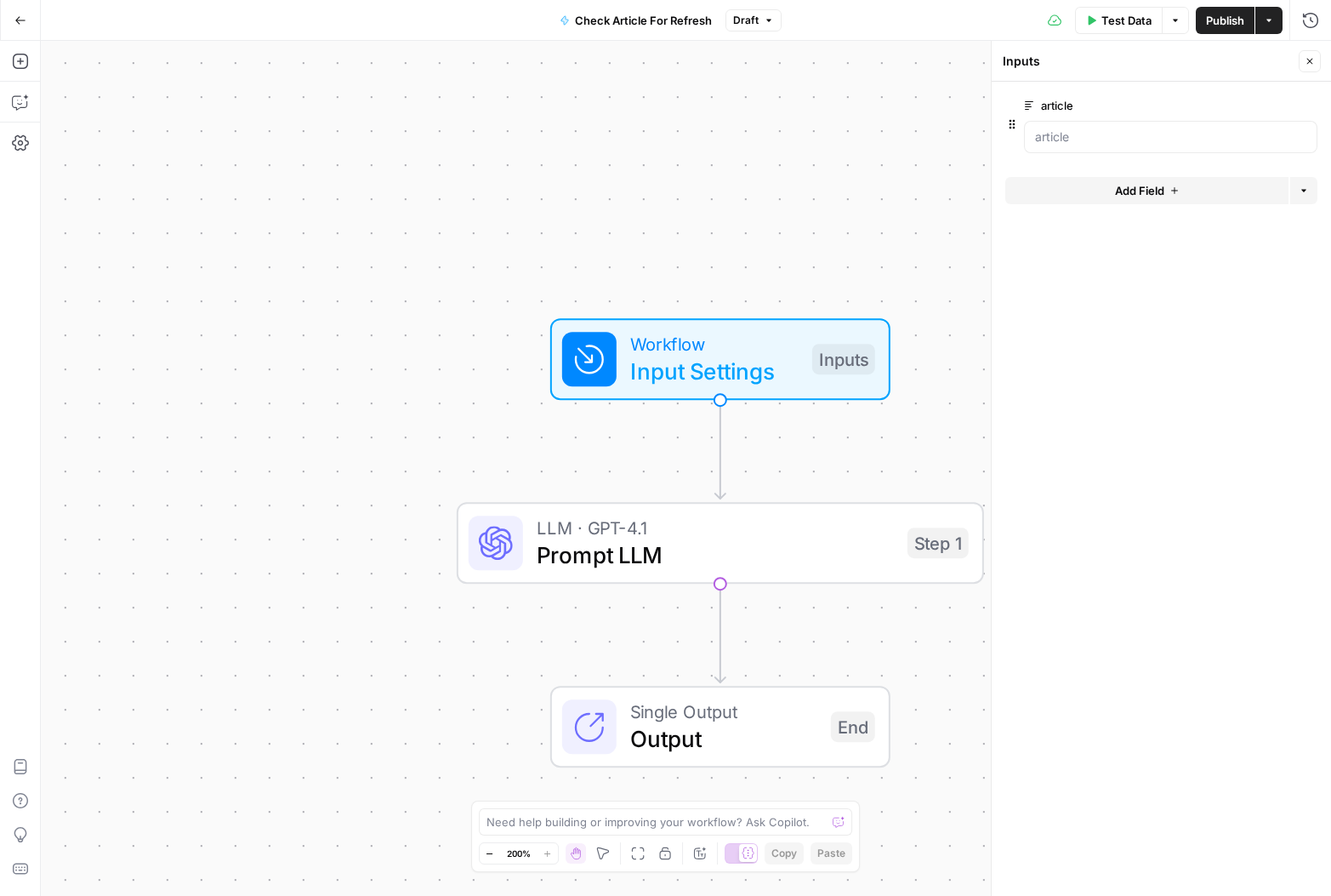
click at [1013, 125] on icon "button" at bounding box center [1012, 124] width 14 height 14
click at [1047, 101] on label "article" at bounding box center [1122, 105] width 197 height 17
click at [1047, 129] on input "article" at bounding box center [1170, 137] width 272 height 17
click at [1090, 105] on label "article" at bounding box center [1122, 105] width 197 height 17
click at [1090, 129] on input "article" at bounding box center [1170, 137] width 272 height 17
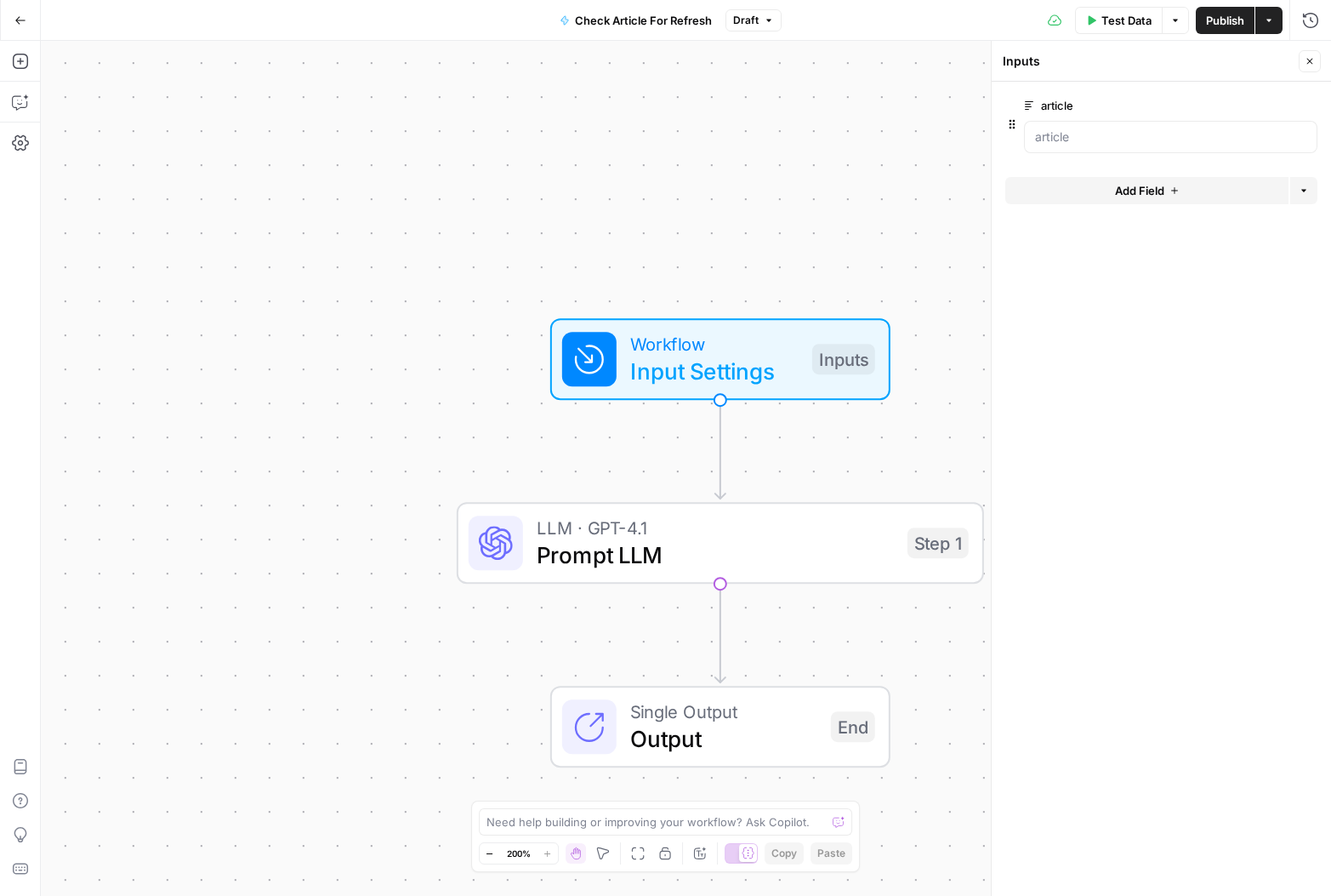
click at [1312, 63] on icon "button" at bounding box center [1310, 61] width 10 height 10
click at [764, 21] on icon "button" at bounding box center [768, 20] width 10 height 10
click at [764, 20] on icon "button" at bounding box center [768, 20] width 10 height 10
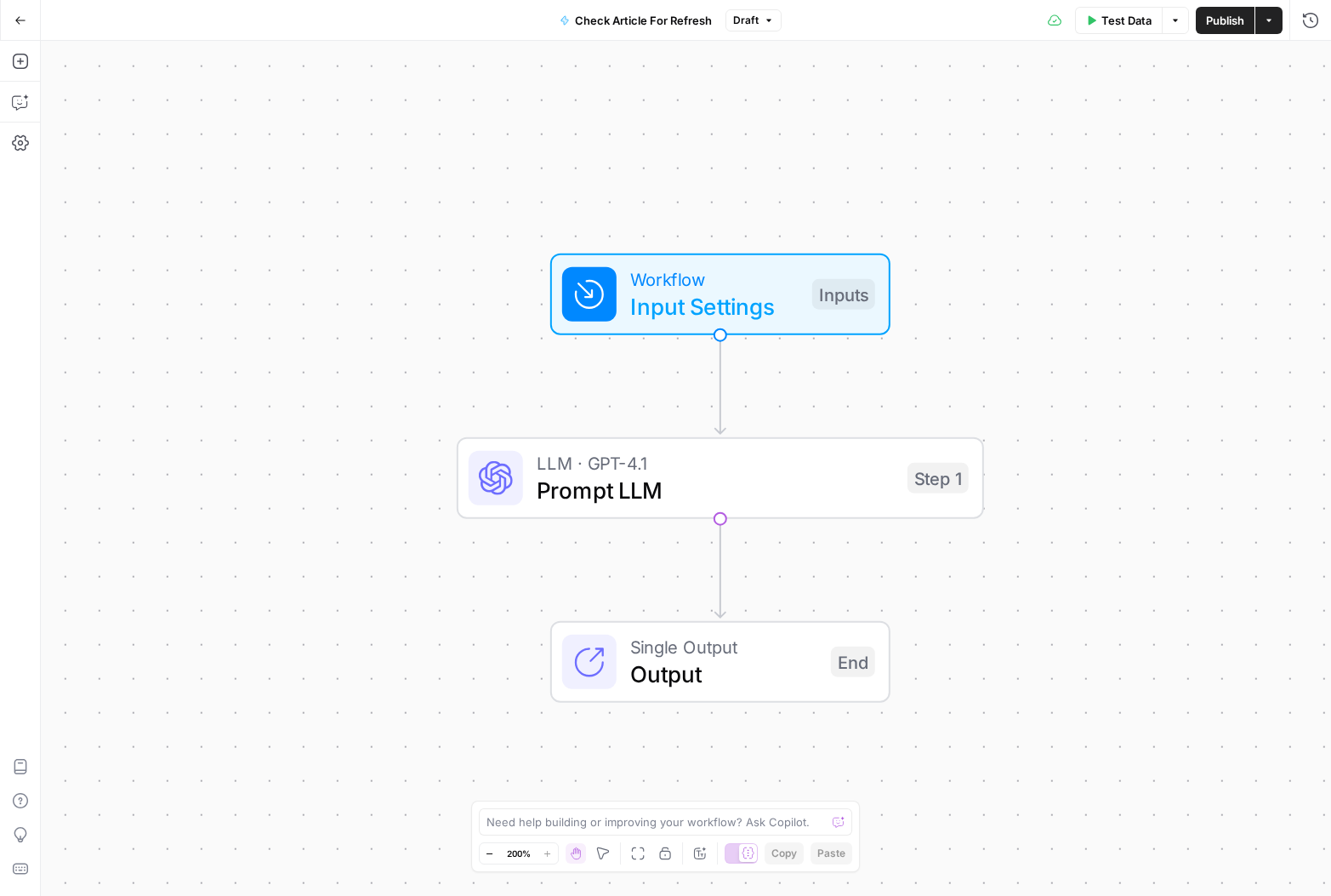
click at [493, 859] on button "Zoom Out" at bounding box center [490, 853] width 21 height 21
click at [493, 858] on button "Zoom Out" at bounding box center [490, 853] width 21 height 21
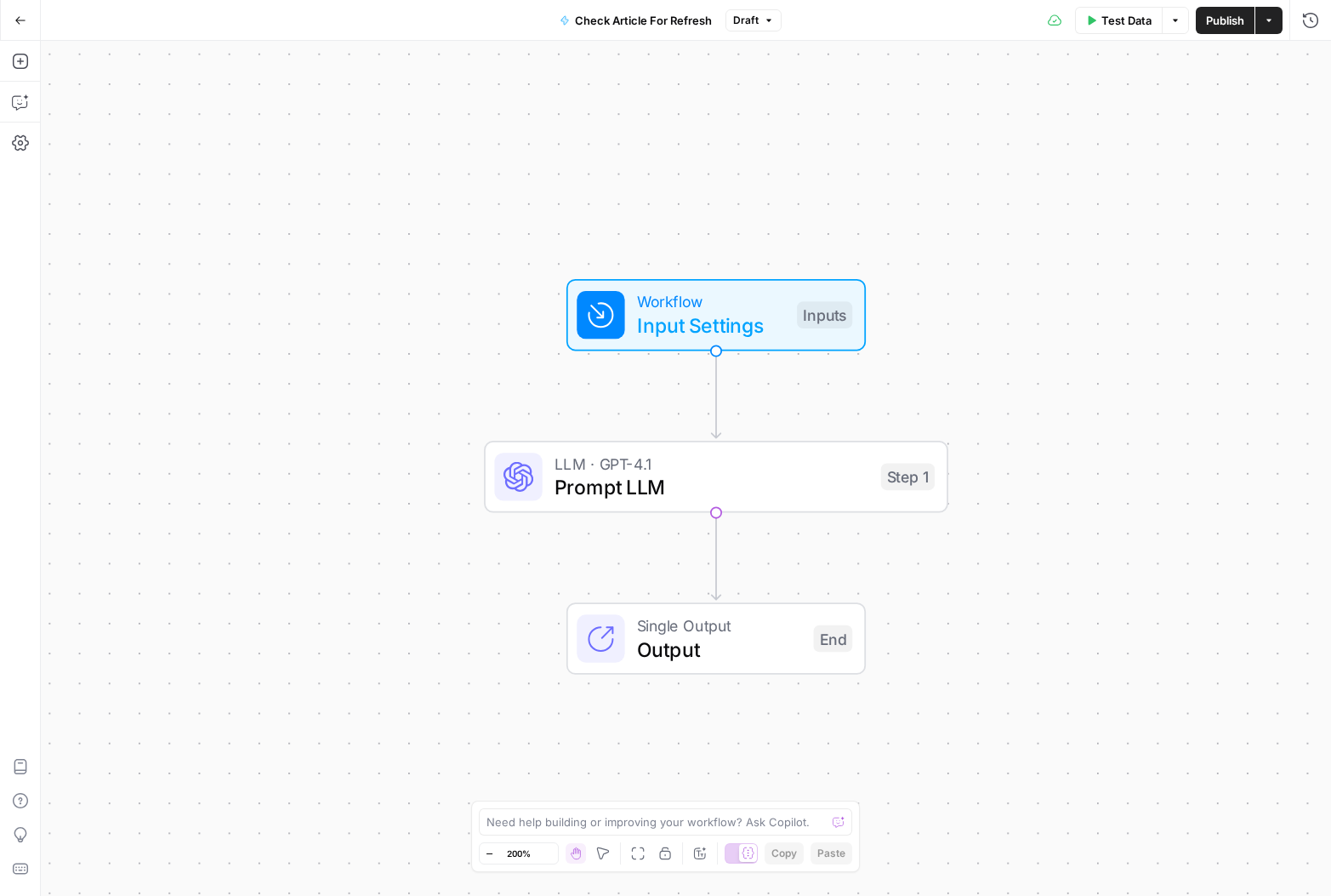
click at [493, 858] on button "Zoom Out" at bounding box center [490, 853] width 21 height 21
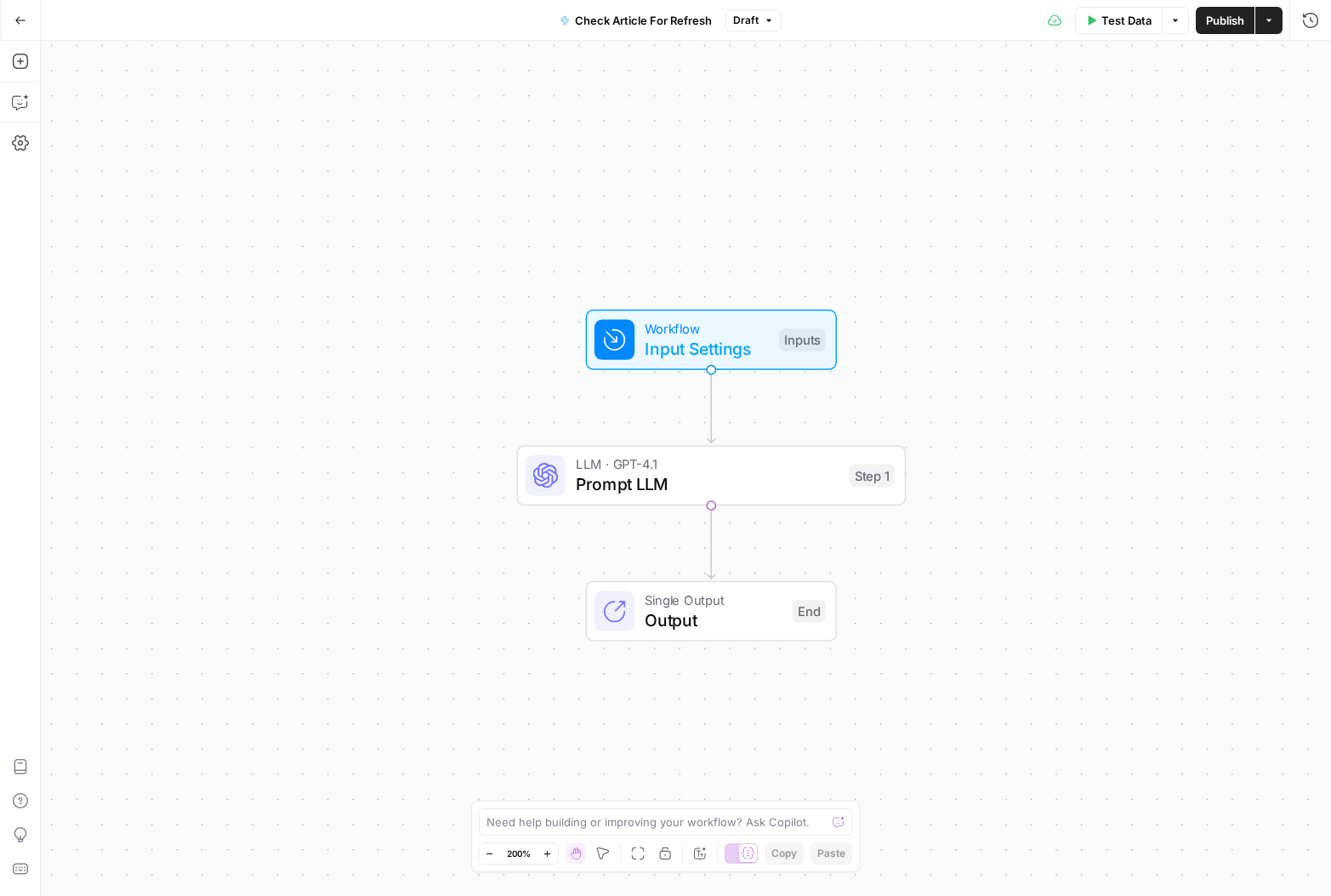
click at [493, 858] on button "Zoom Out" at bounding box center [490, 853] width 21 height 21
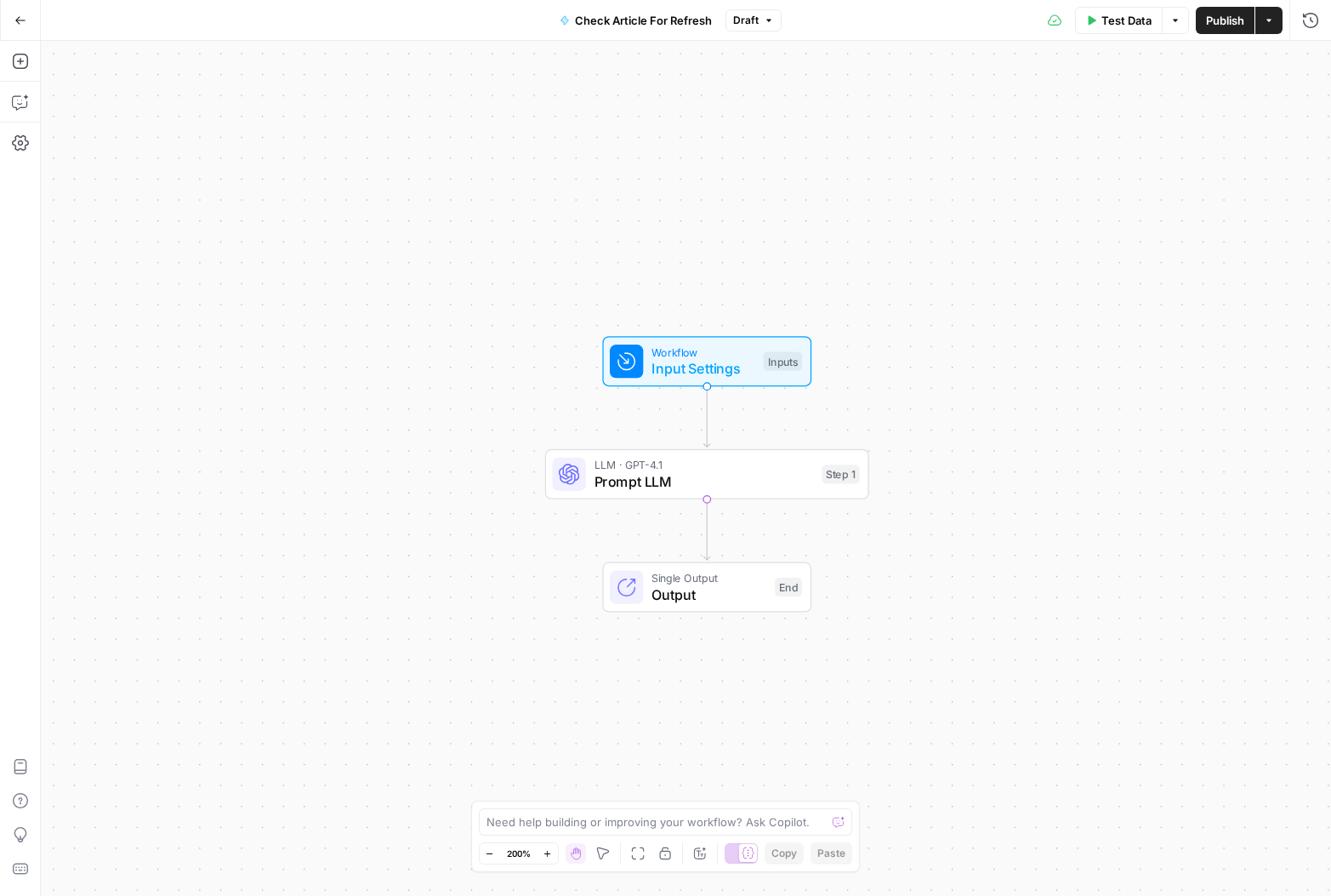
click at [493, 858] on button "Zoom Out" at bounding box center [490, 853] width 21 height 21
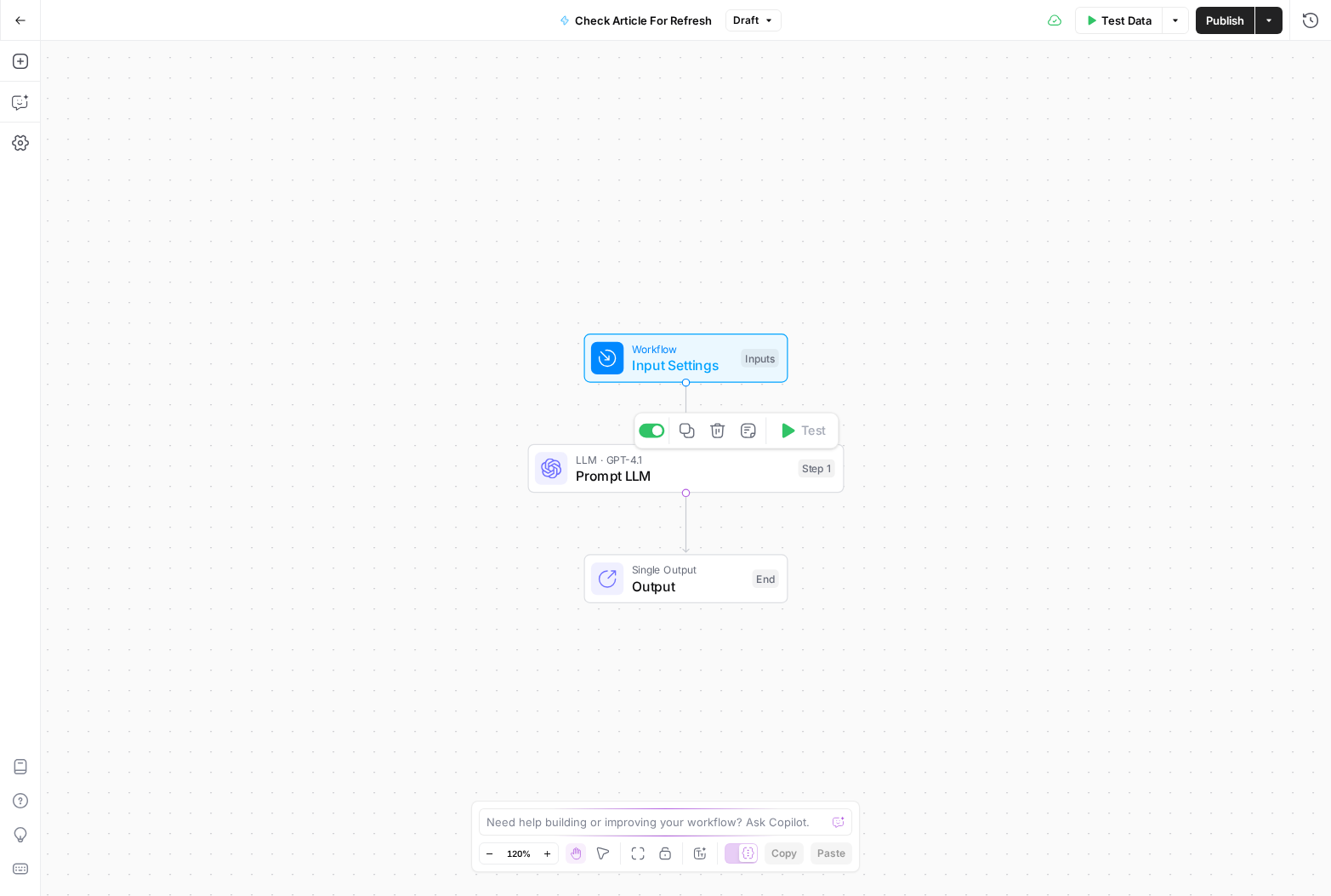
click at [627, 477] on span "Prompt LLM" at bounding box center [683, 476] width 215 height 21
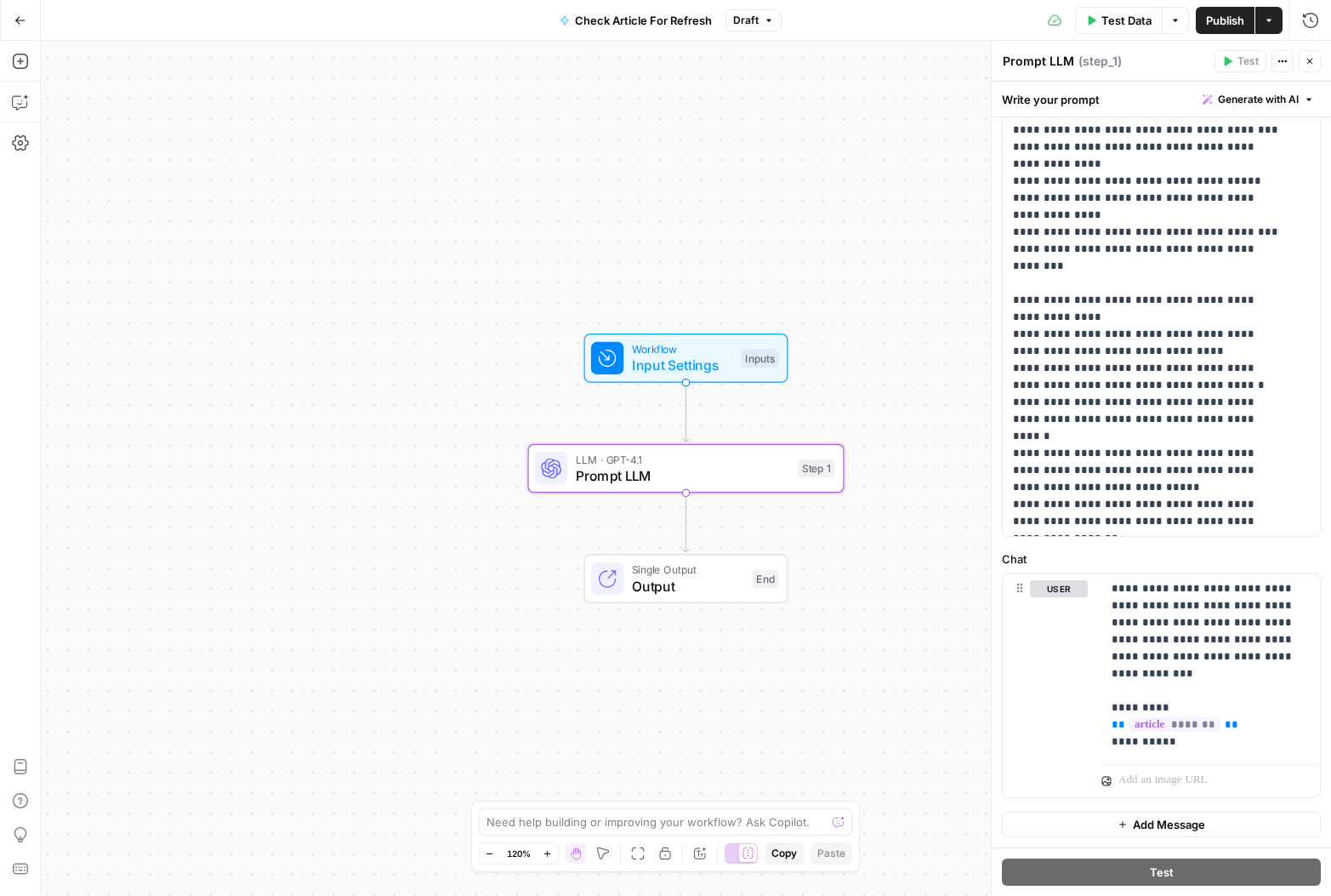
click at [1316, 65] on button "Close" at bounding box center [1310, 62] width 22 height 22
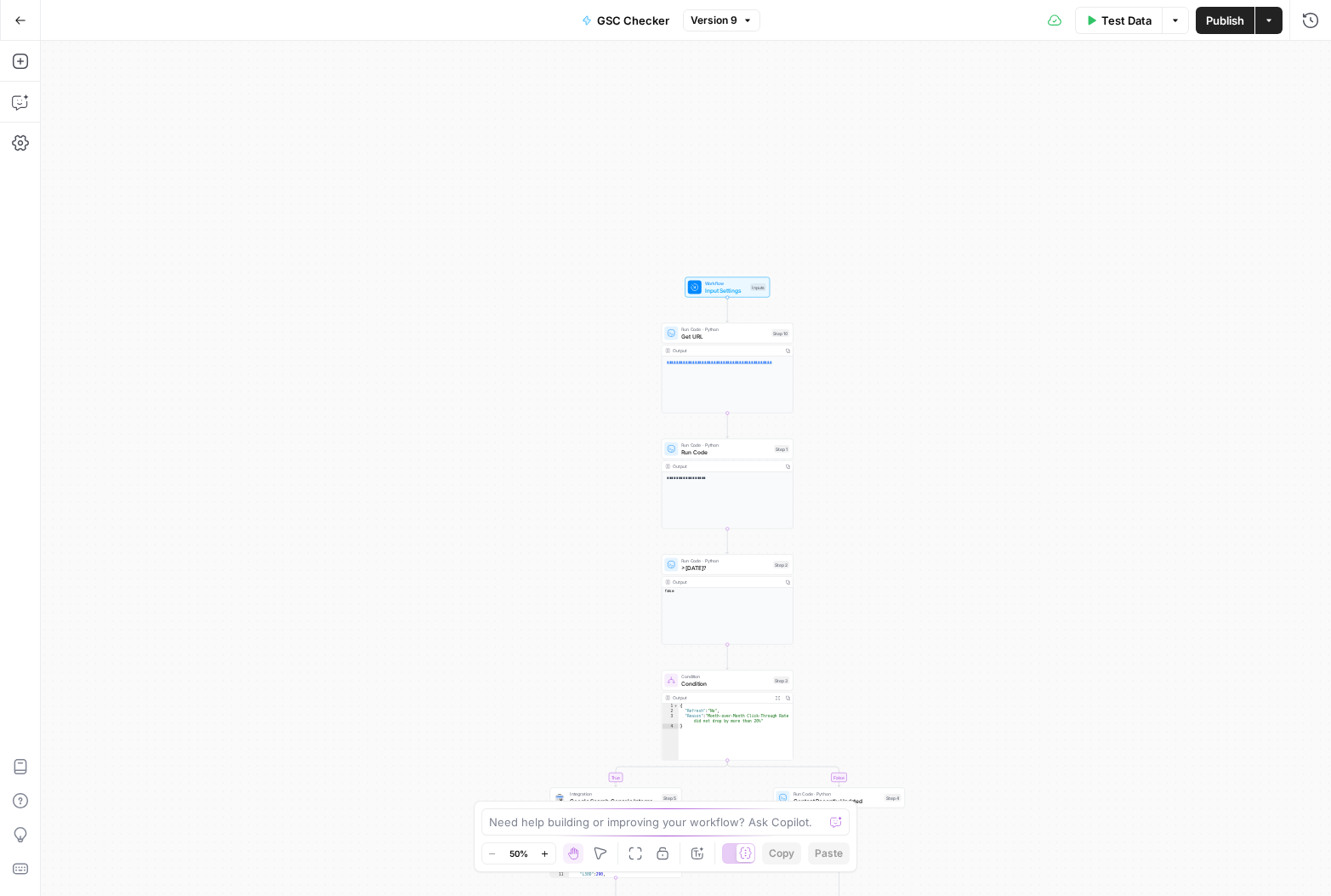
drag, startPoint x: 846, startPoint y: 106, endPoint x: 853, endPoint y: 462, distance: 356.1
click at [853, 462] on div "**********" at bounding box center [686, 469] width 1291 height 855
click at [545, 855] on icon "button" at bounding box center [545, 852] width 6 height 6
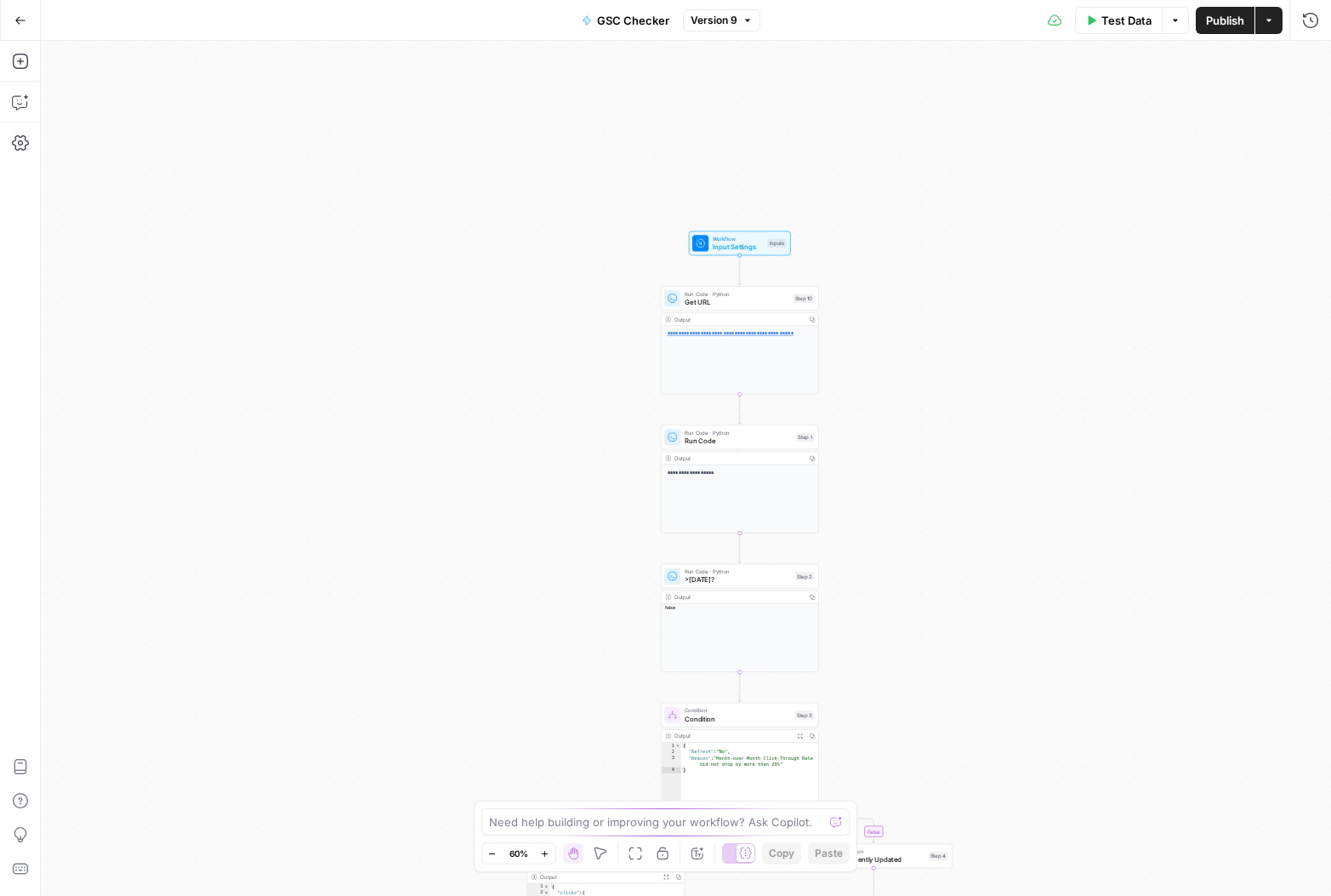
click at [545, 855] on icon "button" at bounding box center [545, 852] width 6 height 6
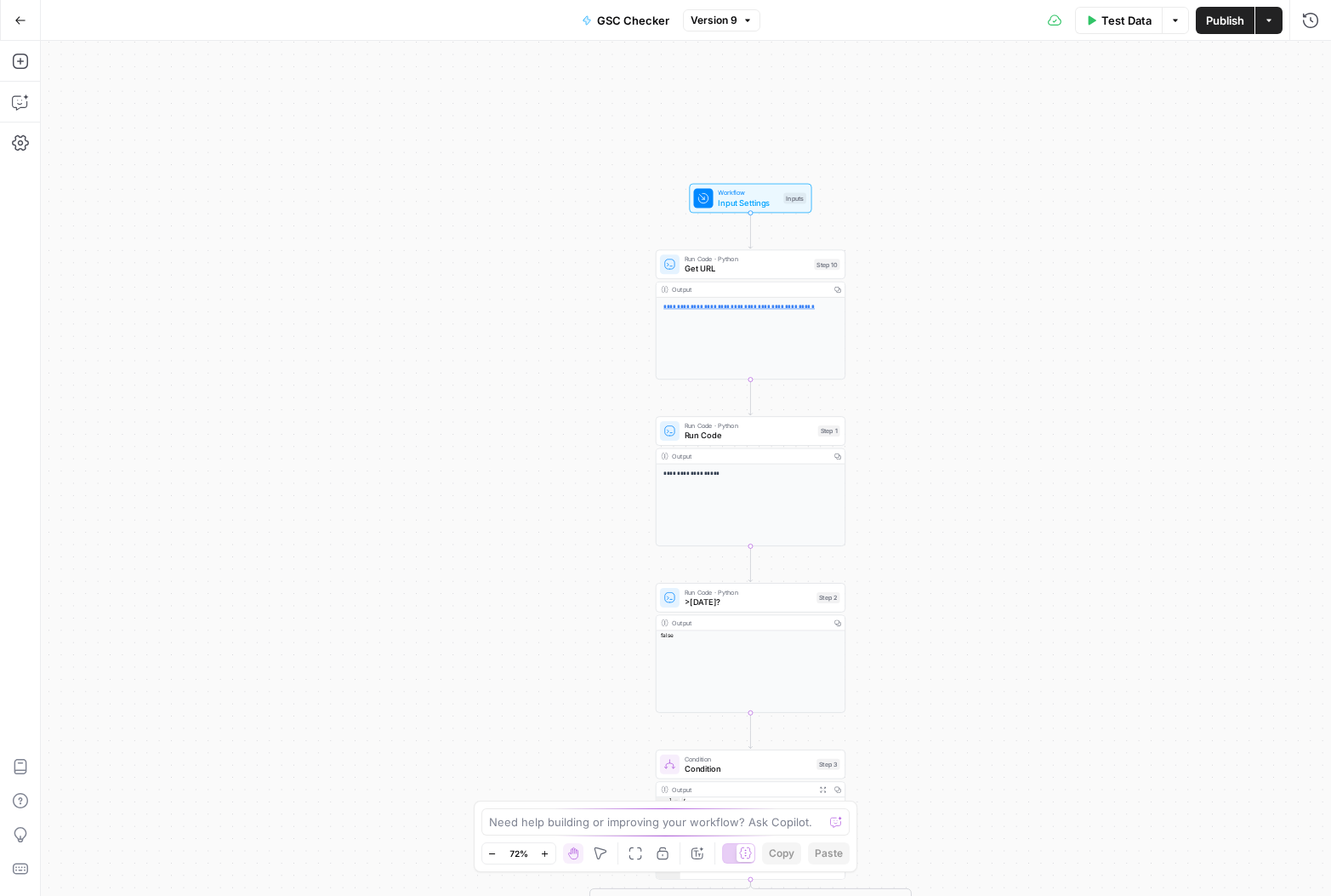
click at [545, 855] on icon "button" at bounding box center [545, 852] width 6 height 6
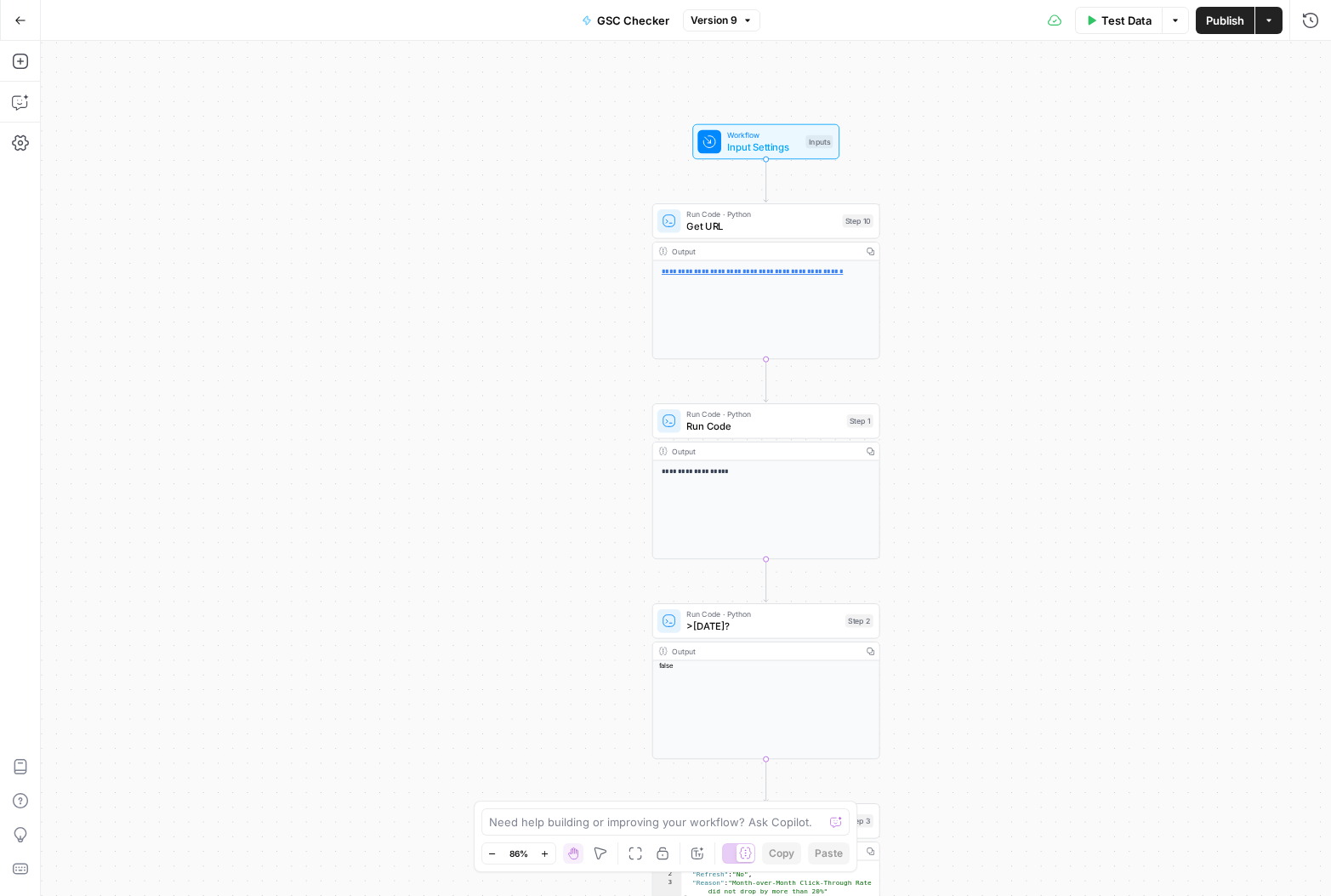
click at [981, 225] on div "**********" at bounding box center [686, 469] width 1291 height 855
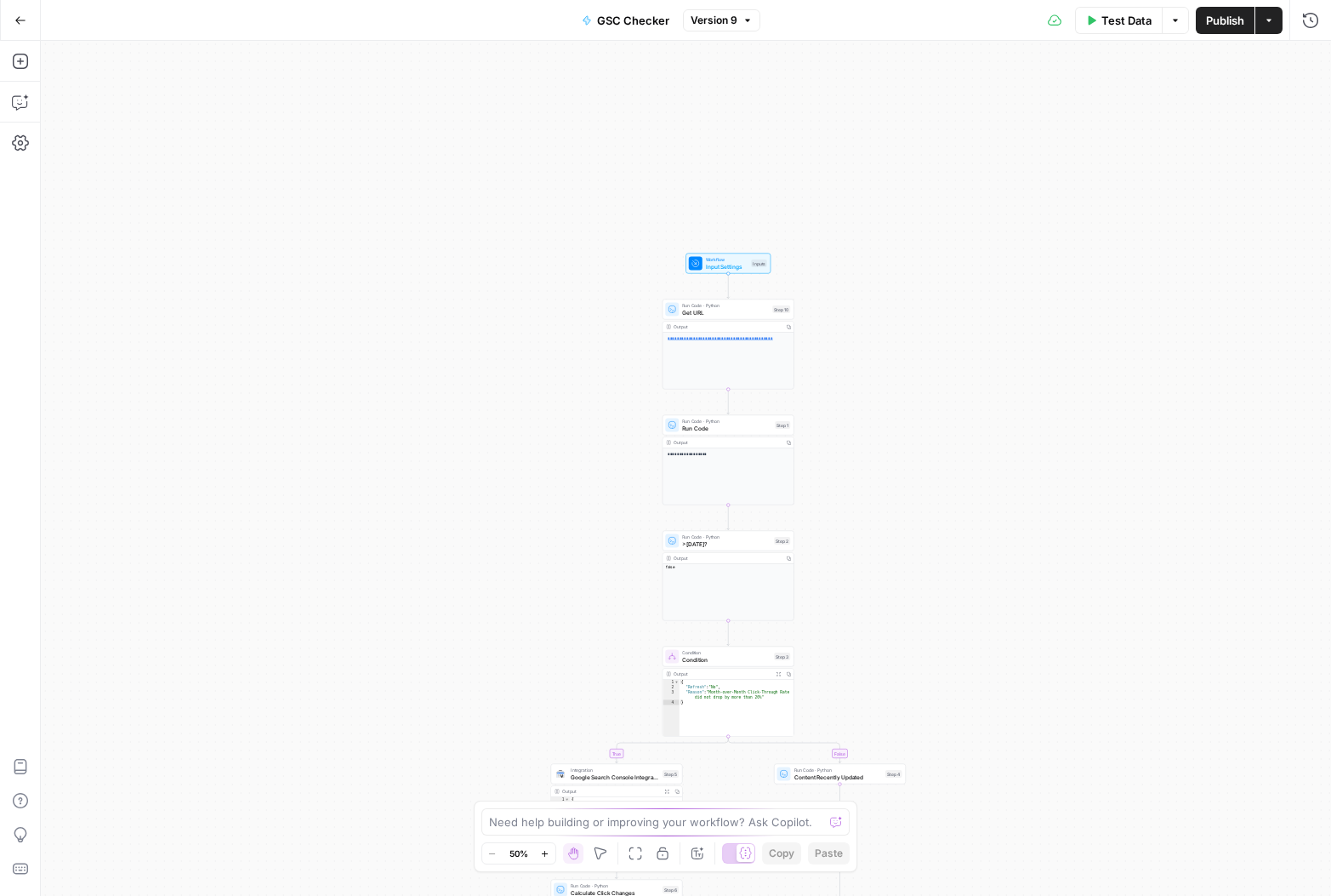
drag, startPoint x: 872, startPoint y: 199, endPoint x: 877, endPoint y: 495, distance: 296.0
click at [877, 495] on div "**********" at bounding box center [686, 469] width 1291 height 855
click at [548, 854] on icon "button" at bounding box center [545, 854] width 9 height 9
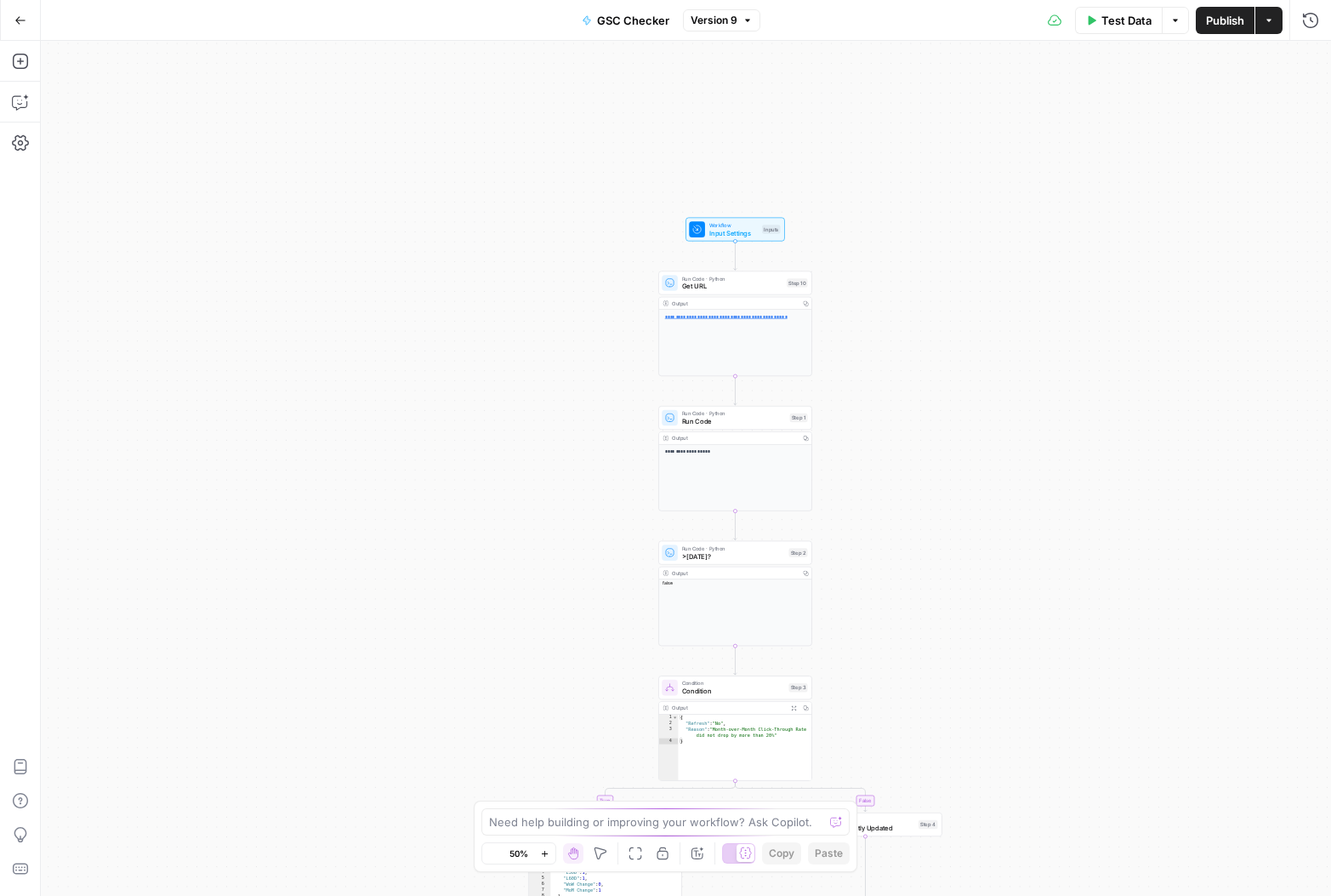
click at [548, 854] on icon "button" at bounding box center [545, 854] width 9 height 9
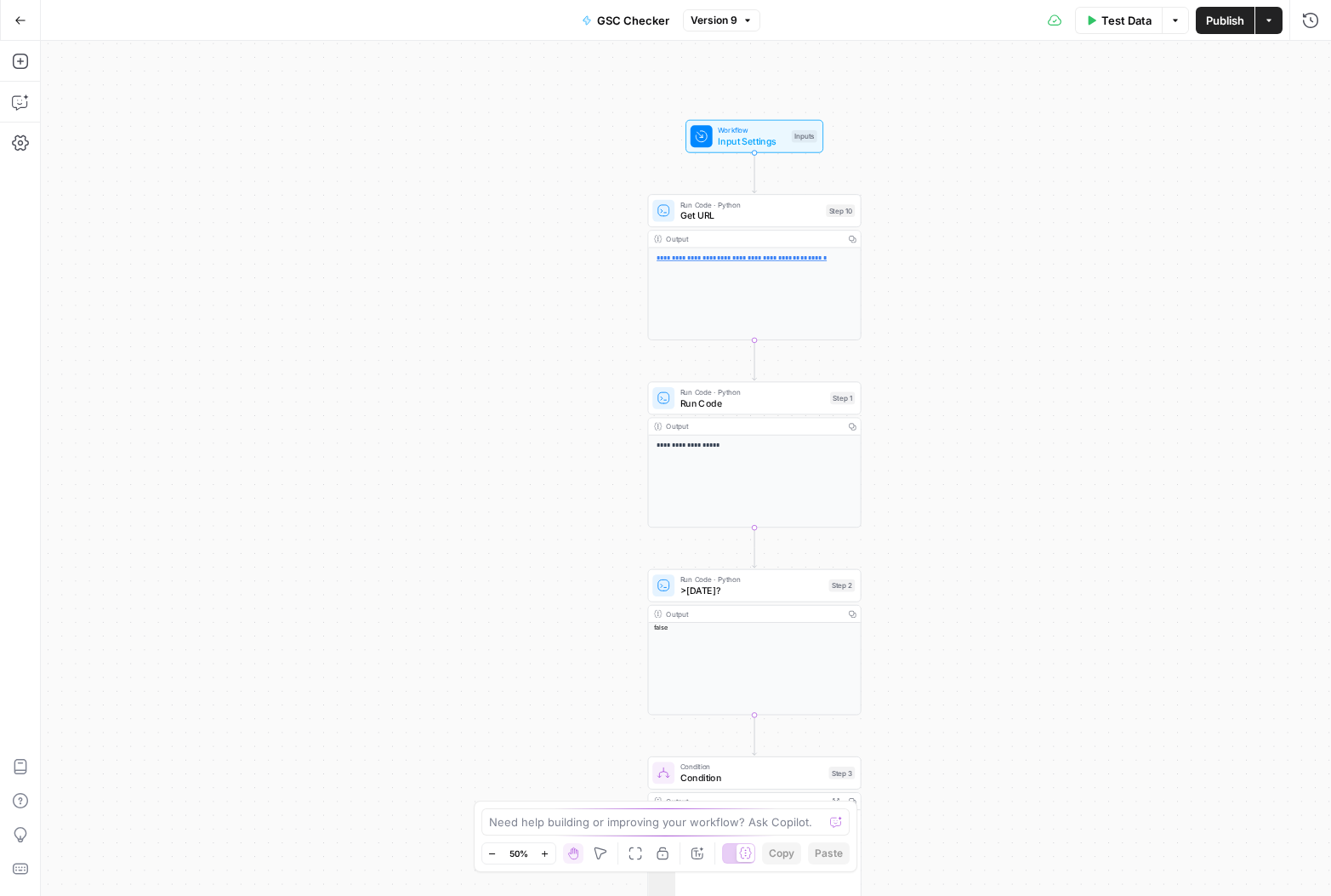
click at [548, 854] on icon "button" at bounding box center [545, 854] width 9 height 9
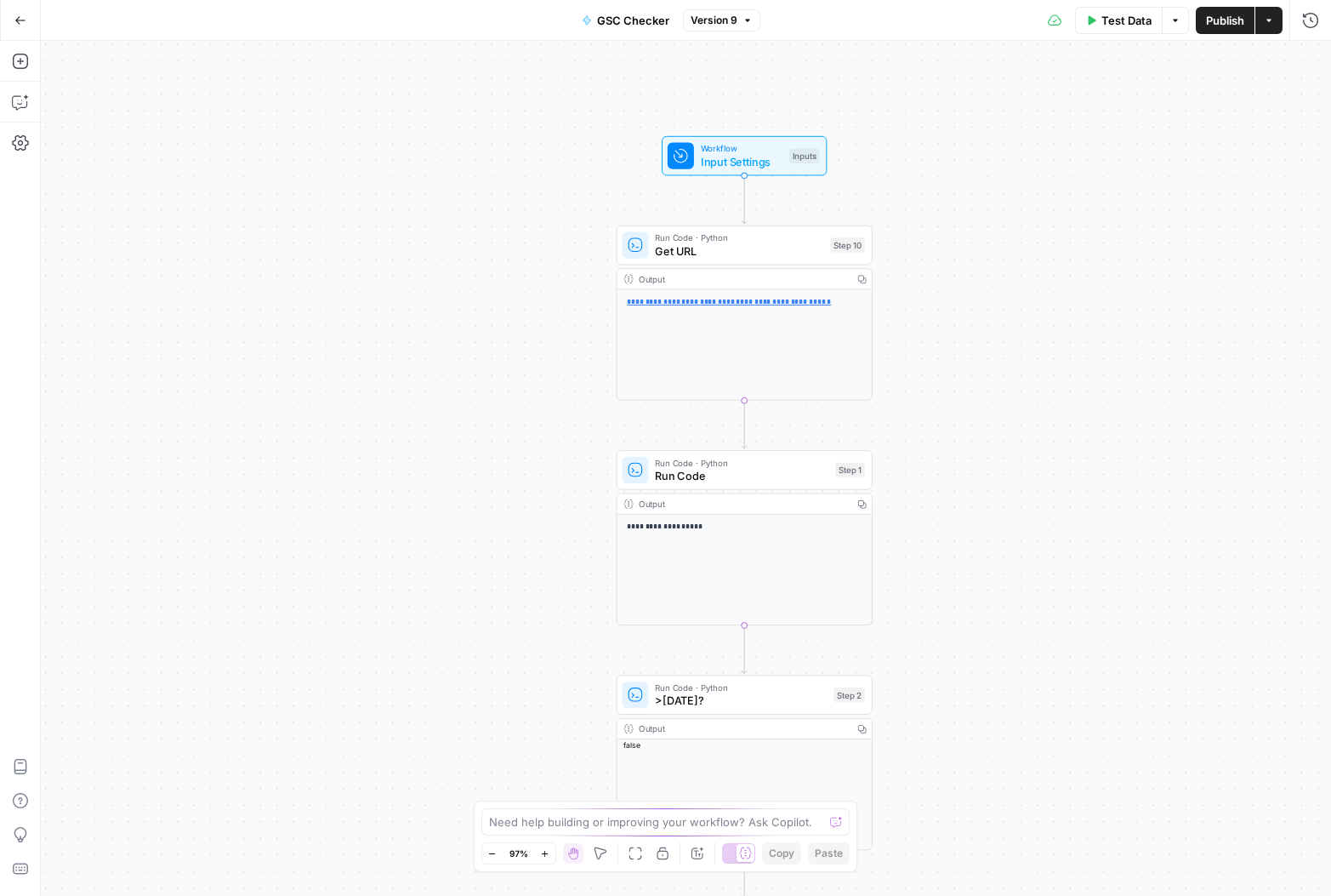
drag, startPoint x: 1016, startPoint y: 302, endPoint x: 993, endPoint y: 388, distance: 89.0
click at [993, 388] on div "**********" at bounding box center [686, 469] width 1291 height 855
click at [834, 312] on div "**********" at bounding box center [745, 345] width 255 height 110
click at [777, 156] on span "Input Settings" at bounding box center [741, 161] width 81 height 16
click at [764, 255] on span "Get URL" at bounding box center [739, 250] width 168 height 16
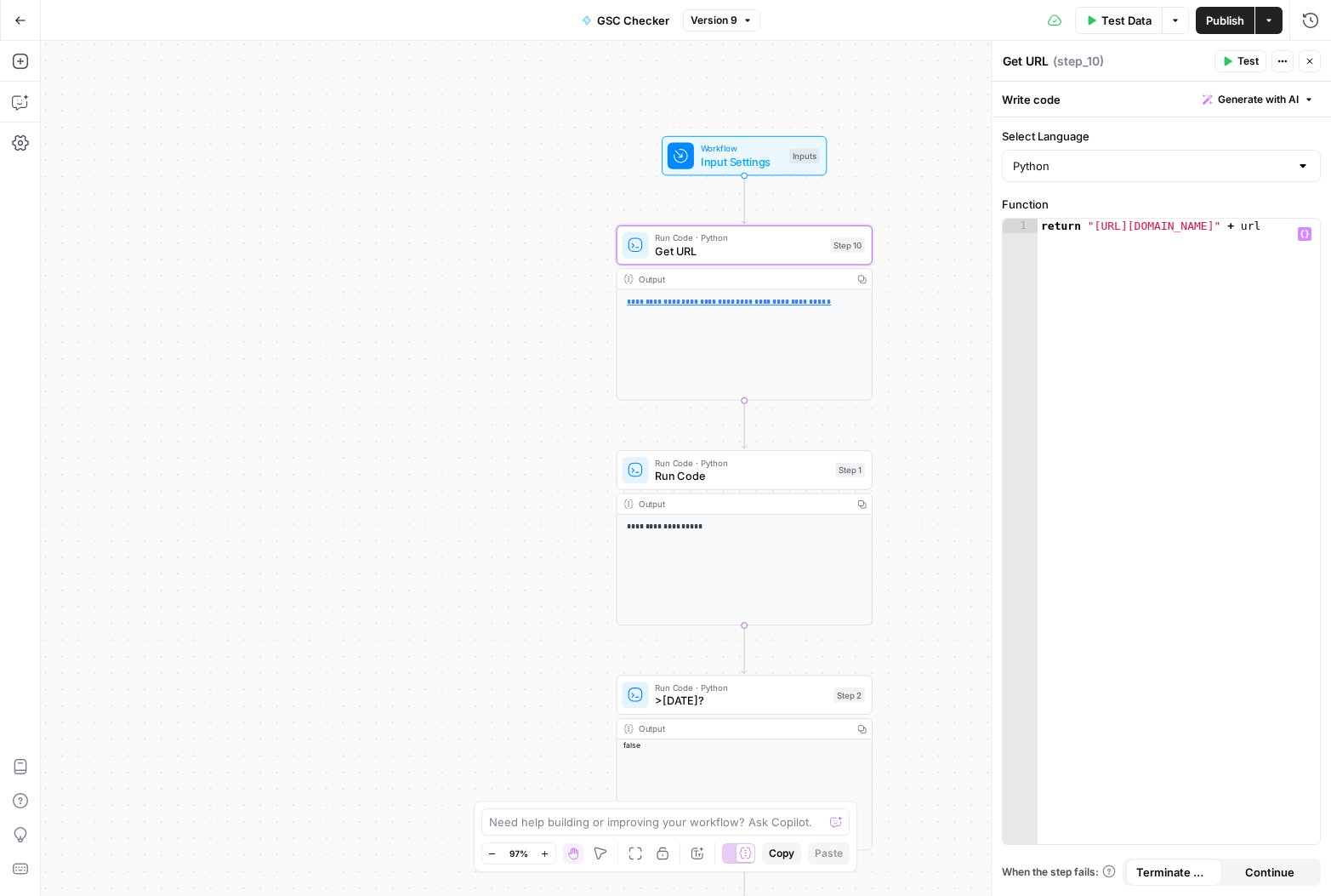
type textarea "**********"
click at [1265, 228] on div "return "[URL][DOMAIN_NAME]" + url" at bounding box center [1179, 545] width 283 height 654
click at [721, 164] on span "Input Settings" at bounding box center [741, 161] width 81 height 16
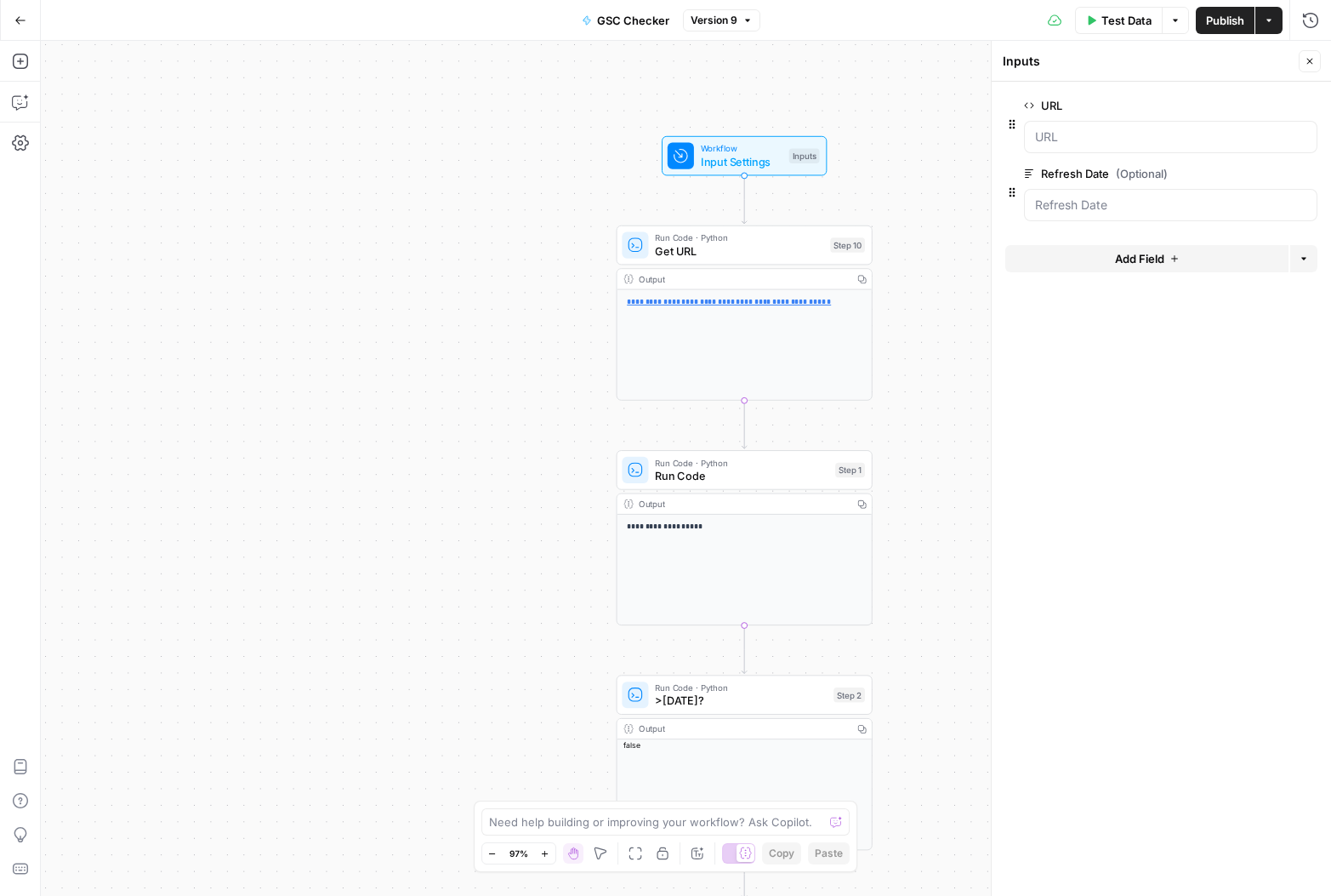
click at [1033, 59] on textarea "Inputs" at bounding box center [1022, 62] width 37 height 17
click at [1065, 102] on label "URL" at bounding box center [1122, 105] width 197 height 17
click at [1065, 129] on input "URL" at bounding box center [1170, 137] width 272 height 17
click at [1014, 121] on icon "button" at bounding box center [1012, 124] width 14 height 14
click at [1068, 139] on input "URL" at bounding box center [1170, 137] width 272 height 17
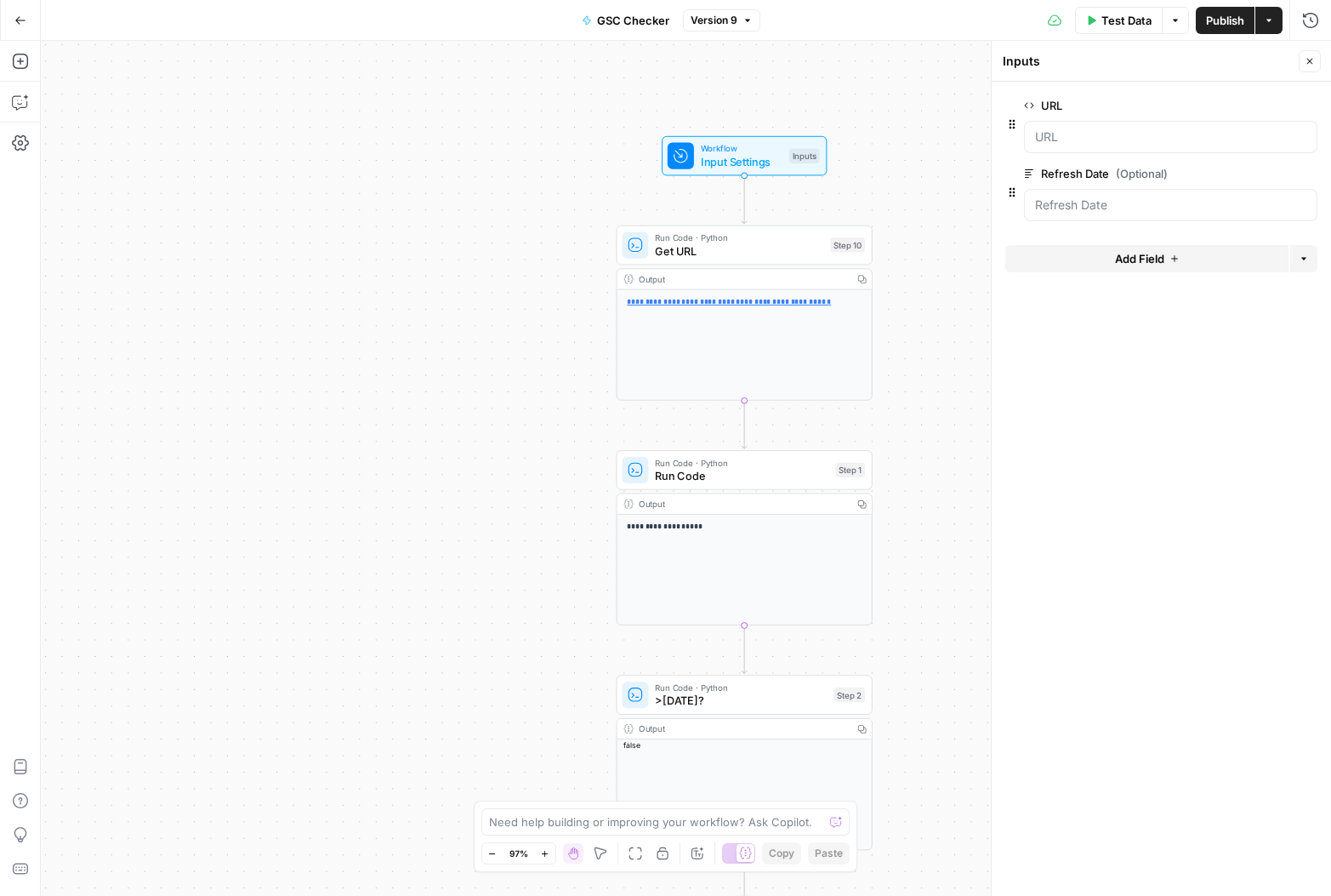
click at [1087, 389] on form "URL edit field Delete group Refresh Date (Optional) edit field Delete group Add…" at bounding box center [1162, 488] width 340 height 814
click at [1047, 143] on input "URL" at bounding box center [1170, 137] width 272 height 17
click at [1057, 130] on input "URL" at bounding box center [1170, 137] width 272 height 17
click at [1063, 98] on label "URL" at bounding box center [1122, 105] width 197 height 17
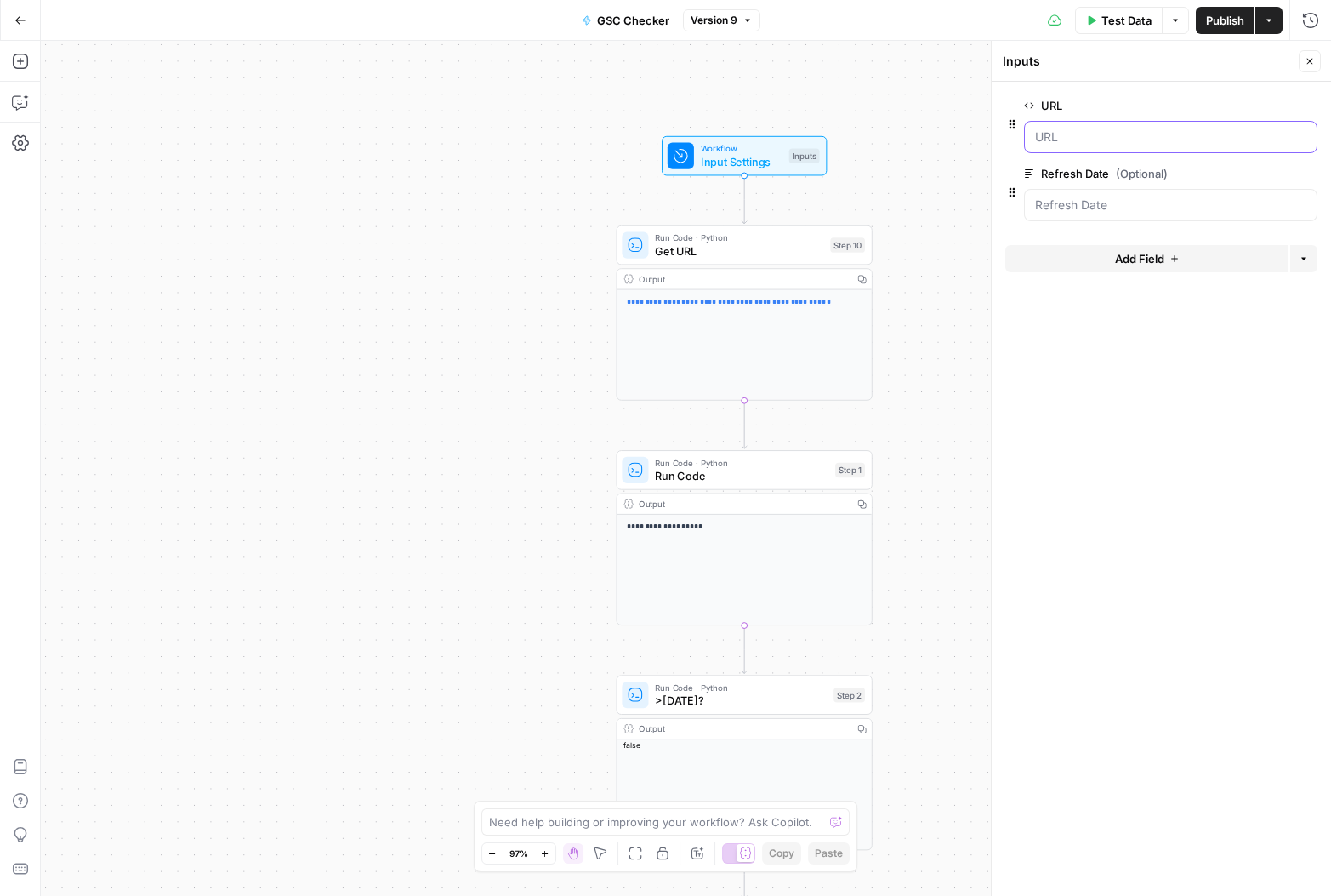
click at [1063, 129] on input "URL" at bounding box center [1170, 137] width 272 height 17
click at [1246, 110] on span "edit field" at bounding box center [1254, 105] width 37 height 14
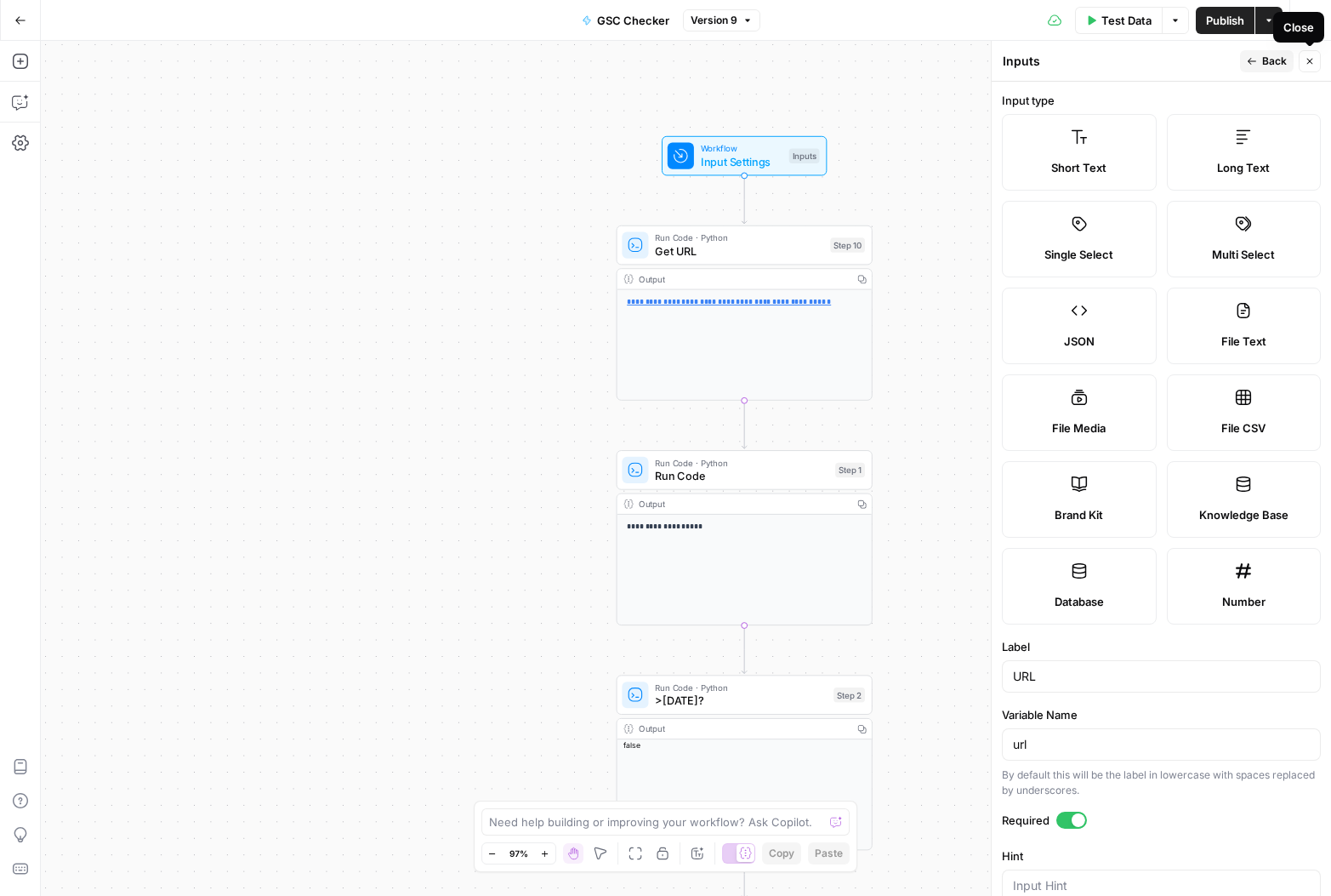
click at [1309, 64] on icon "button" at bounding box center [1310, 61] width 10 height 10
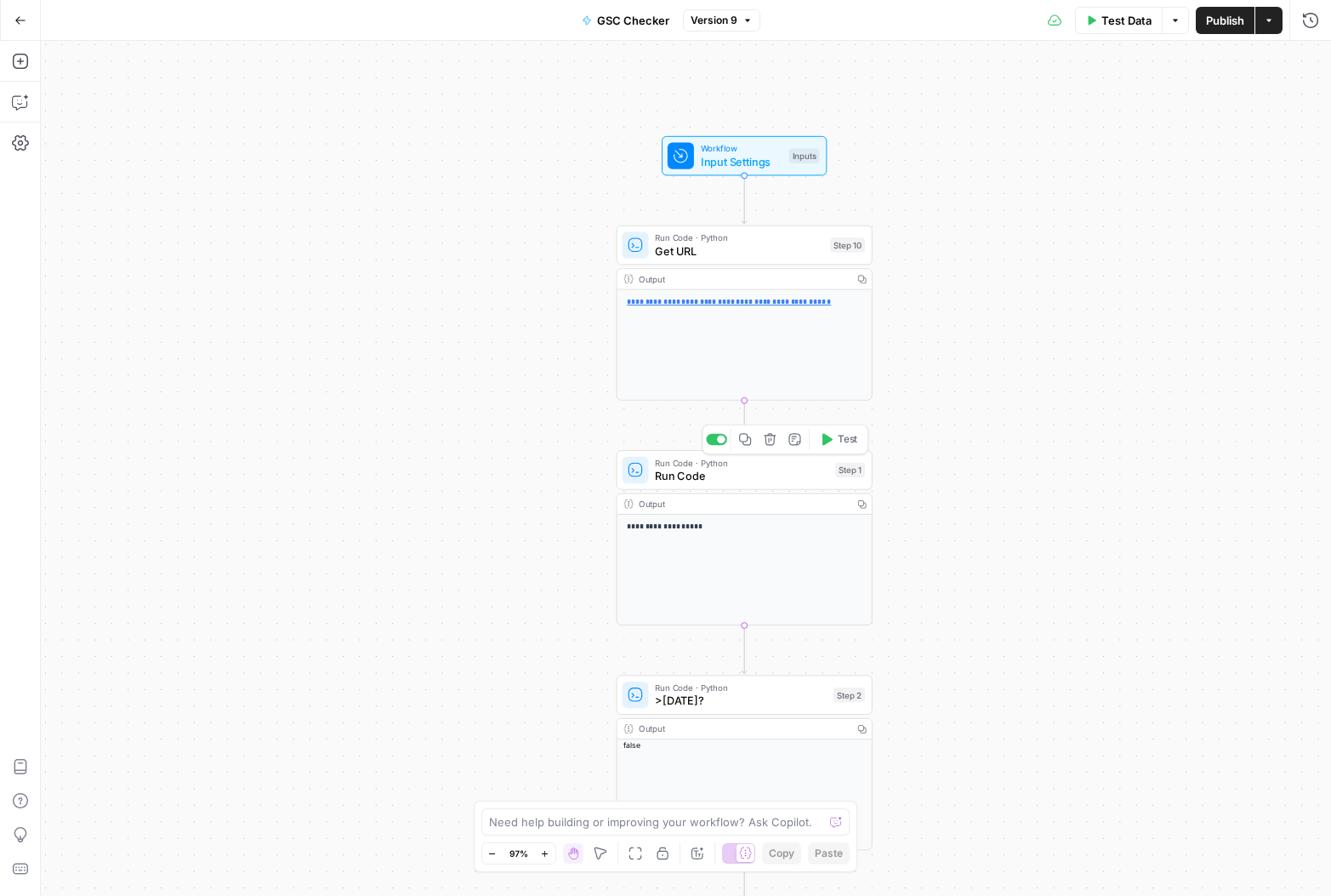
click at [750, 472] on span "Run Code" at bounding box center [742, 474] width 174 height 16
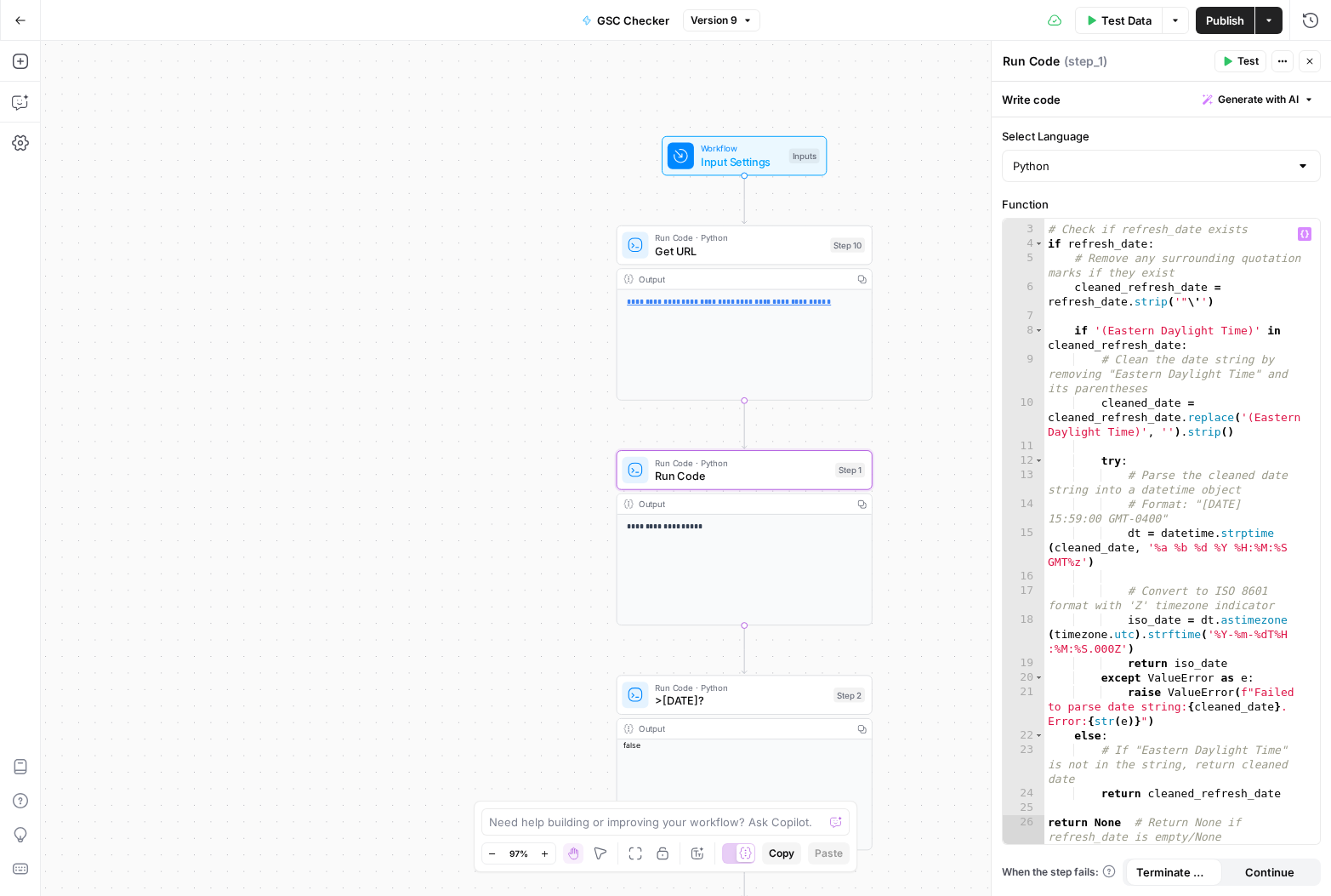
scroll to position [40, 0]
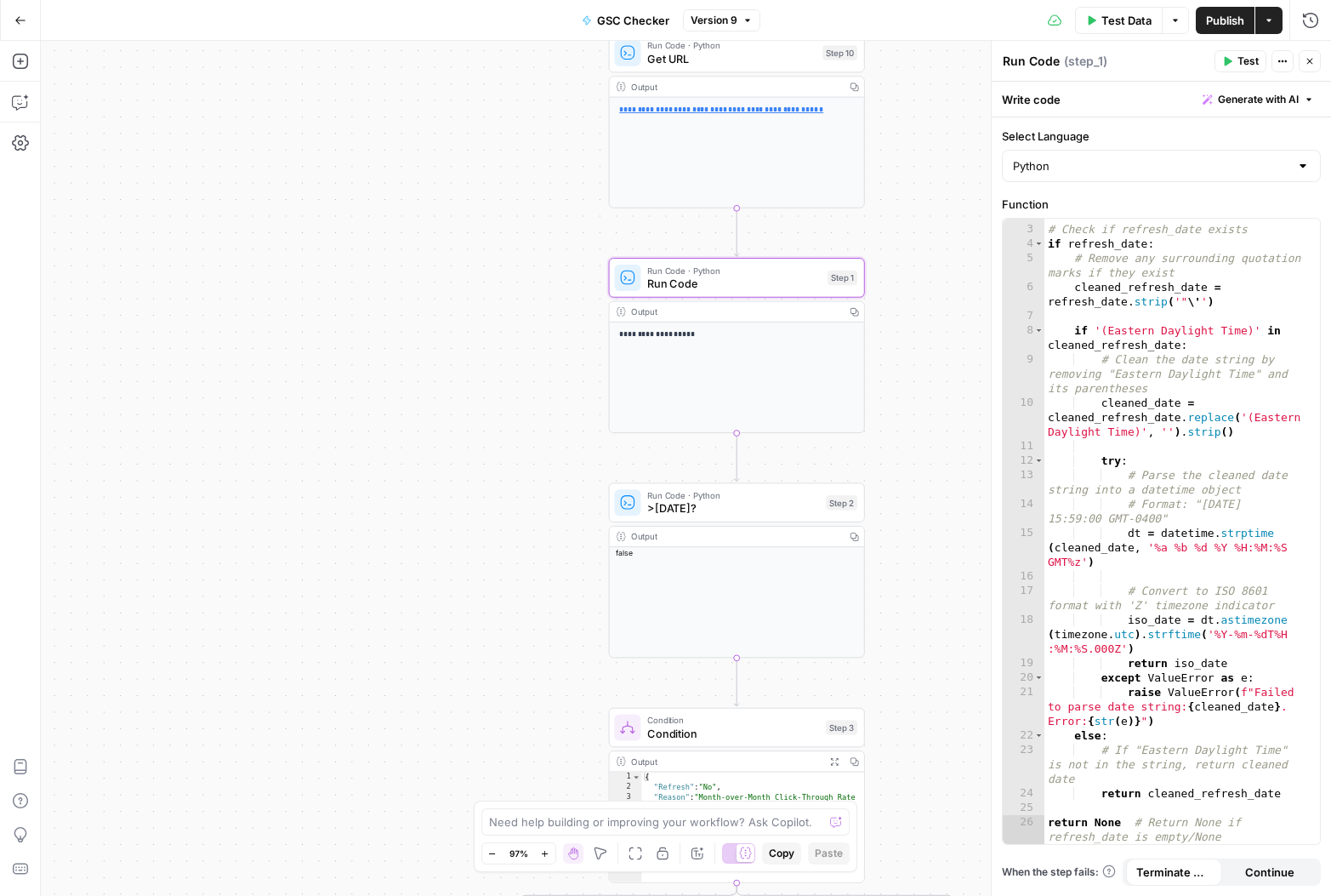
drag, startPoint x: 925, startPoint y: 666, endPoint x: 916, endPoint y: 452, distance: 214.2
click at [916, 453] on div "**********" at bounding box center [686, 469] width 1291 height 855
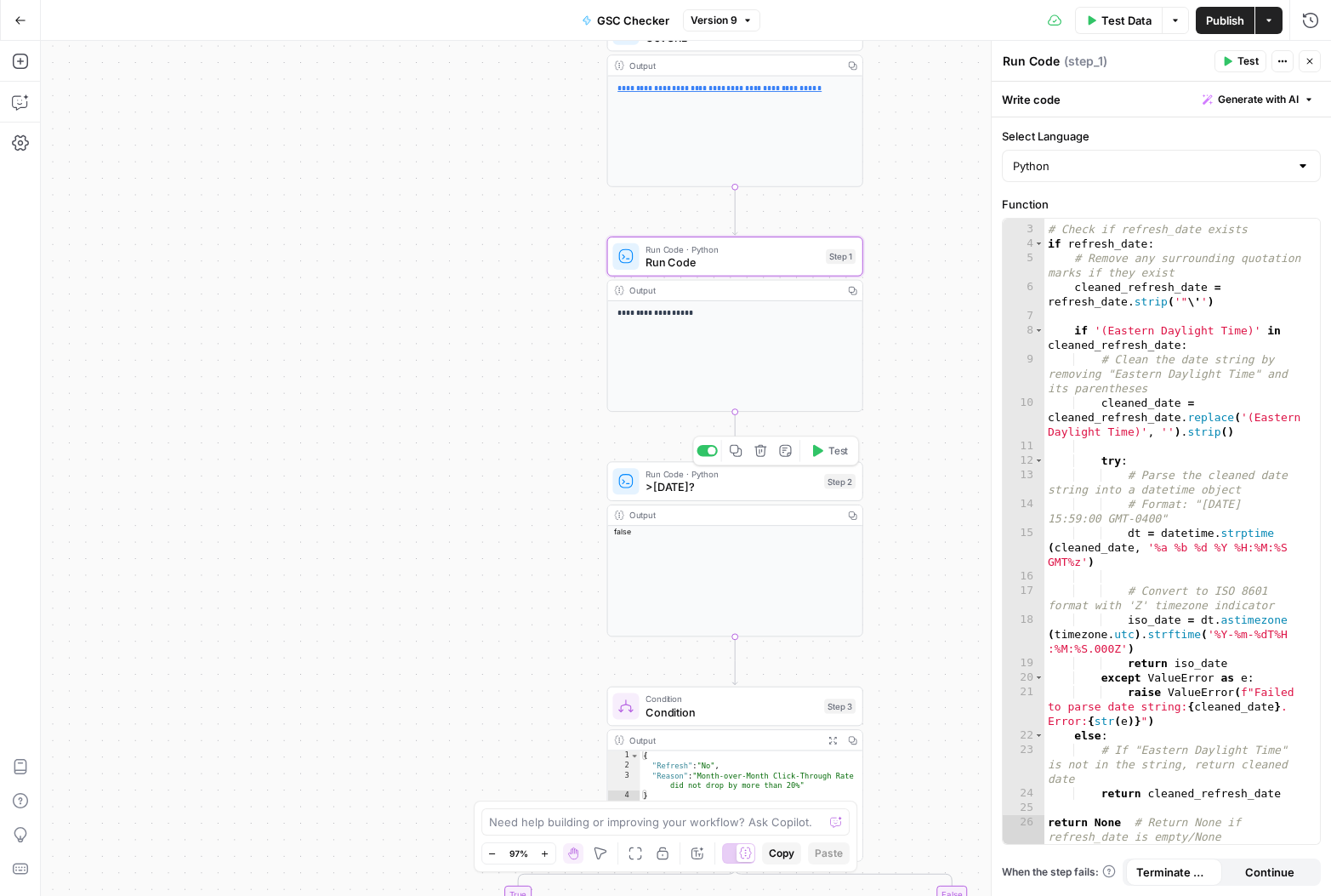
click at [728, 488] on span ">[DATE]?" at bounding box center [732, 486] width 172 height 16
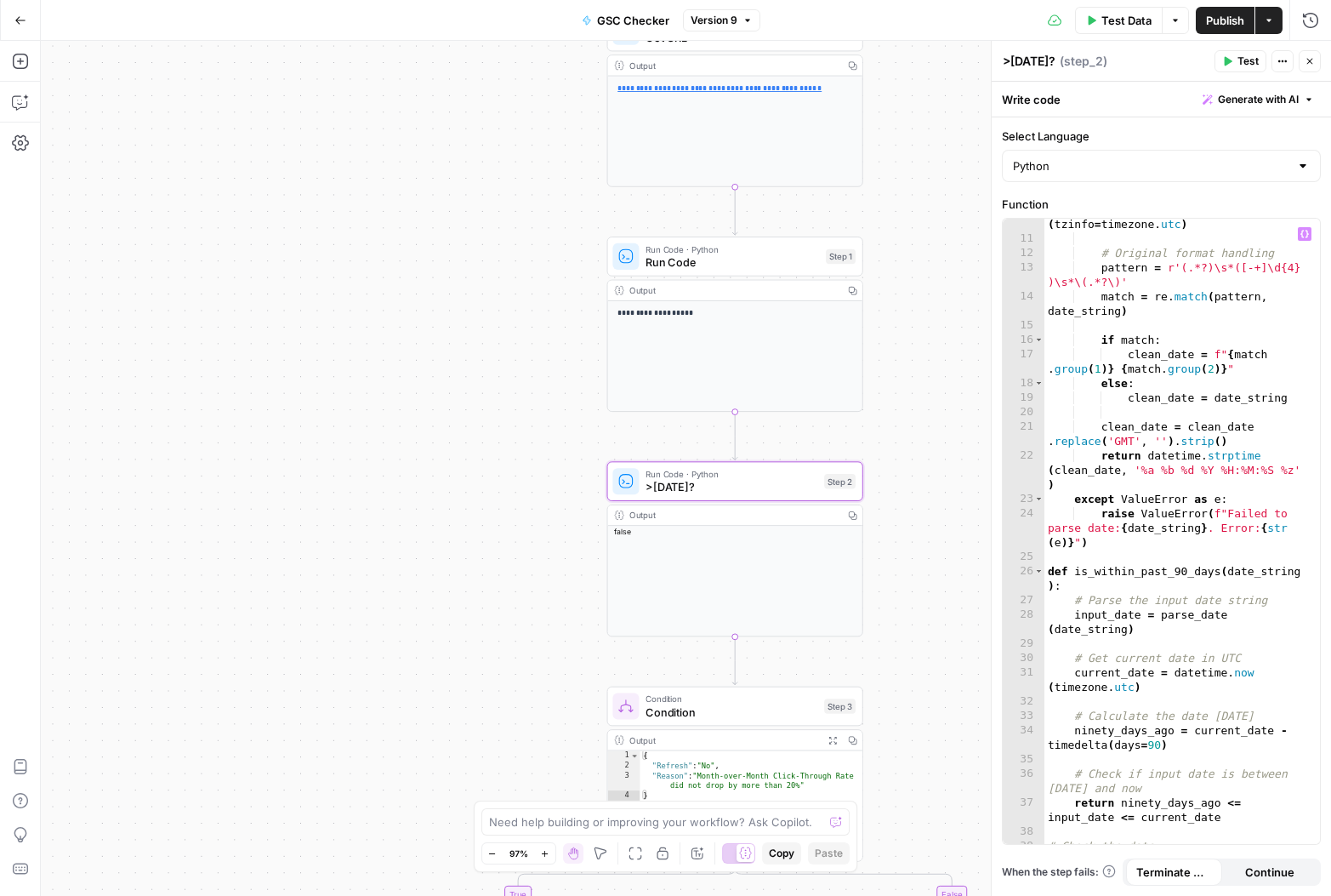
scroll to position [315, 0]
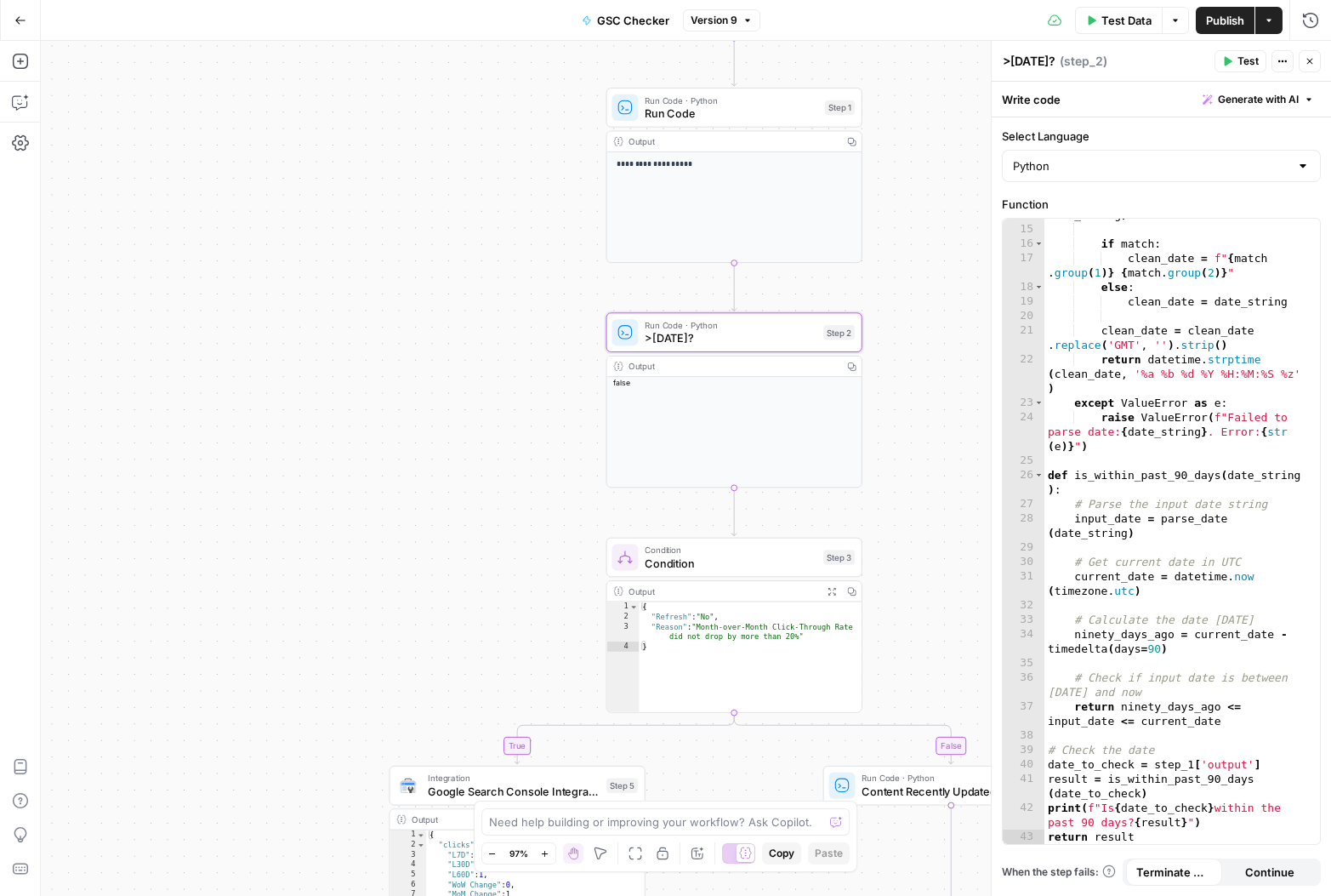
drag, startPoint x: 925, startPoint y: 600, endPoint x: 919, endPoint y: 398, distance: 202.1
click at [919, 398] on div "**********" at bounding box center [686, 469] width 1291 height 855
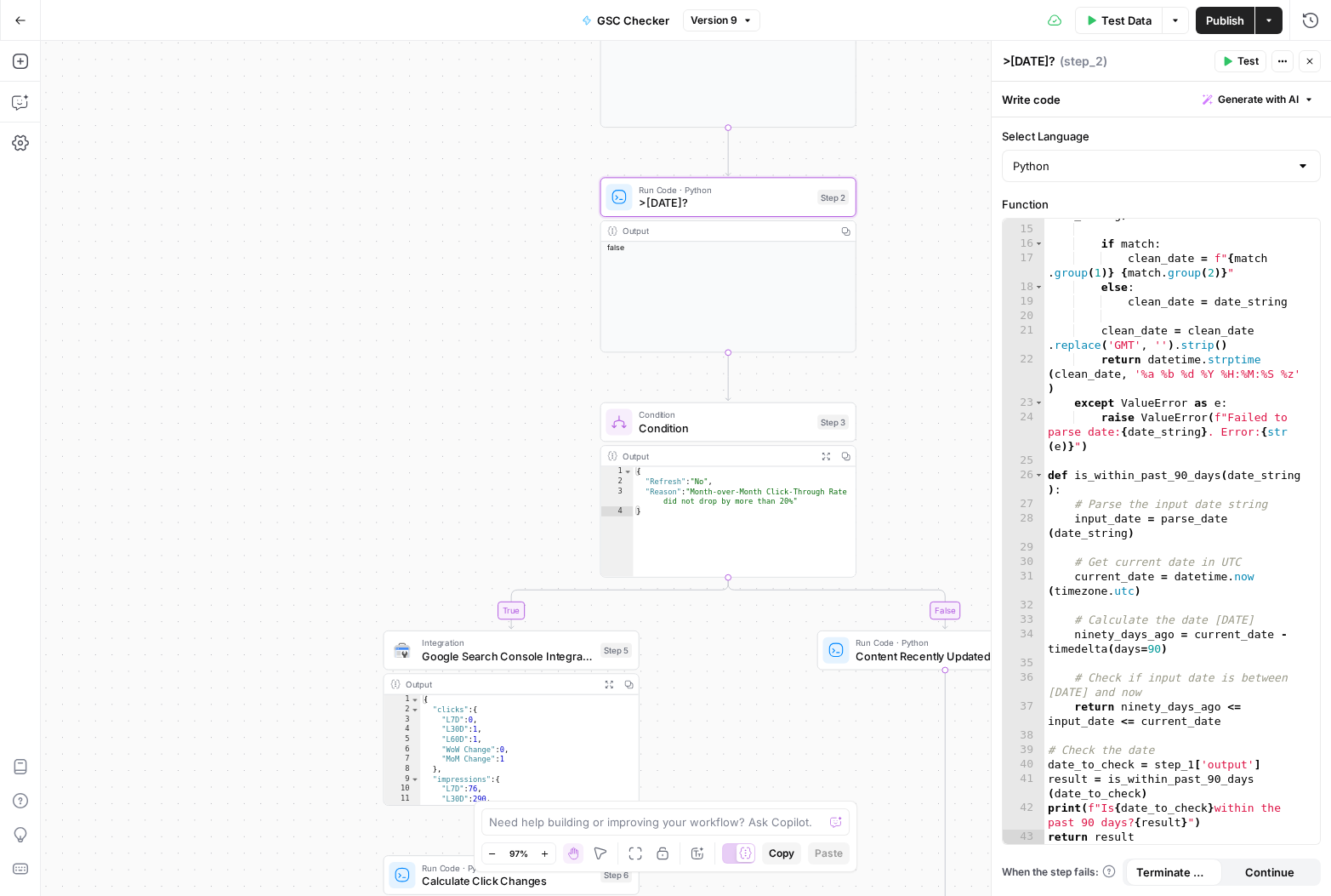
drag, startPoint x: 906, startPoint y: 516, endPoint x: 903, endPoint y: 415, distance: 101.0
click at [903, 415] on div "**********" at bounding box center [686, 469] width 1291 height 855
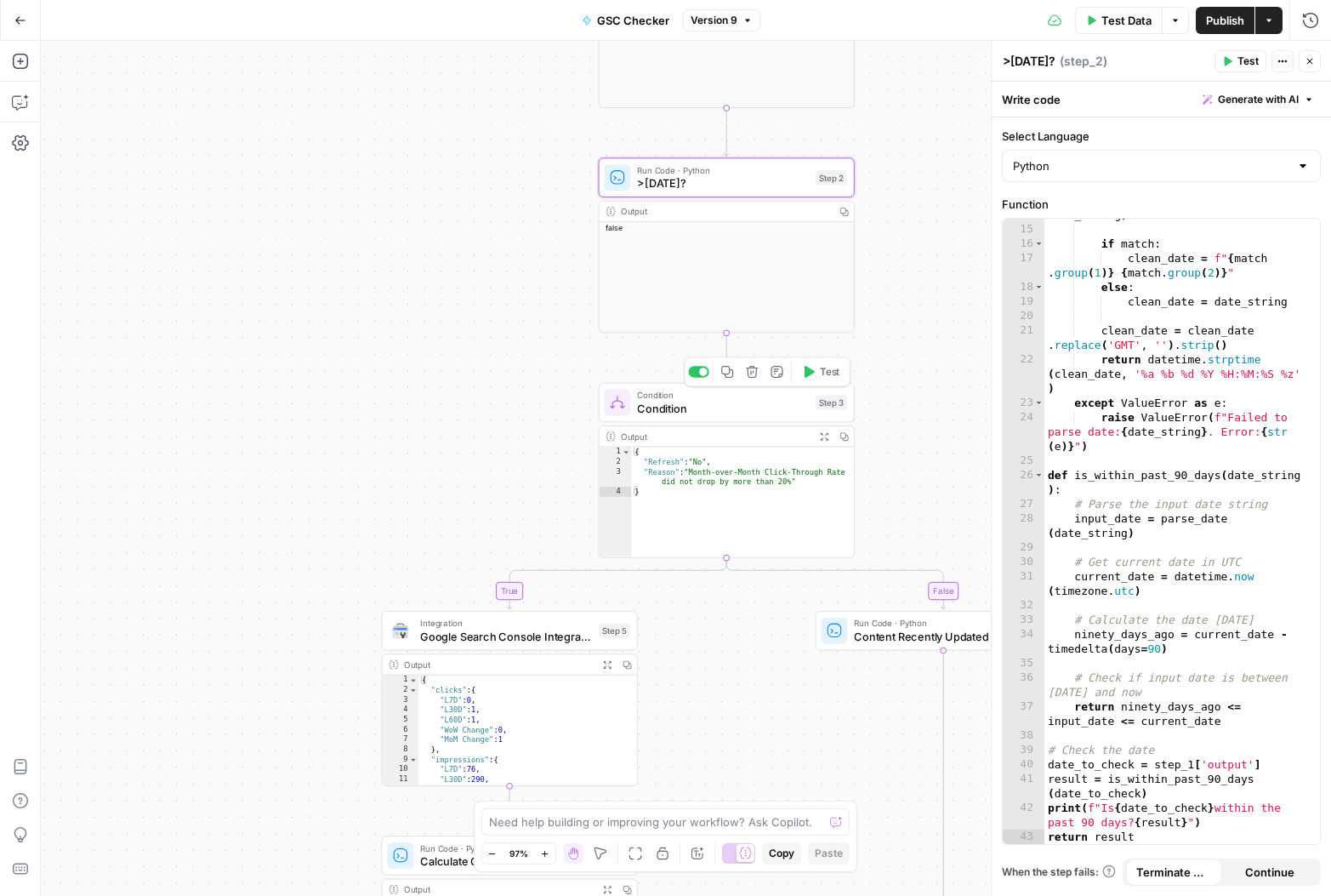
click at [718, 413] on span "Condition" at bounding box center [723, 407] width 172 height 16
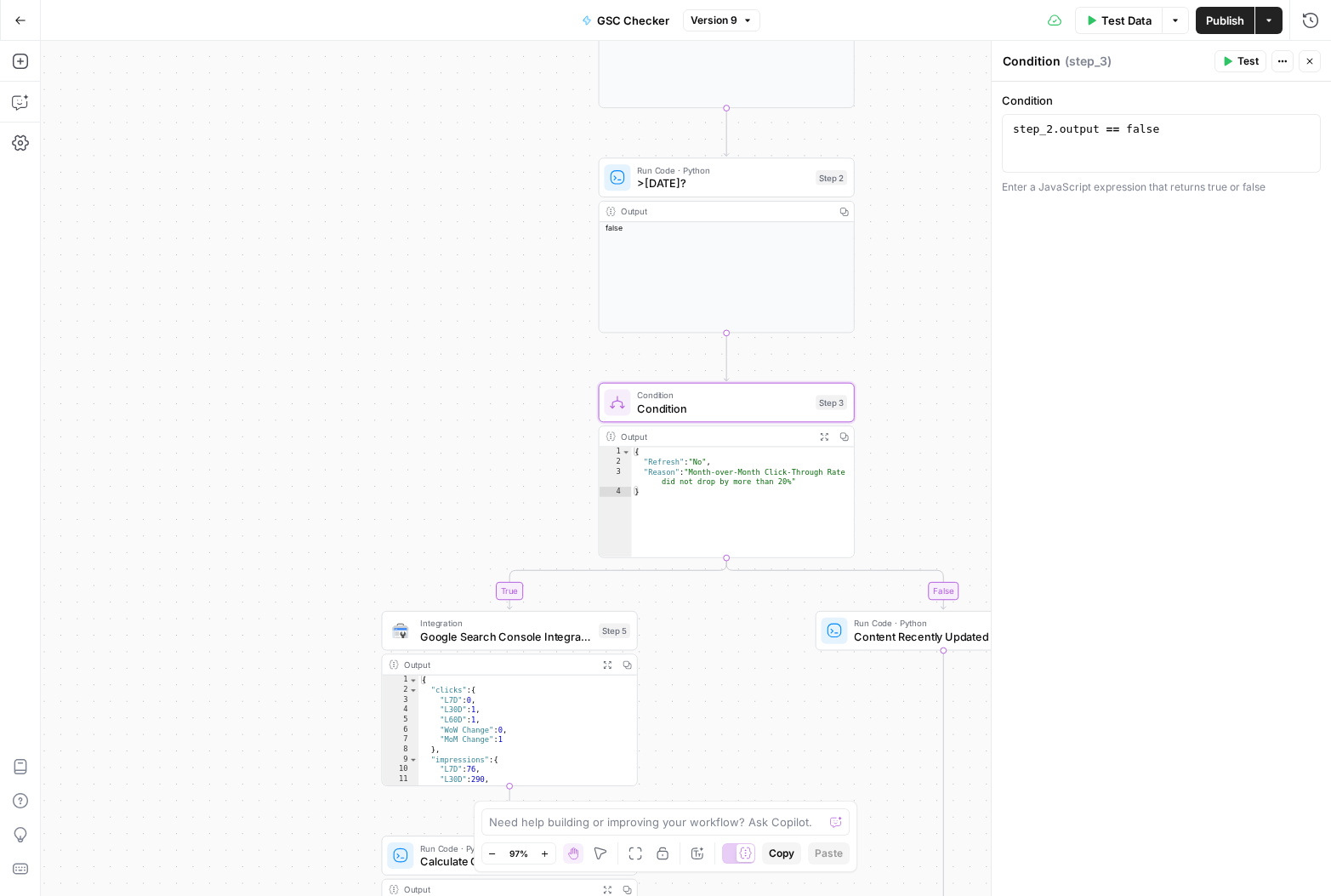
click at [741, 435] on div "Output" at bounding box center [715, 436] width 189 height 14
click at [738, 436] on div "Output" at bounding box center [715, 436] width 189 height 14
click at [736, 412] on span "Condition" at bounding box center [723, 407] width 172 height 16
click at [692, 182] on span ">90 Days Ago?" at bounding box center [723, 183] width 172 height 16
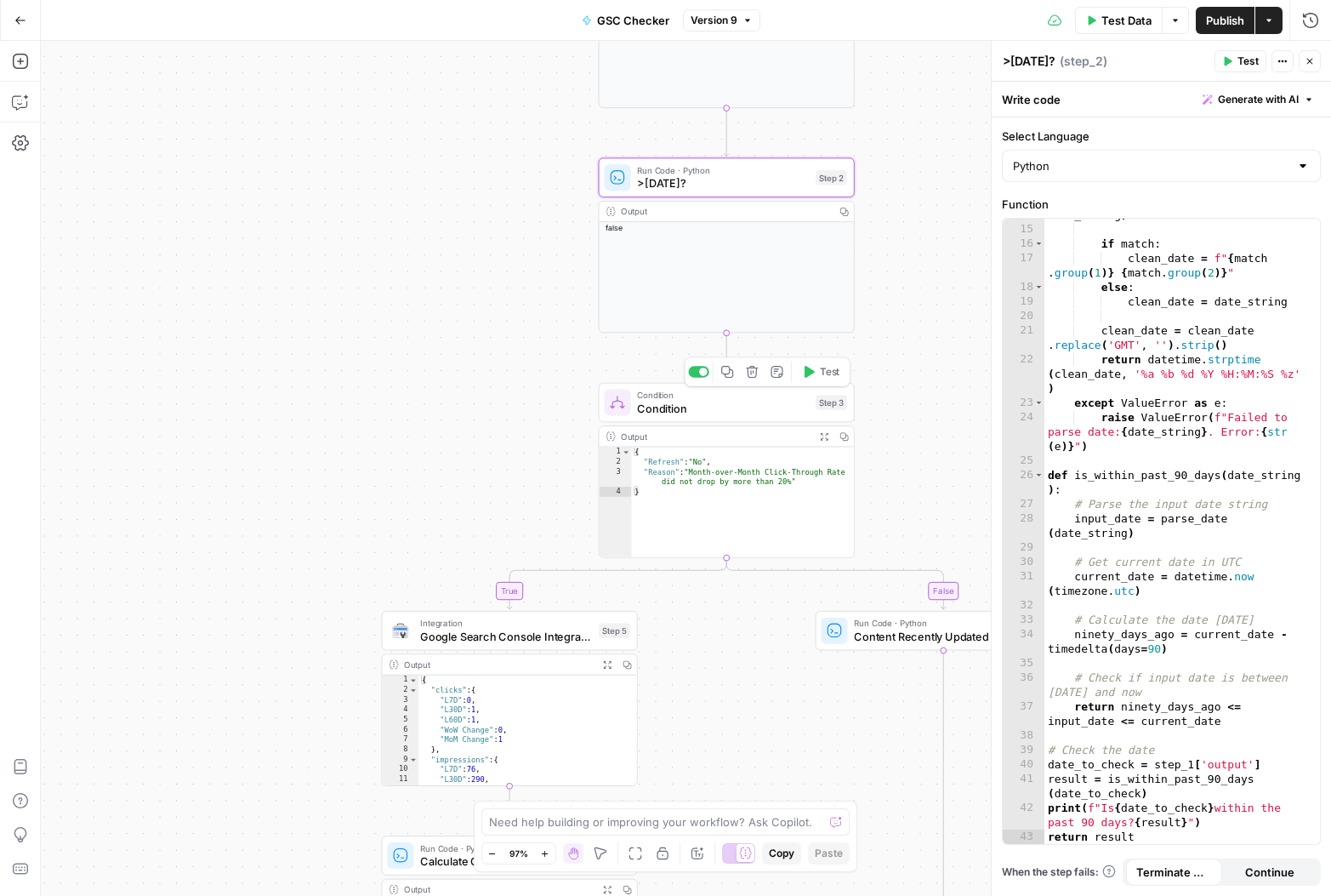
click at [667, 400] on span "Condition" at bounding box center [723, 407] width 172 height 16
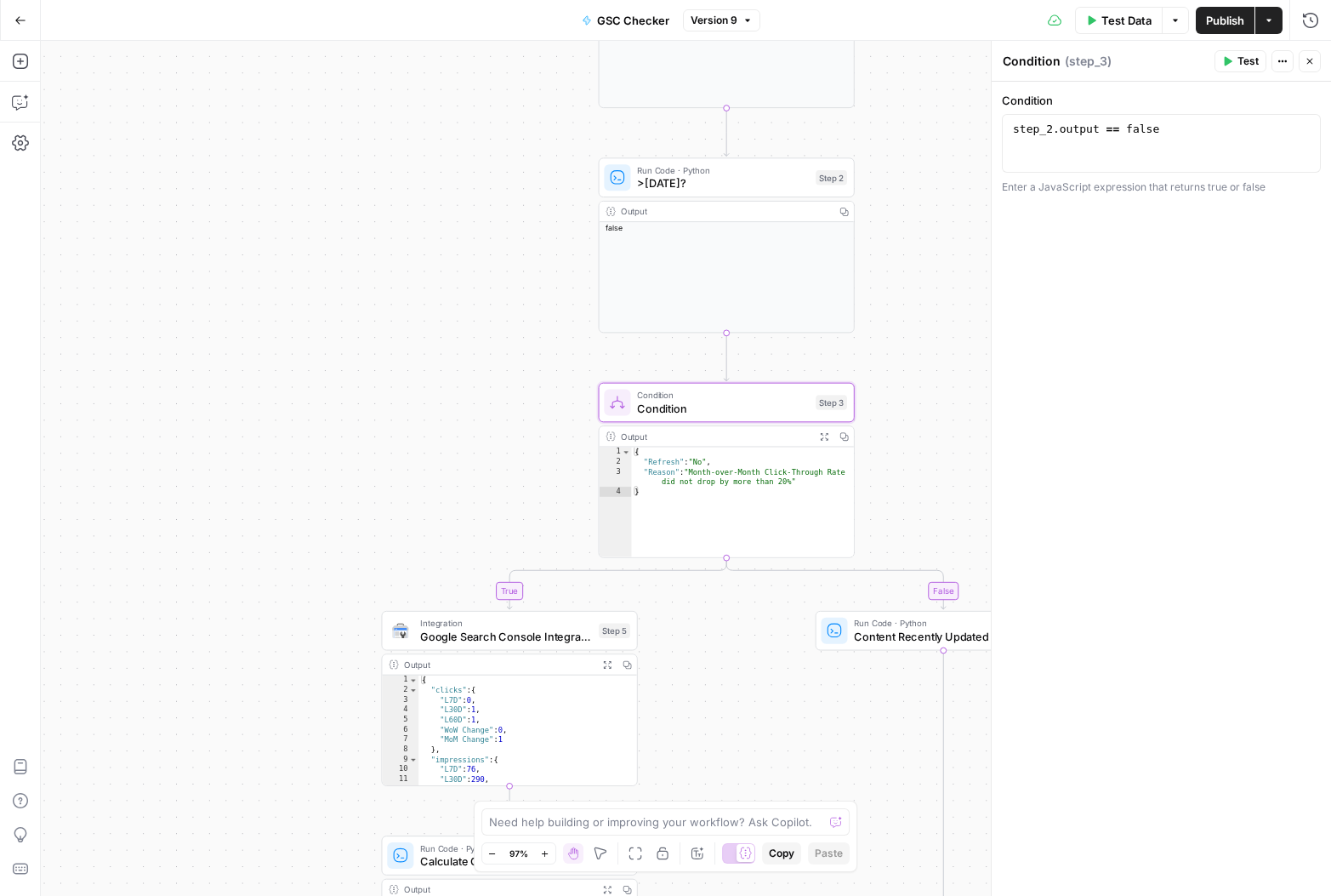
click at [720, 443] on div "Output Expand Output Copy" at bounding box center [727, 437] width 255 height 21
click at [726, 438] on div "Output" at bounding box center [715, 436] width 189 height 14
type textarea "**********"
click at [812, 466] on div "{ "Refresh" : "No" , "Reason" : "Month-over-Month Click-Through Rate did not dr…" at bounding box center [742, 511] width 222 height 130
click at [649, 433] on div "Output" at bounding box center [715, 436] width 189 height 14
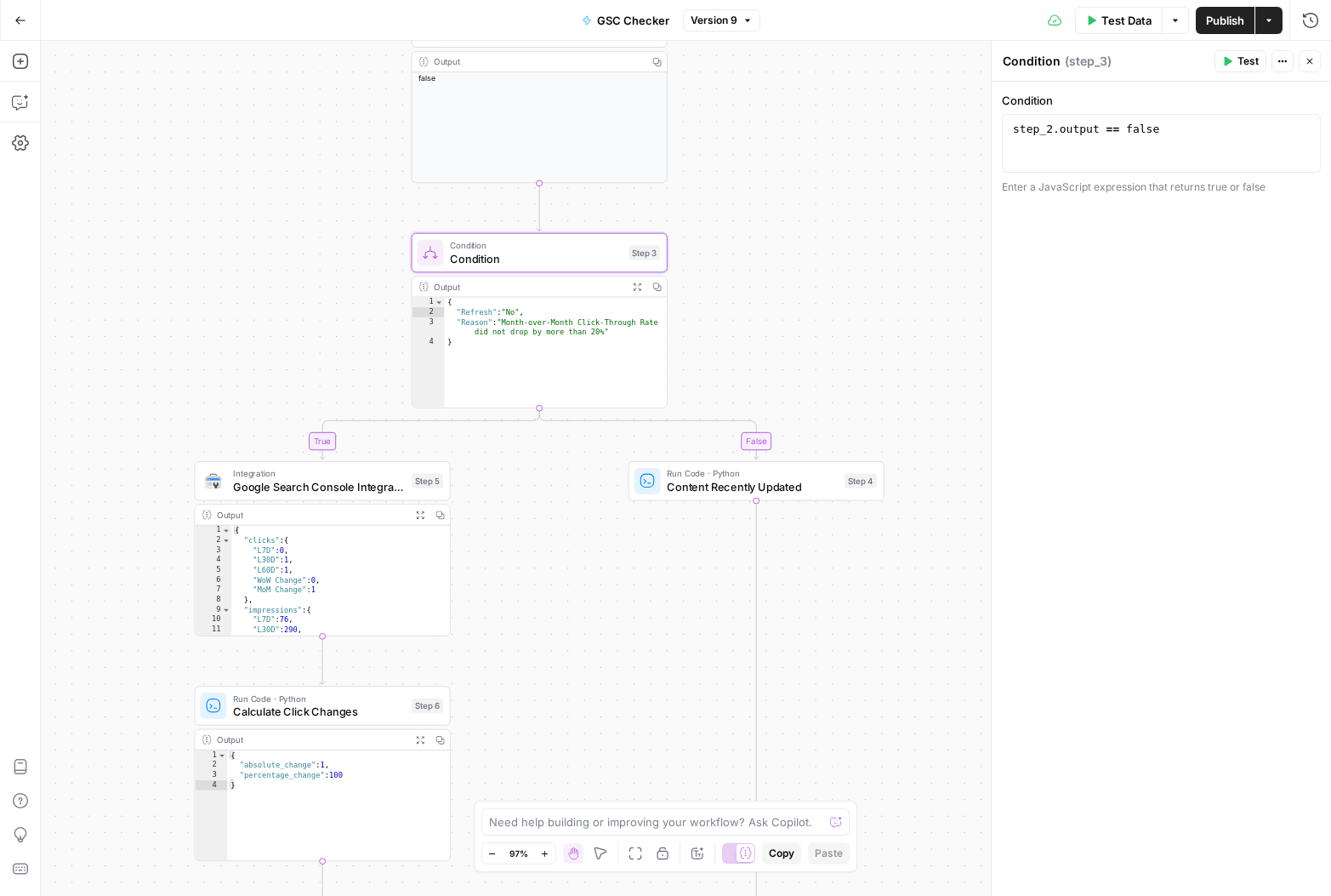
drag, startPoint x: 910, startPoint y: 491, endPoint x: 723, endPoint y: 341, distance: 239.7
click at [723, 341] on div "**********" at bounding box center [686, 469] width 1291 height 855
click at [324, 445] on icon "Edge from step_3 to step_5" at bounding box center [429, 433] width 219 height 51
click at [764, 442] on div "**********" at bounding box center [686, 469] width 1291 height 855
click at [493, 258] on span "Condition" at bounding box center [536, 258] width 172 height 16
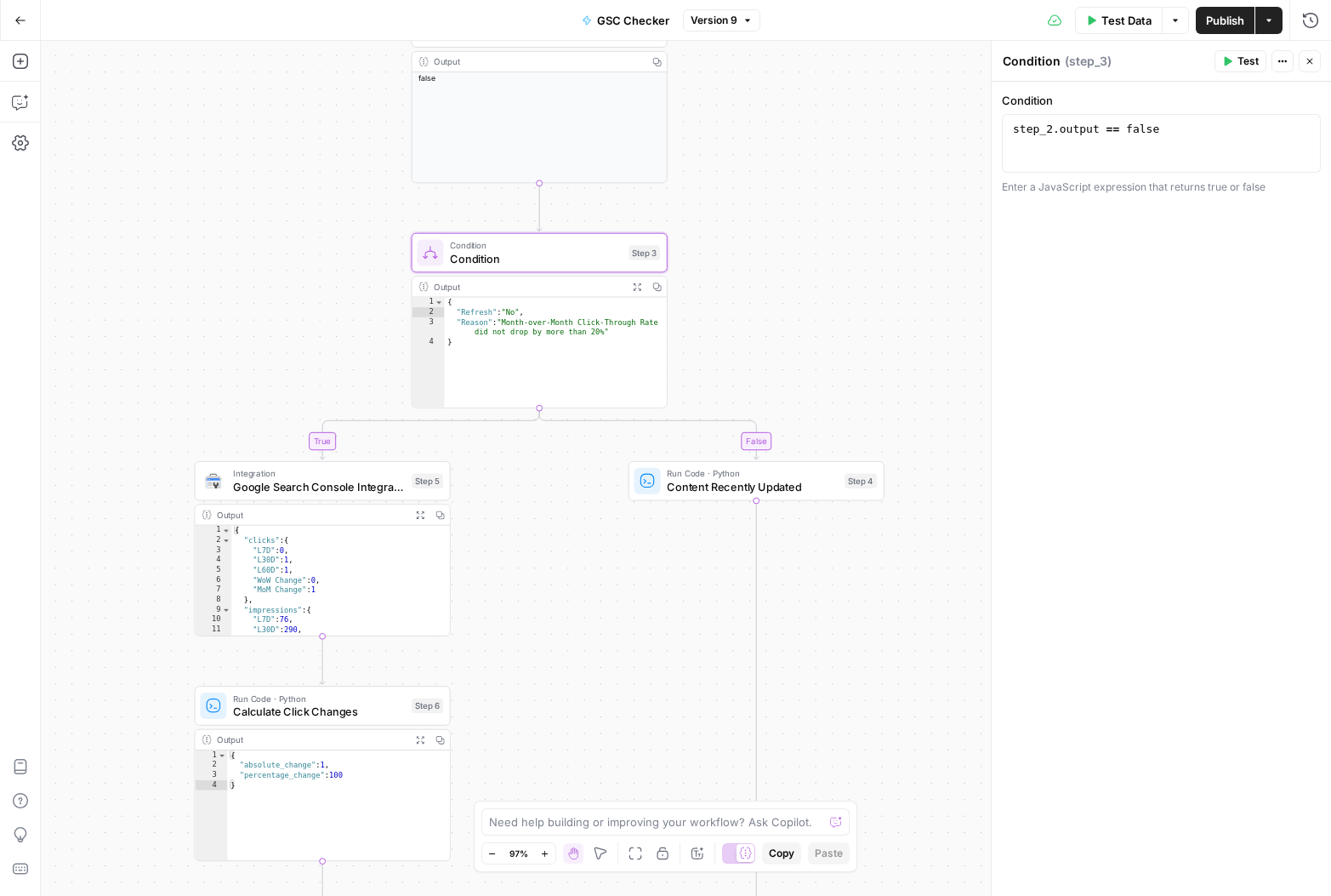
click at [750, 444] on icon "Edge from step_3 to step_4" at bounding box center [649, 433] width 219 height 51
click at [756, 447] on icon "Edge from step_3 to step_4" at bounding box center [649, 433] width 219 height 51
click at [759, 441] on icon "Edge from step_3 to step_4" at bounding box center [649, 433] width 219 height 51
click at [741, 478] on span "Content Recently Updated" at bounding box center [752, 485] width 171 height 16
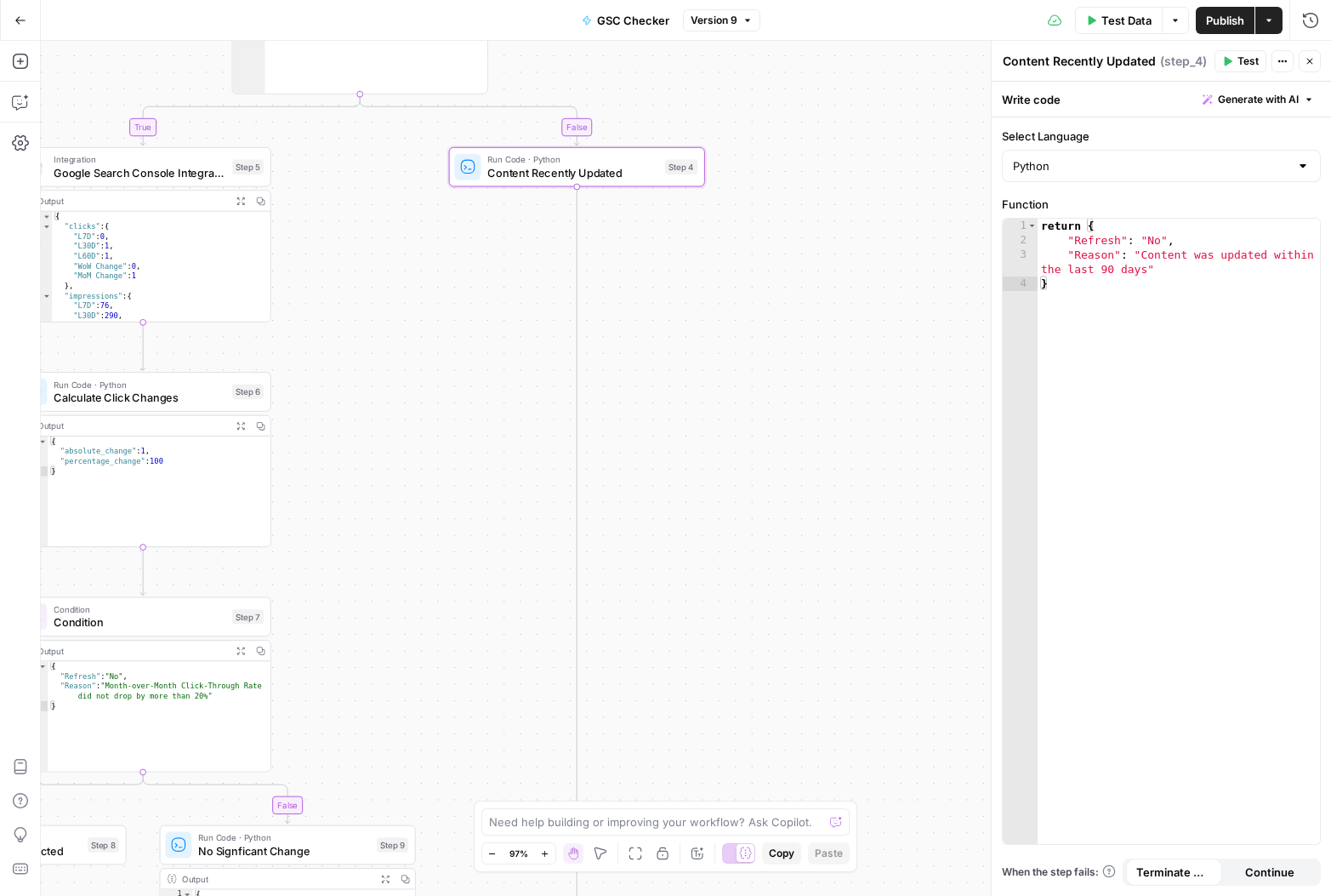
drag, startPoint x: 912, startPoint y: 683, endPoint x: 820, endPoint y: 296, distance: 397.8
click at [820, 297] on div "**********" at bounding box center [686, 469] width 1291 height 855
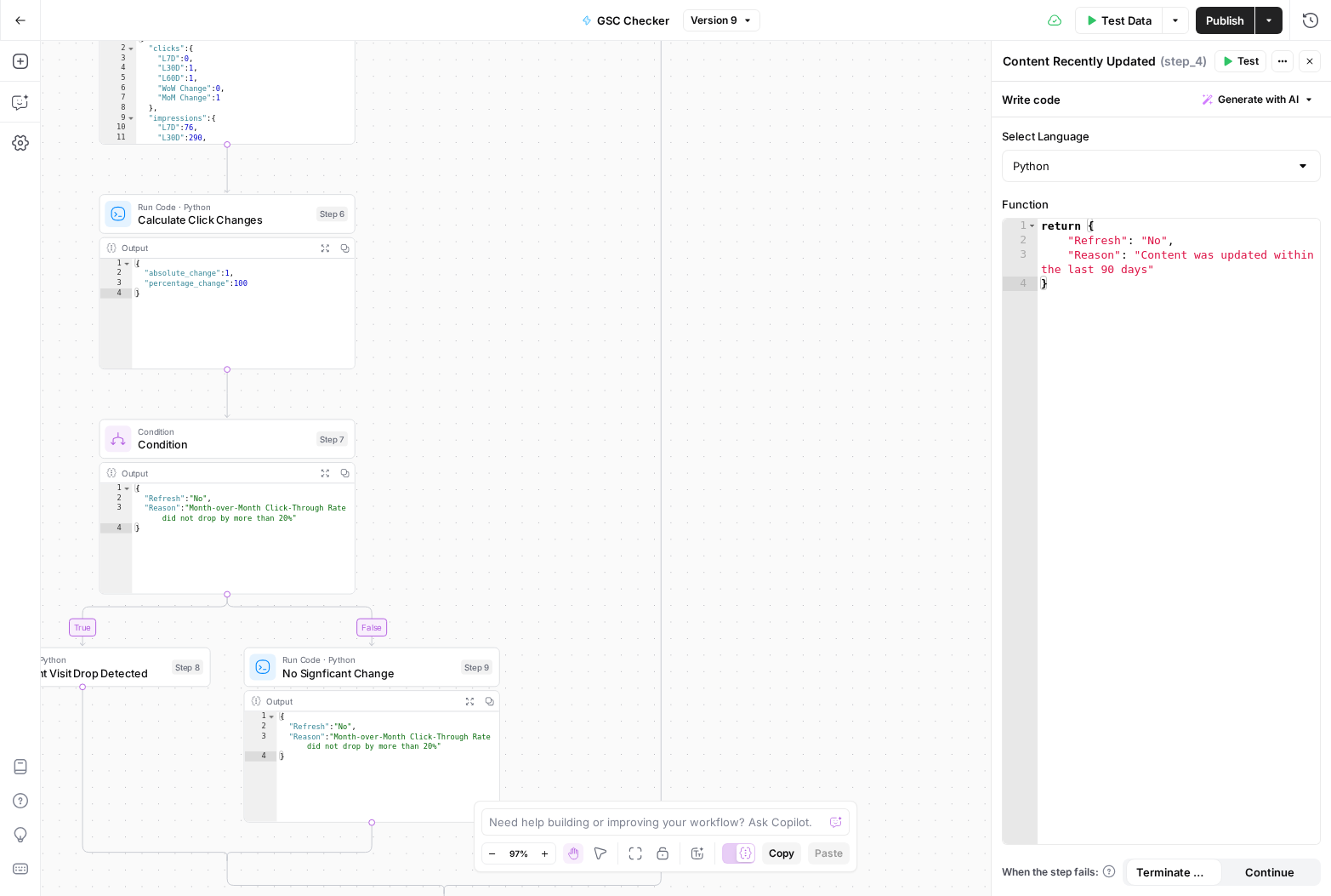
drag, startPoint x: 816, startPoint y: 651, endPoint x: 747, endPoint y: 363, distance: 296.2
click at [747, 353] on div "**********" at bounding box center [686, 469] width 1291 height 855
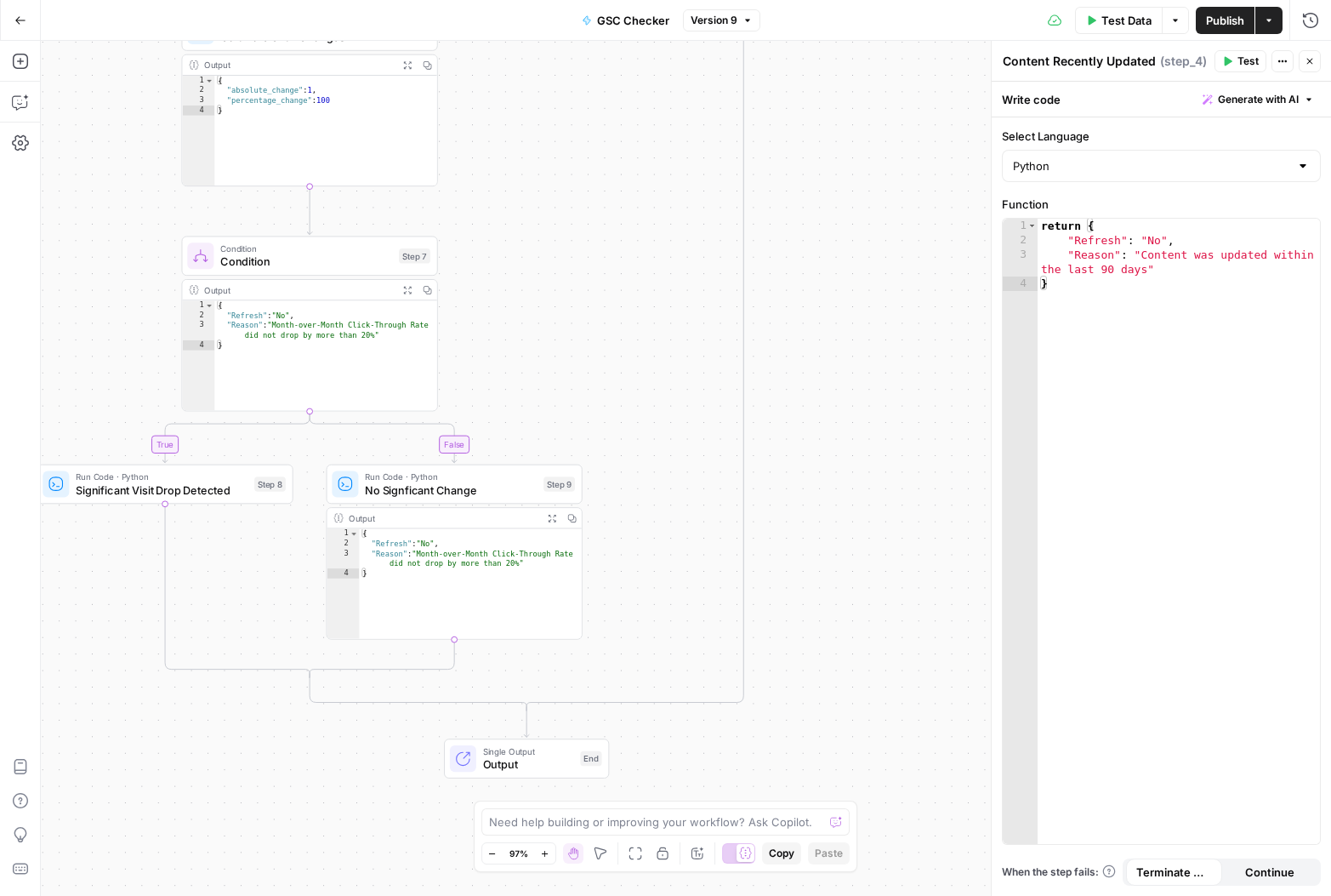
drag, startPoint x: 739, startPoint y: 604, endPoint x: 883, endPoint y: 629, distance: 146.2
click at [883, 629] on div "**********" at bounding box center [686, 469] width 1291 height 855
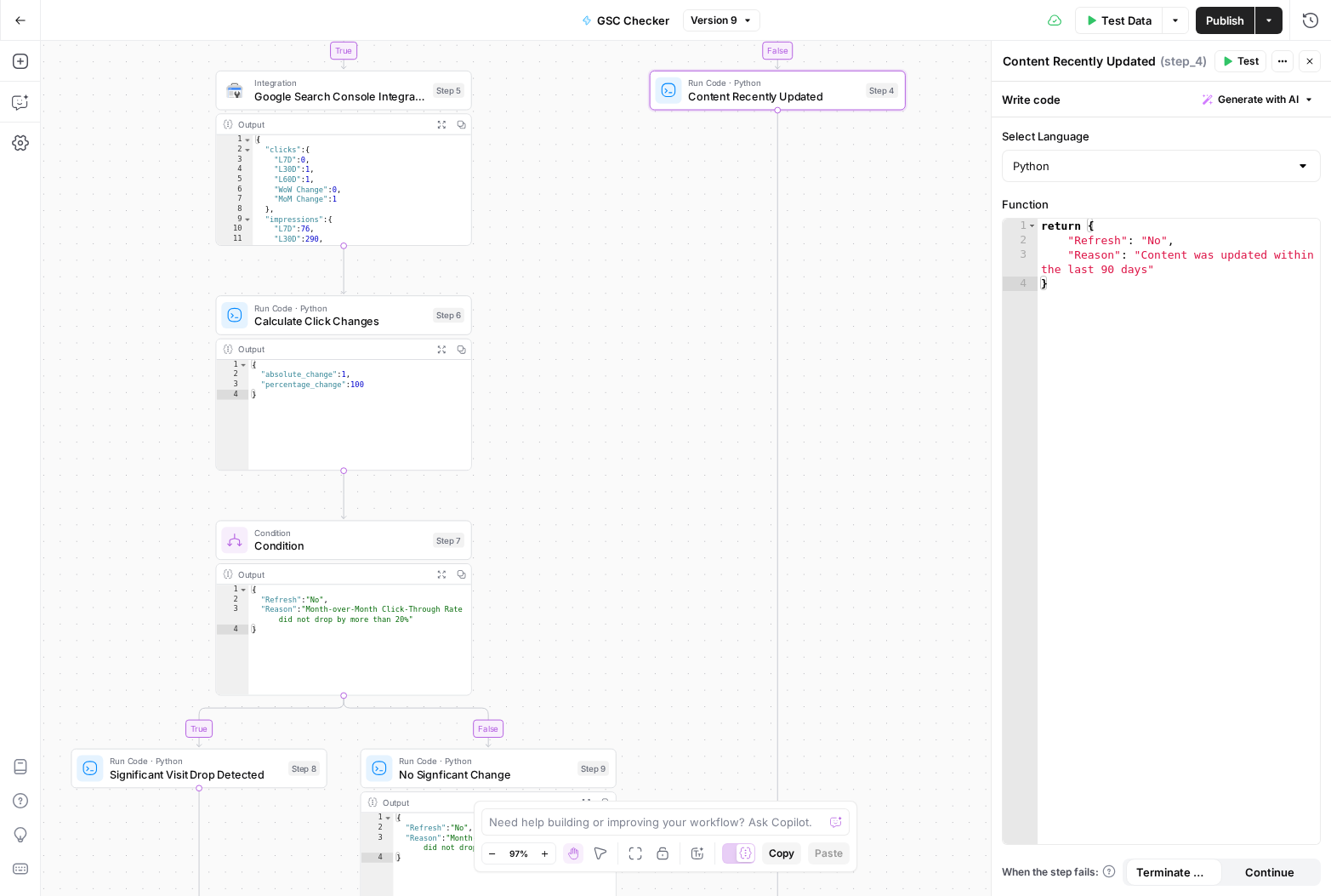
drag, startPoint x: 807, startPoint y: 360, endPoint x: 848, endPoint y: 689, distance: 331.5
click at [848, 689] on div "**********" at bounding box center [686, 469] width 1291 height 855
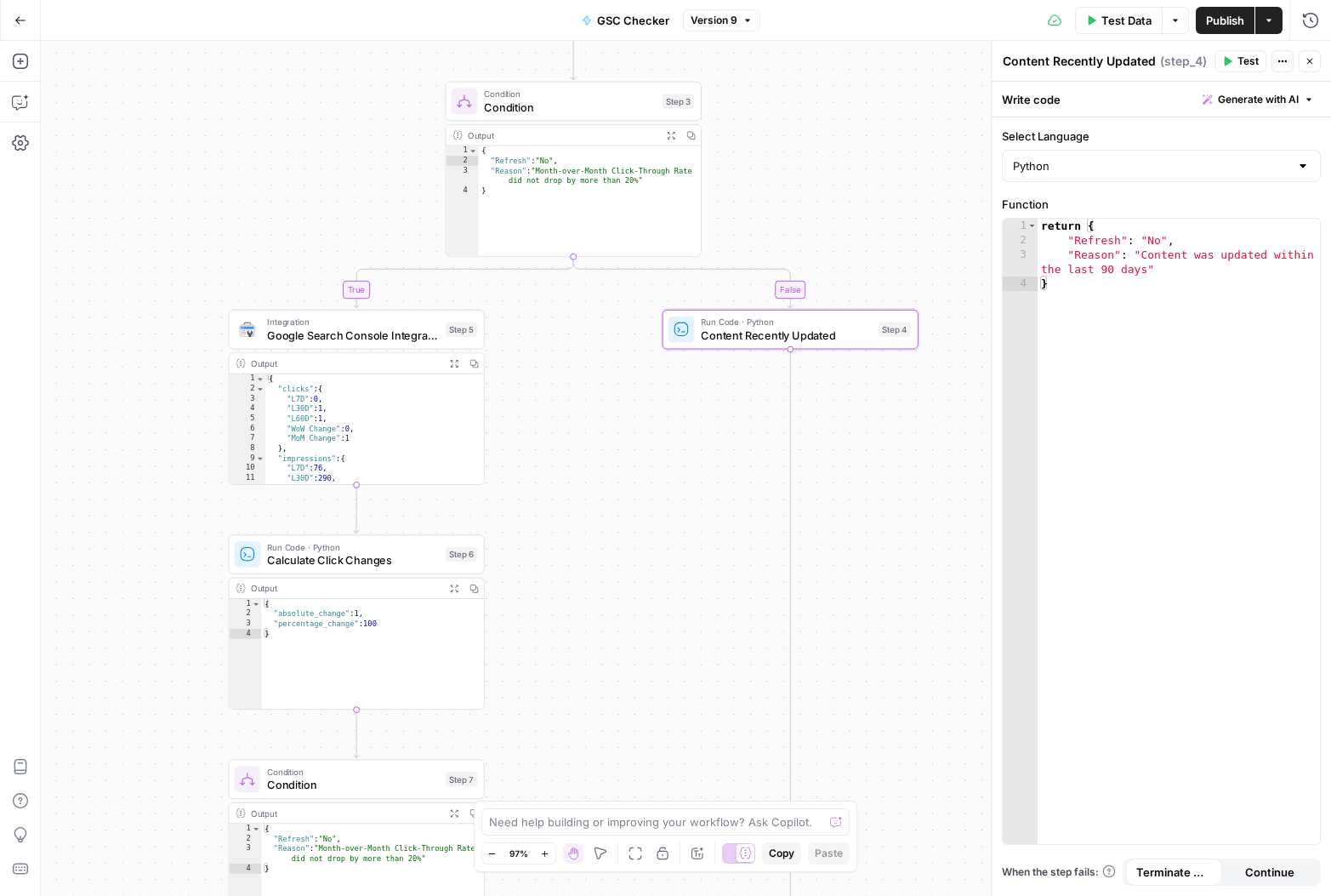
drag, startPoint x: 864, startPoint y: 454, endPoint x: 848, endPoint y: 494, distance: 43.1
click at [870, 648] on div "**********" at bounding box center [686, 469] width 1291 height 855
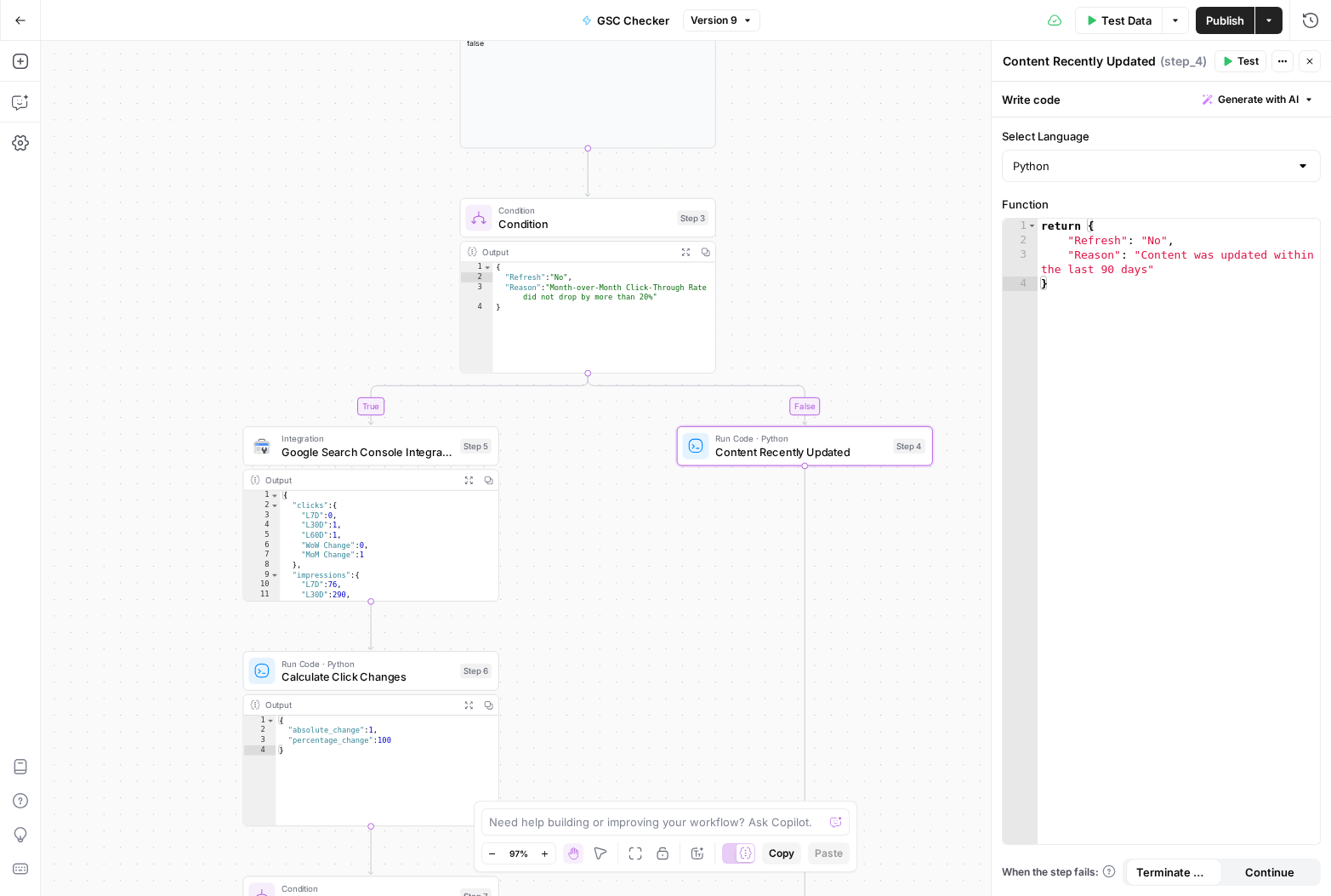
drag, startPoint x: 837, startPoint y: 453, endPoint x: 849, endPoint y: 431, distance: 25.1
click at [849, 441] on div "**********" at bounding box center [686, 469] width 1291 height 855
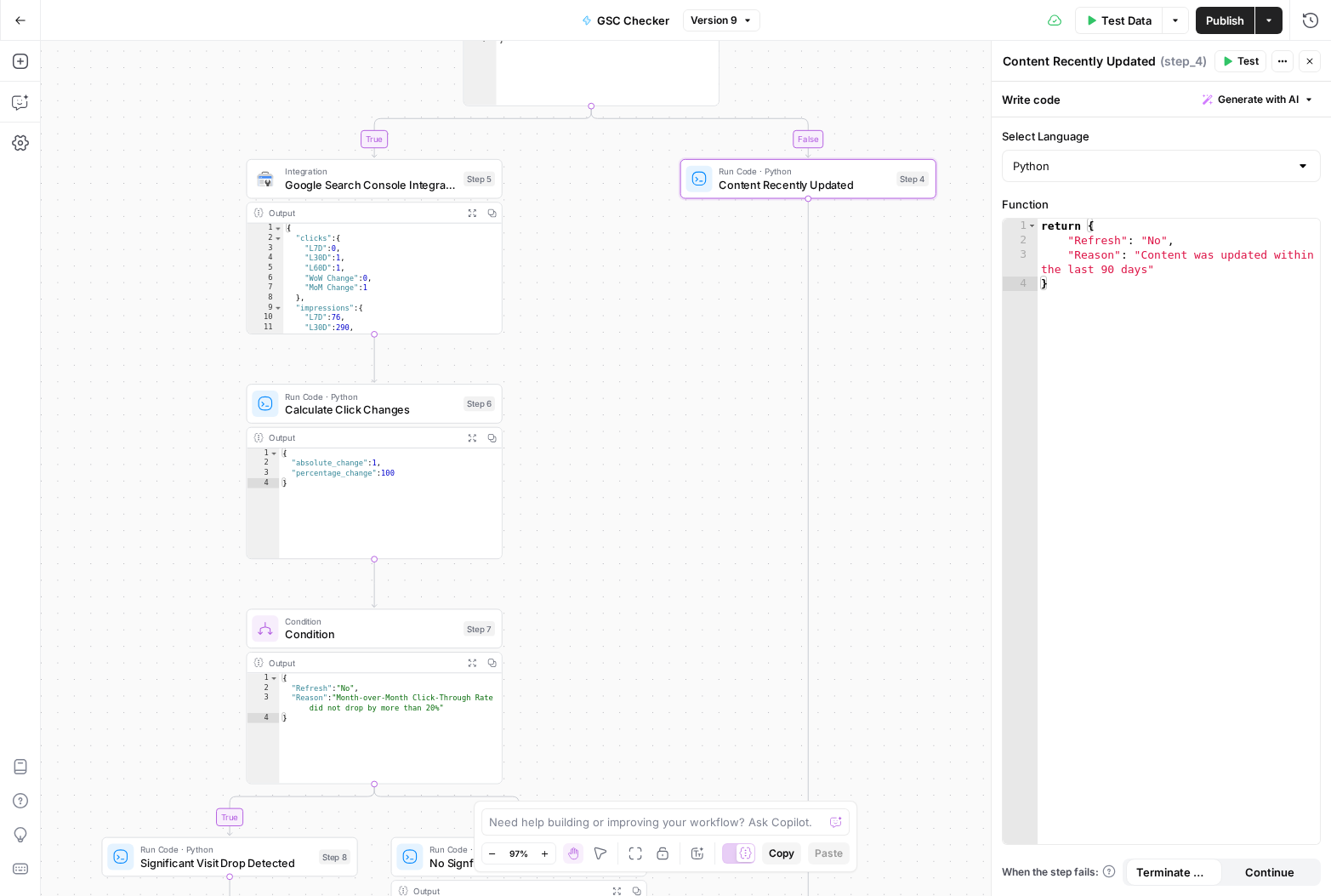
drag, startPoint x: 786, startPoint y: 627, endPoint x: 761, endPoint y: 413, distance: 215.5
click at [761, 413] on div "**********" at bounding box center [686, 469] width 1291 height 855
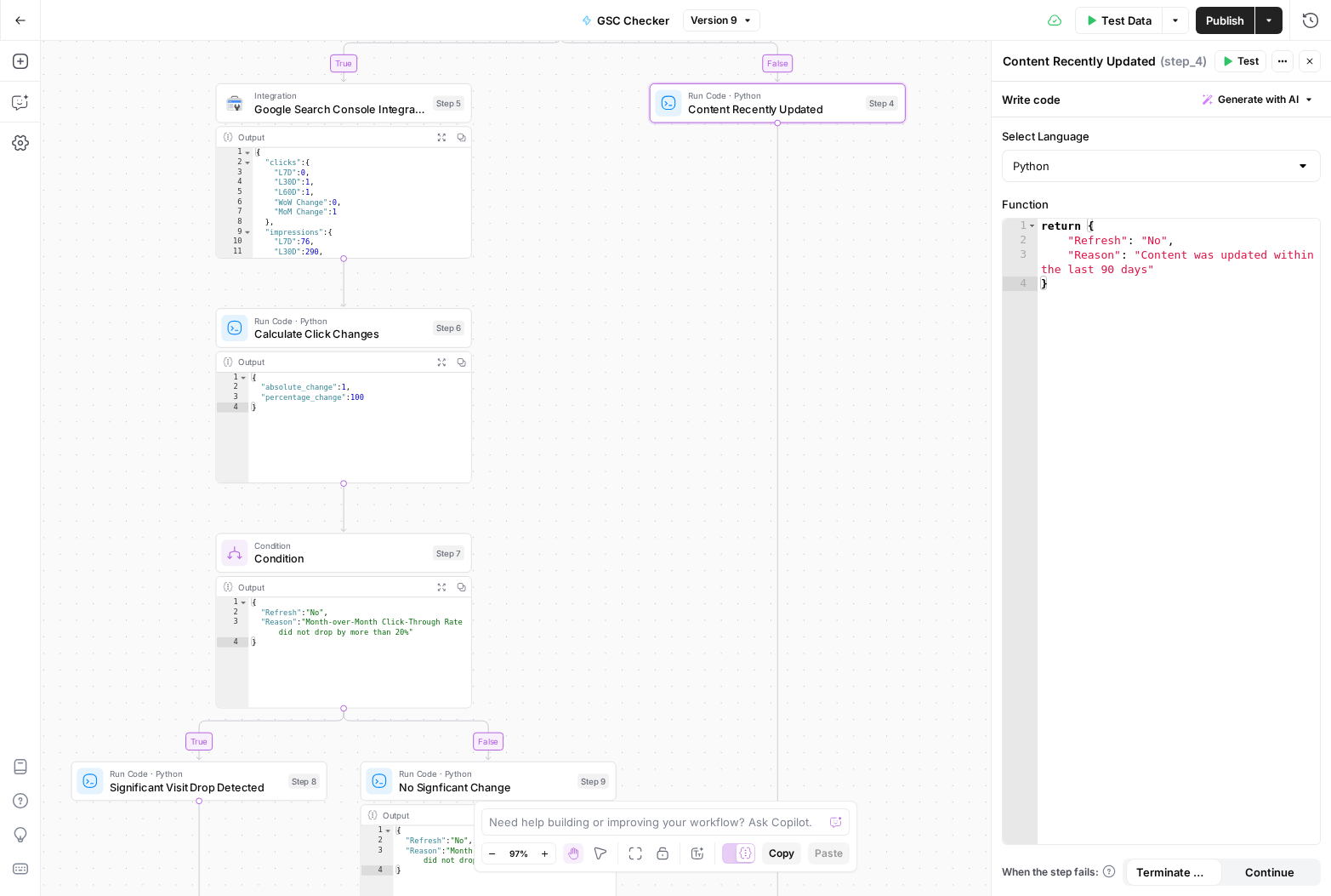
drag, startPoint x: 780, startPoint y: 607, endPoint x: 786, endPoint y: 362, distance: 245.1
click at [788, 372] on div "**********" at bounding box center [686, 469] width 1291 height 855
drag, startPoint x: 778, startPoint y: 637, endPoint x: 820, endPoint y: 372, distance: 268.3
click at [820, 372] on div "**********" at bounding box center [686, 469] width 1291 height 855
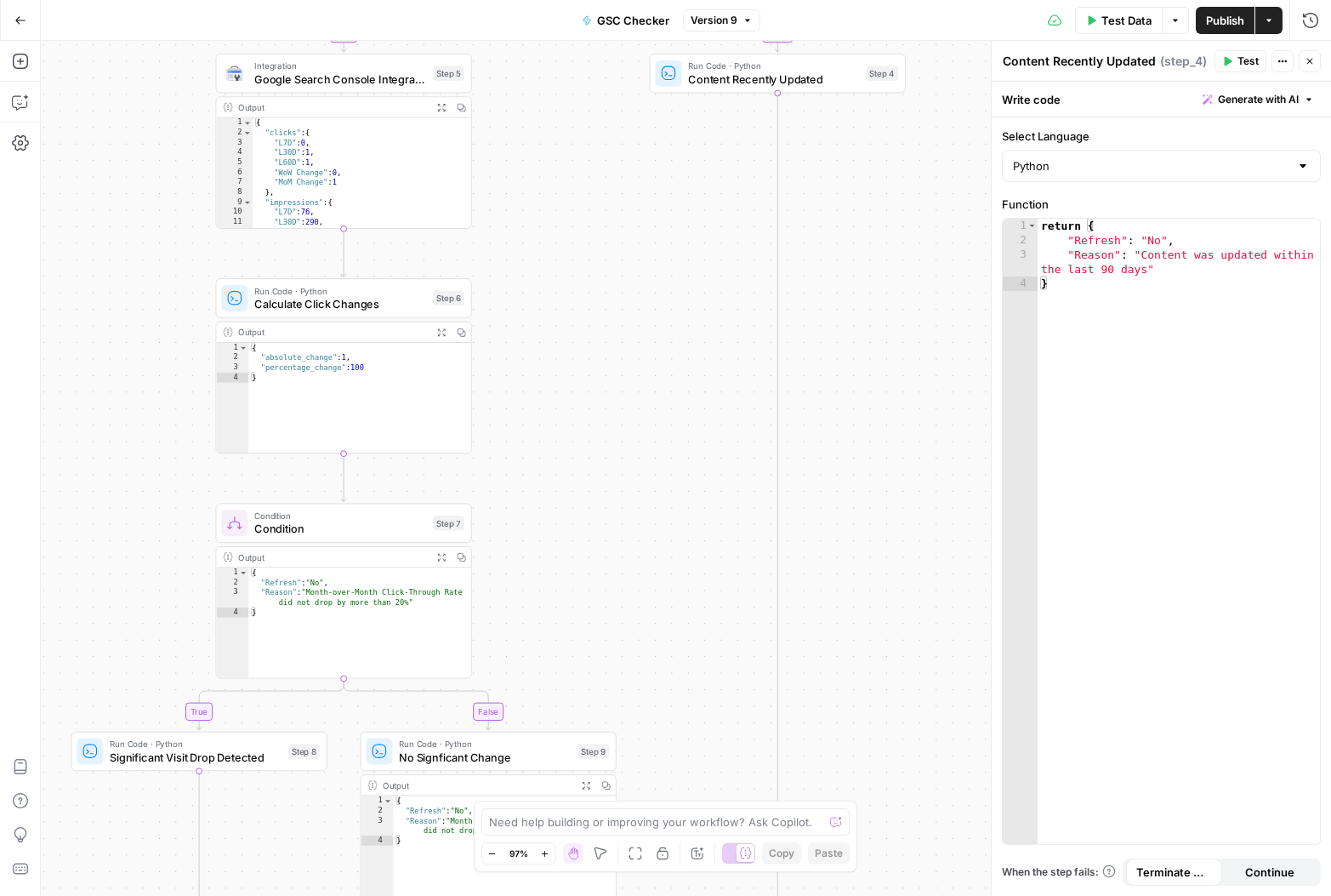
drag, startPoint x: 827, startPoint y: 581, endPoint x: 810, endPoint y: 399, distance: 182.8
click at [810, 399] on div "**********" at bounding box center [686, 469] width 1291 height 855
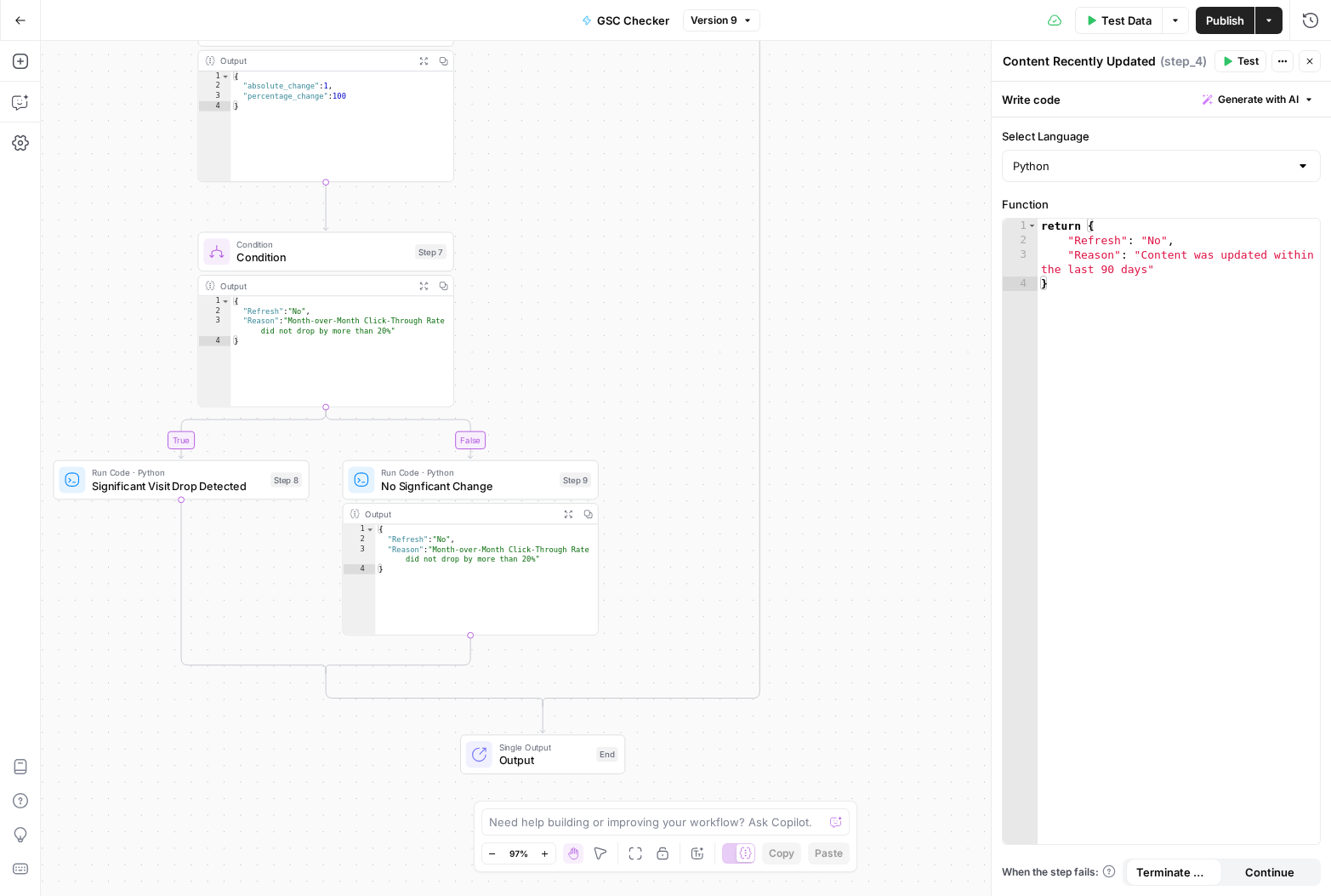
drag, startPoint x: 822, startPoint y: 650, endPoint x: 814, endPoint y: 357, distance: 293.1
click at [814, 357] on div "**********" at bounding box center [686, 469] width 1291 height 855
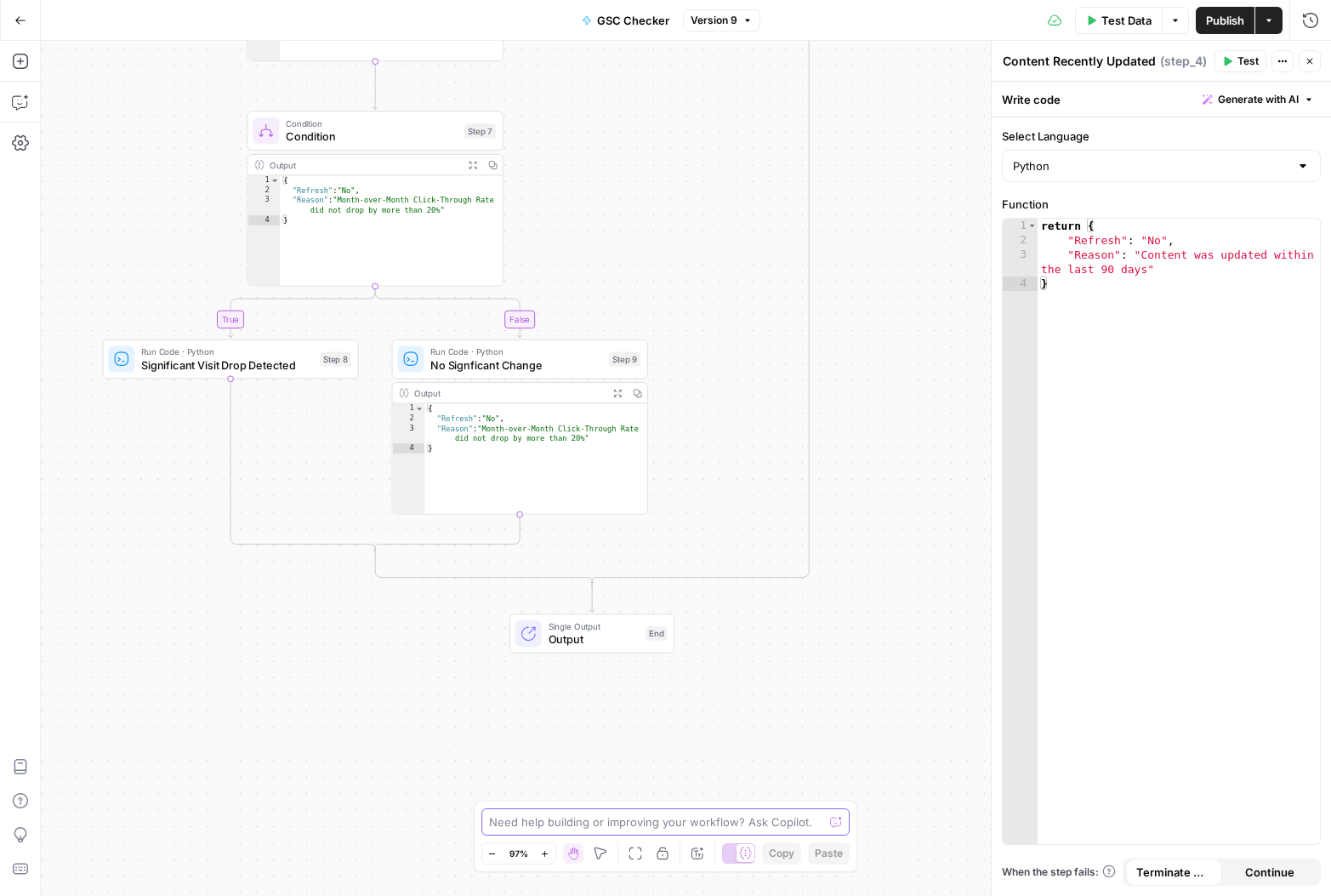
drag, startPoint x: 590, startPoint y: 672, endPoint x: 721, endPoint y: 885, distance: 250.1
click at [709, 895] on html "**********" at bounding box center [666, 448] width 1331 height 896
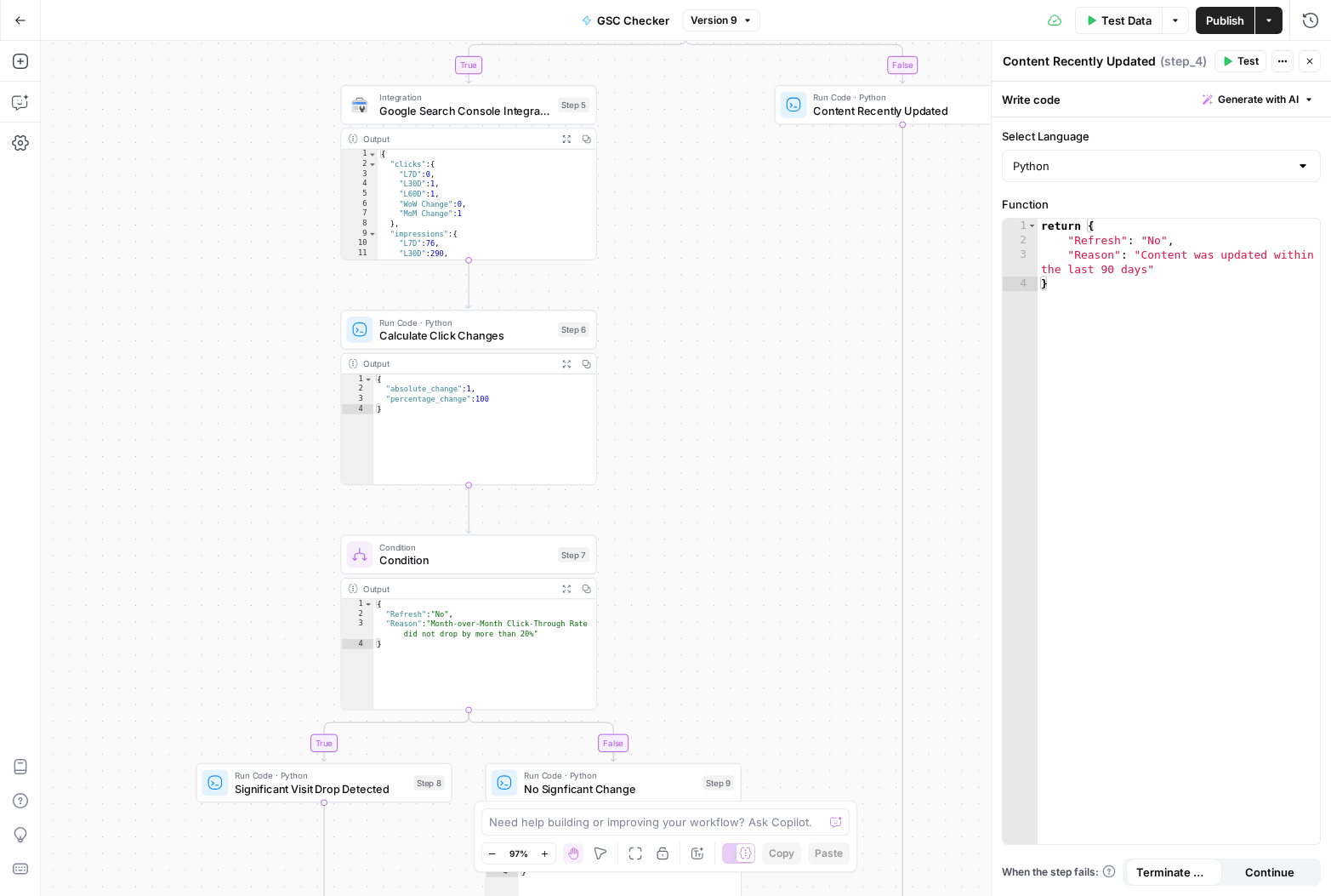
drag, startPoint x: 706, startPoint y: 338, endPoint x: 736, endPoint y: 572, distance: 235.9
click at [736, 572] on div "**********" at bounding box center [686, 469] width 1291 height 855
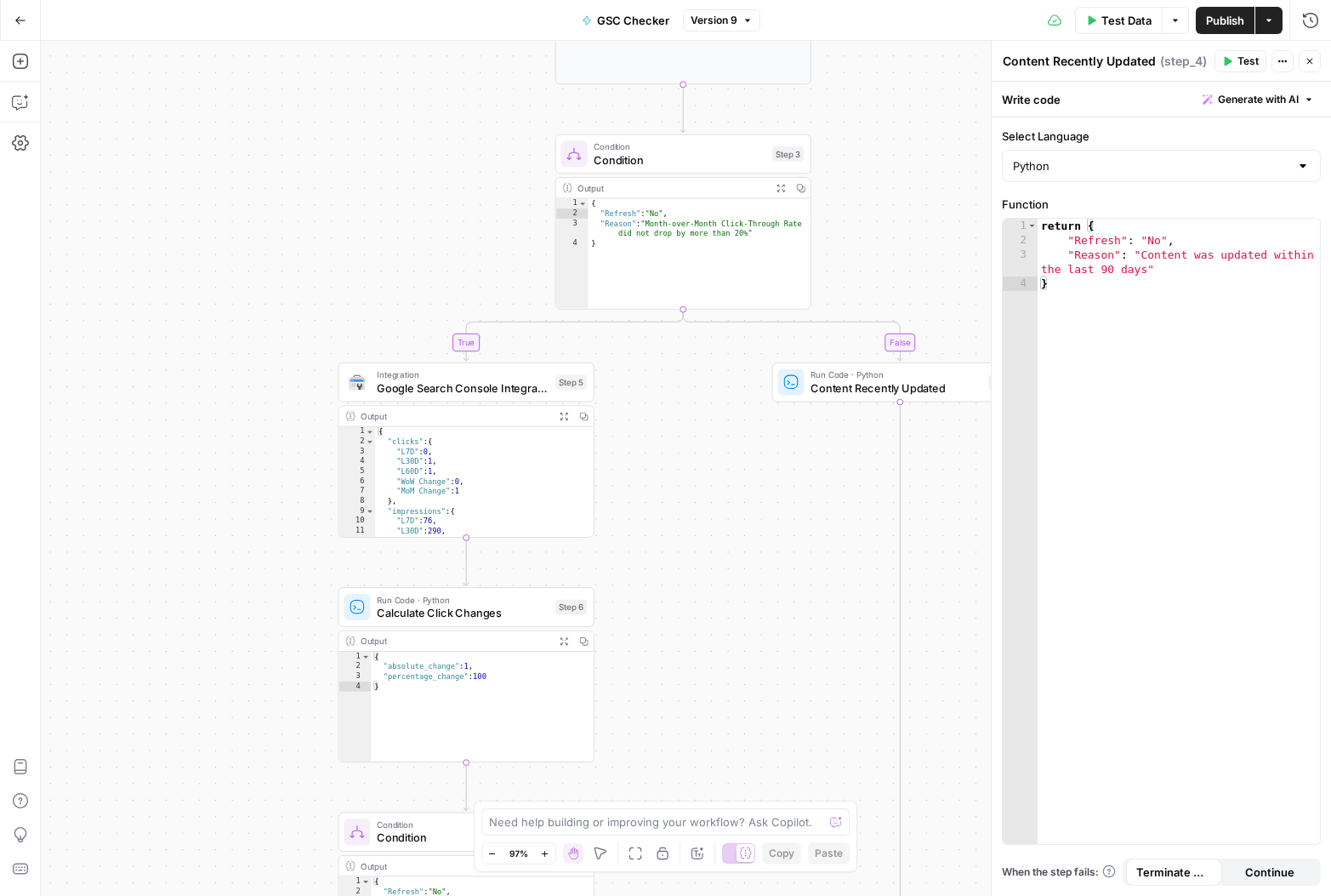
drag, startPoint x: 735, startPoint y: 332, endPoint x: 733, endPoint y: 609, distance: 277.0
click at [733, 609] on div "**********" at bounding box center [686, 469] width 1291 height 855
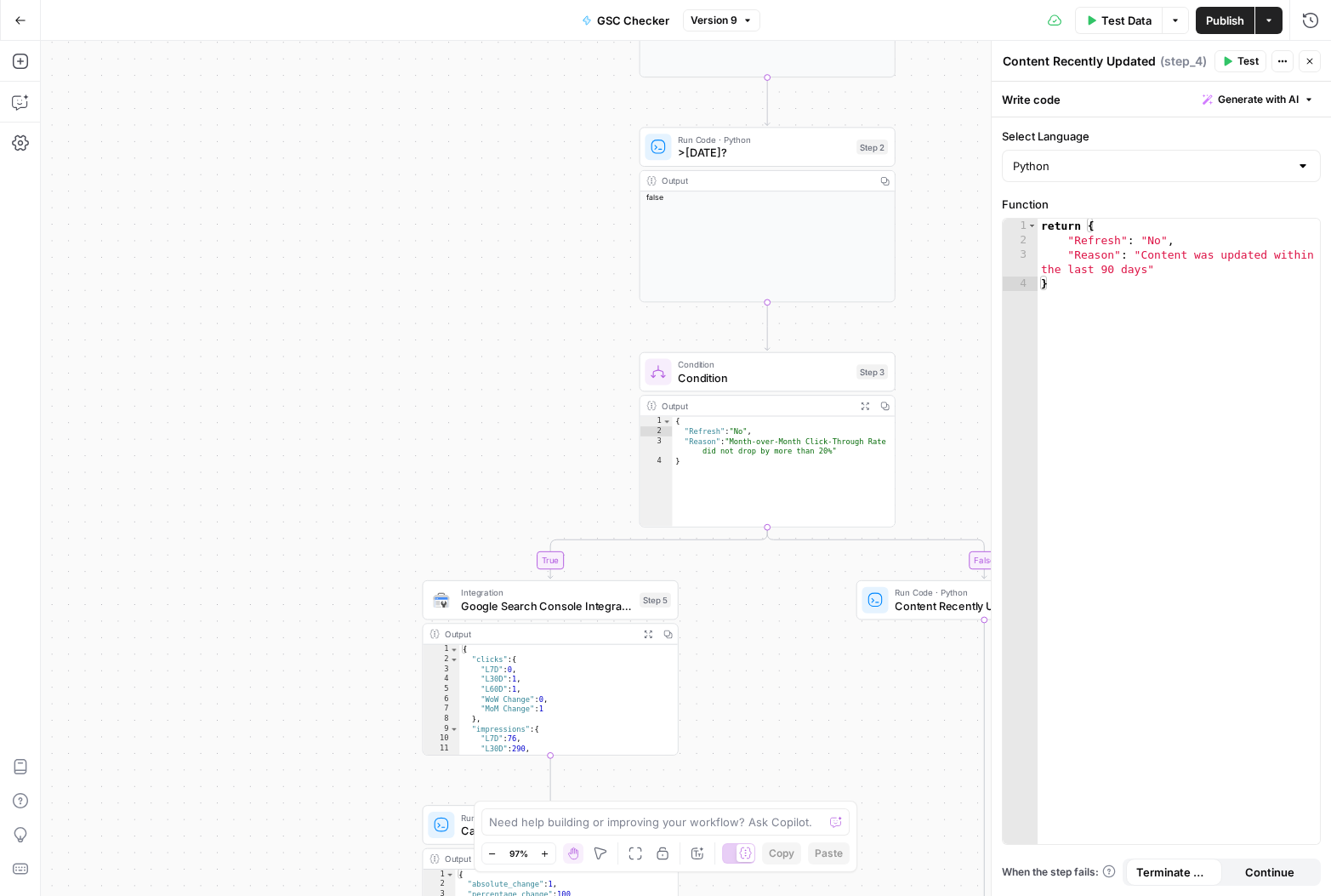
drag, startPoint x: 659, startPoint y: 421, endPoint x: 741, endPoint y: 648, distance: 241.4
click at [744, 654] on div "**********" at bounding box center [686, 469] width 1291 height 855
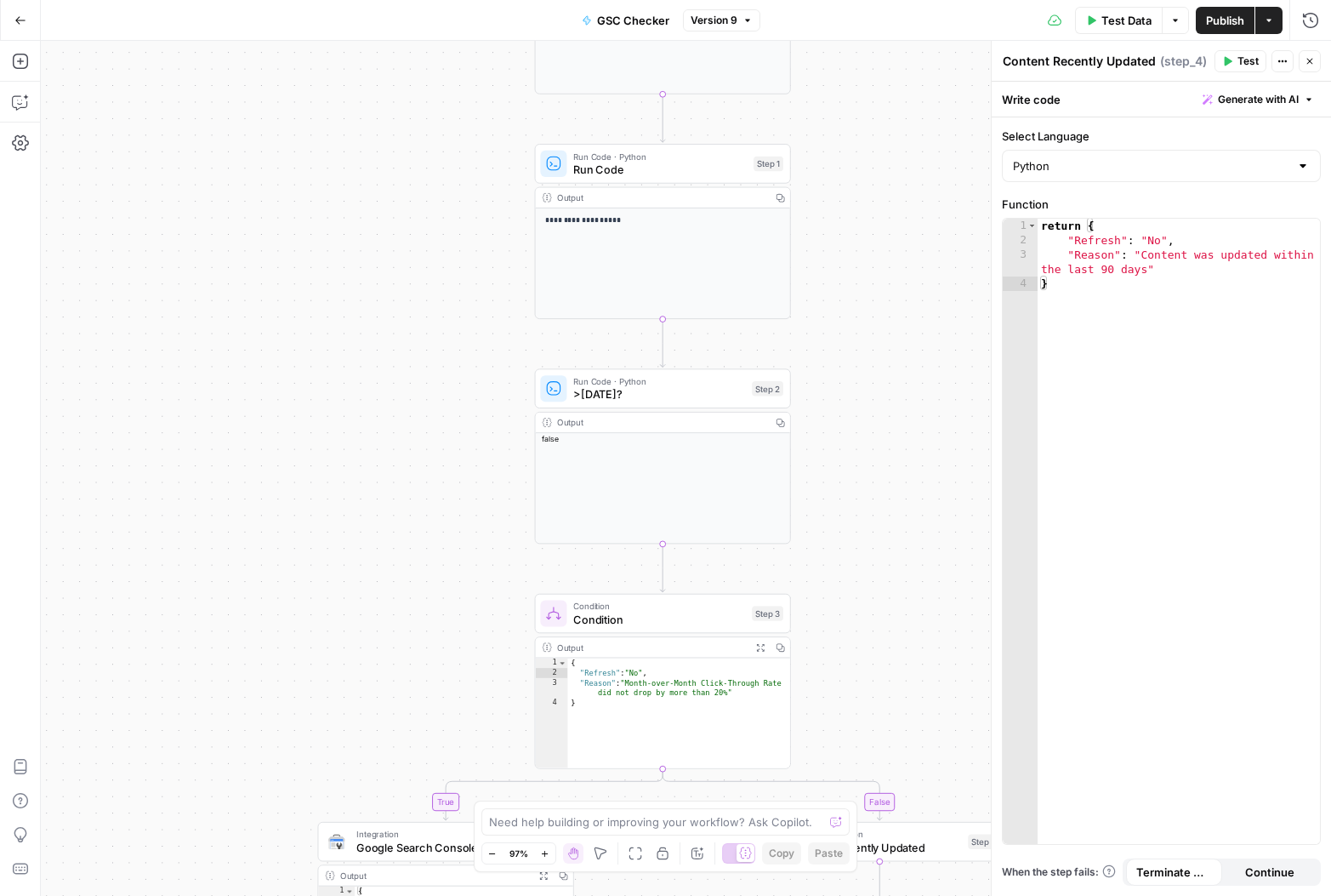
drag, startPoint x: 550, startPoint y: 378, endPoint x: 456, endPoint y: 264, distance: 147.8
click at [456, 264] on div "**********" at bounding box center [686, 469] width 1291 height 855
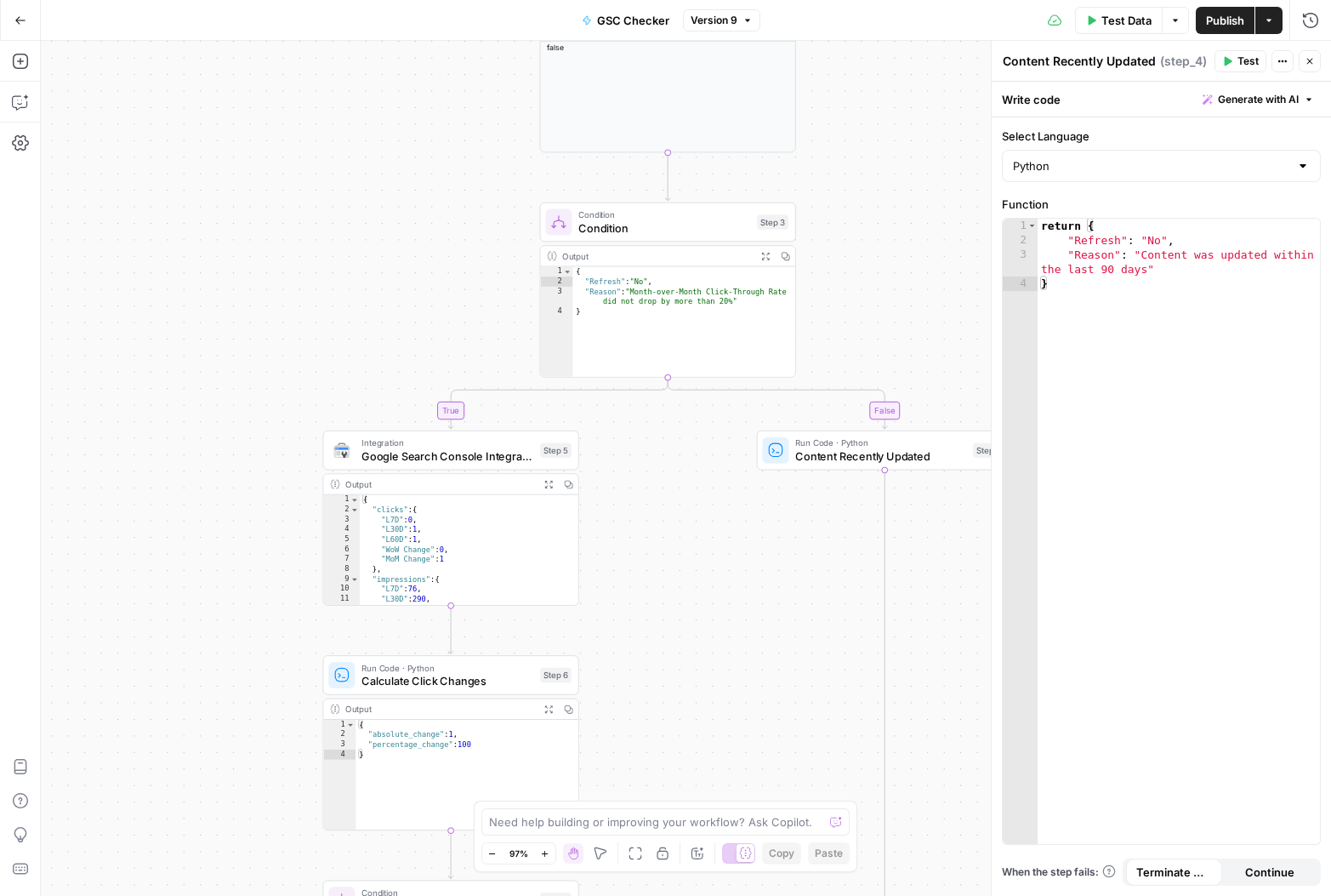
drag, startPoint x: 459, startPoint y: 419, endPoint x: 459, endPoint y: 258, distance: 161.0
click at [459, 258] on div "**********" at bounding box center [686, 469] width 1291 height 855
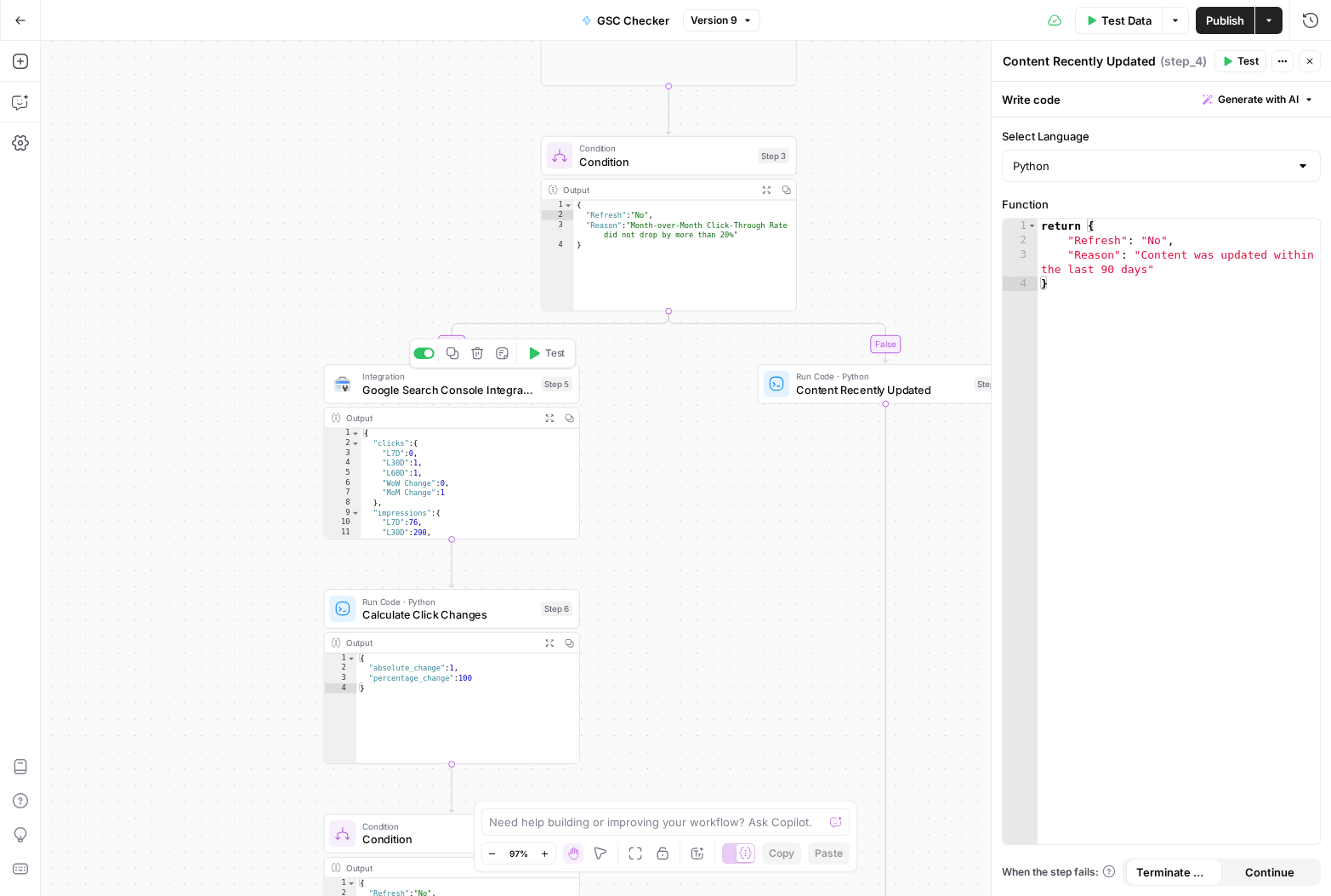
click at [465, 390] on span "Google Search Console Integration" at bounding box center [448, 388] width 172 height 16
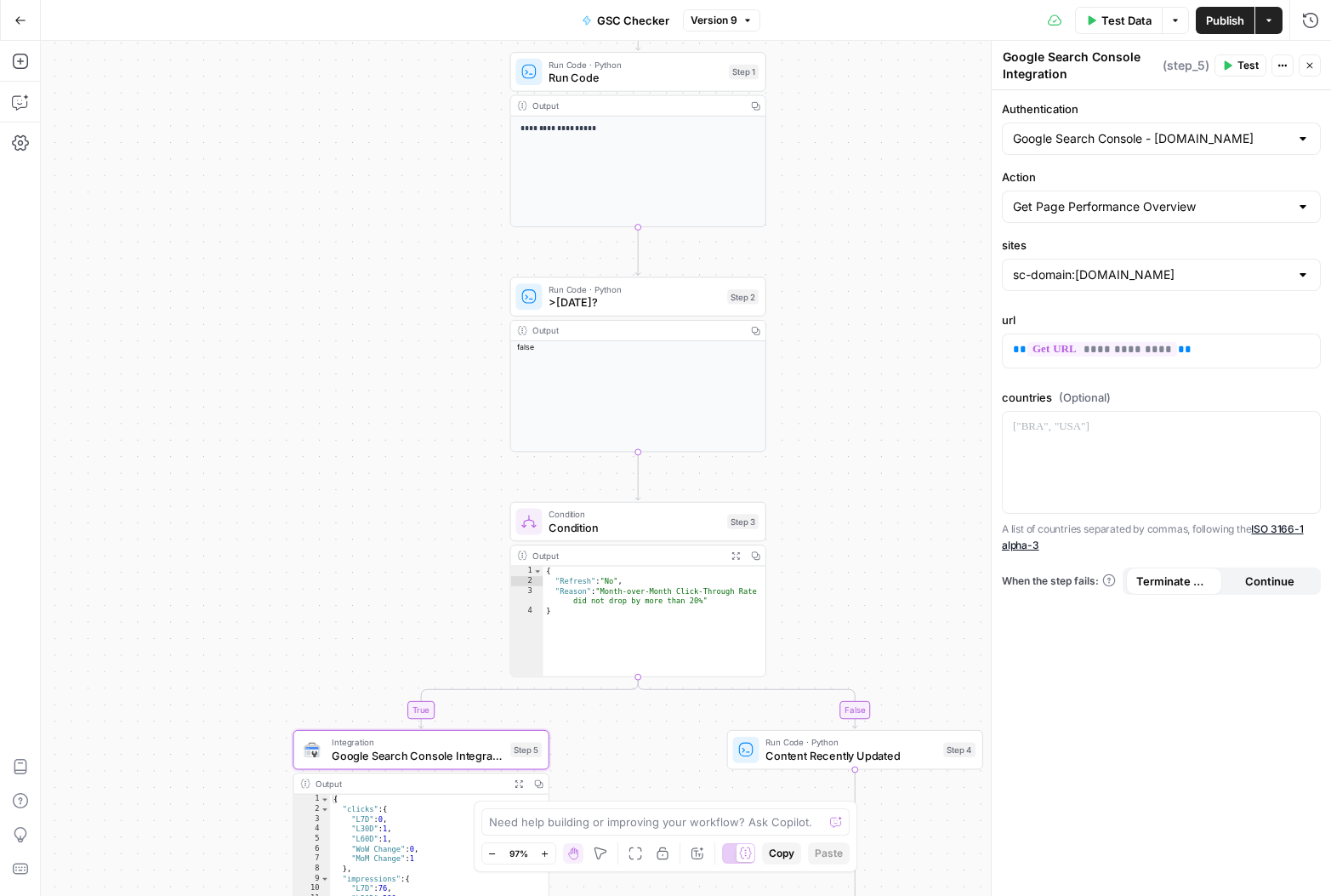
drag, startPoint x: 889, startPoint y: 123, endPoint x: 868, endPoint y: 409, distance: 286.8
click at [859, 497] on div "**********" at bounding box center [686, 469] width 1291 height 855
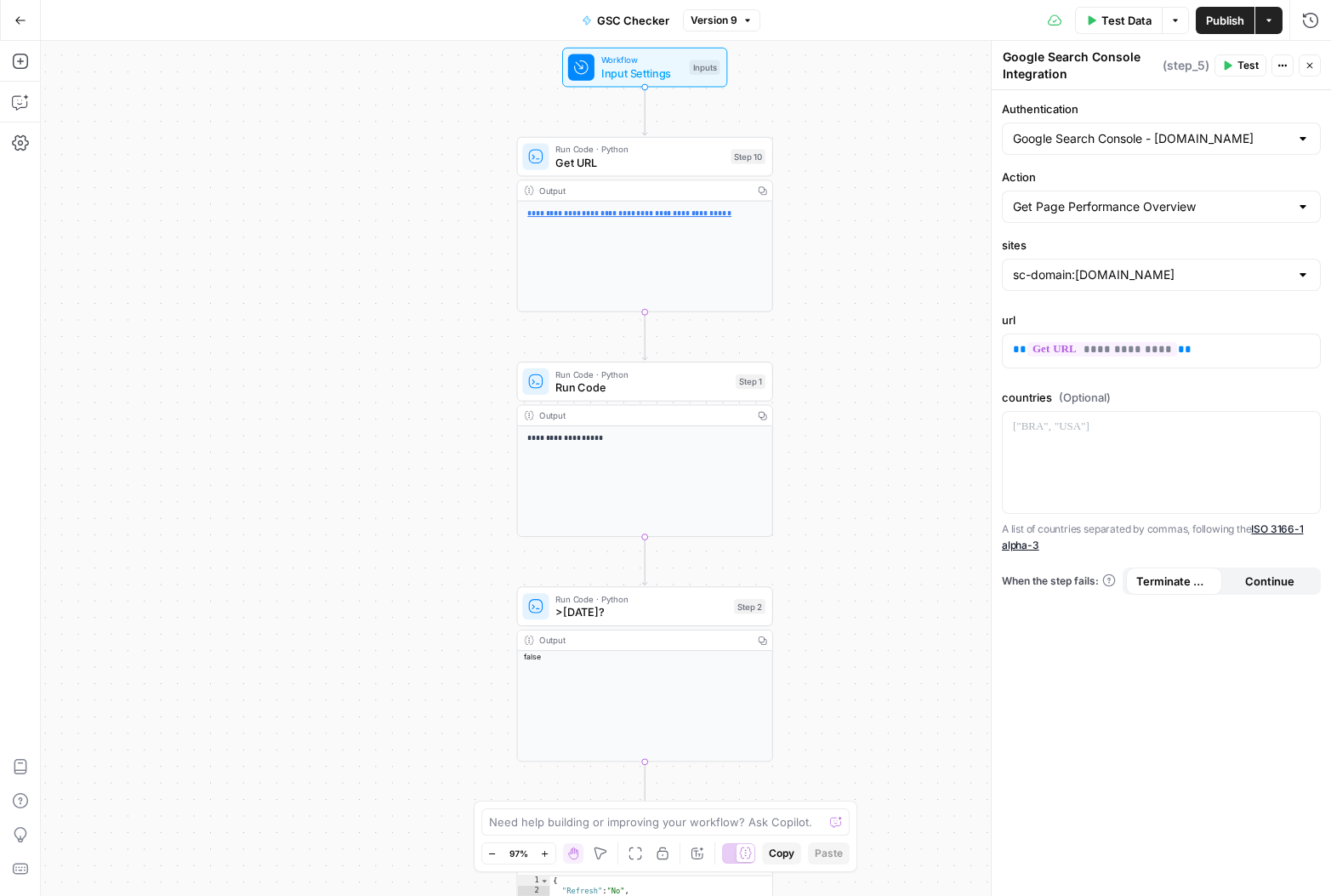
drag, startPoint x: 868, startPoint y: 232, endPoint x: 875, endPoint y: 516, distance: 284.1
click at [875, 535] on div "**********" at bounding box center [686, 469] width 1291 height 855
drag, startPoint x: 871, startPoint y: 266, endPoint x: 877, endPoint y: 179, distance: 87.2
click at [877, 179] on div "**********" at bounding box center [686, 469] width 1291 height 855
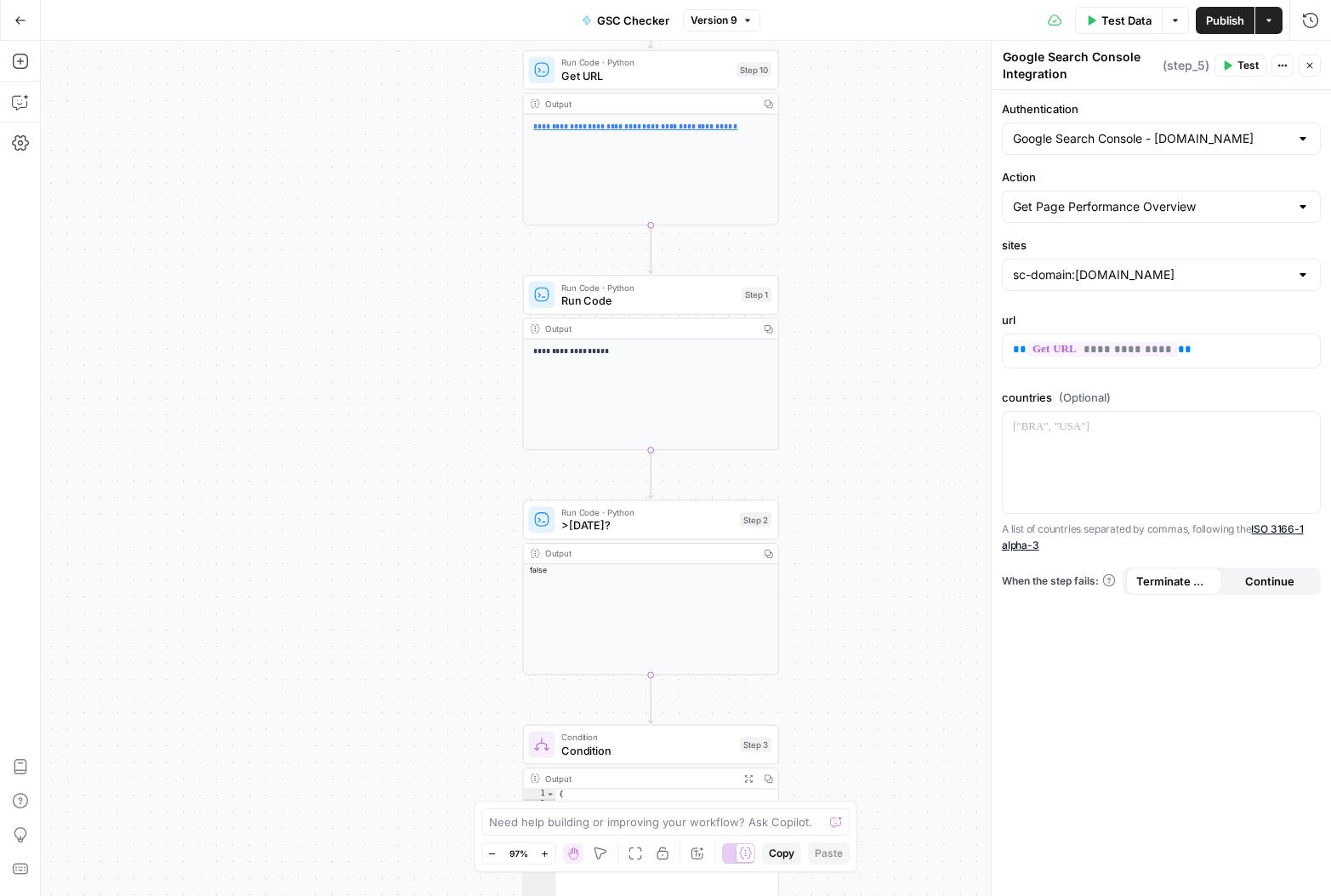
drag, startPoint x: 869, startPoint y: 448, endPoint x: 862, endPoint y: 140, distance: 308.1
click at [862, 152] on div "**********" at bounding box center [686, 469] width 1291 height 855
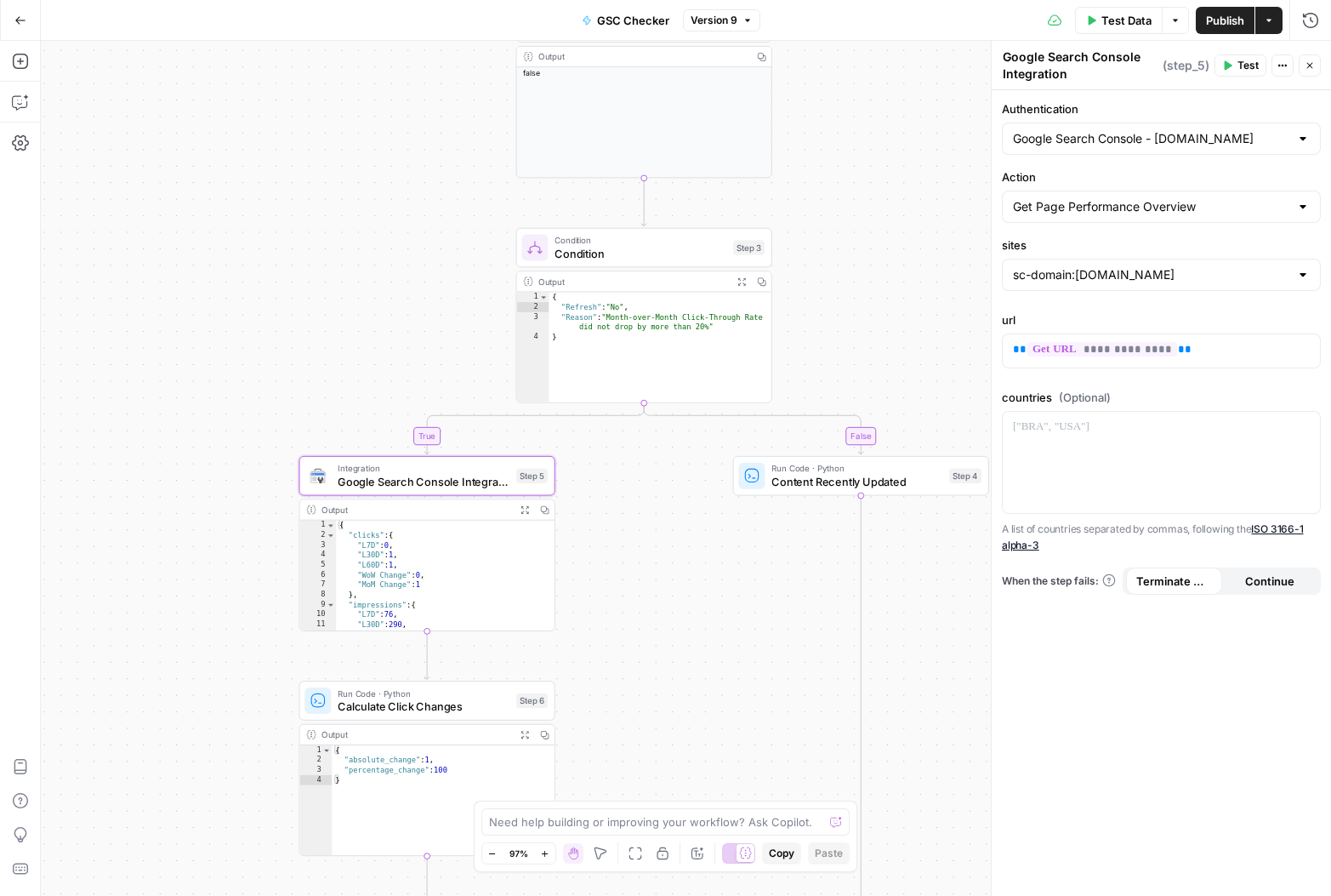
drag, startPoint x: 870, startPoint y: 360, endPoint x: 869, endPoint y: 169, distance: 191.0
click at [869, 132] on div "**********" at bounding box center [686, 469] width 1291 height 855
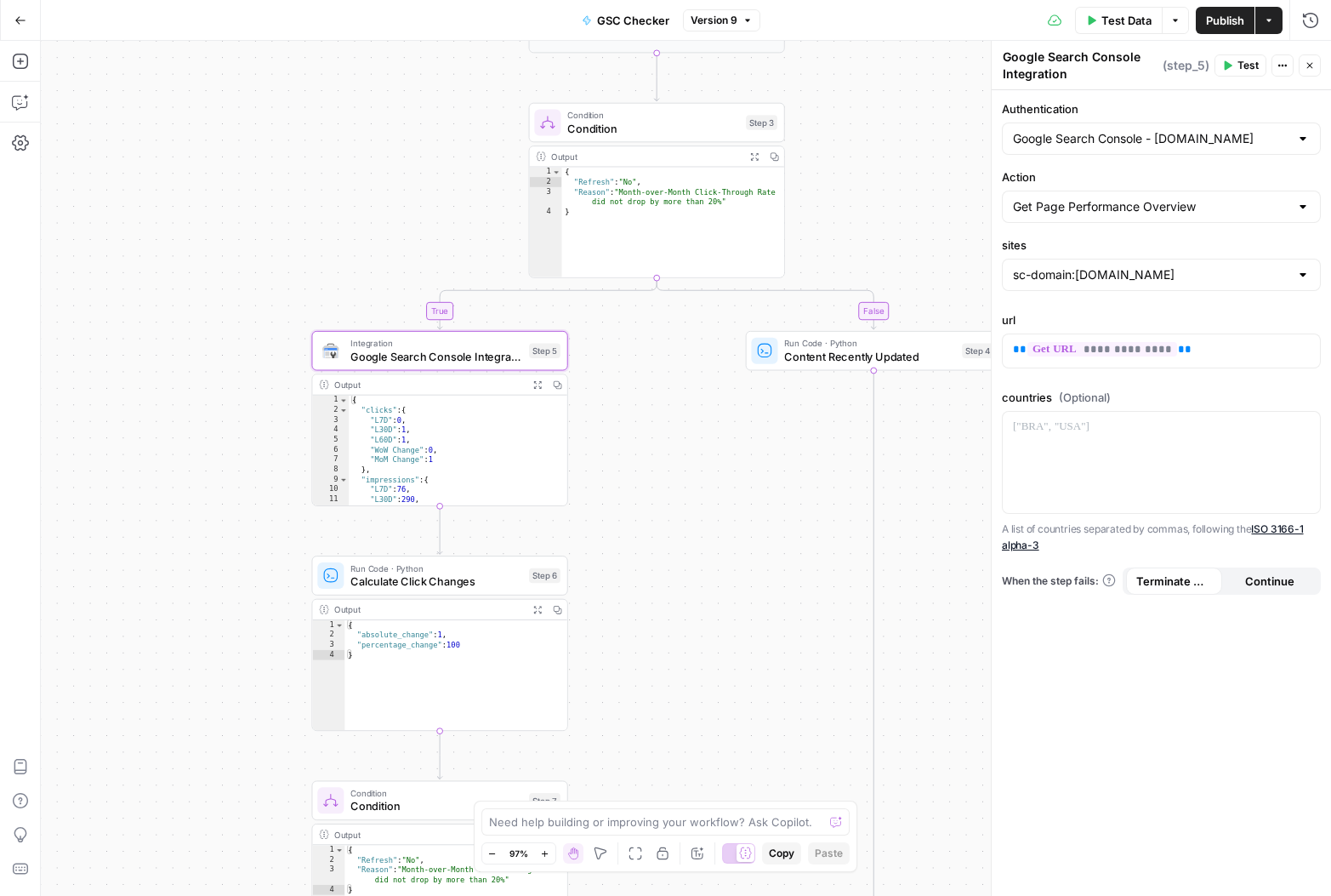
drag, startPoint x: 871, startPoint y: 256, endPoint x: 904, endPoint y: 114, distance: 145.8
click at [904, 114] on div "**********" at bounding box center [686, 469] width 1291 height 855
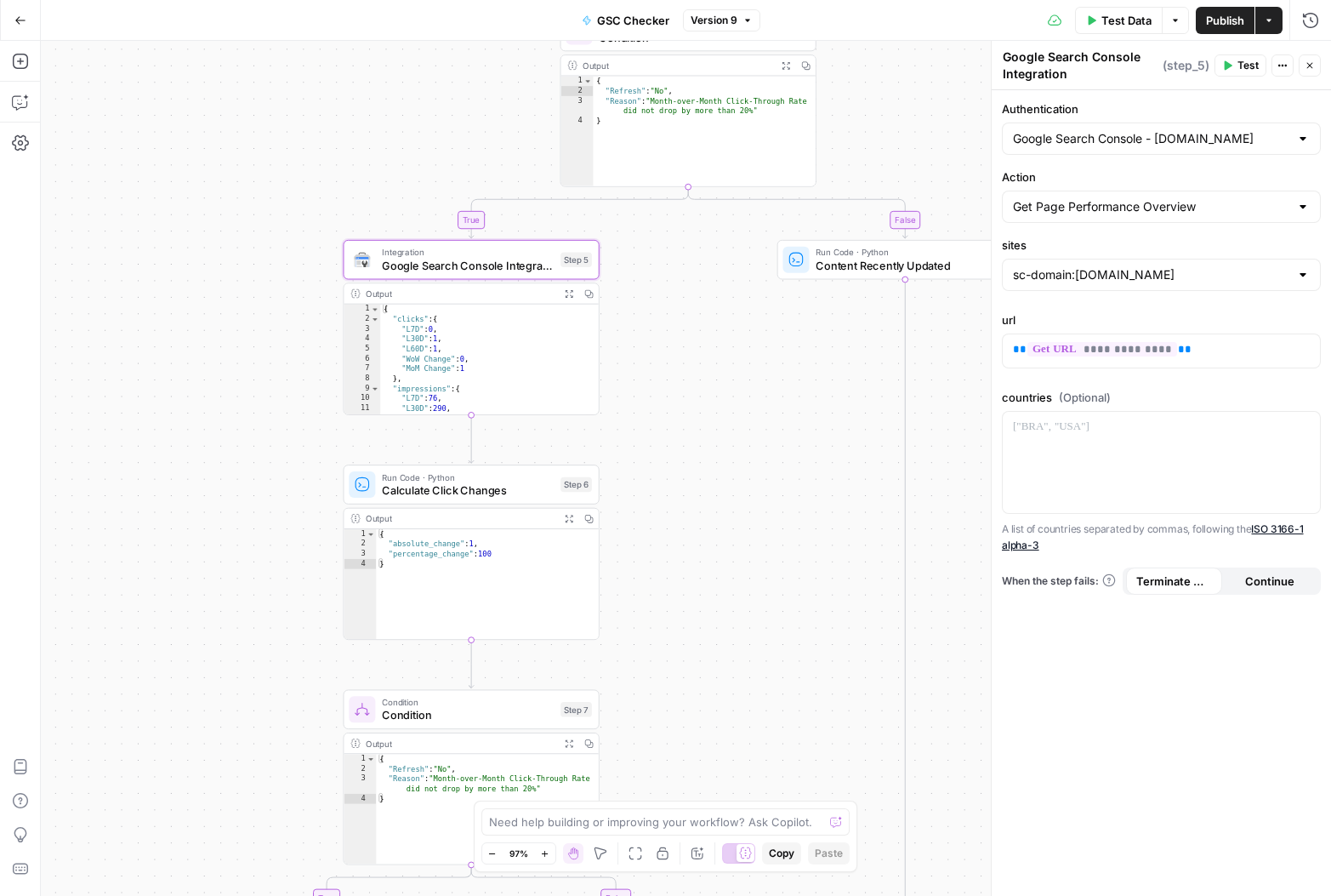
drag, startPoint x: 715, startPoint y: 407, endPoint x: 773, endPoint y: 360, distance: 74.7
click at [774, 361] on div "**********" at bounding box center [686, 469] width 1291 height 855
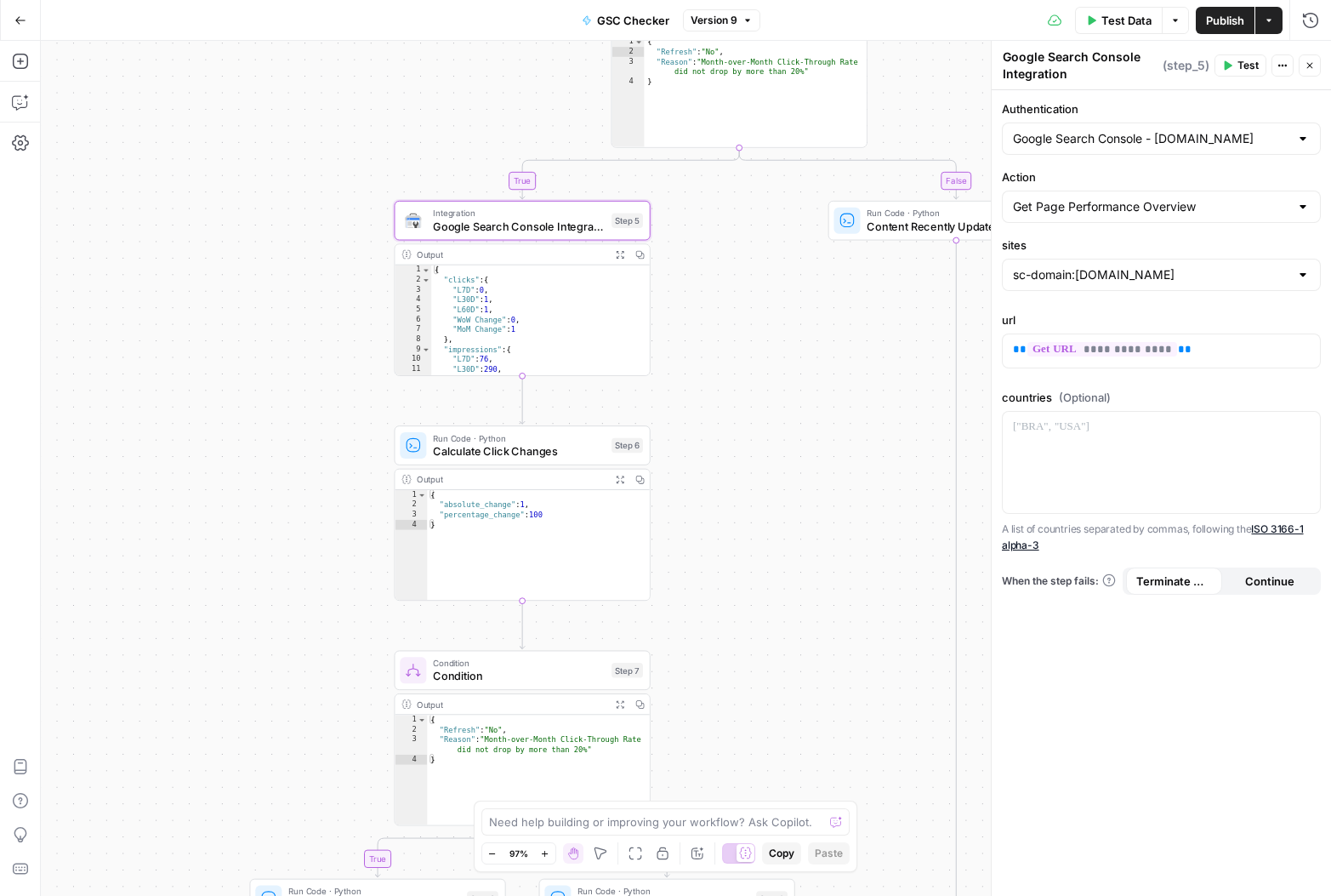
click at [539, 255] on div "Output" at bounding box center [511, 254] width 189 height 14
click at [1287, 65] on span "Actions" at bounding box center [1287, 65] width 1 height 1
click at [1304, 206] on div at bounding box center [1303, 206] width 14 height 17
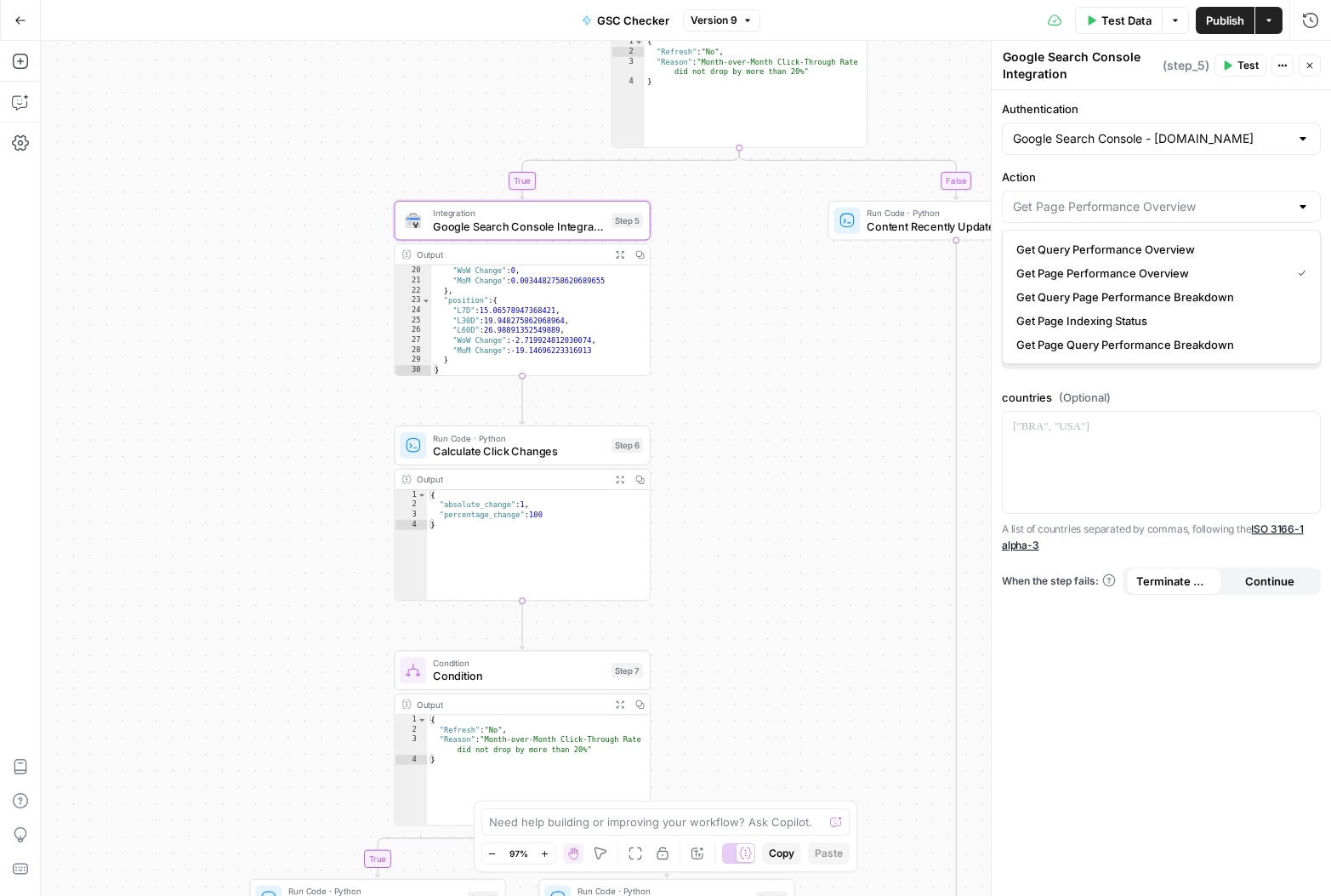
click at [1305, 206] on div at bounding box center [1303, 206] width 14 height 17
type input "Get Page Performance Overview"
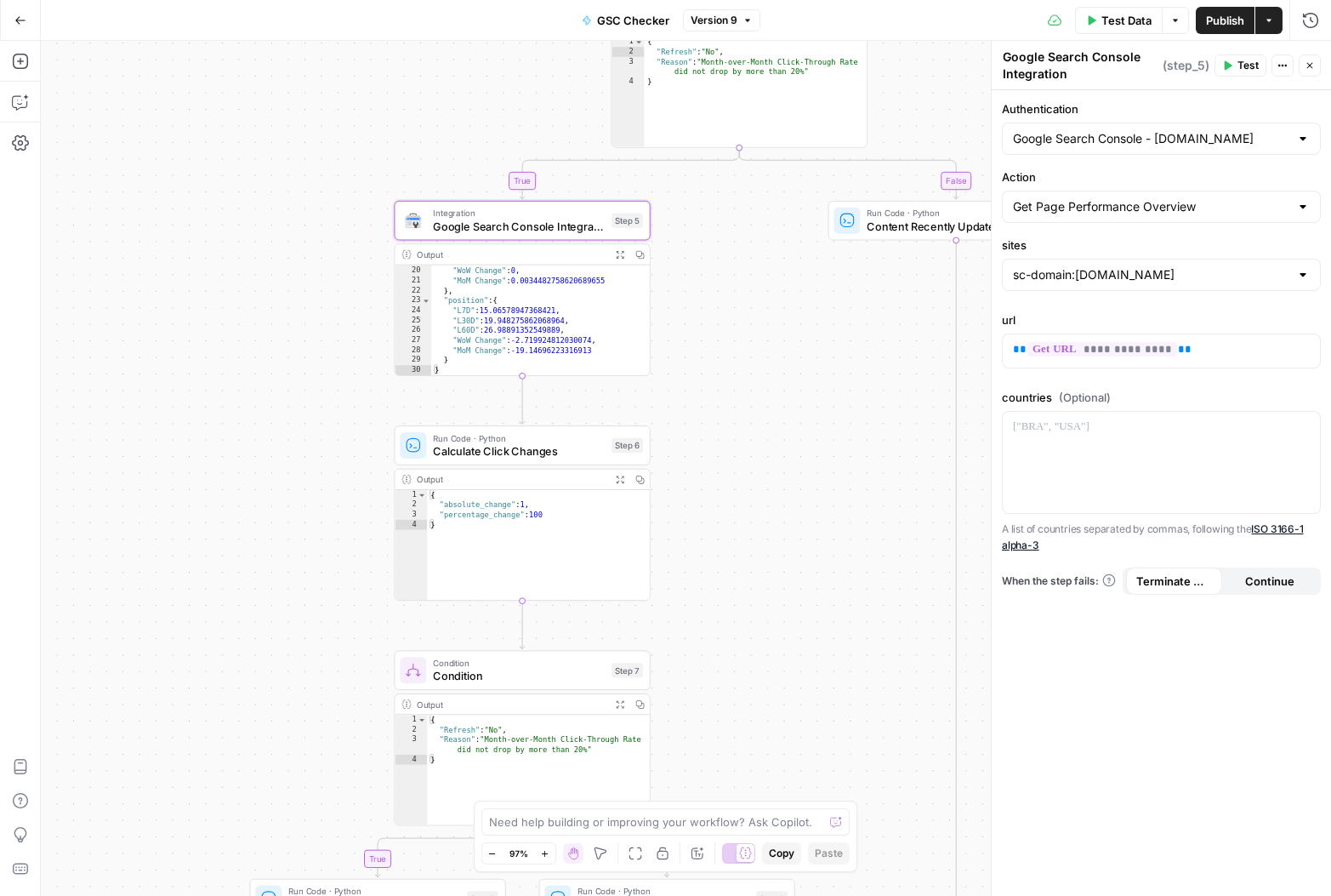
click at [1268, 171] on label "Action" at bounding box center [1162, 176] width 319 height 17
click at [1268, 198] on input "Get Page Performance Overview" at bounding box center [1151, 206] width 276 height 17
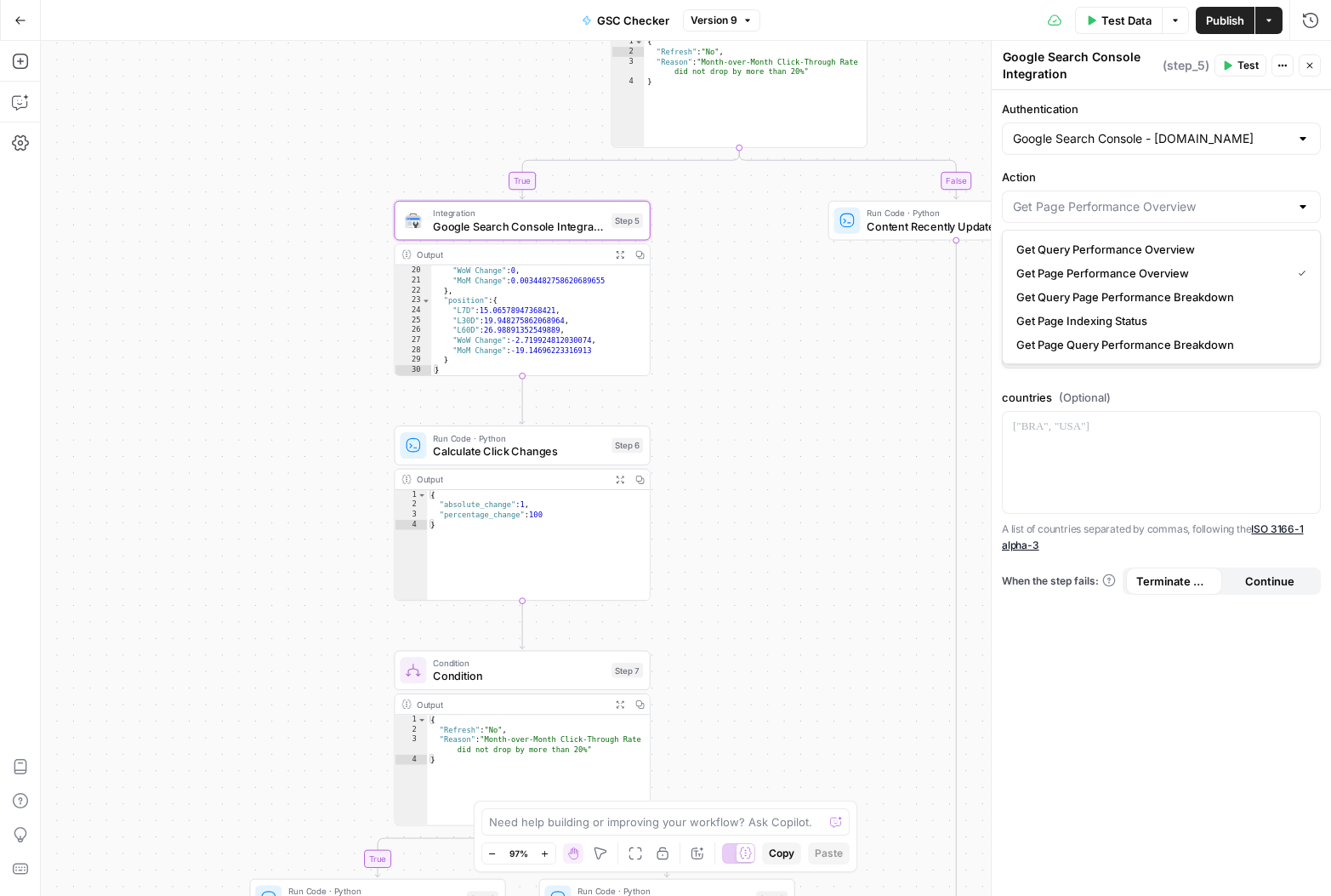
type input "Get Page Performance Overview"
click at [1210, 171] on label "Action" at bounding box center [1162, 176] width 319 height 17
click at [1210, 198] on input "Get Page Performance Overview" at bounding box center [1151, 206] width 276 height 17
type input "Get Page Performance Overview"
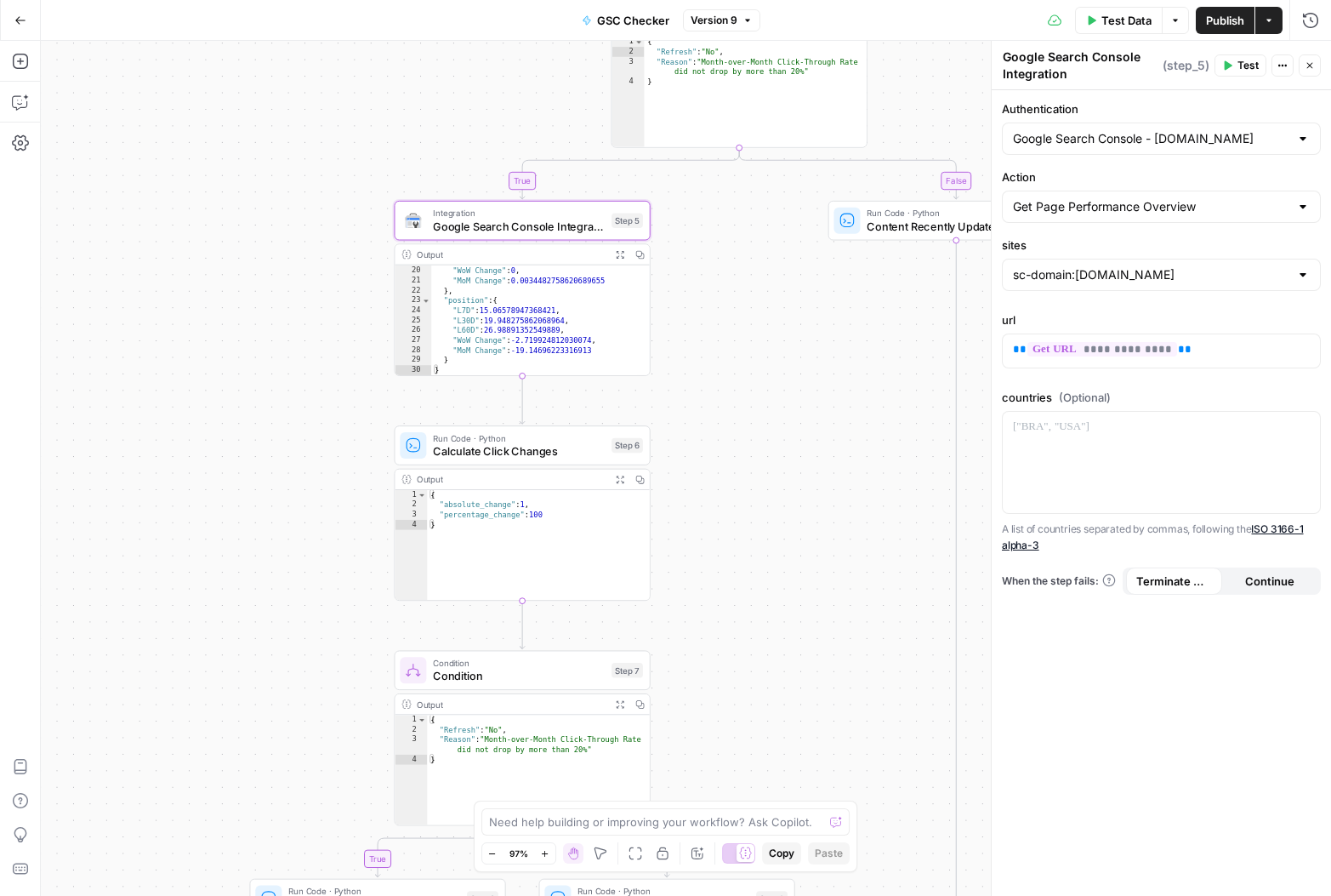
click at [1161, 686] on div "**********" at bounding box center [1162, 493] width 340 height 805
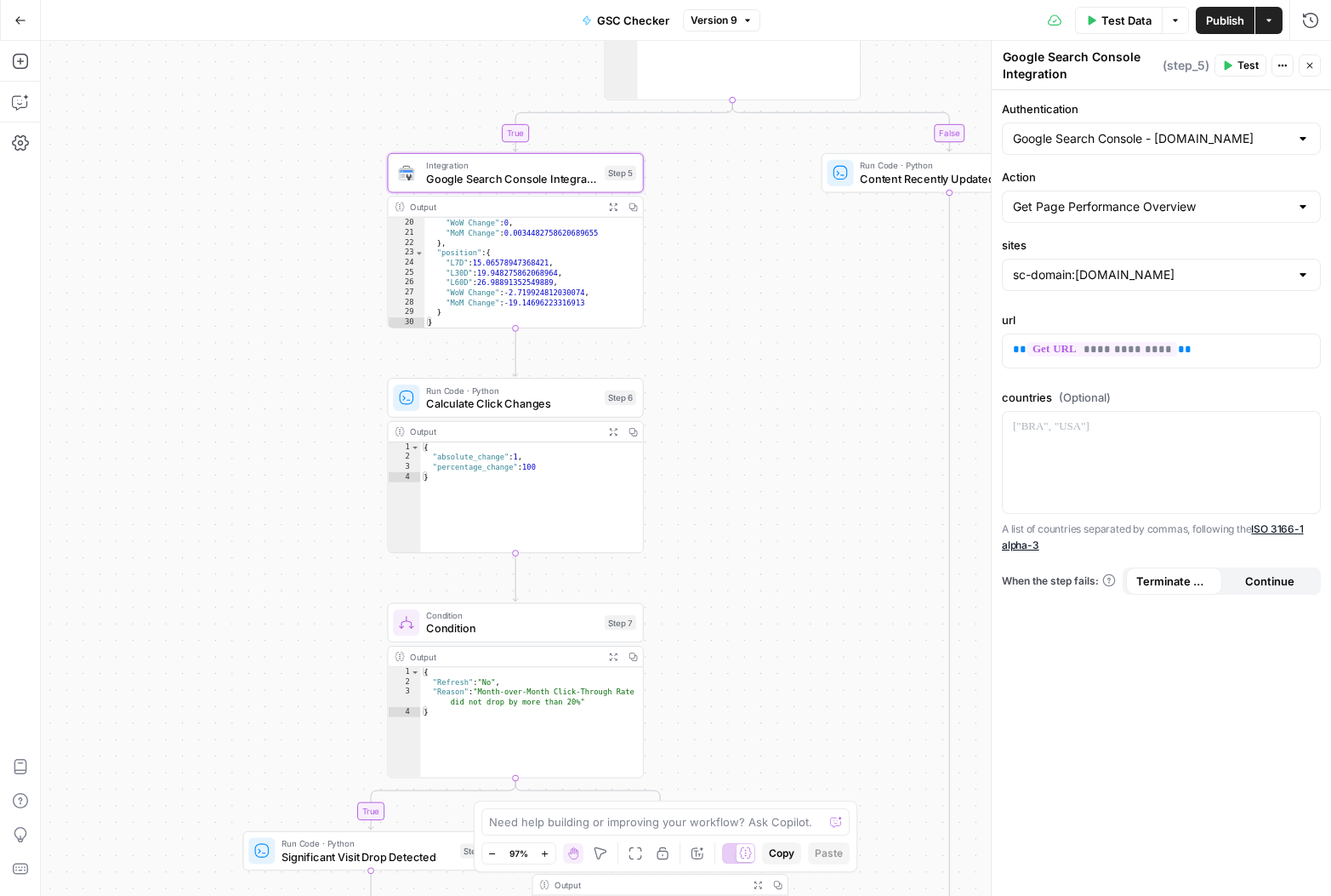
drag, startPoint x: 699, startPoint y: 524, endPoint x: 693, endPoint y: 475, distance: 49.4
click at [693, 475] on div "**********" at bounding box center [686, 469] width 1291 height 855
click at [536, 403] on span "Calculate Click Changes" at bounding box center [512, 402] width 172 height 16
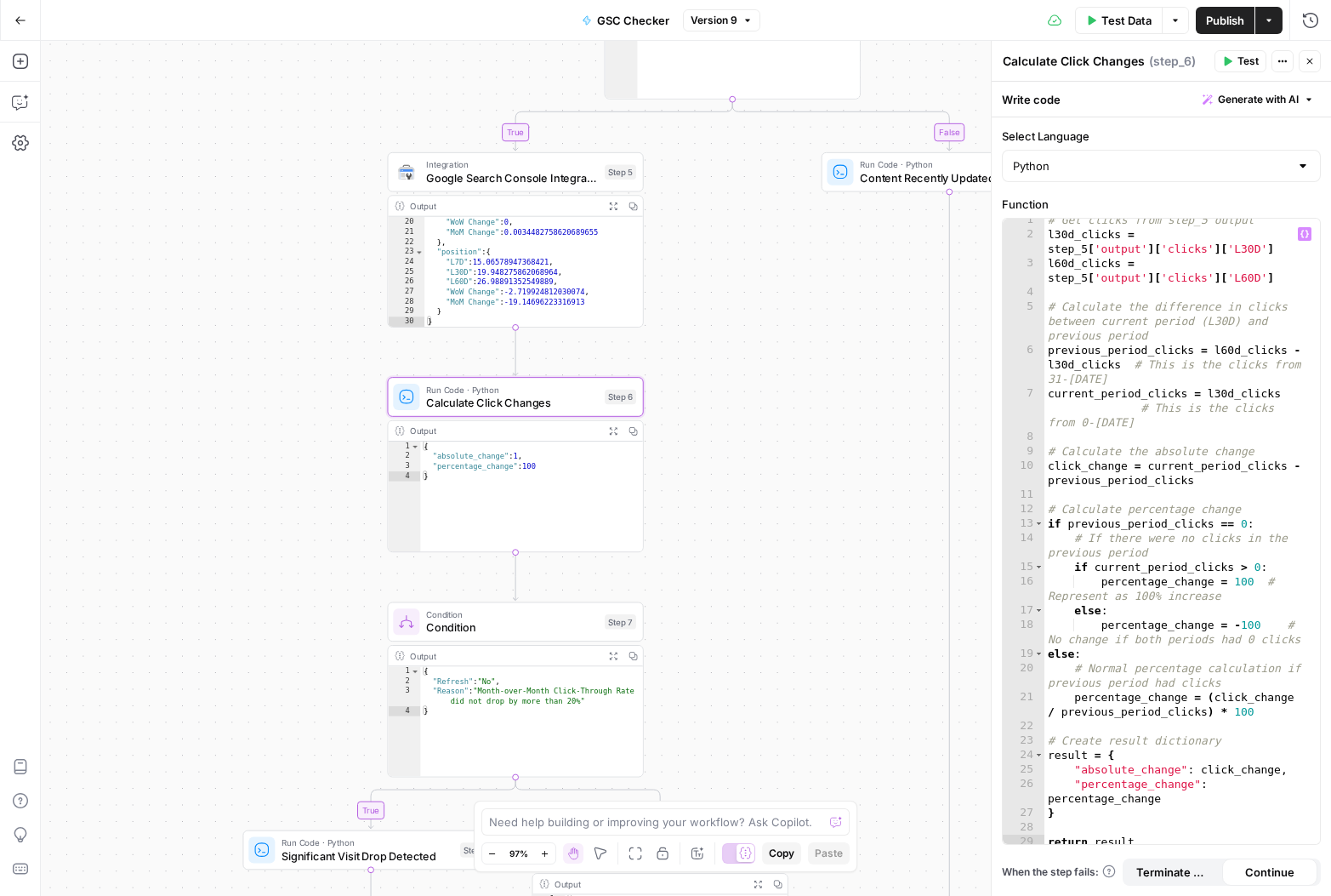
scroll to position [11, 0]
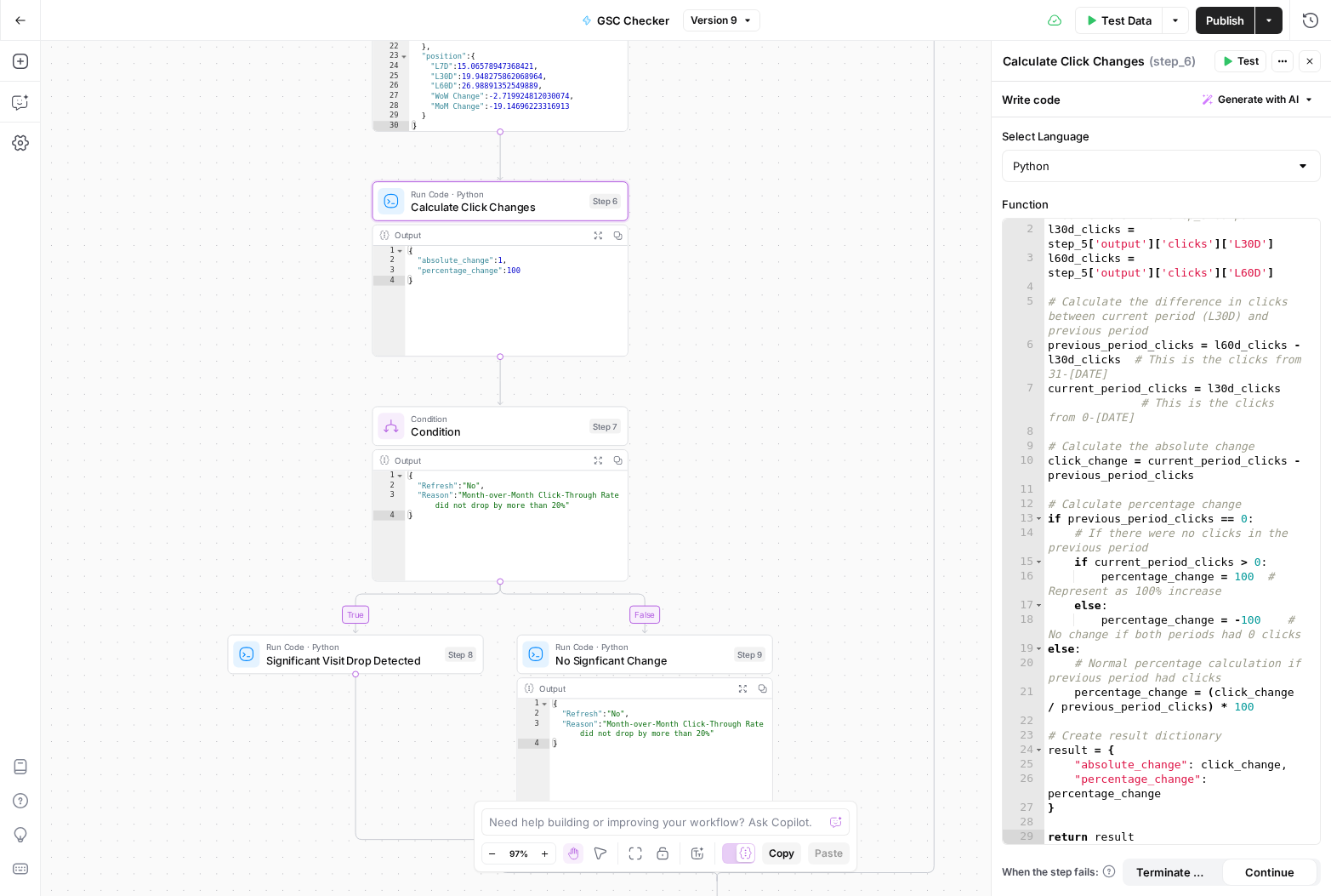
drag, startPoint x: 793, startPoint y: 609, endPoint x: 778, endPoint y: 413, distance: 196.6
click at [778, 413] on div "**********" at bounding box center [686, 469] width 1291 height 855
click at [487, 427] on span "Condition" at bounding box center [497, 430] width 172 height 16
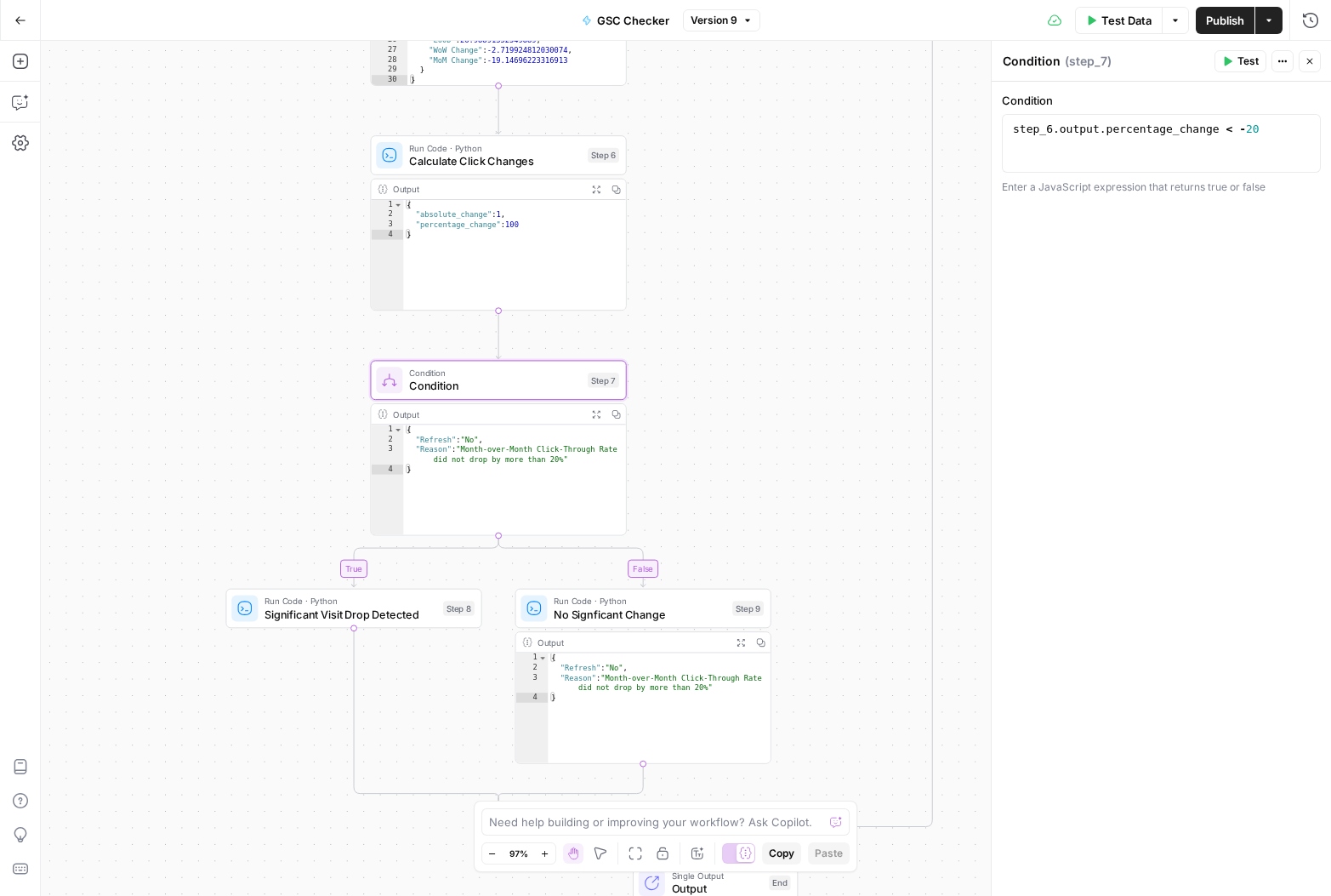
drag, startPoint x: 759, startPoint y: 557, endPoint x: 757, endPoint y: 512, distance: 45.0
click at [757, 512] on div "**********" at bounding box center [686, 469] width 1291 height 855
type textarea "*"
click at [545, 477] on div "{ "Refresh" : "No" , "Reason" : "Month-over-Month Click-Through Rate did not dr…" at bounding box center [514, 489] width 222 height 130
click at [772, 380] on div "**********" at bounding box center [686, 469] width 1291 height 855
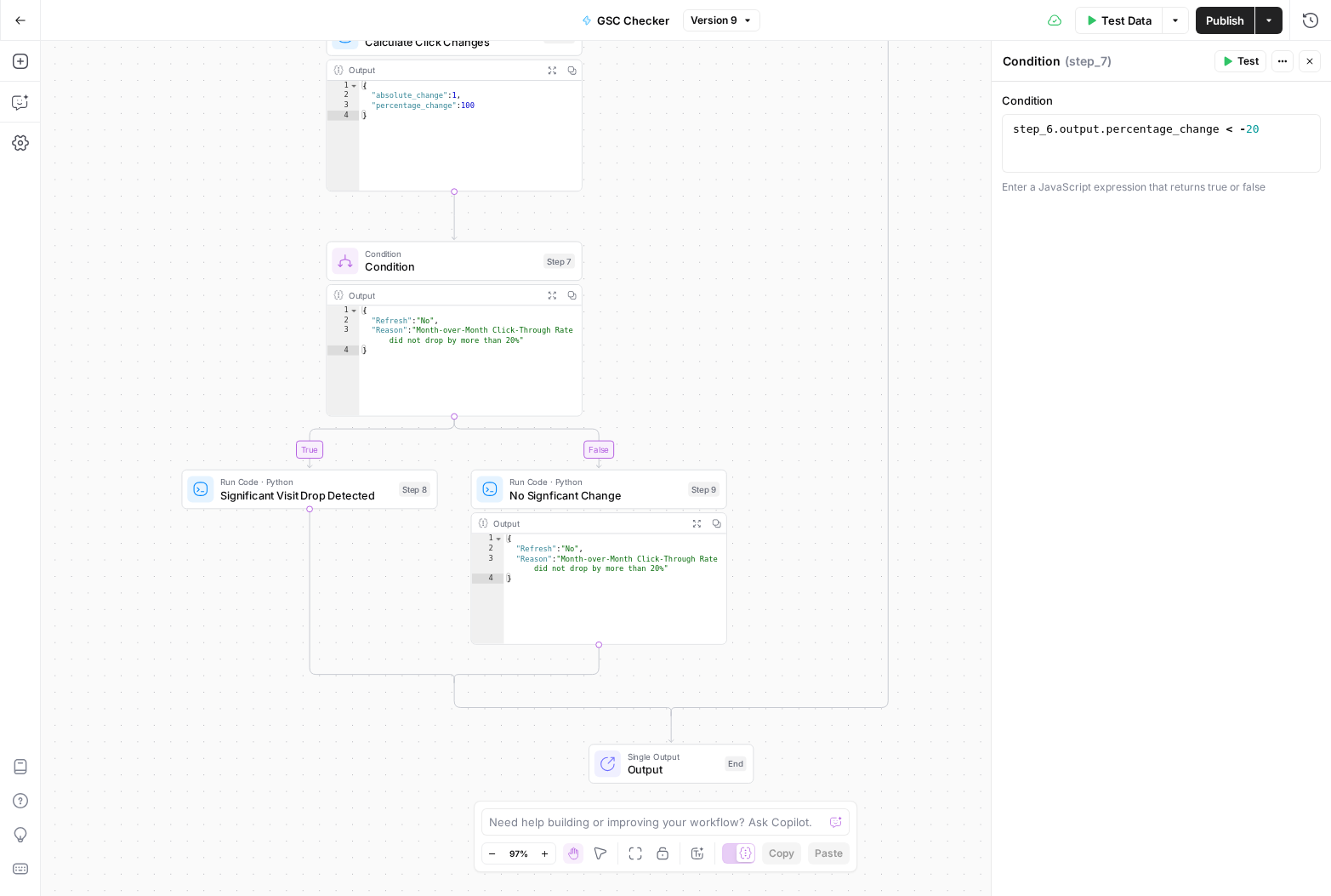
drag, startPoint x: 796, startPoint y: 537, endPoint x: 752, endPoint y: 417, distance: 127.8
click at [752, 417] on div "**********" at bounding box center [686, 469] width 1291 height 855
click at [331, 490] on span "Significant Visit Drop Detected" at bounding box center [306, 494] width 172 height 16
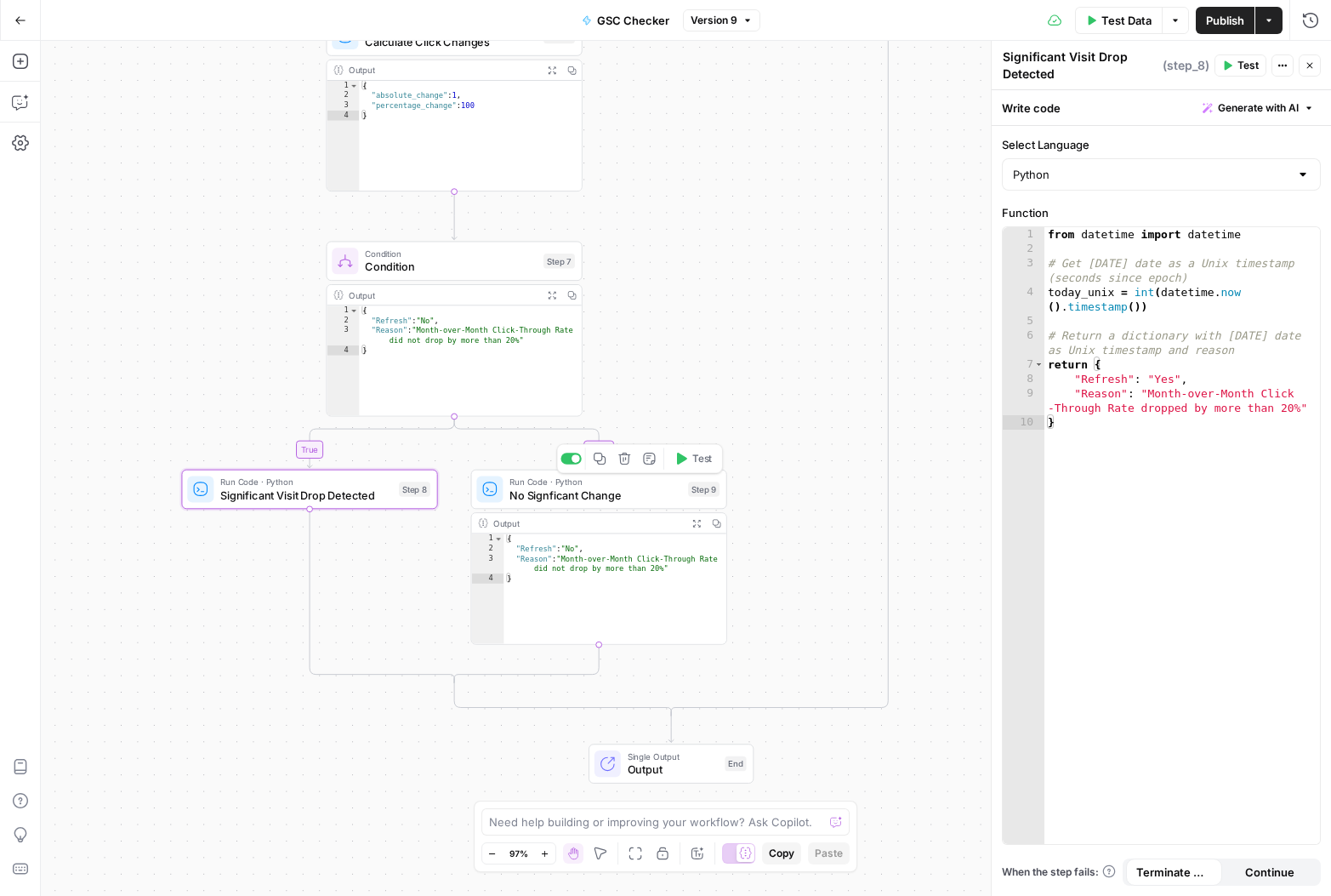
click at [605, 496] on span "No Signficant Change" at bounding box center [595, 494] width 172 height 16
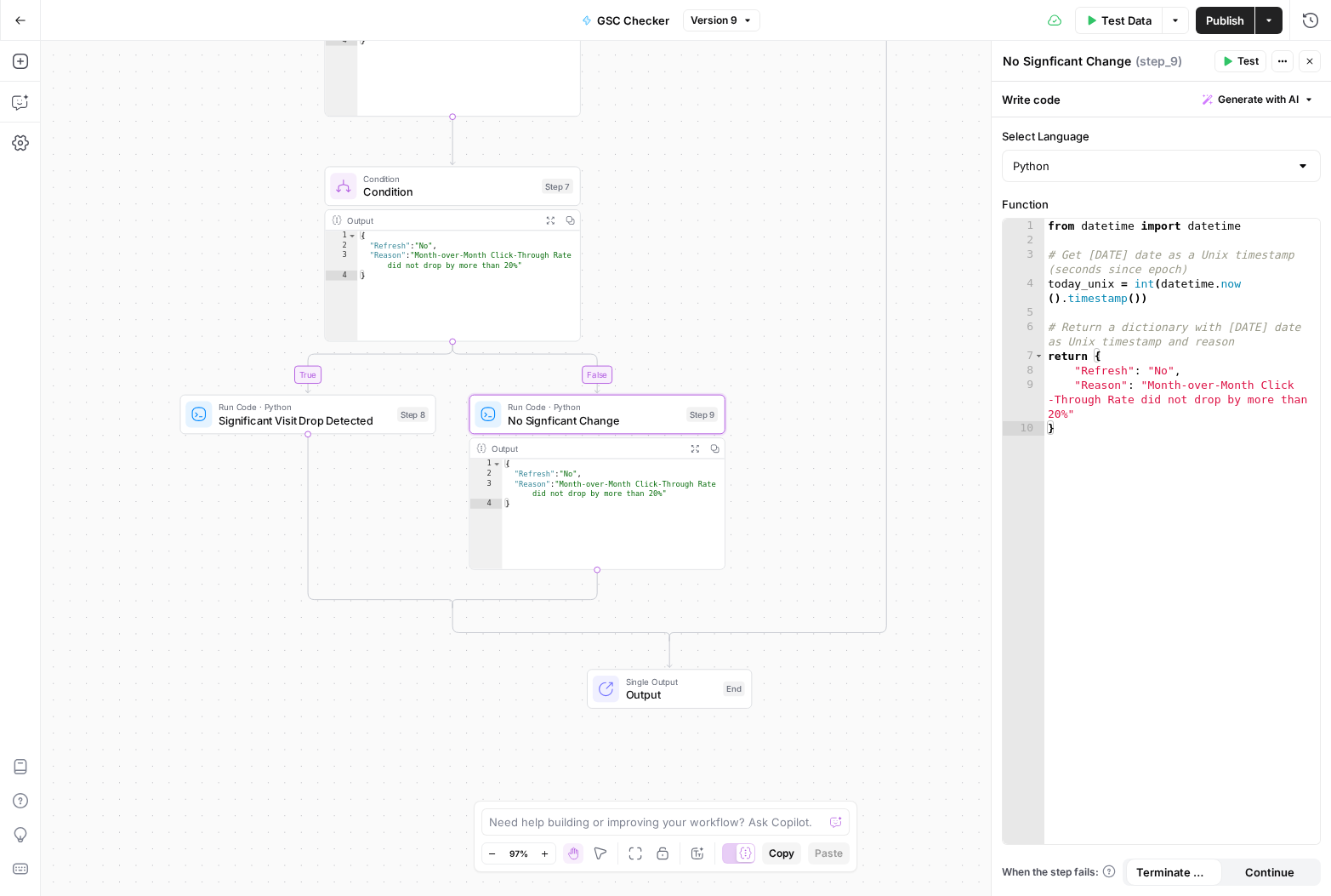
drag, startPoint x: 794, startPoint y: 468, endPoint x: 790, endPoint y: 377, distance: 91.1
click at [790, 377] on div "**********" at bounding box center [686, 469] width 1291 height 855
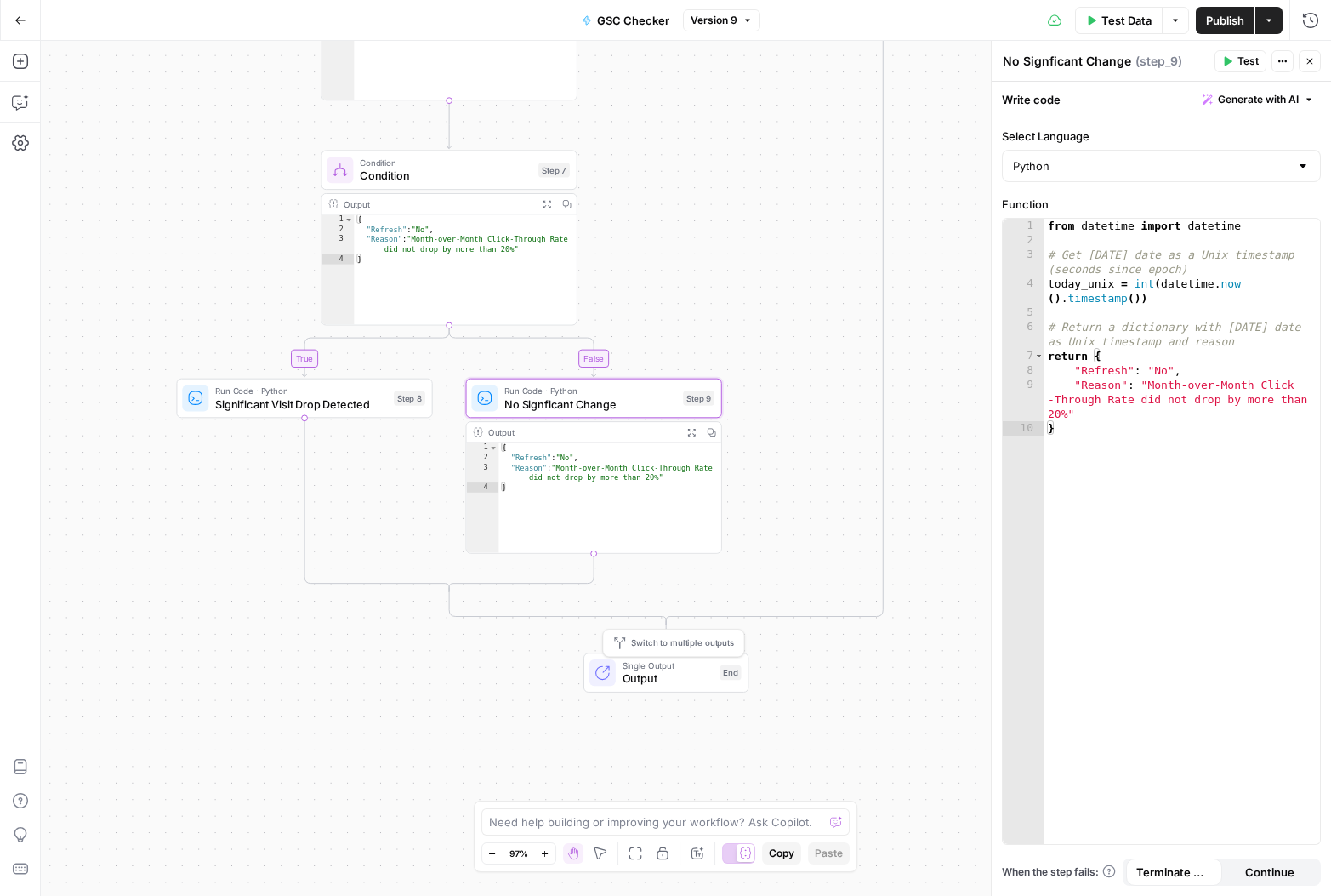
click at [648, 677] on span "Output" at bounding box center [668, 678] width 91 height 16
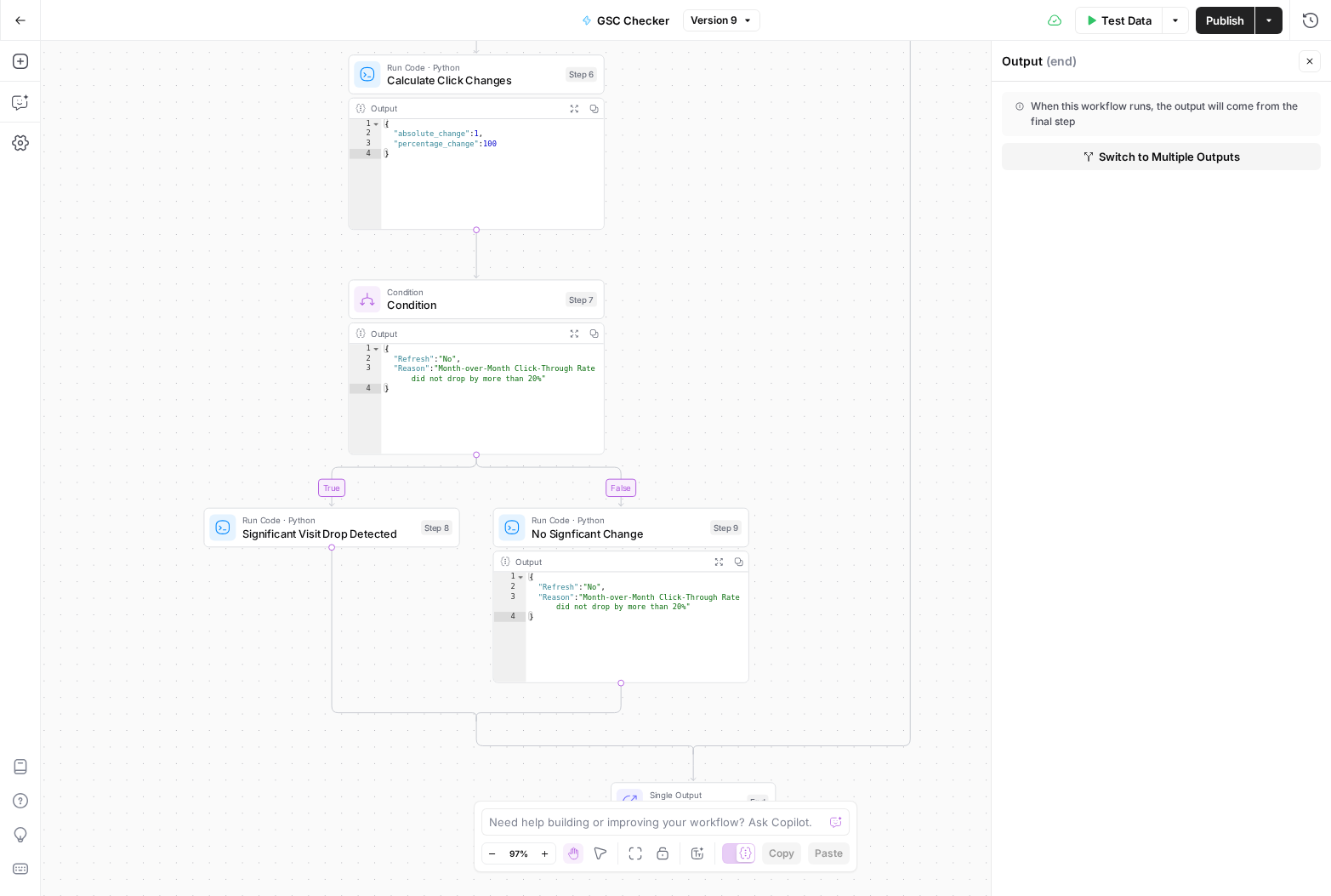
drag, startPoint x: 731, startPoint y: 230, endPoint x: 722, endPoint y: 494, distance: 264.2
click at [718, 499] on div "**********" at bounding box center [686, 469] width 1291 height 855
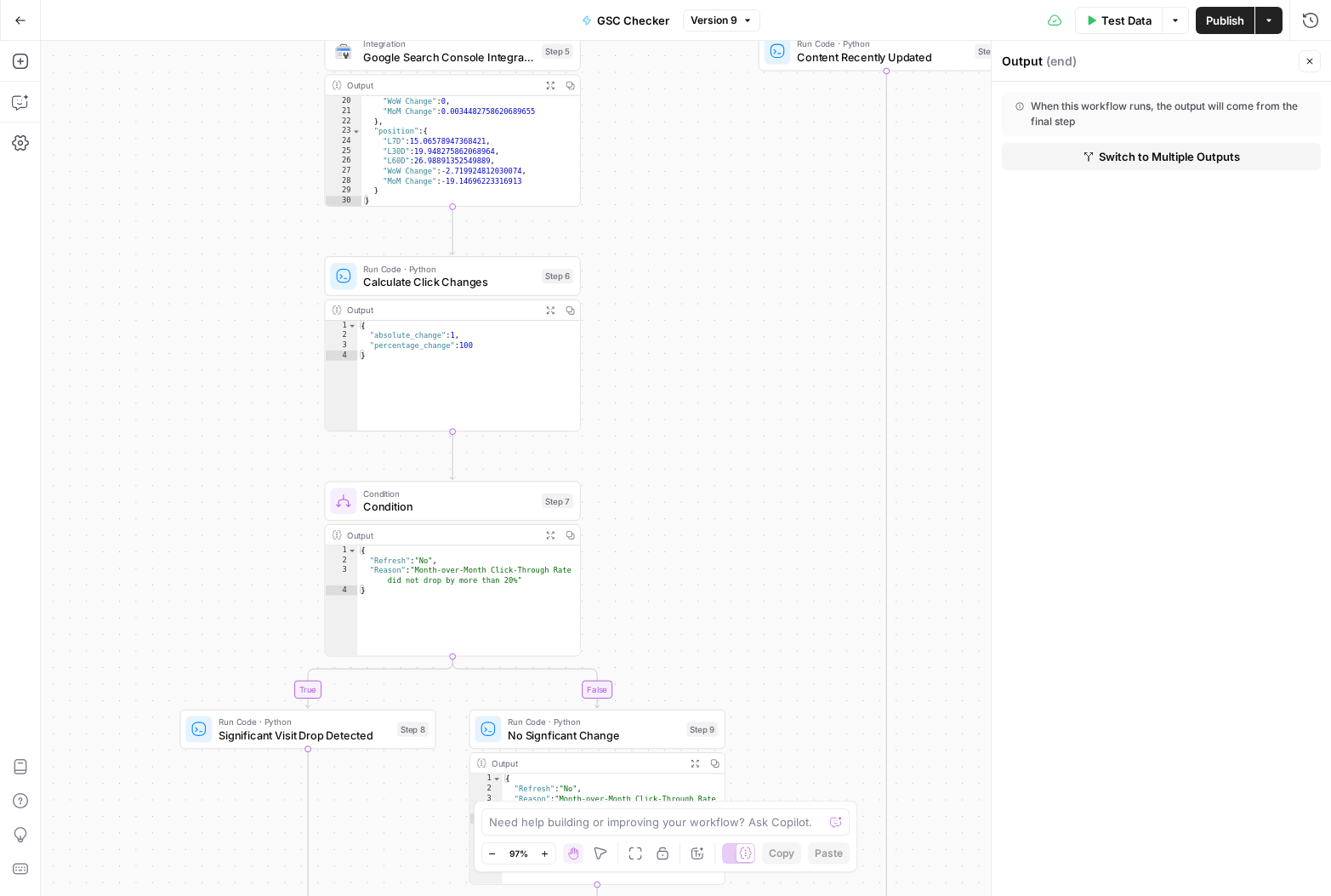
drag, startPoint x: 767, startPoint y: 273, endPoint x: 725, endPoint y: 511, distance: 241.7
click at [725, 511] on div "**********" at bounding box center [686, 469] width 1291 height 855
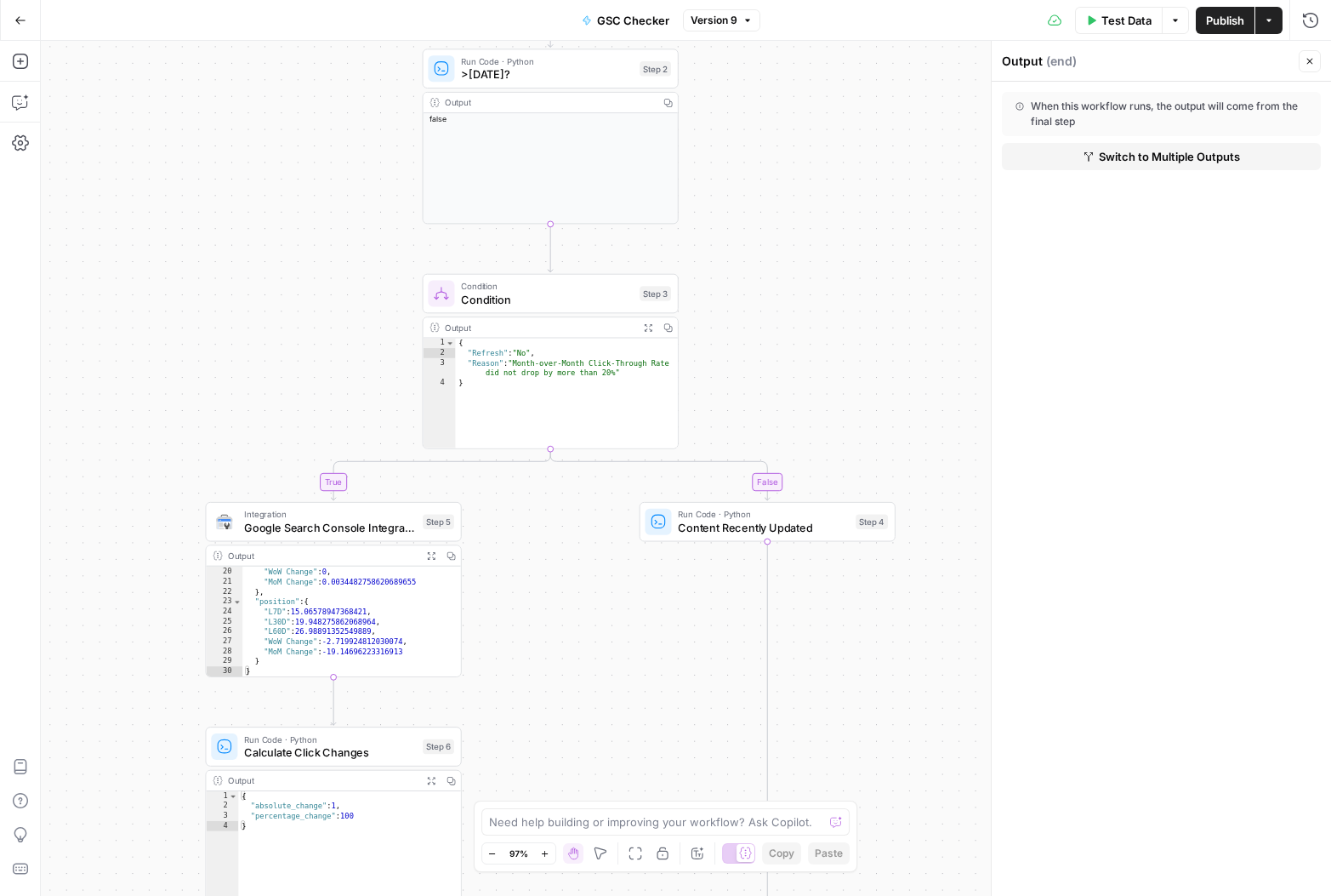
drag, startPoint x: 678, startPoint y: 373, endPoint x: 601, endPoint y: 604, distance: 243.5
click at [601, 604] on div "**********" at bounding box center [686, 469] width 1291 height 855
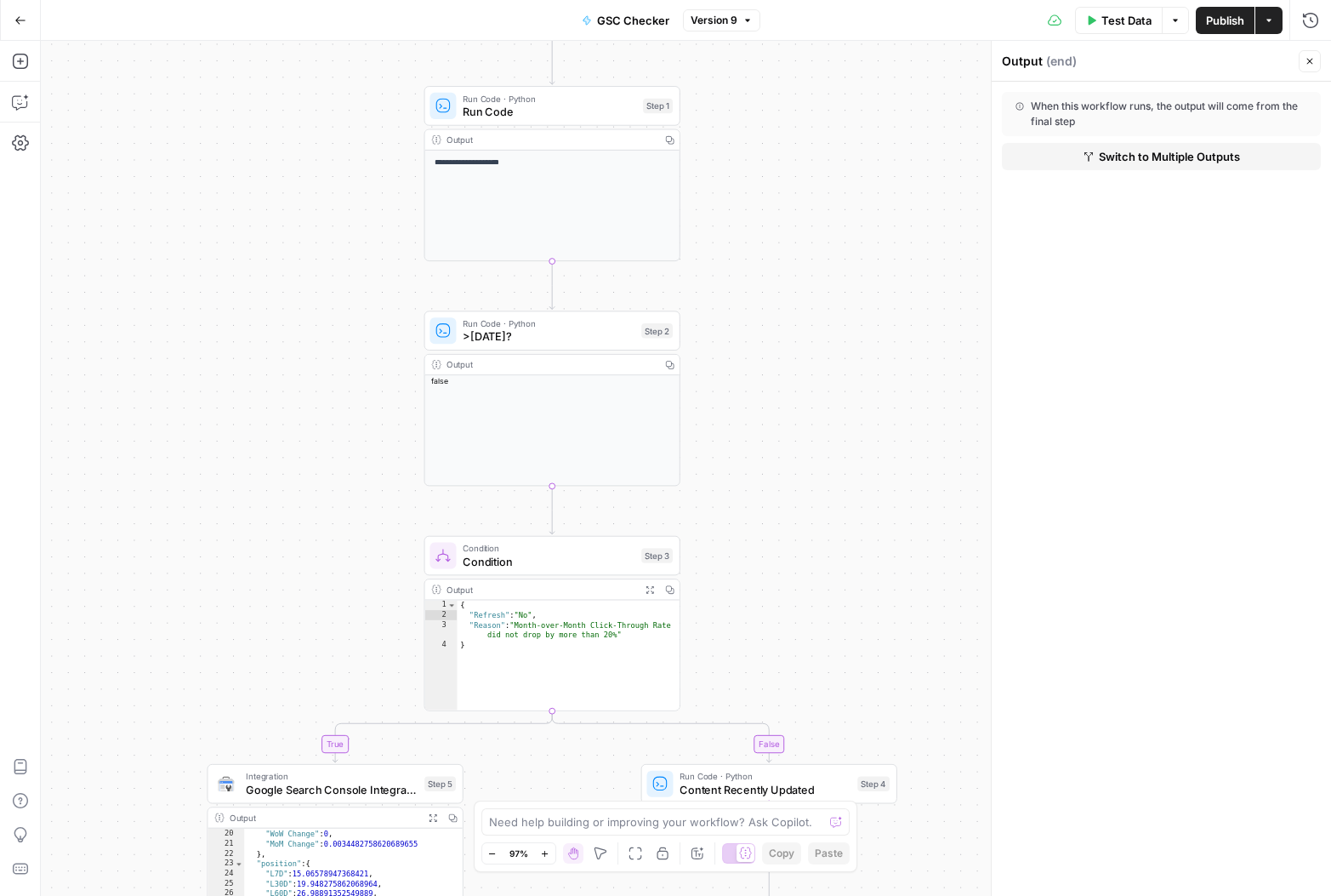
drag, startPoint x: 769, startPoint y: 274, endPoint x: 771, endPoint y: 568, distance: 294.0
click at [771, 569] on div "**********" at bounding box center [686, 469] width 1291 height 855
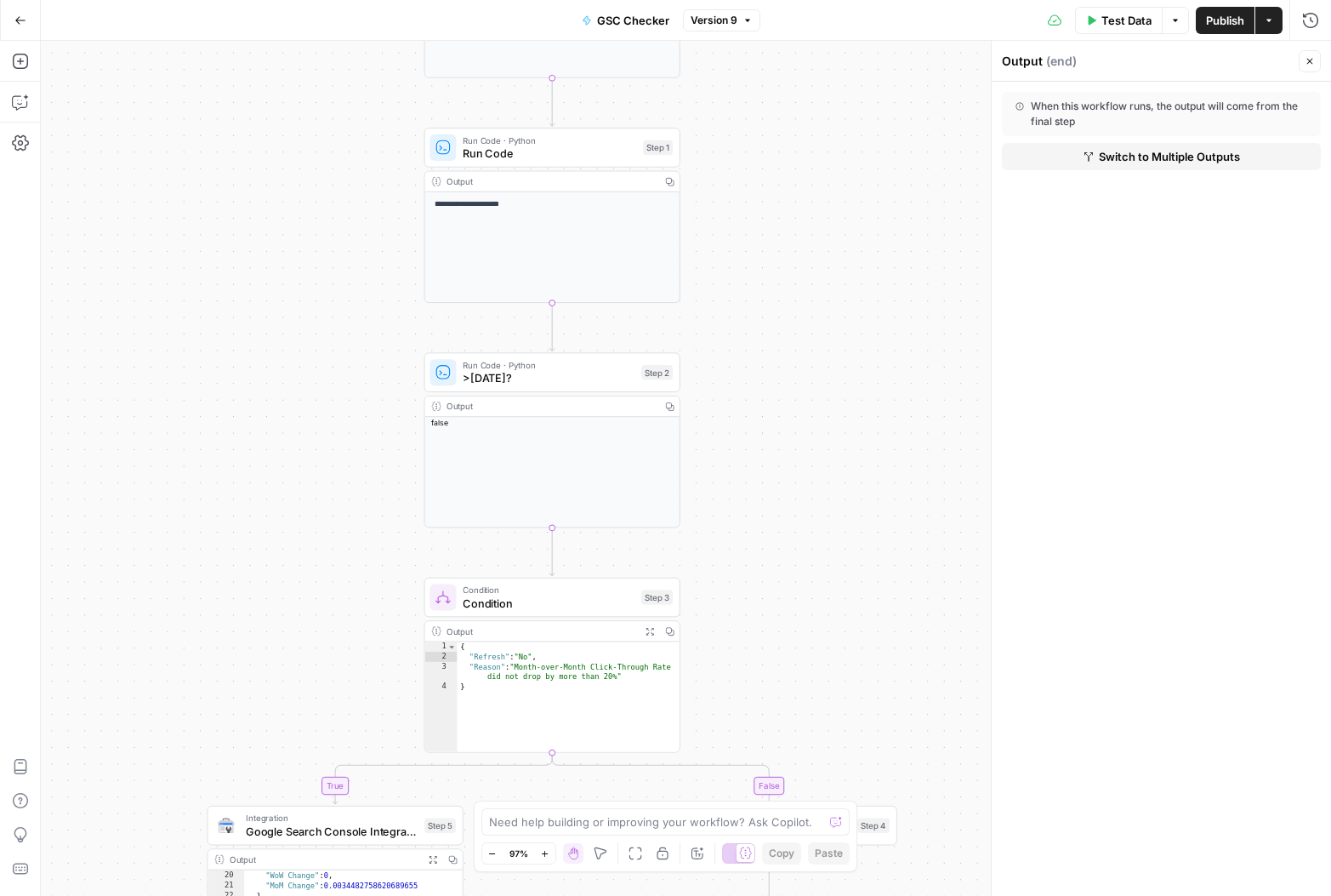
drag, startPoint x: 778, startPoint y: 309, endPoint x: 791, endPoint y: 571, distance: 262.3
click at [791, 572] on div "**********" at bounding box center [686, 469] width 1291 height 855
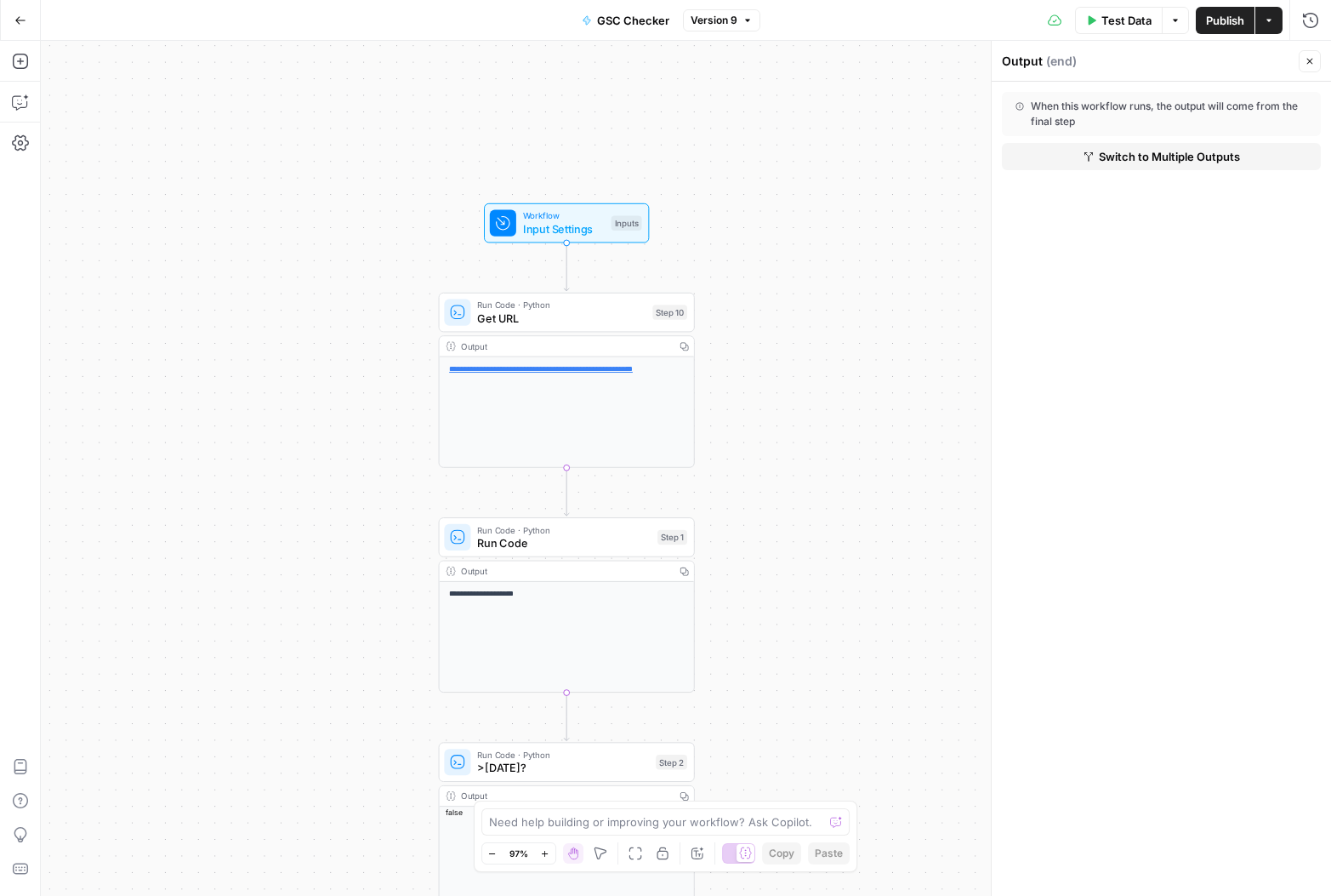
drag, startPoint x: 791, startPoint y: 329, endPoint x: 792, endPoint y: 461, distance: 132.0
click at [792, 461] on div "**********" at bounding box center [686, 469] width 1291 height 855
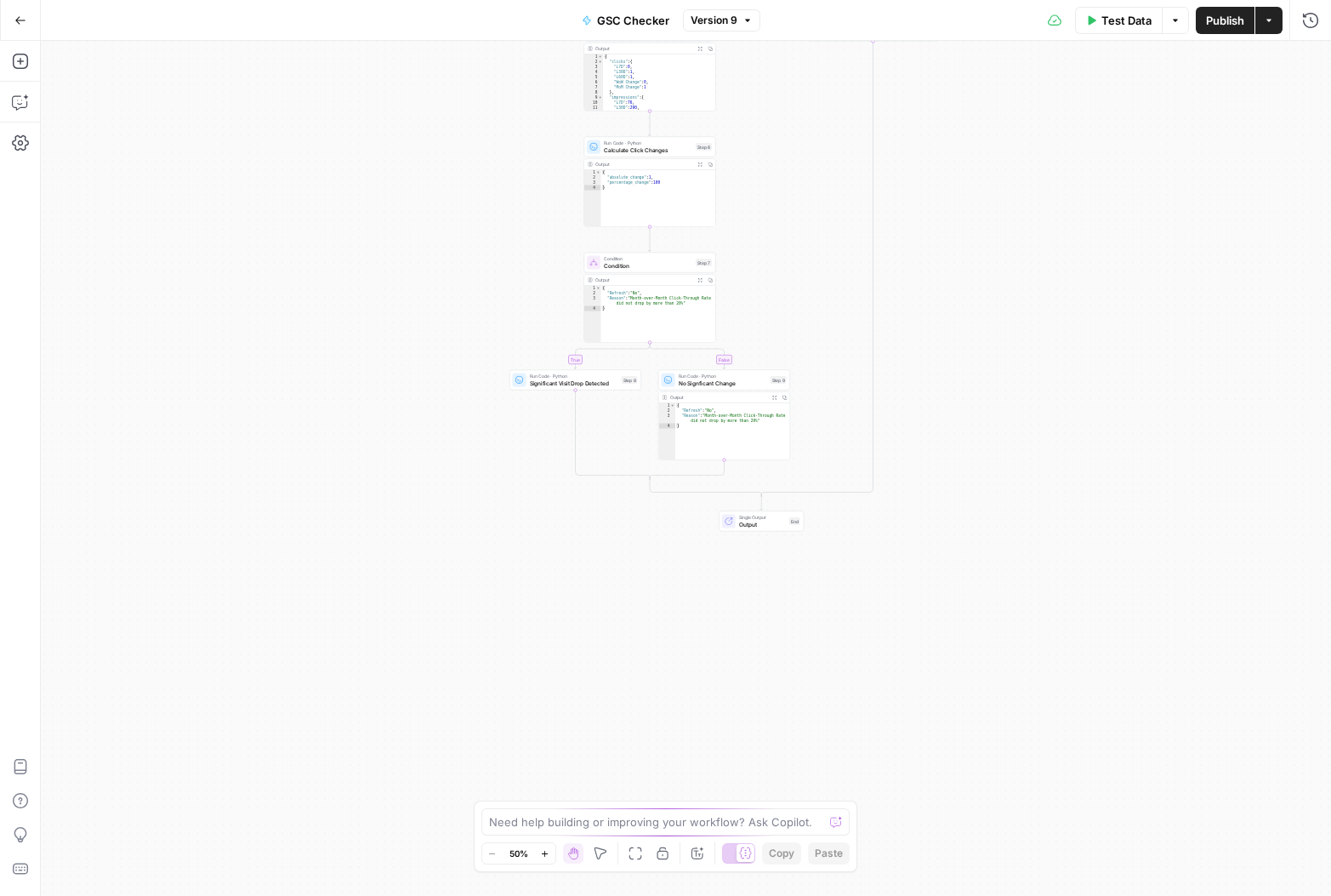
drag, startPoint x: 735, startPoint y: 695, endPoint x: 767, endPoint y: 252, distance: 444.2
click at [767, 248] on div "**********" at bounding box center [686, 469] width 1291 height 855
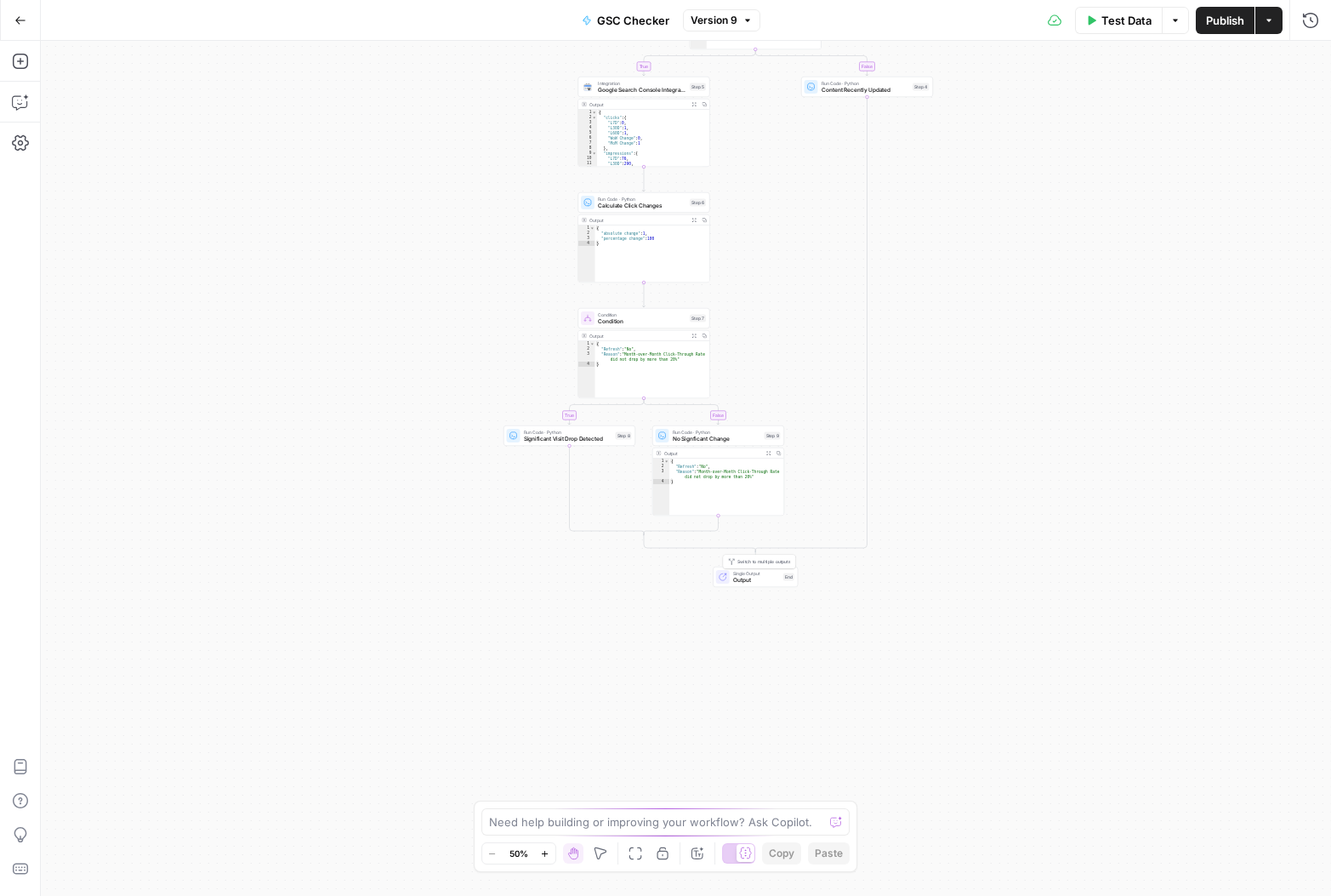
click at [773, 578] on span "Output" at bounding box center [757, 580] width 47 height 8
click at [1122, 105] on div "When this workflow runs, the output will come from the final step" at bounding box center [1161, 114] width 292 height 31
drag, startPoint x: 1184, startPoint y: 100, endPoint x: 1231, endPoint y: 102, distance: 47.0
click at [1231, 102] on div "When this workflow runs, the output will come from the final step" at bounding box center [1161, 114] width 292 height 31
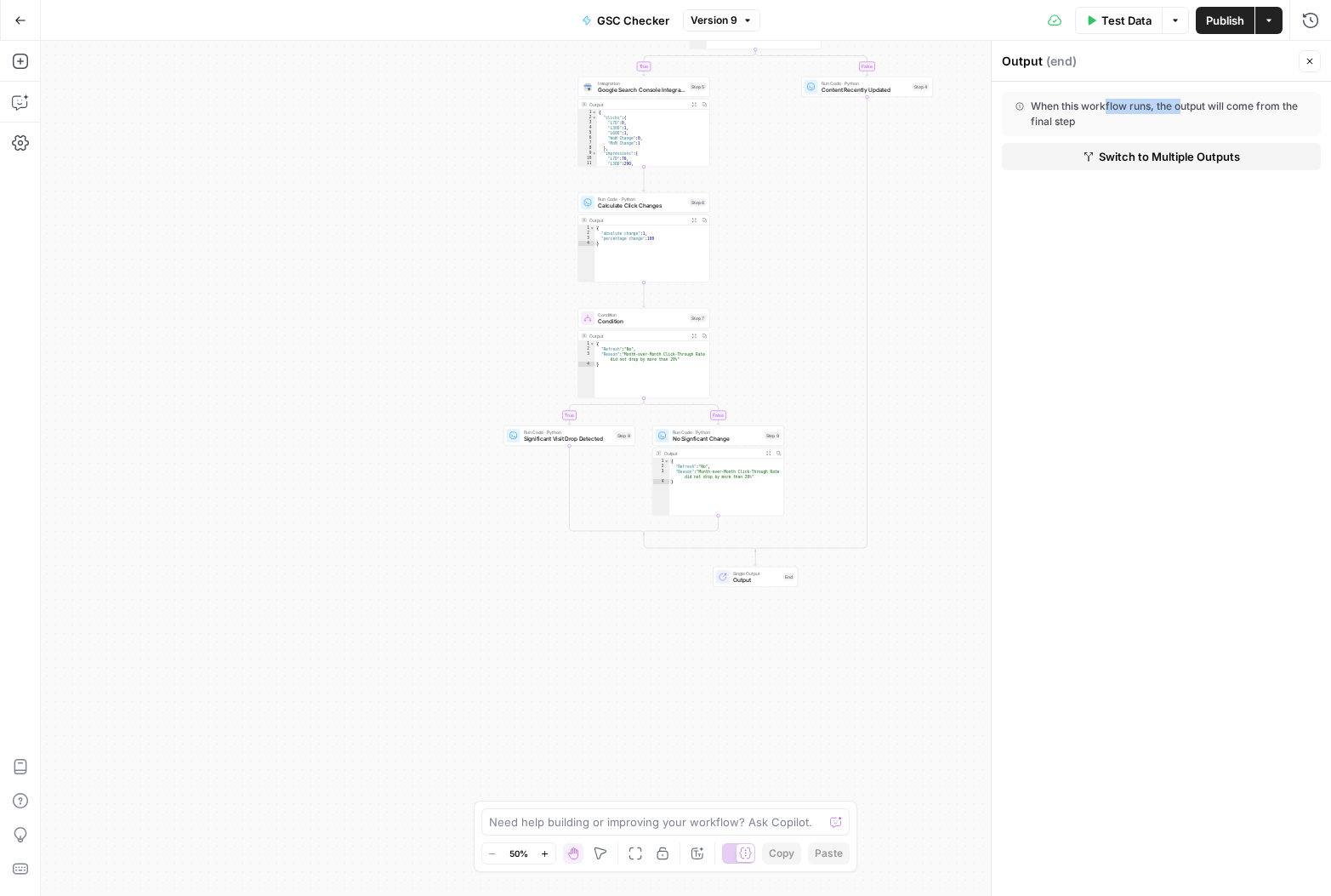
drag, startPoint x: 1113, startPoint y: 103, endPoint x: 1185, endPoint y: 99, distance: 72.1
click at [1185, 99] on div "When this workflow runs, the output will come from the final step" at bounding box center [1161, 114] width 292 height 31
click at [1309, 60] on icon "button" at bounding box center [1310, 62] width 6 height 6
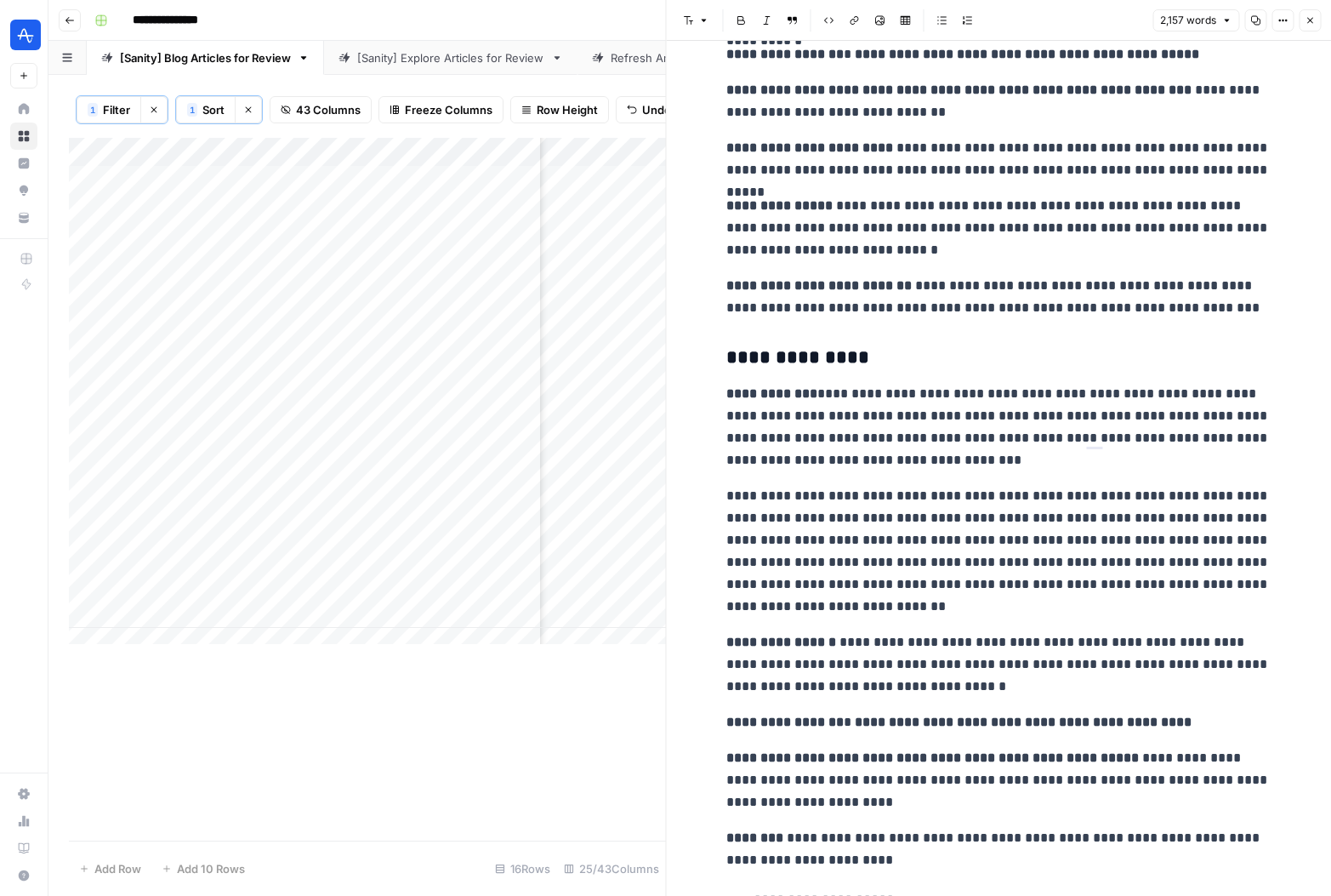
scroll to position [549, 0]
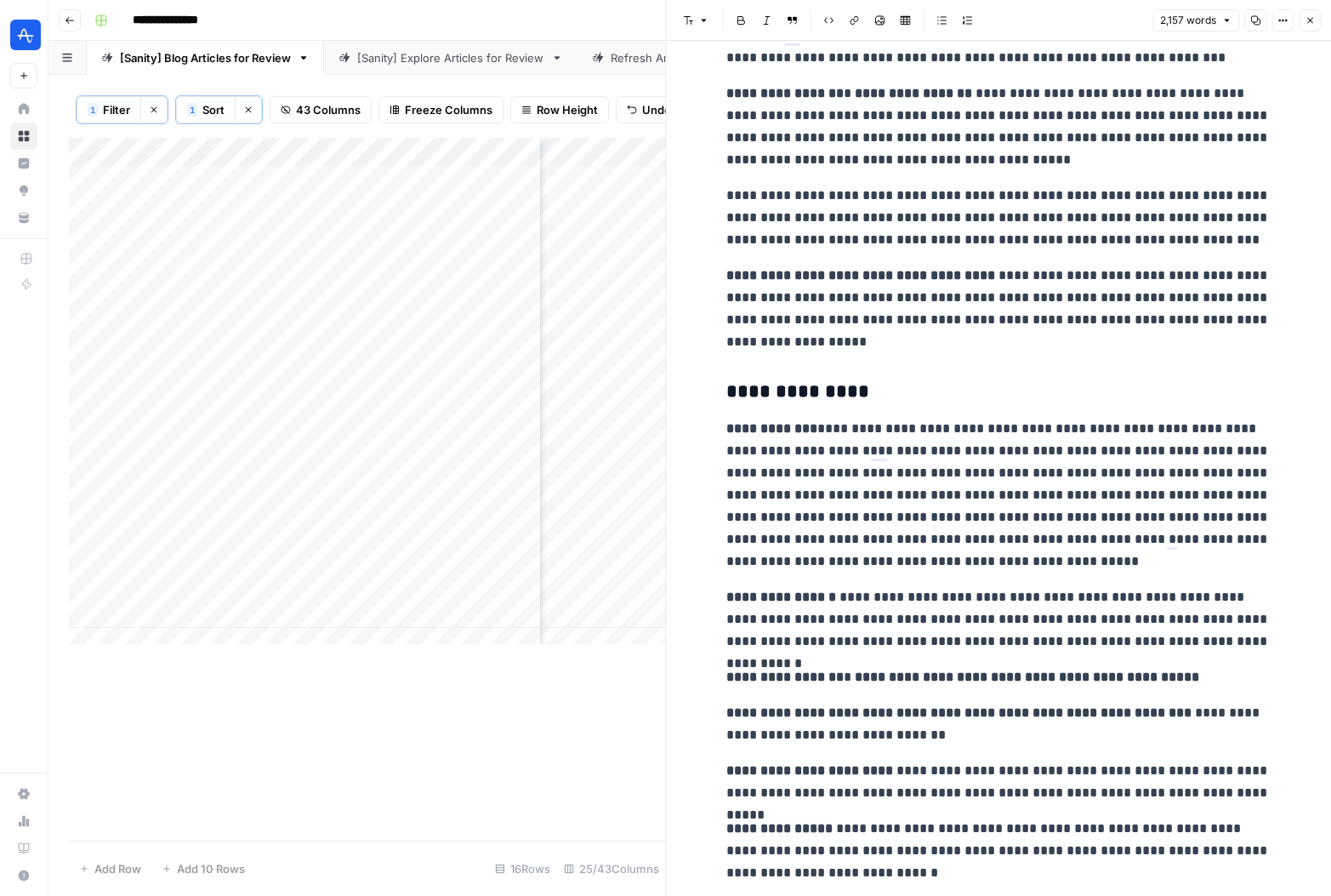
click at [1315, 21] on button "Close" at bounding box center [1310, 21] width 22 height 22
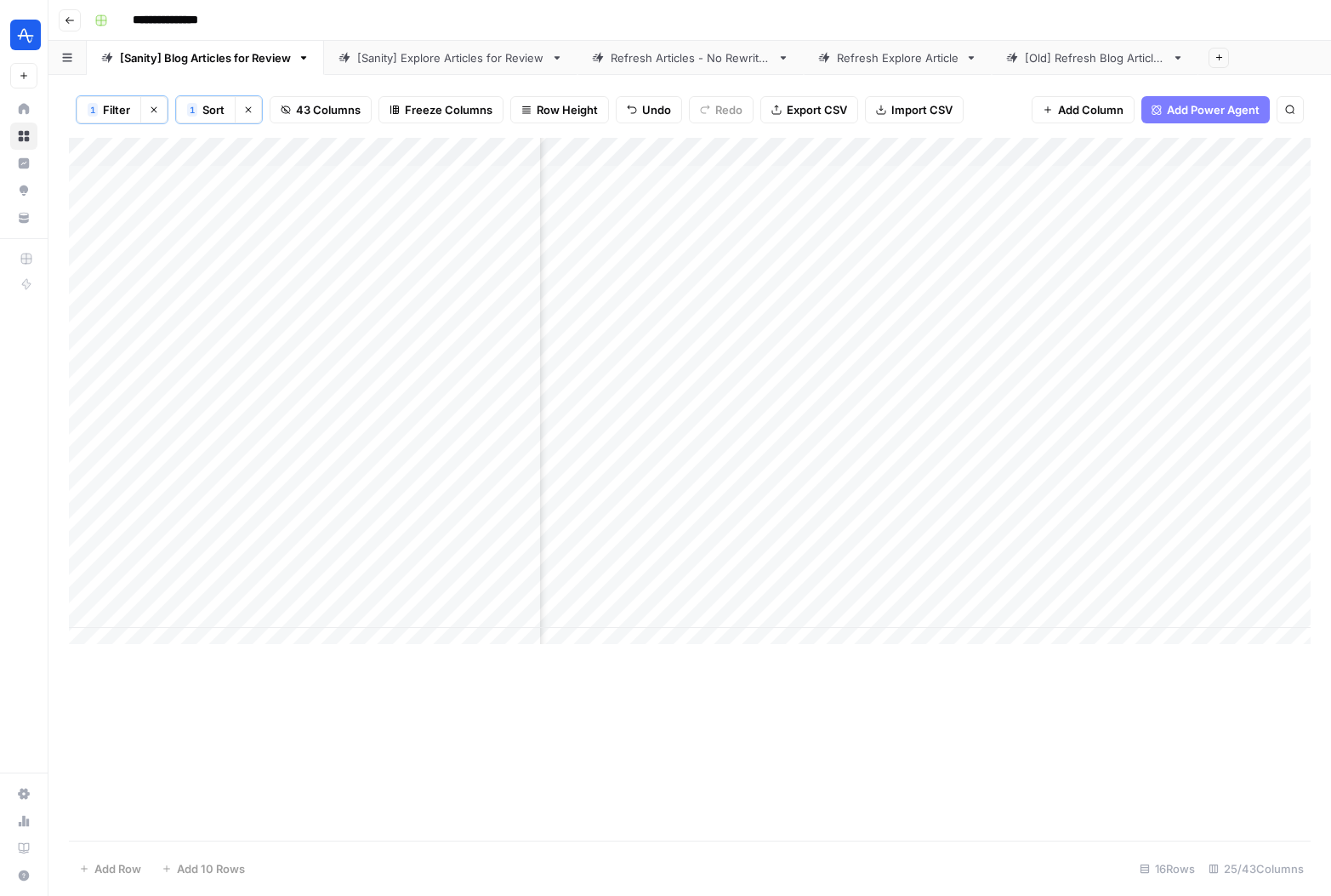
scroll to position [0, 2554]
click at [871, 205] on div "Add Column" at bounding box center [690, 398] width 1242 height 519
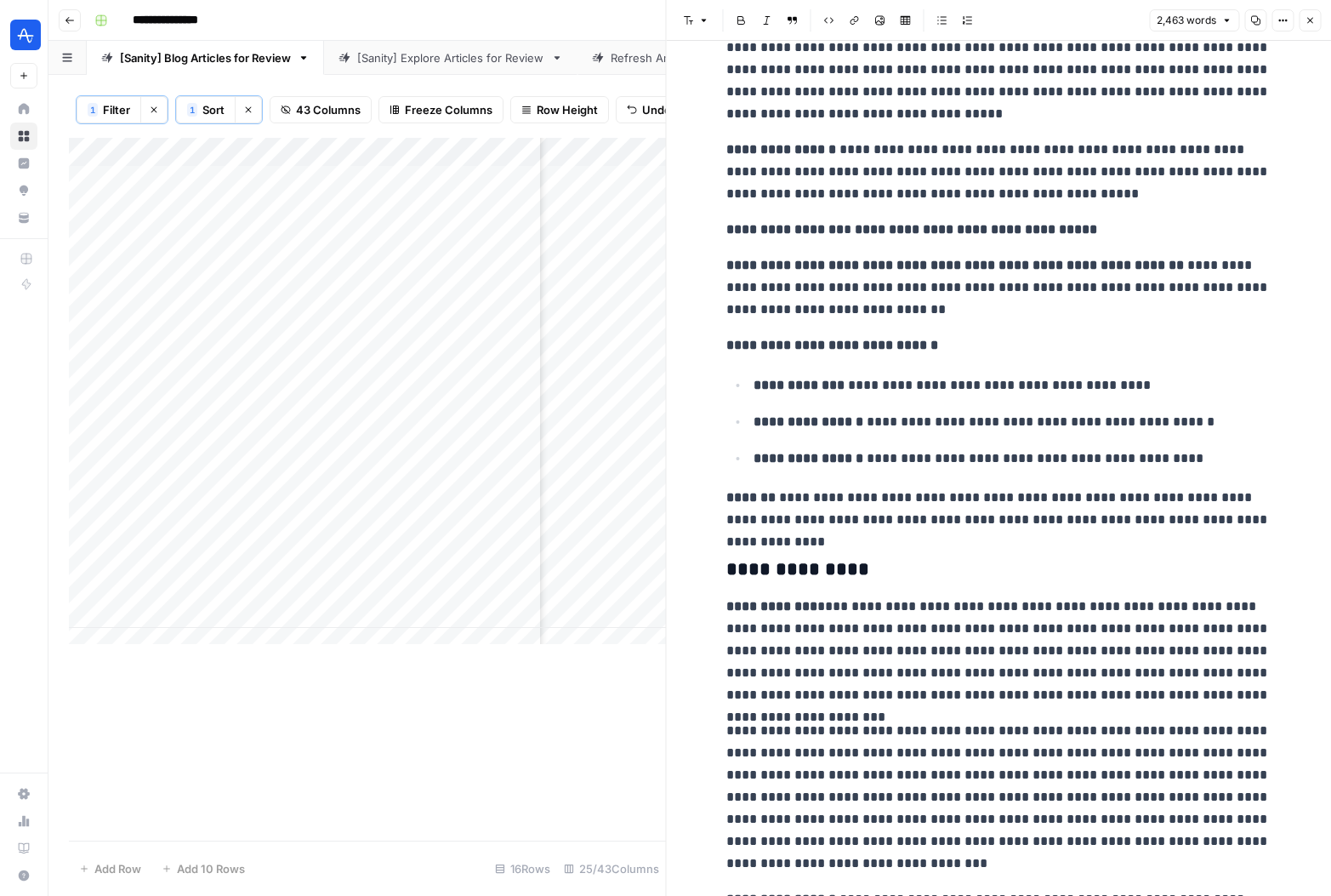
scroll to position [7194, 0]
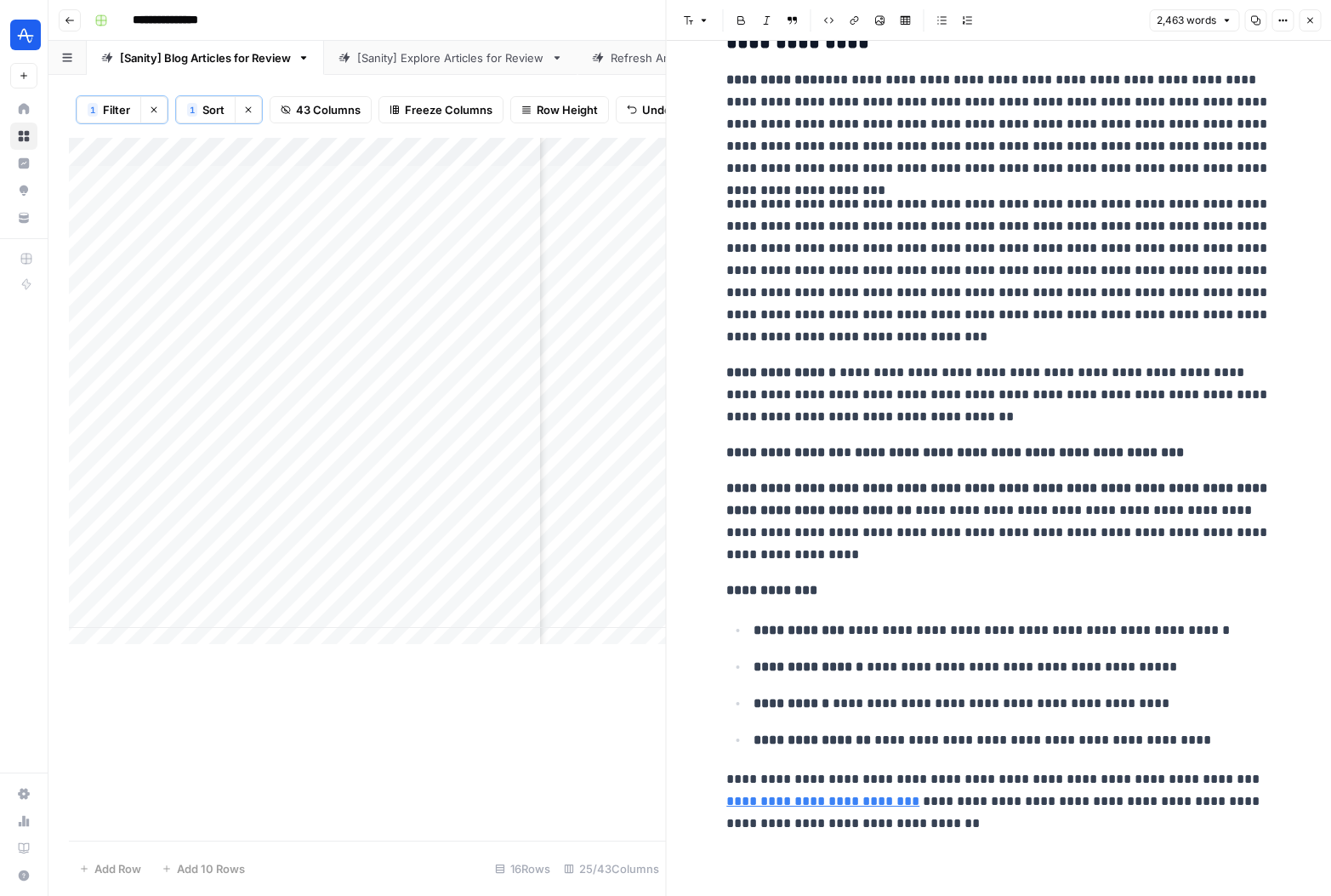
click at [1315, 23] on button "Close" at bounding box center [1310, 21] width 22 height 22
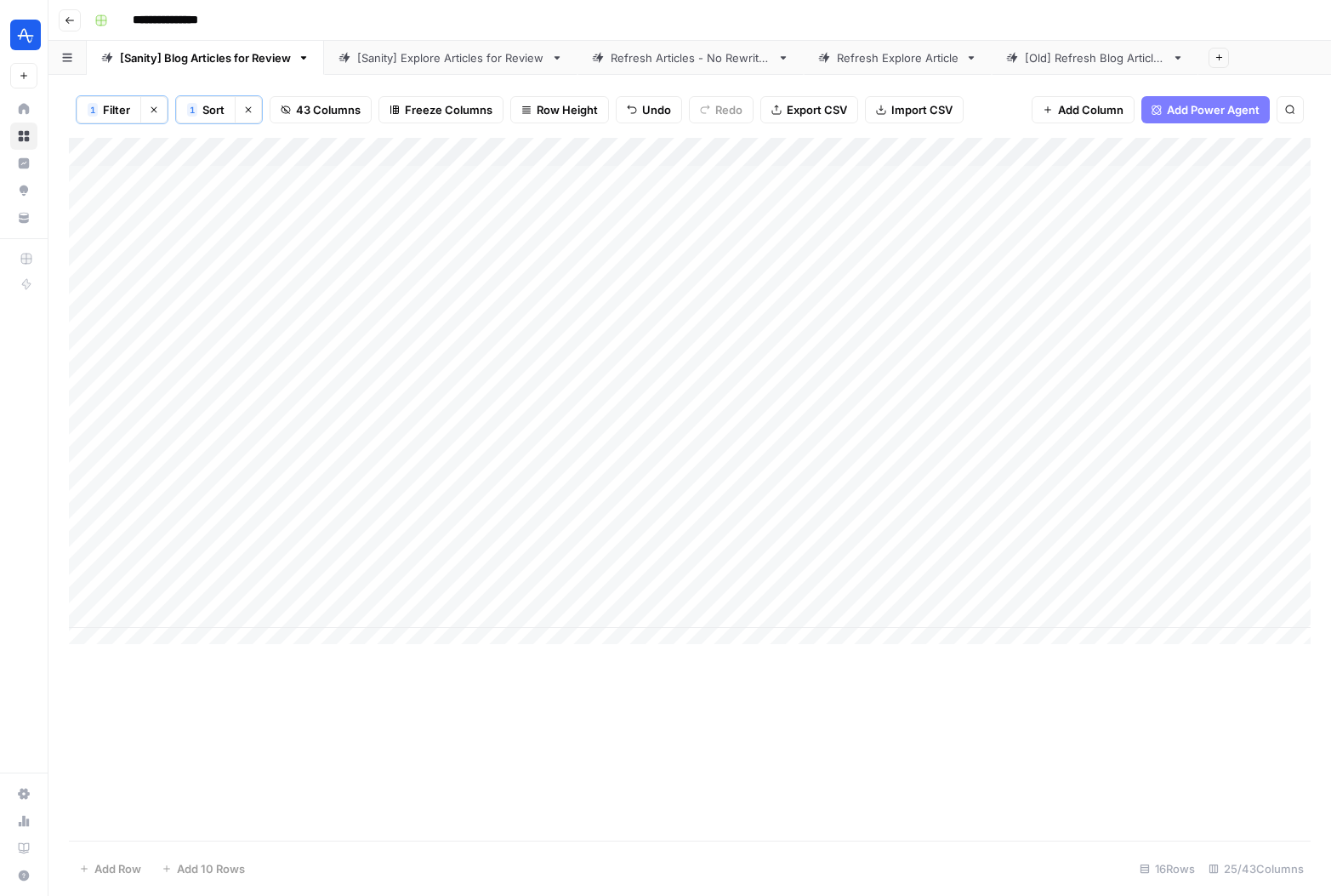
click at [525, 148] on div "Add Column" at bounding box center [690, 398] width 1242 height 519
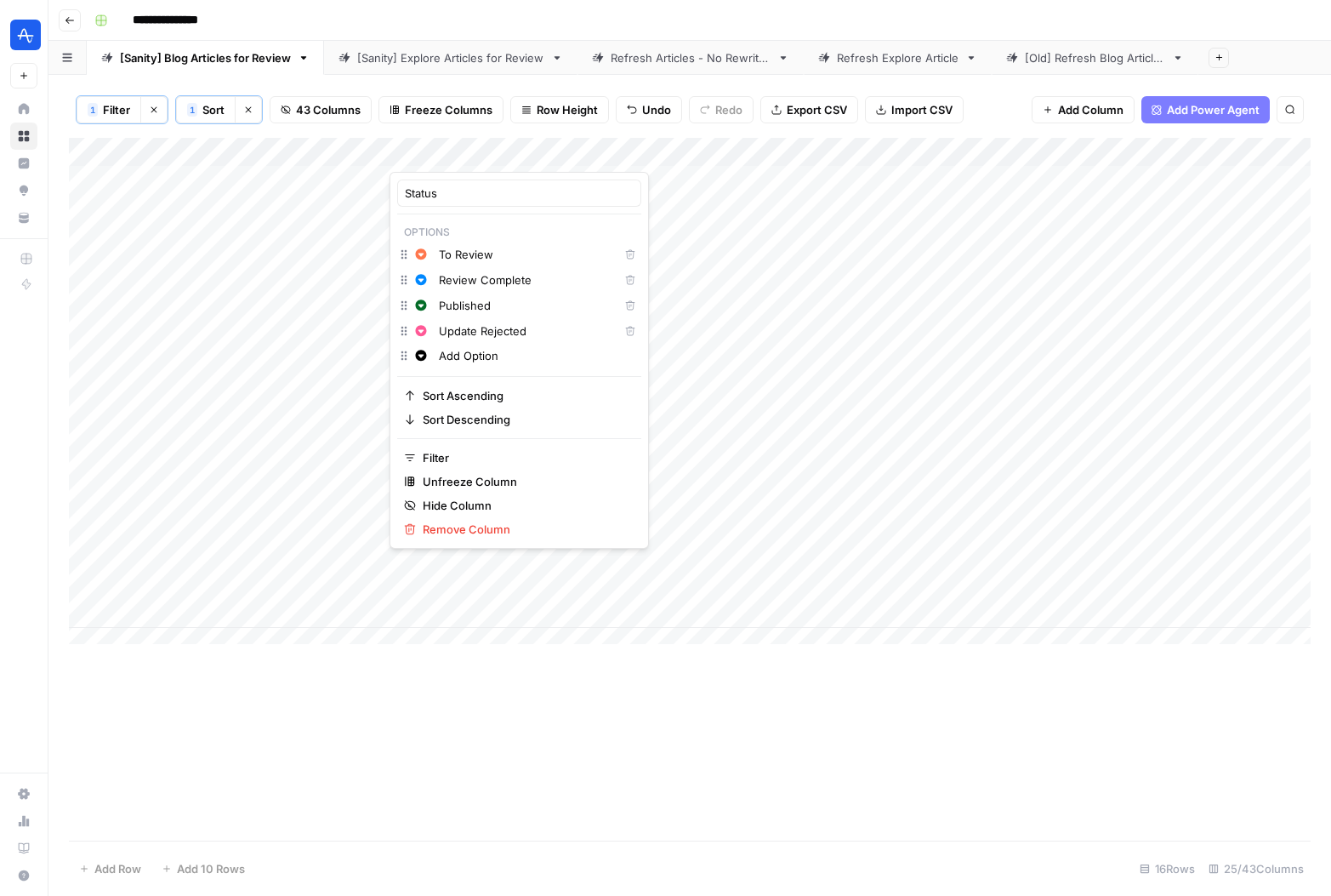
click at [465, 357] on input "Add Option" at bounding box center [536, 356] width 195 height 17
type input "To Update Manually"
click at [517, 402] on span "Purple" at bounding box center [518, 407] width 110 height 17
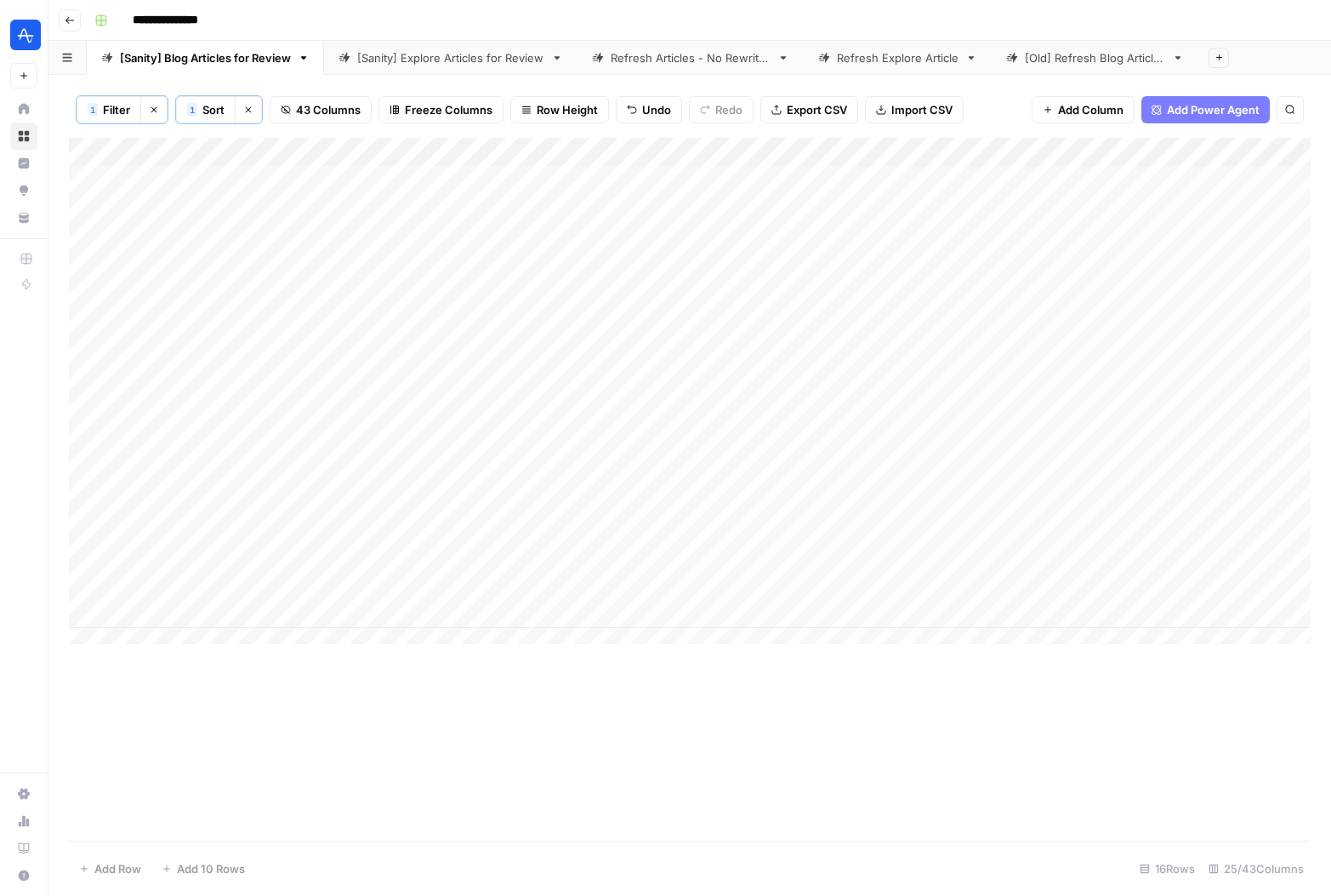
click at [694, 697] on div "Add Column" at bounding box center [690, 489] width 1242 height 703
click at [508, 212] on div "Add Column" at bounding box center [690, 398] width 1242 height 519
click at [511, 210] on div "Add Column" at bounding box center [690, 398] width 1242 height 519
click at [497, 721] on div "Add Column" at bounding box center [690, 489] width 1242 height 703
click at [470, 149] on div "Add Column" at bounding box center [690, 398] width 1242 height 519
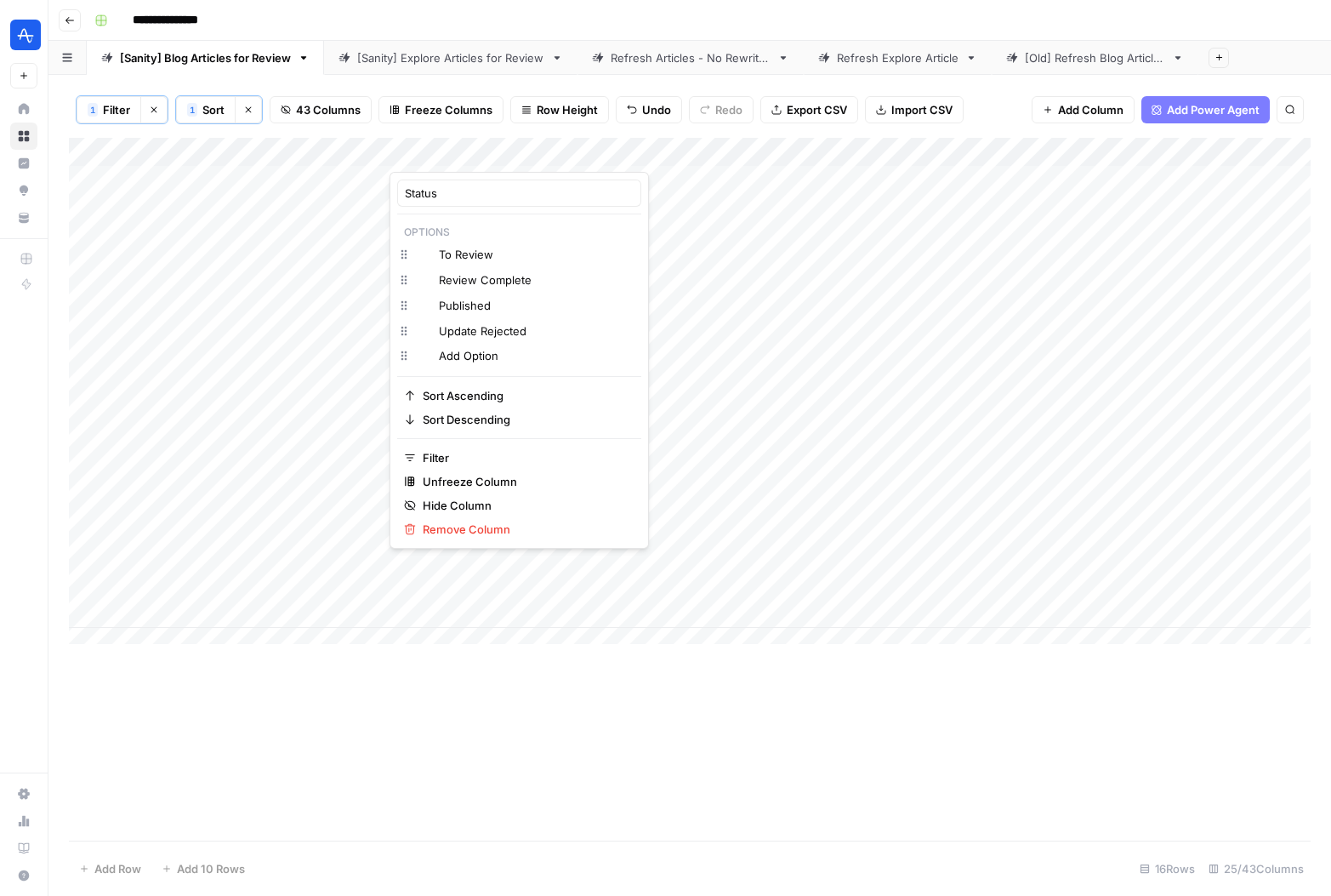
click at [470, 149] on div at bounding box center [465, 155] width 151 height 34
click at [460, 360] on input "Add Option" at bounding box center [536, 356] width 195 height 17
click at [419, 356] on icon "button" at bounding box center [421, 356] width 12 height 12
click at [476, 398] on button "Purple" at bounding box center [512, 408] width 148 height 24
click at [471, 360] on input "Add Option" at bounding box center [536, 356] width 195 height 17
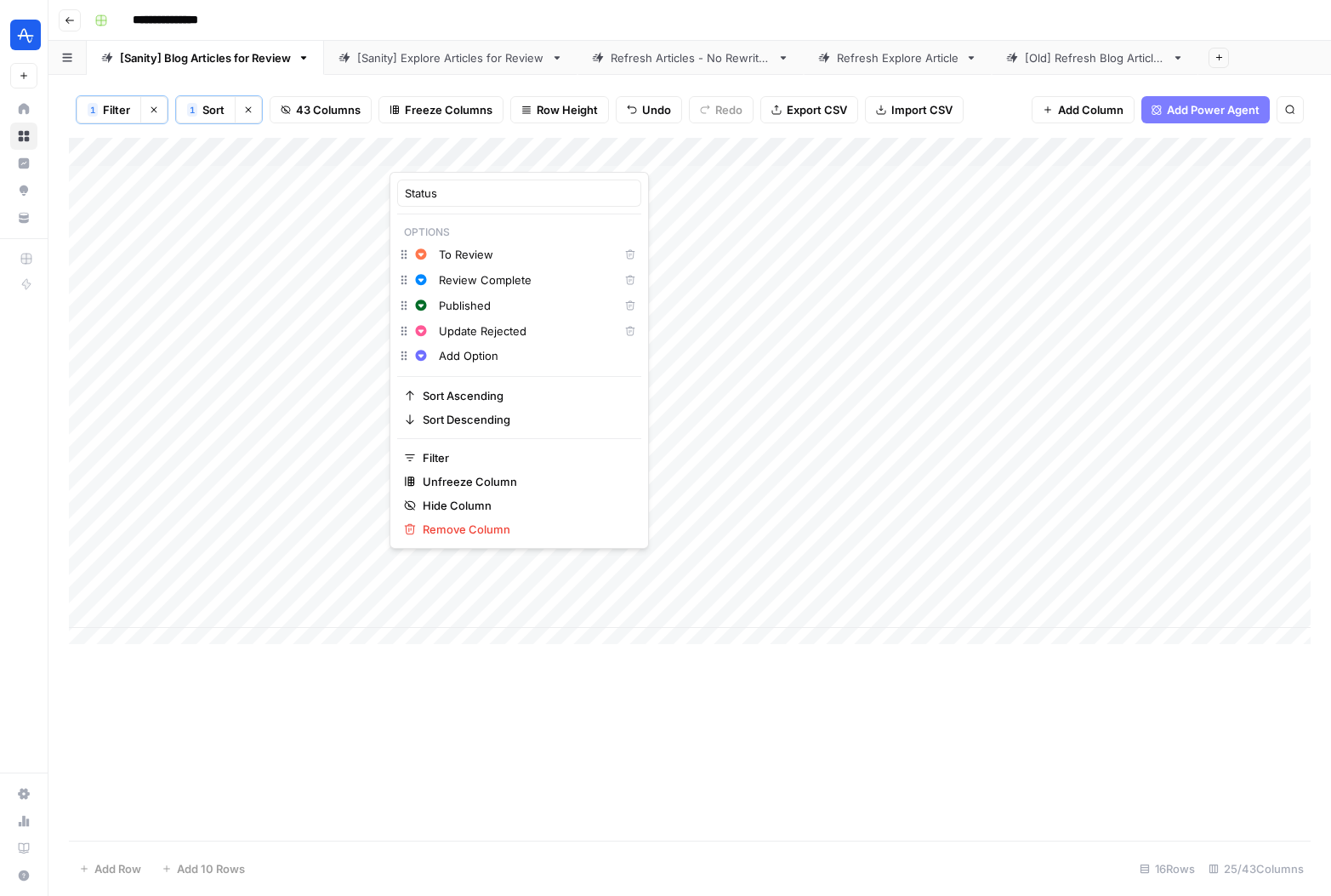
click at [471, 360] on input "Add Option" at bounding box center [536, 356] width 195 height 17
type input "To Update Manually"
click at [487, 759] on div "Add Column" at bounding box center [690, 489] width 1242 height 703
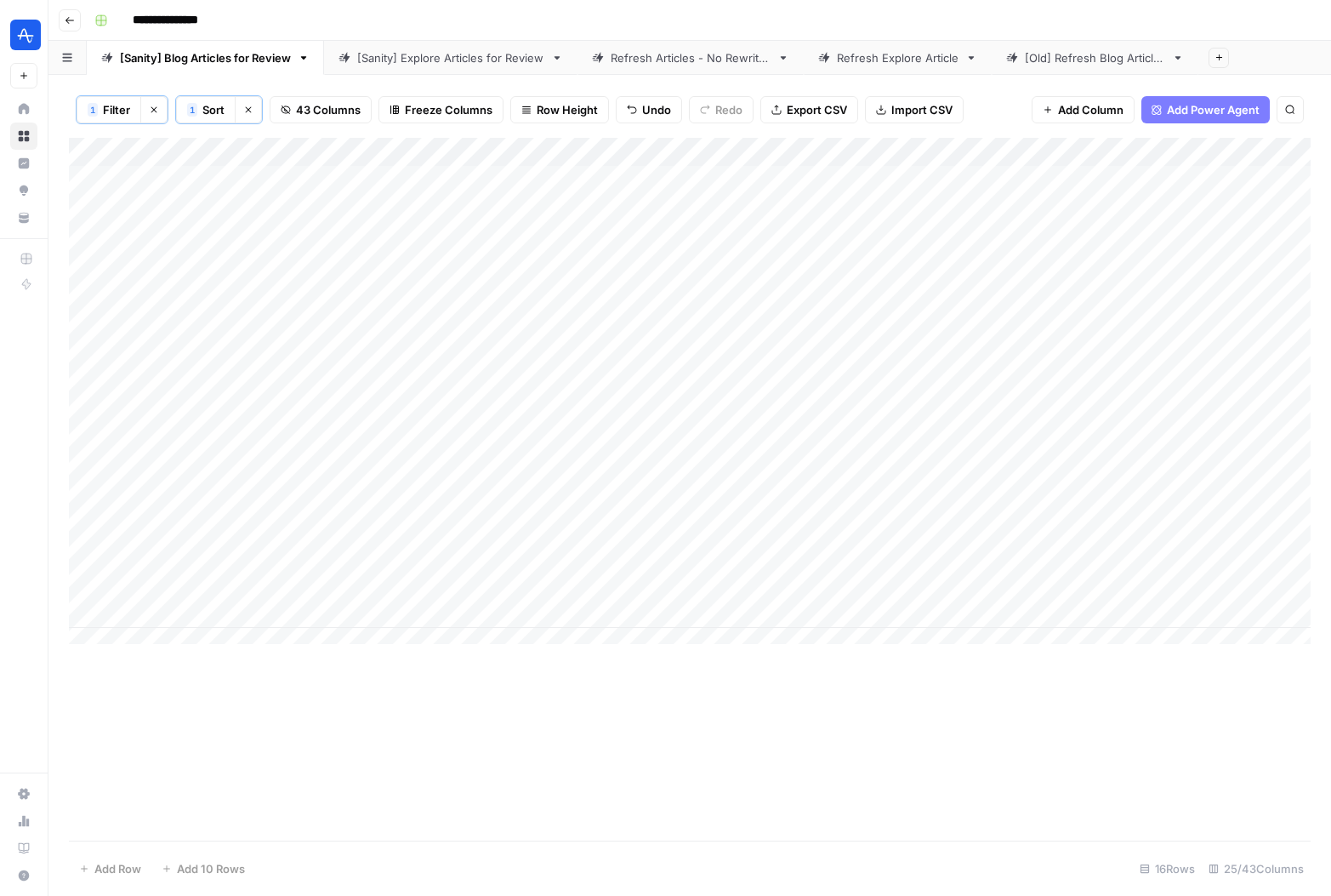
click at [497, 208] on div "Add Column" at bounding box center [690, 398] width 1242 height 519
click at [507, 208] on div "Add Column" at bounding box center [690, 398] width 1242 height 519
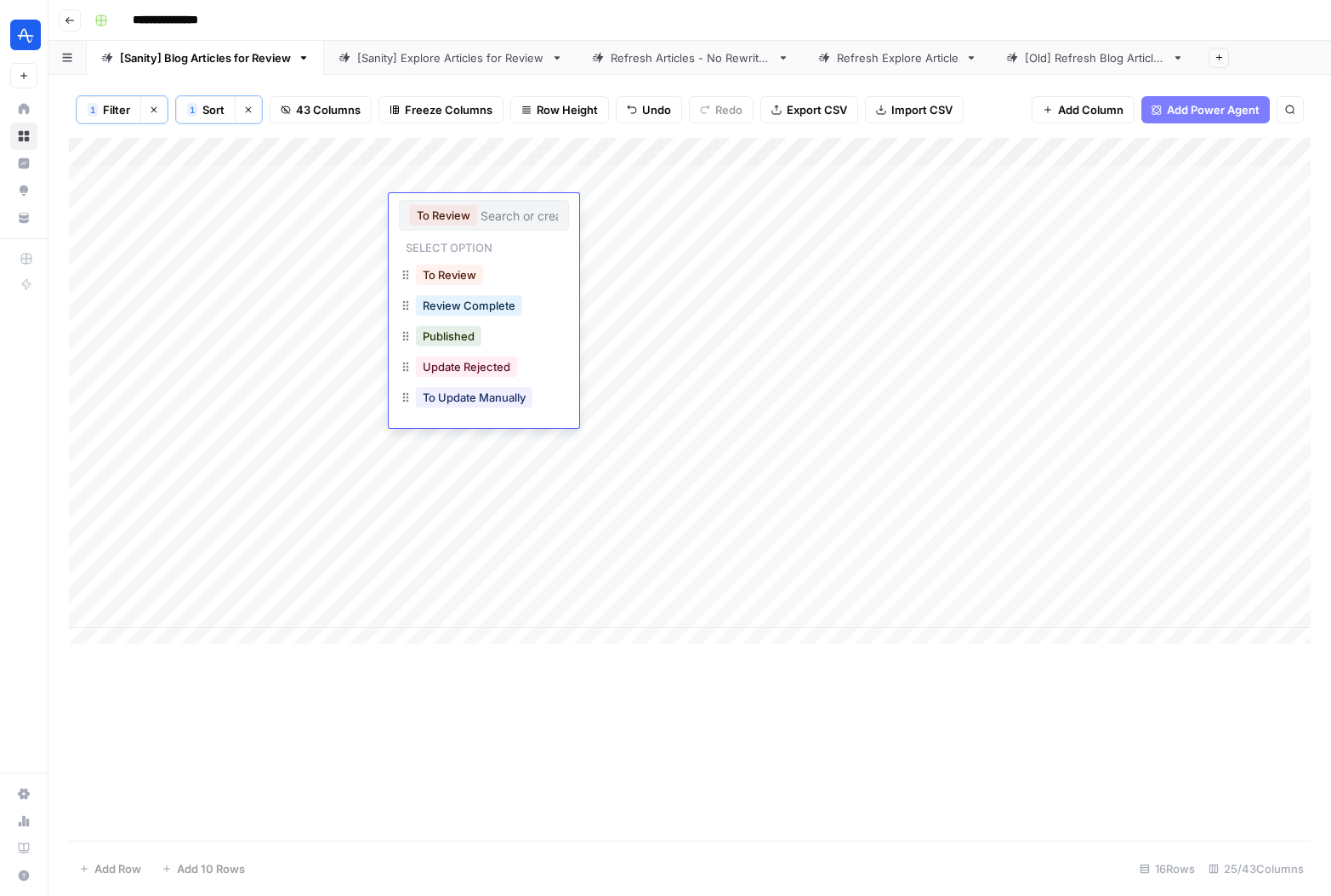
click at [507, 208] on input "text" at bounding box center [519, 215] width 77 height 15
click at [503, 399] on button "To Update Manually" at bounding box center [474, 398] width 117 height 21
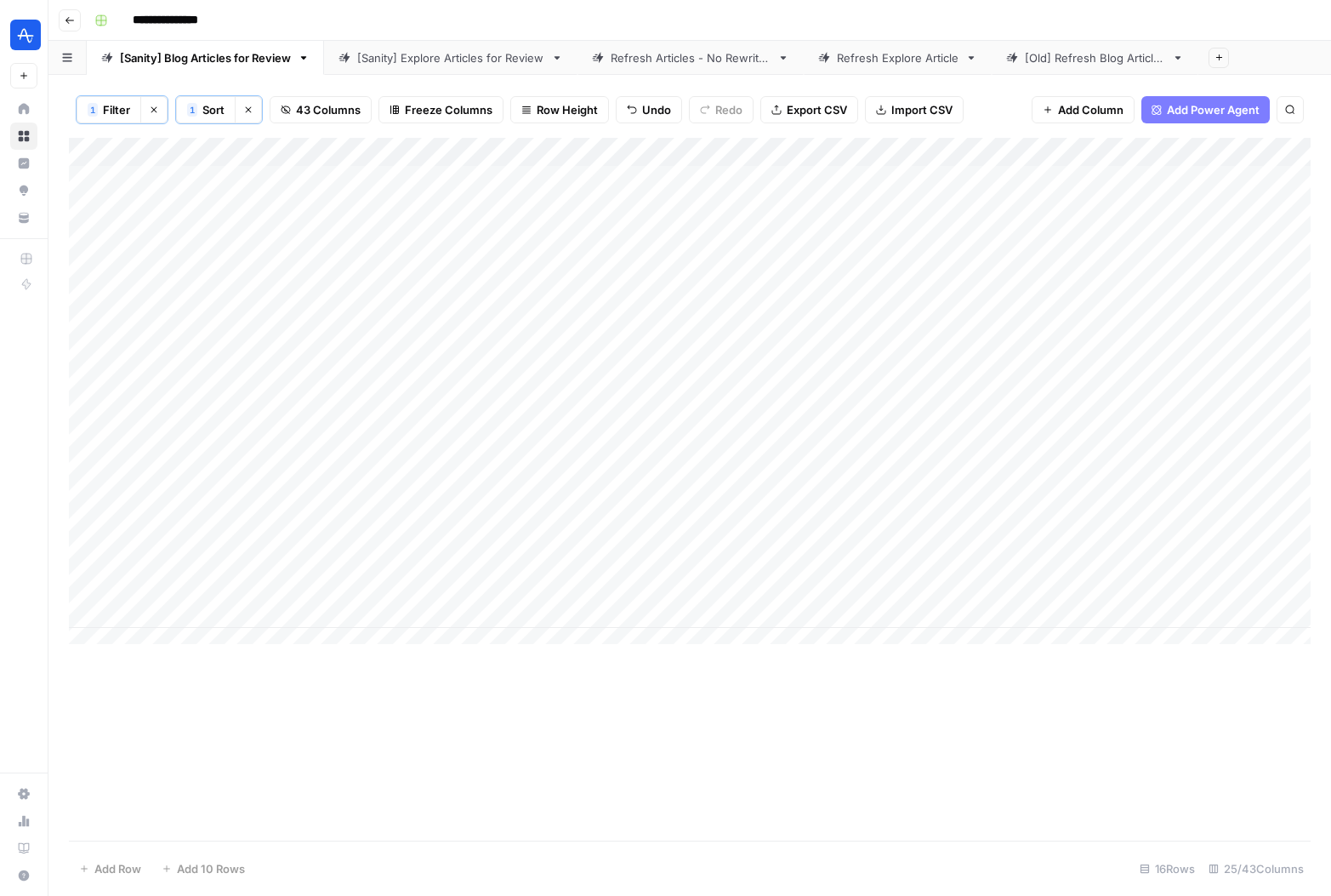
click at [352, 656] on div "Add Column" at bounding box center [690, 398] width 1242 height 519
click at [736, 209] on div "Add Column" at bounding box center [690, 398] width 1242 height 519
click at [736, 209] on textarea at bounding box center [823, 210] width 273 height 24
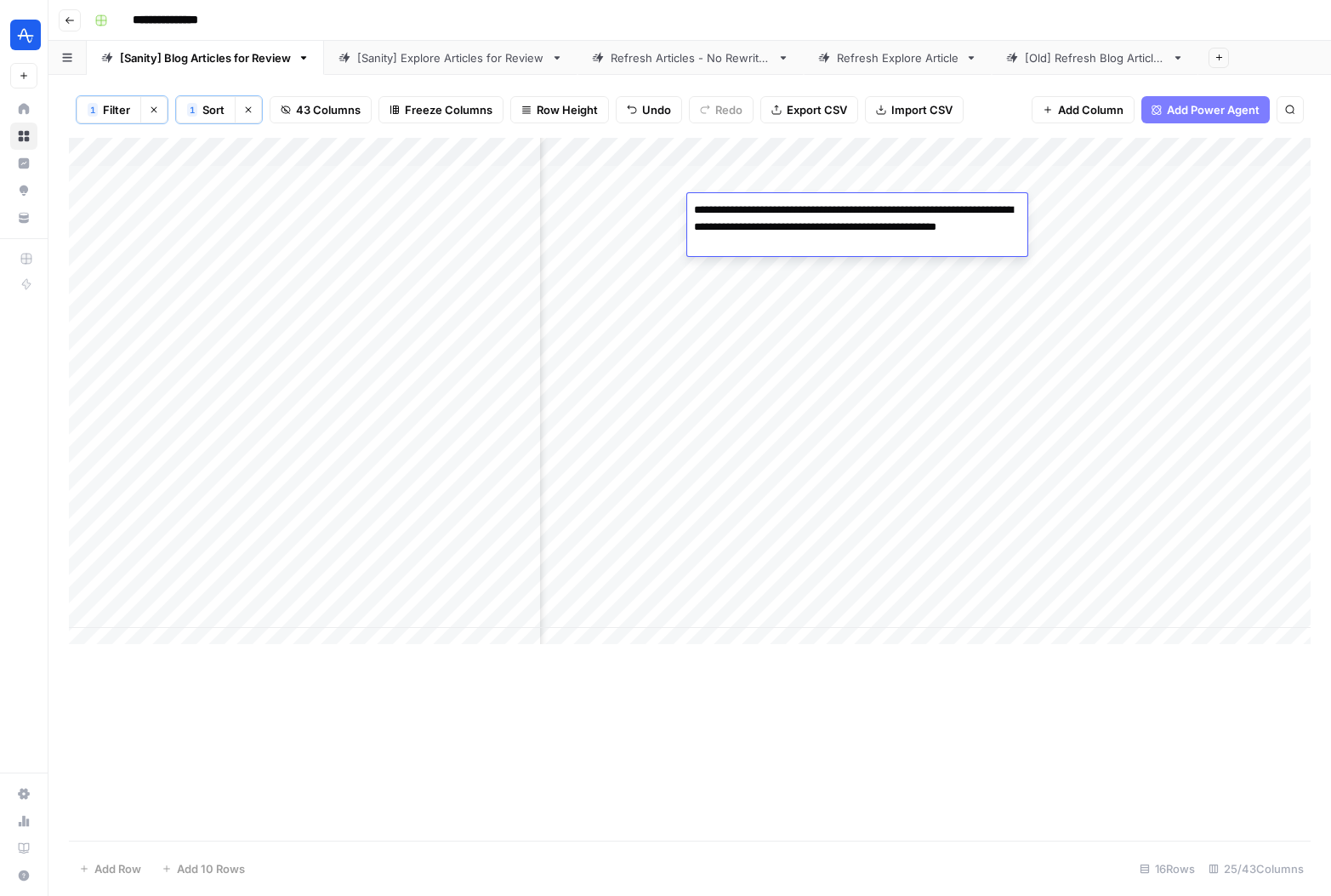
type textarea "**********"
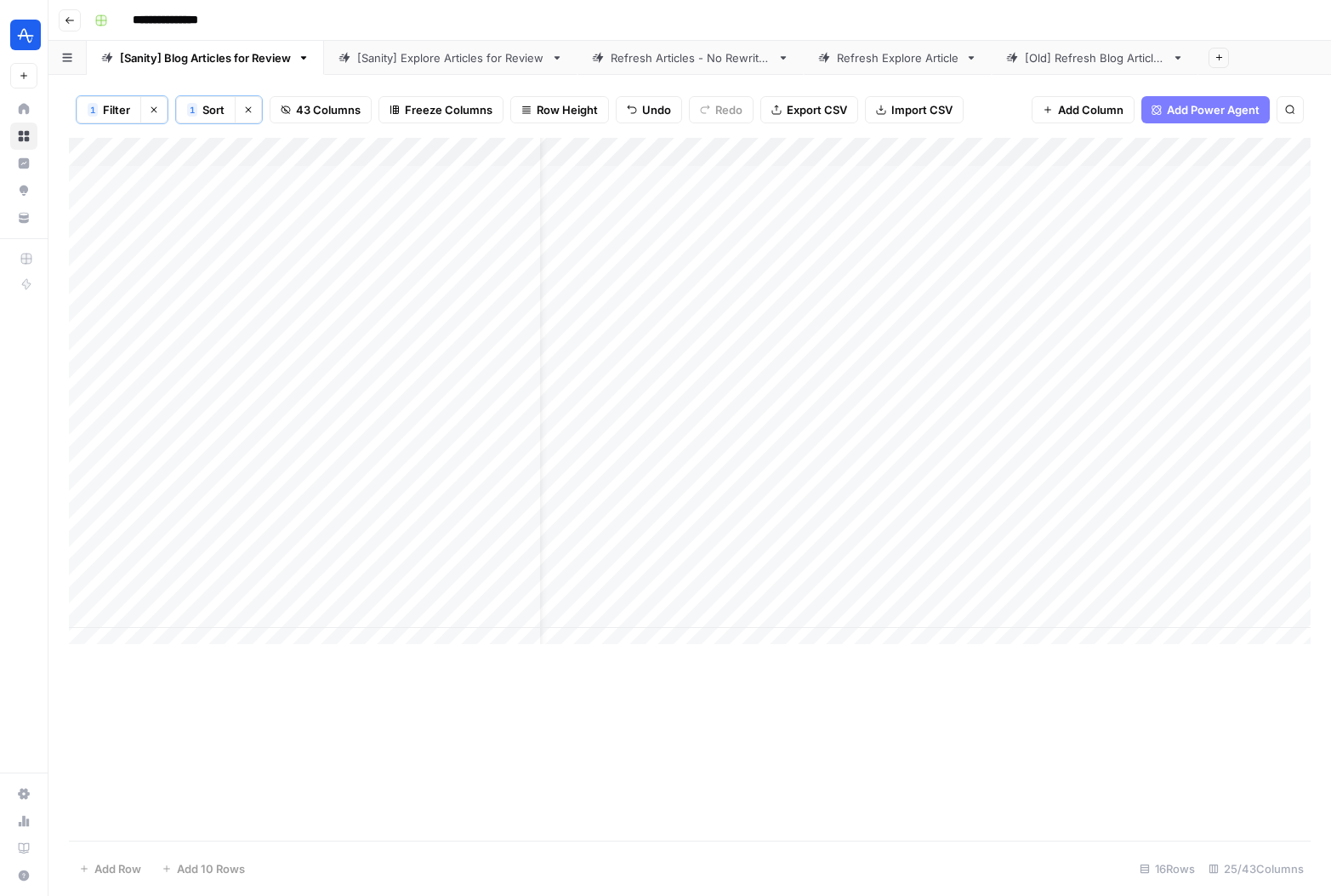
scroll to position [0, 0]
click at [312, 264] on div "Add Column" at bounding box center [690, 398] width 1242 height 519
click at [1132, 262] on div "Add Column" at bounding box center [690, 398] width 1242 height 519
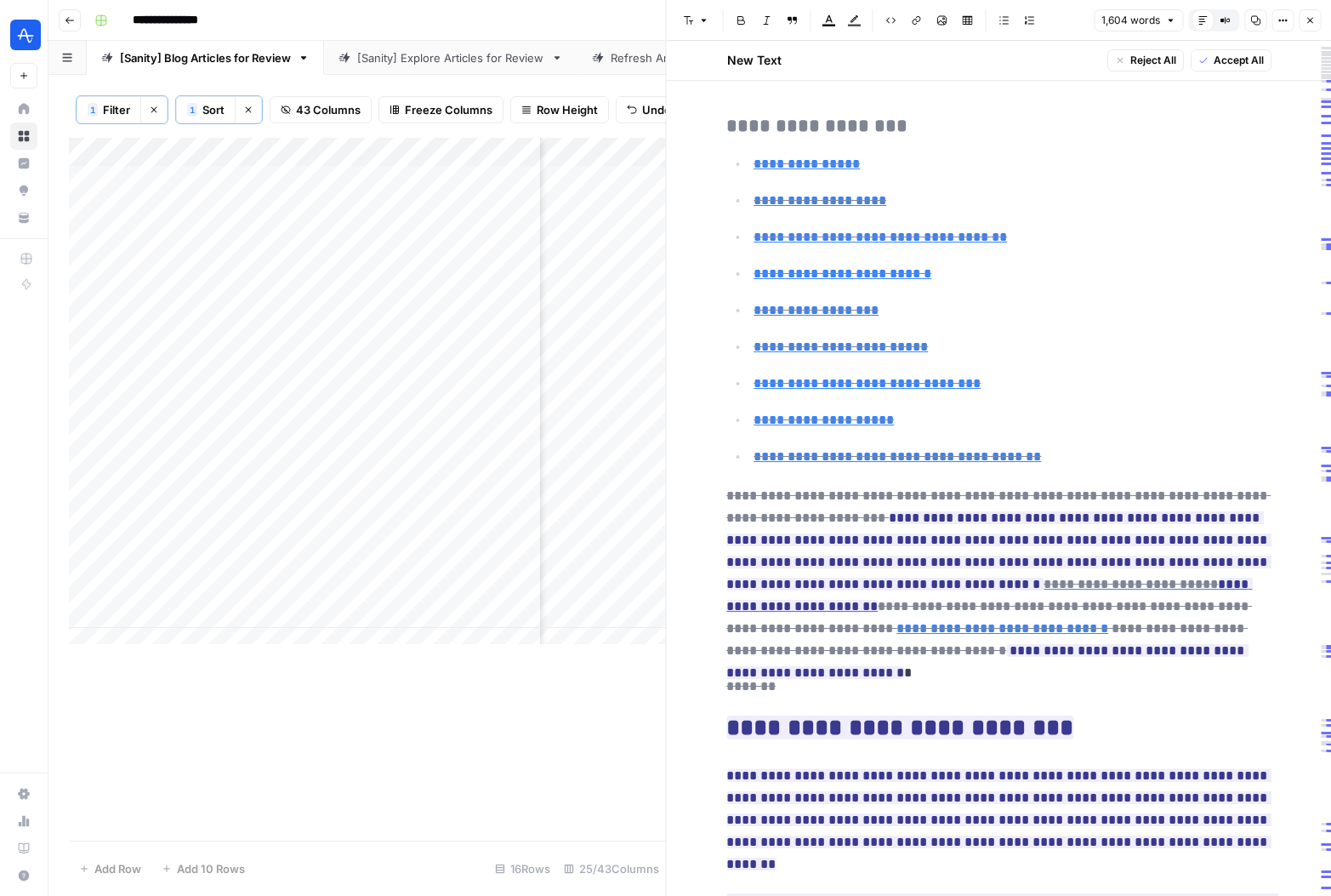
type input "#n-day-retention"
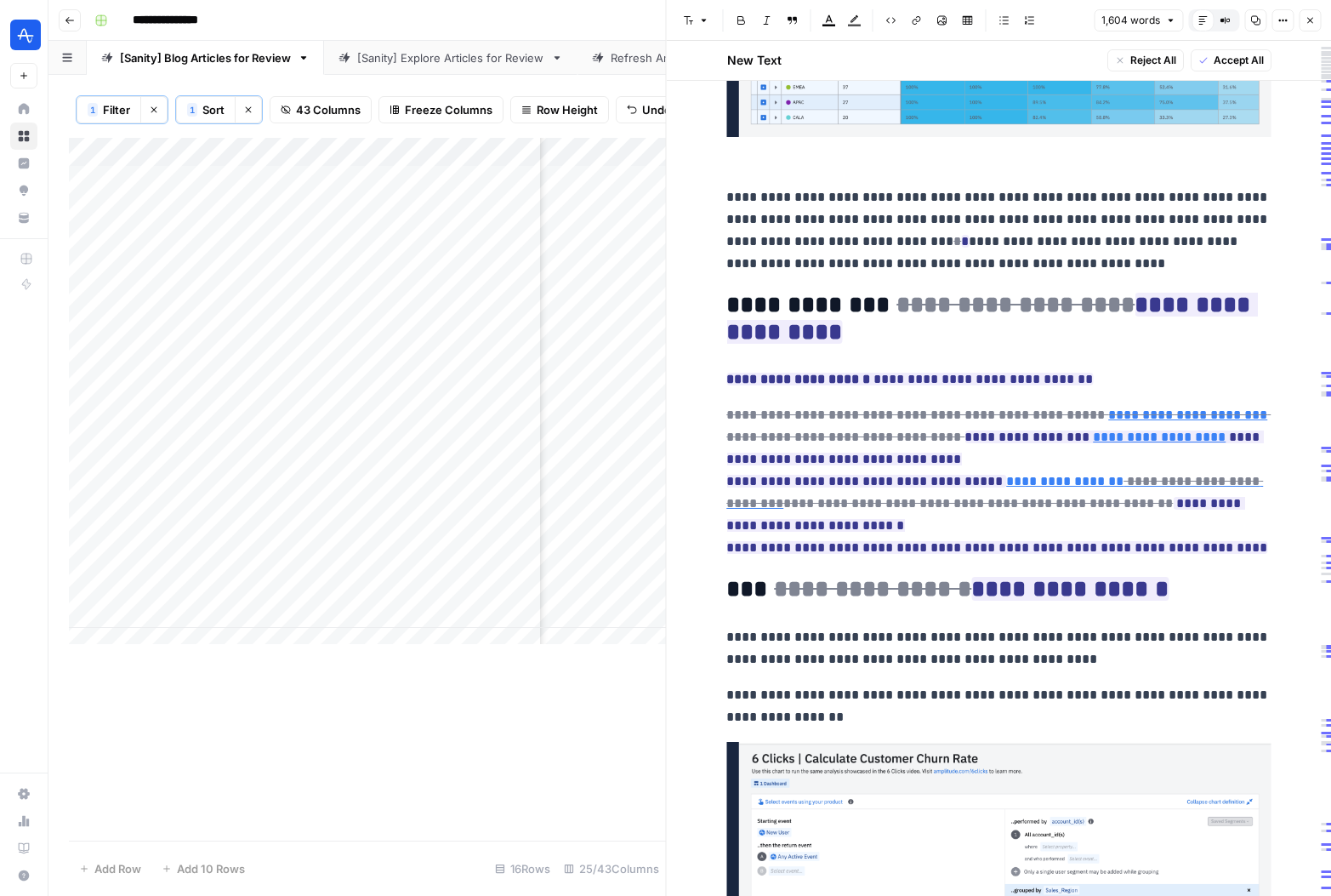
scroll to position [8691, 0]
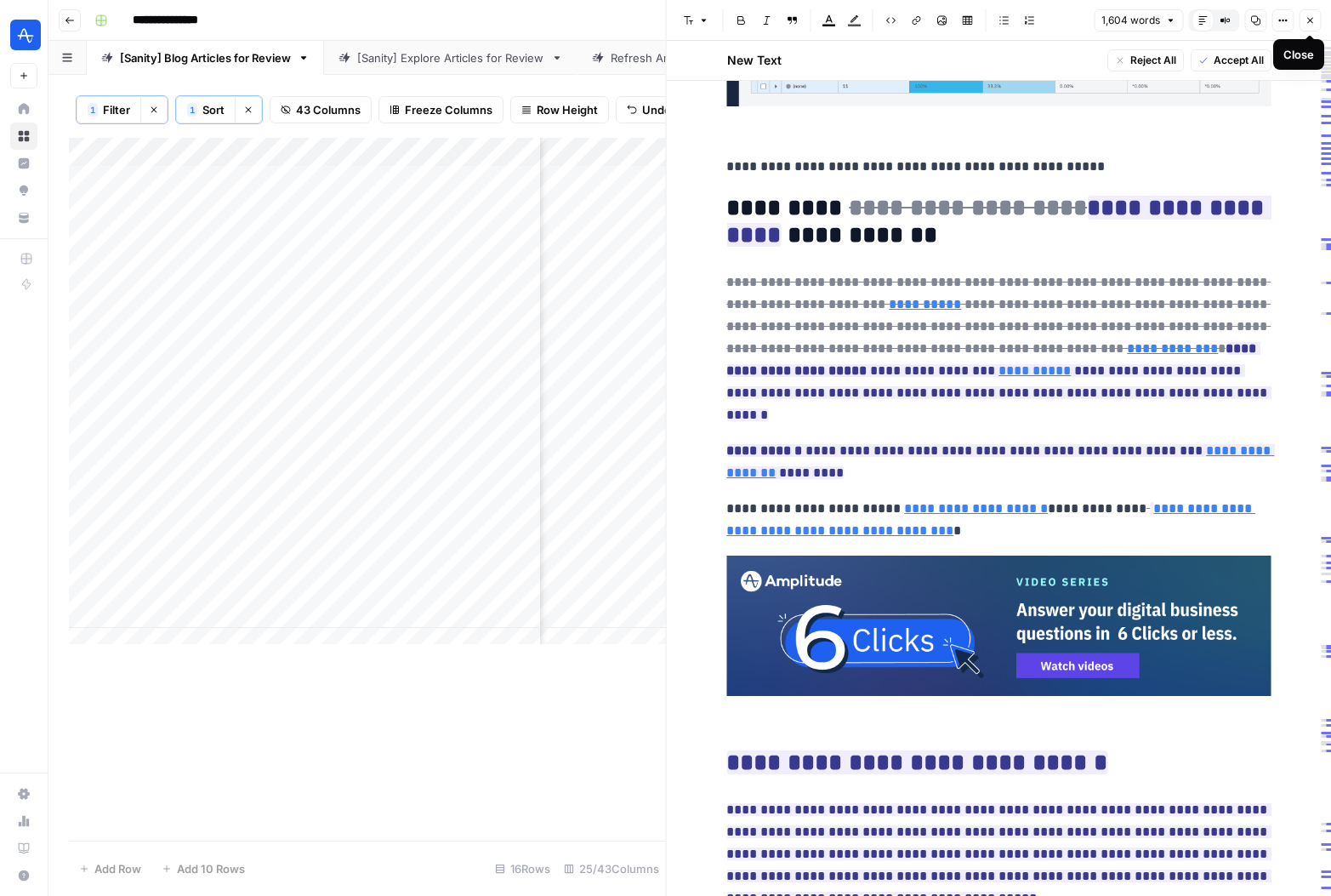
click at [1316, 22] on button "Close" at bounding box center [1310, 21] width 22 height 22
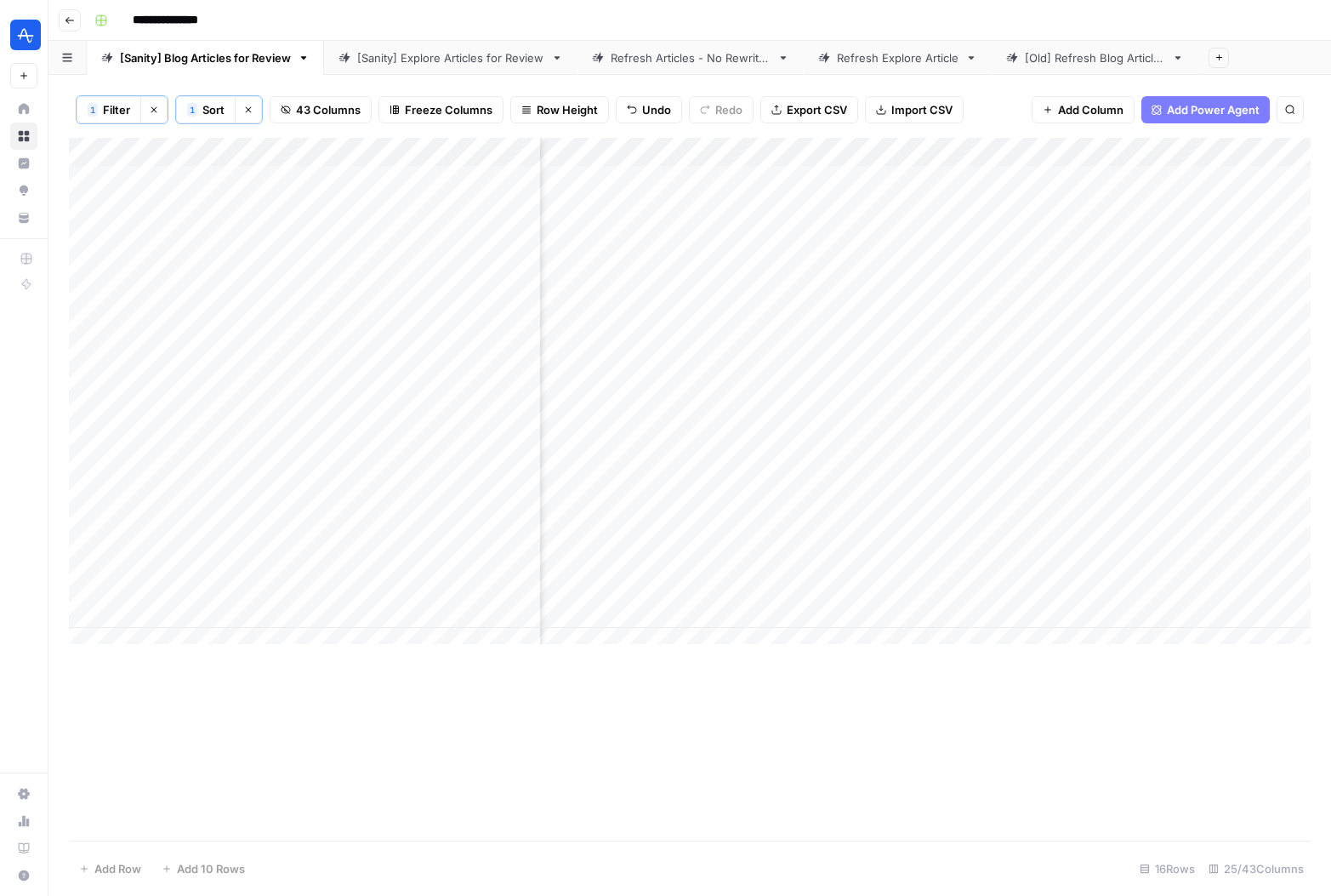
click at [501, 265] on div "Add Column" at bounding box center [690, 398] width 1242 height 519
click at [511, 267] on div "Add Column" at bounding box center [690, 398] width 1242 height 519
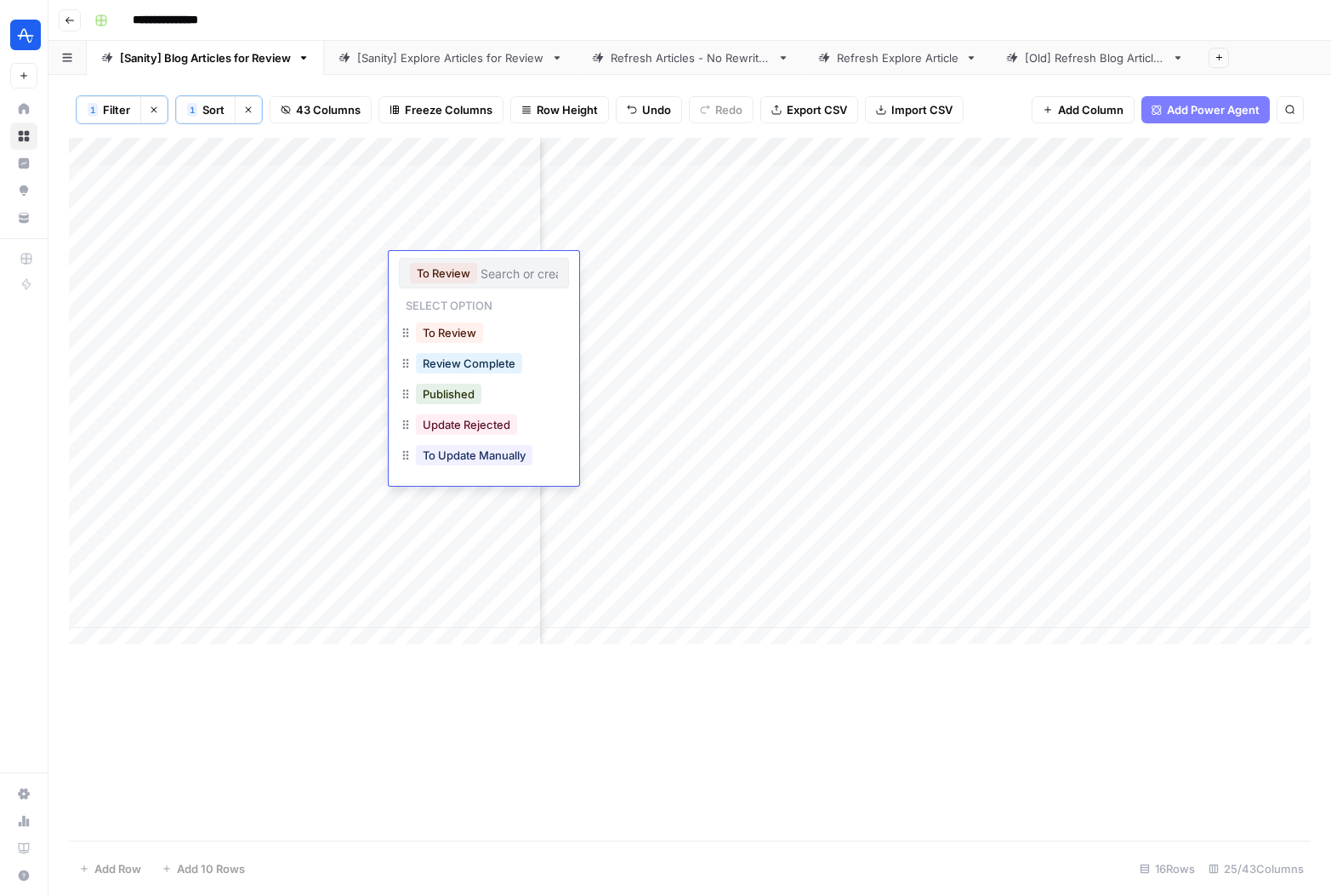
click at [511, 267] on input "text" at bounding box center [519, 273] width 77 height 15
click at [513, 455] on button "To Update Manually" at bounding box center [474, 455] width 117 height 21
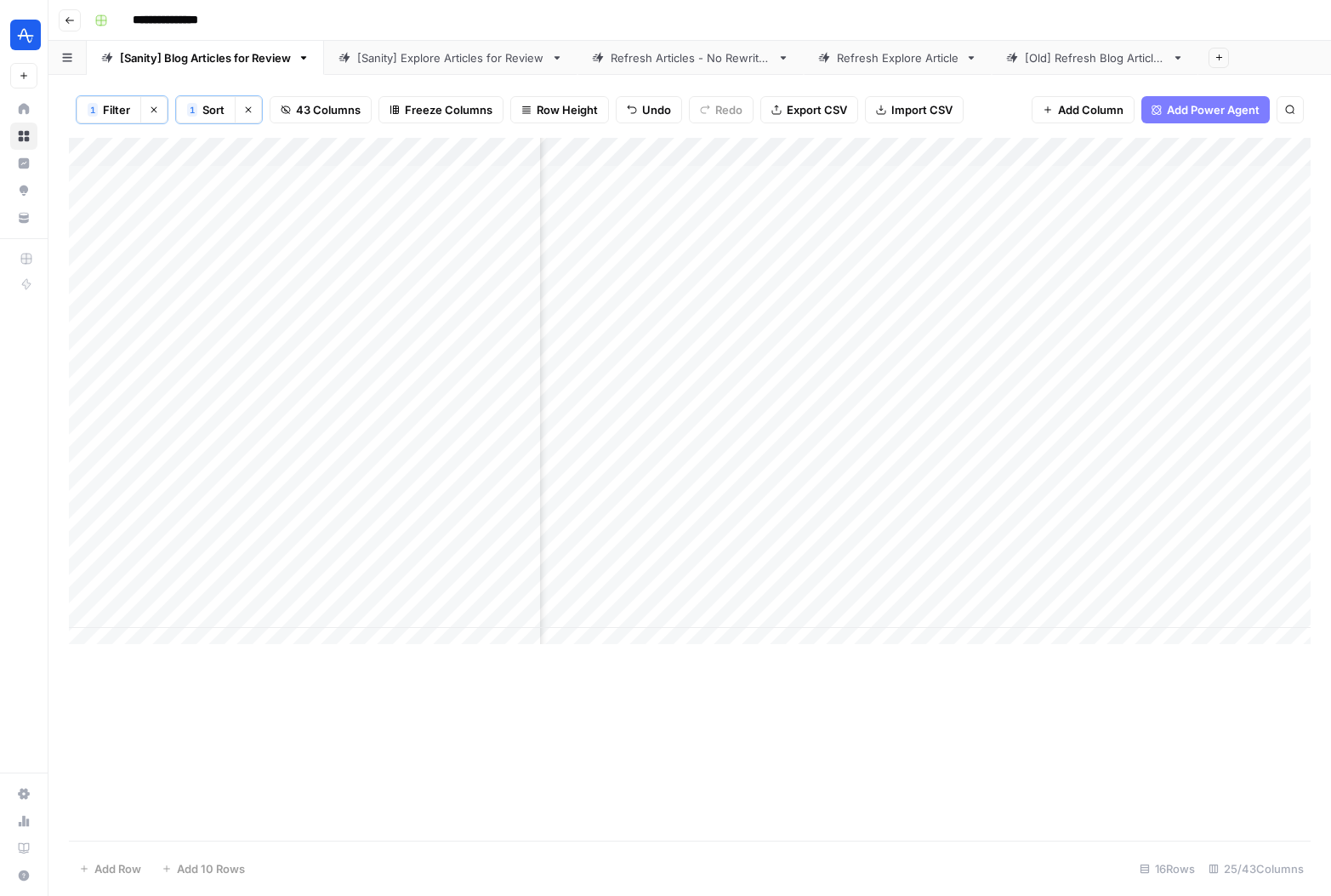
scroll to position [0, 2784]
click at [871, 266] on div "Add Column" at bounding box center [690, 398] width 1242 height 519
click at [869, 268] on div "Add Column" at bounding box center [690, 398] width 1242 height 519
click at [869, 268] on textarea at bounding box center [955, 268] width 273 height 24
type textarea "*"
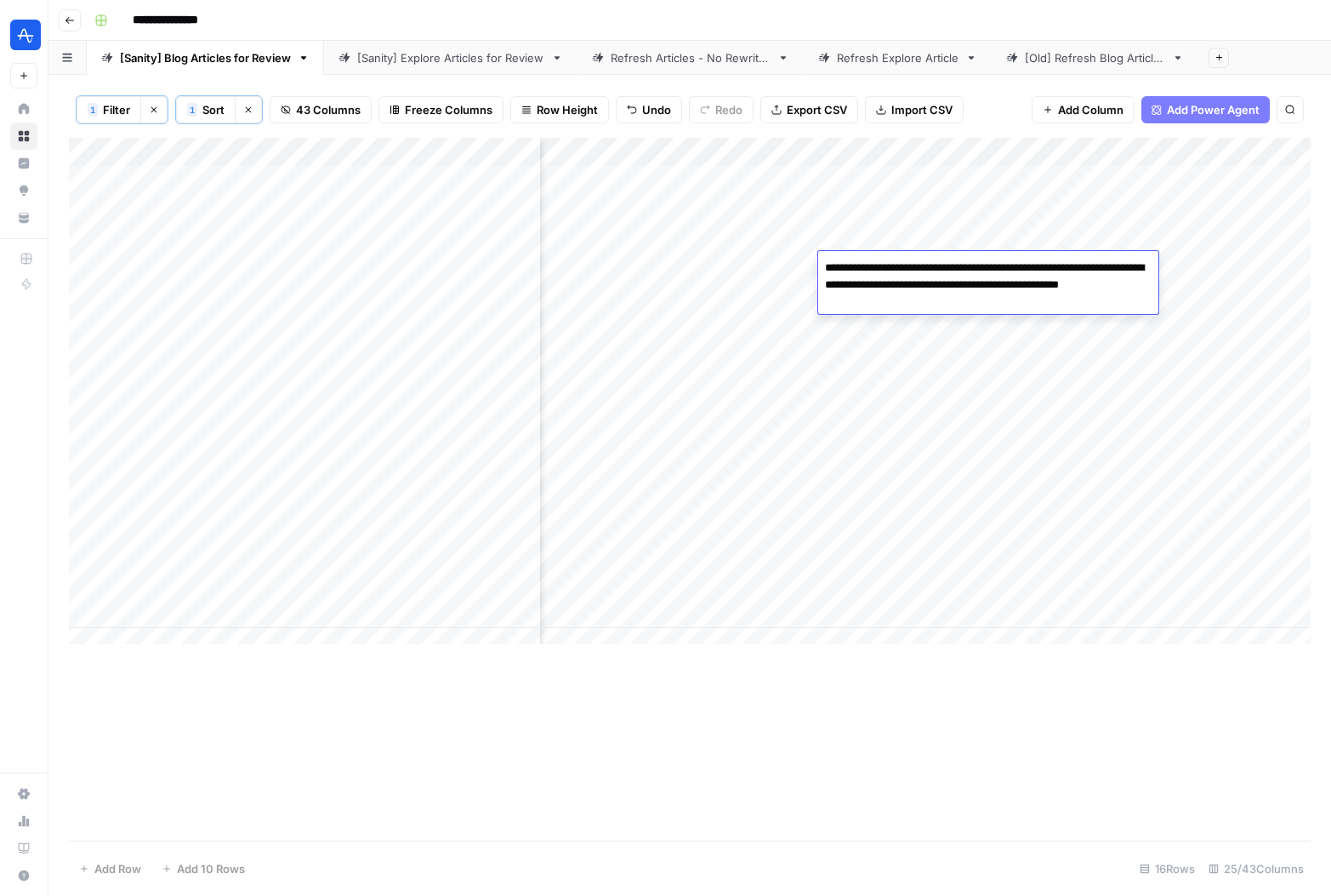
click at [918, 264] on textarea "**********" at bounding box center [988, 285] width 341 height 58
click at [1112, 265] on textarea "**********" at bounding box center [988, 285] width 341 height 58
type textarea "**********"
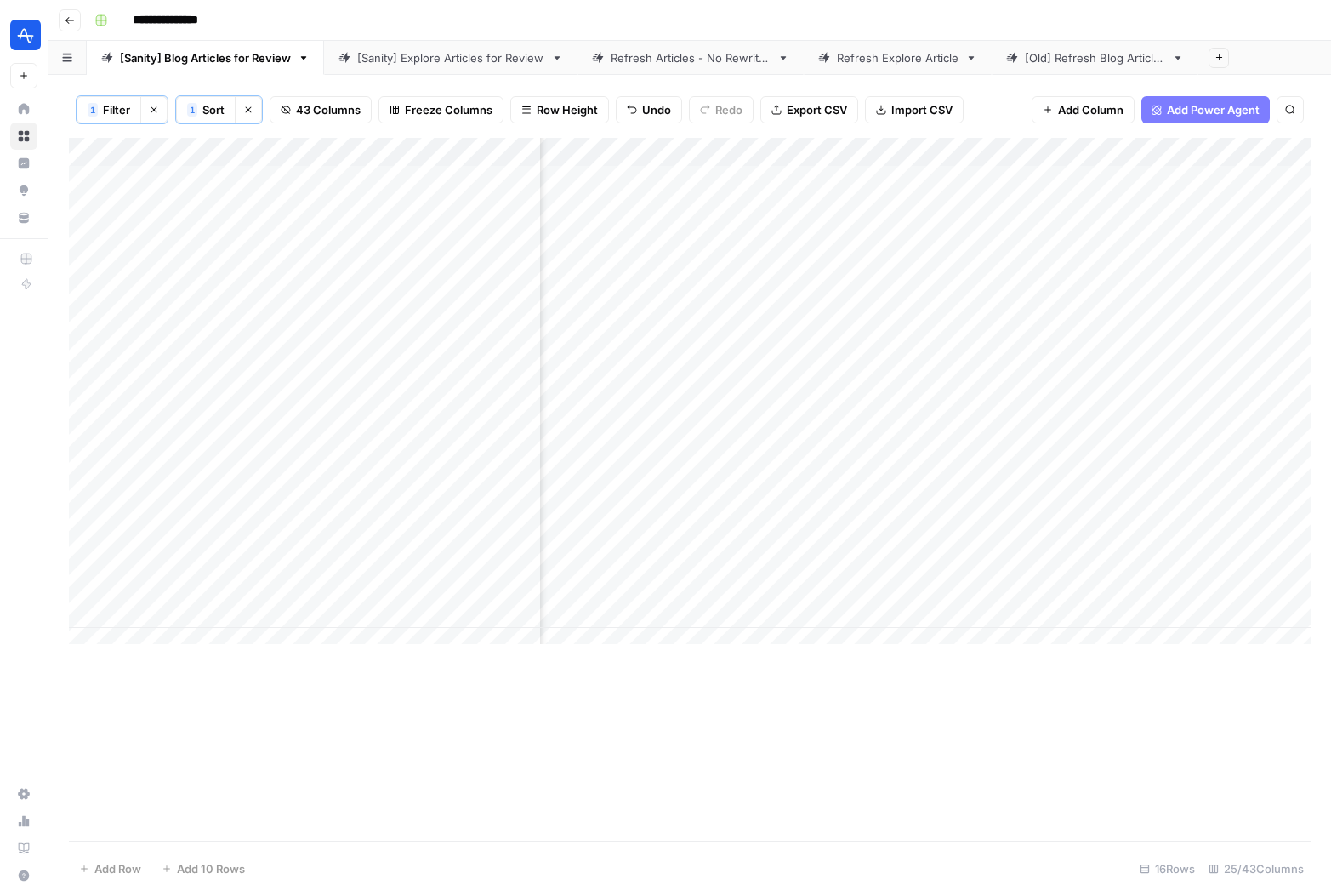
scroll to position [0, 0]
click at [483, 295] on div "Add Column" at bounding box center [690, 398] width 1242 height 519
click at [361, 294] on div "Add Column" at bounding box center [690, 398] width 1242 height 519
click at [768, 293] on div "Add Column" at bounding box center [690, 398] width 1242 height 519
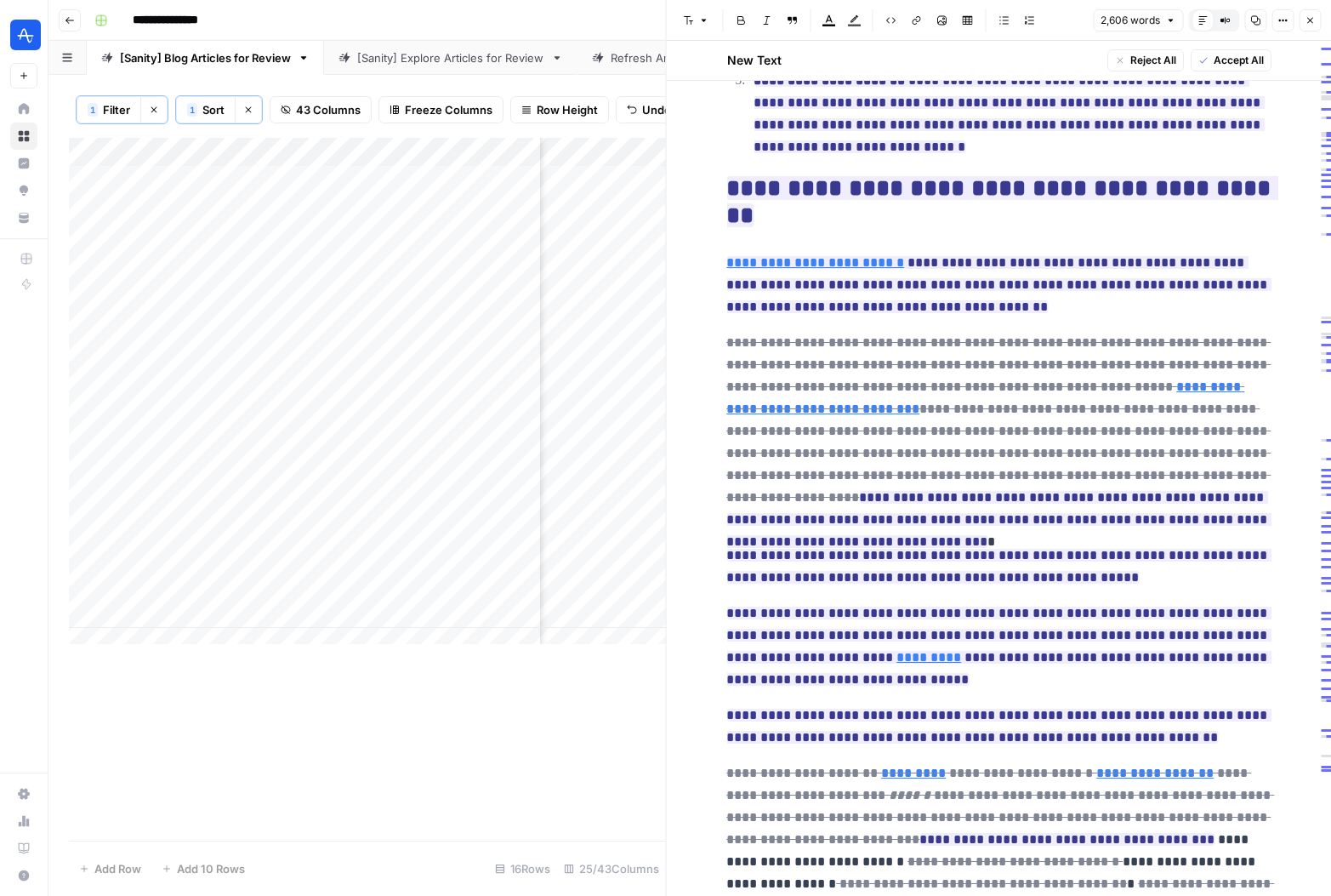
scroll to position [5447, 0]
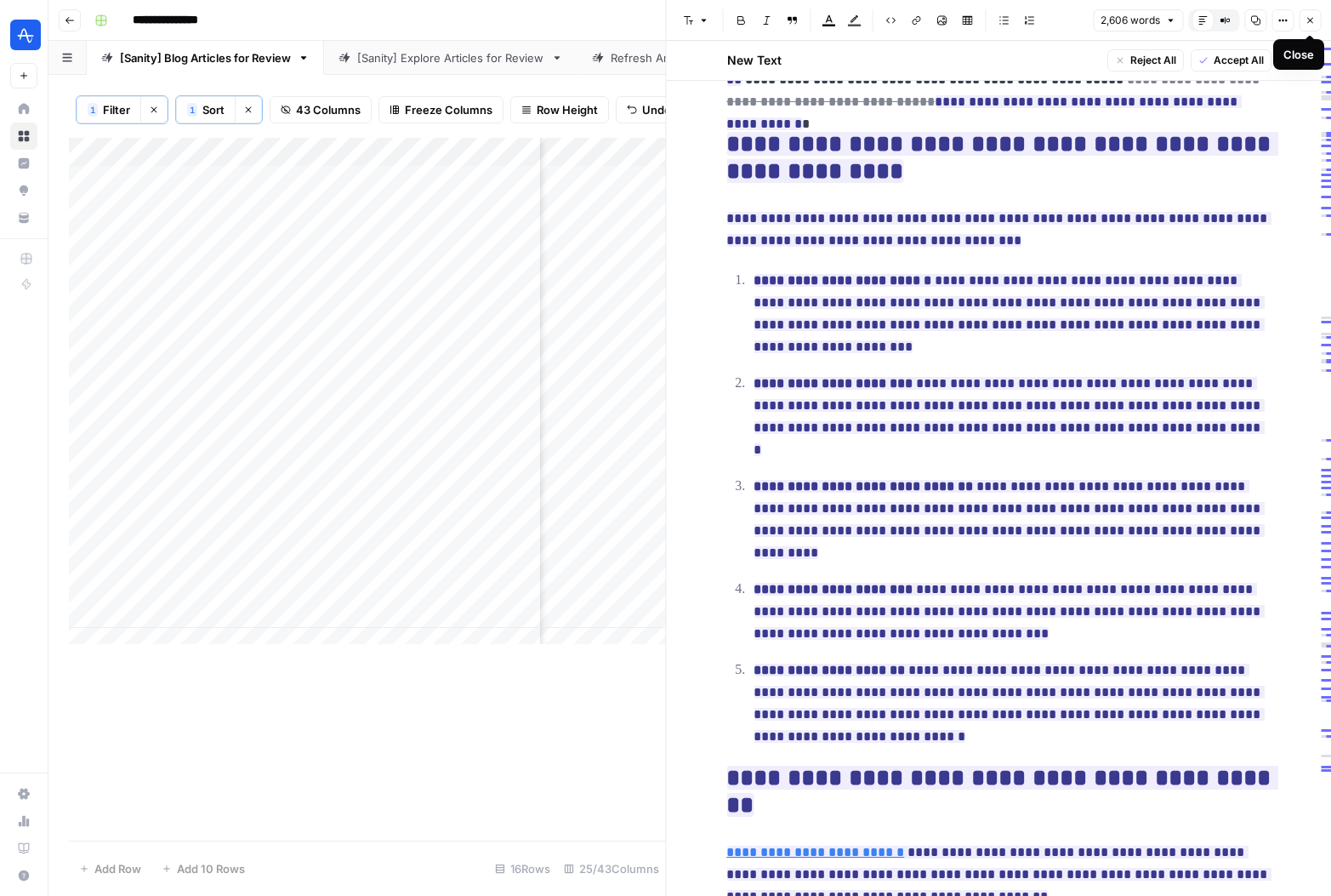
click at [1307, 21] on icon "button" at bounding box center [1310, 20] width 10 height 10
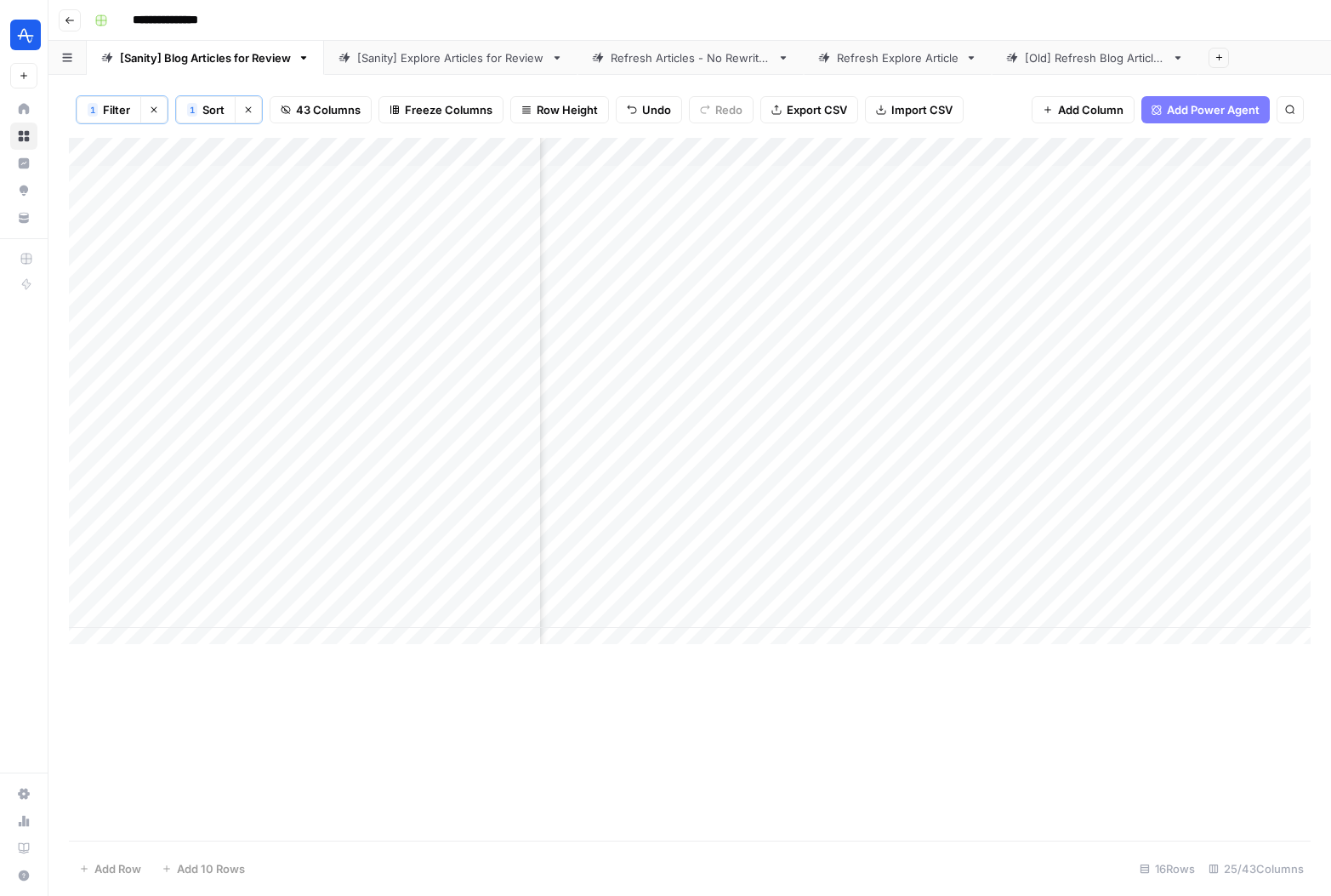
click at [491, 298] on div "Add Column" at bounding box center [690, 398] width 1242 height 519
click at [495, 295] on div "Add Column" at bounding box center [690, 398] width 1242 height 519
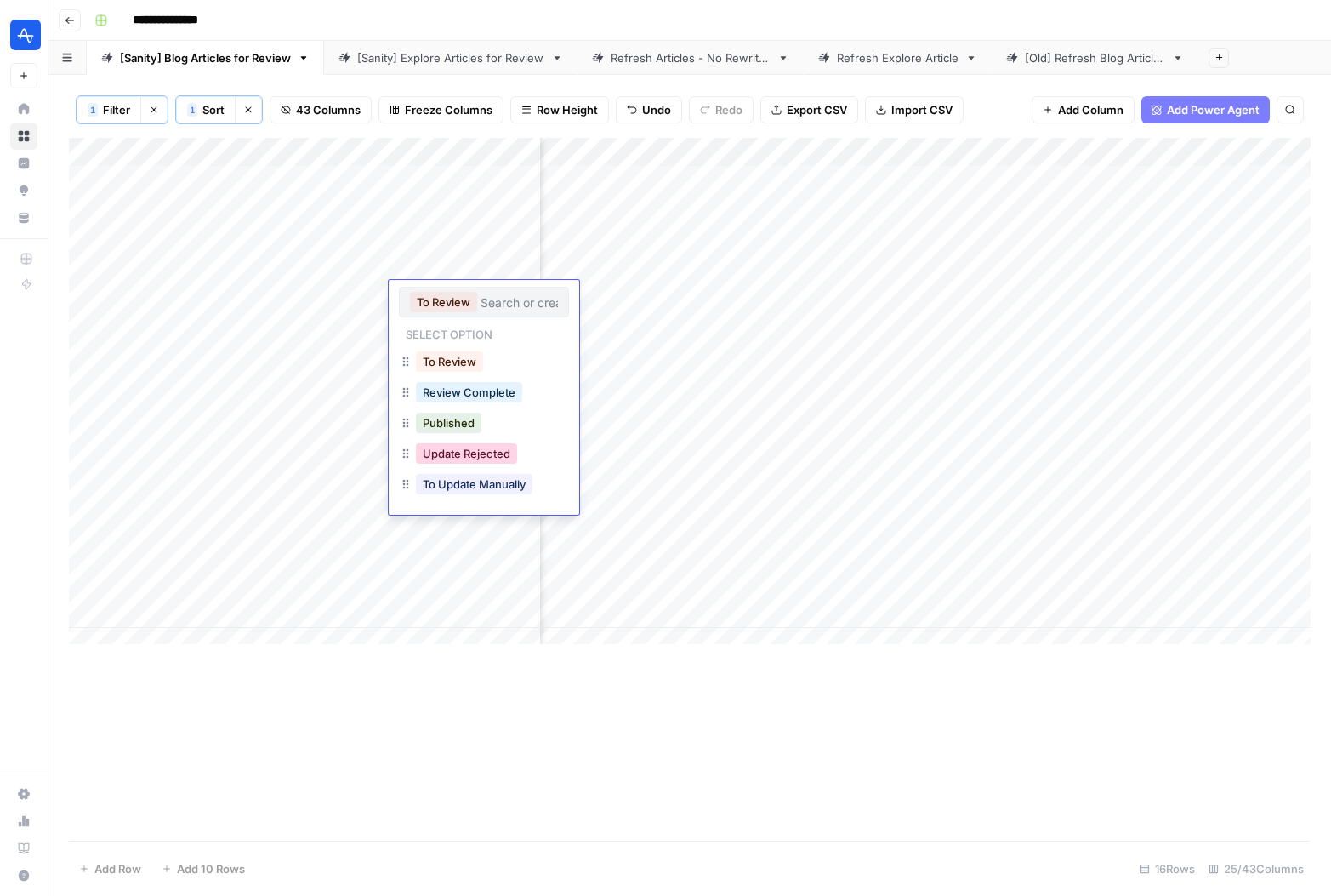
click at [506, 451] on button "Update Rejected" at bounding box center [467, 454] width 101 height 21
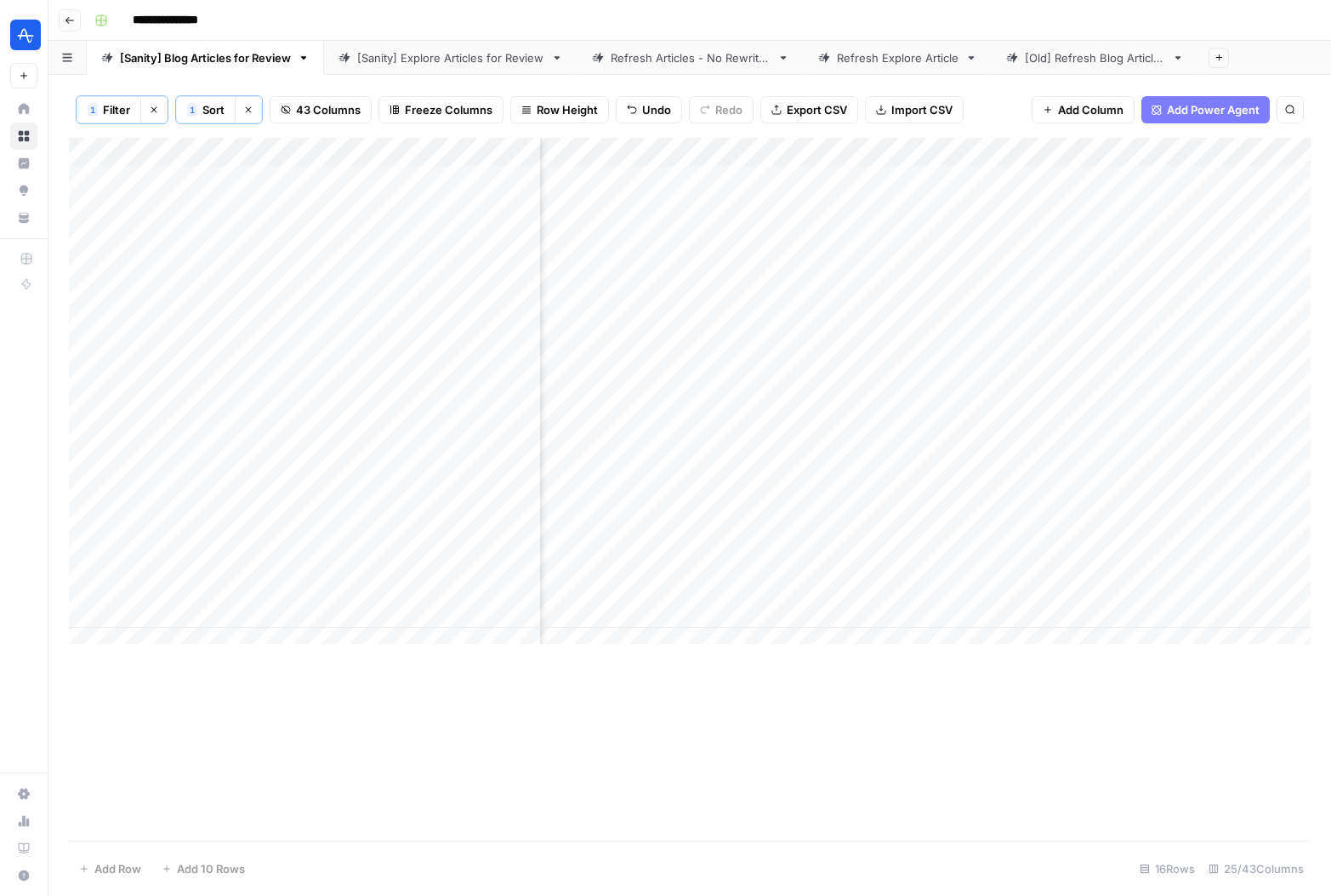
scroll to position [0, 2905]
click at [780, 294] on div "Add Column" at bounding box center [690, 398] width 1242 height 519
type textarea "**********"
click at [881, 767] on div "Add Column" at bounding box center [690, 489] width 1242 height 703
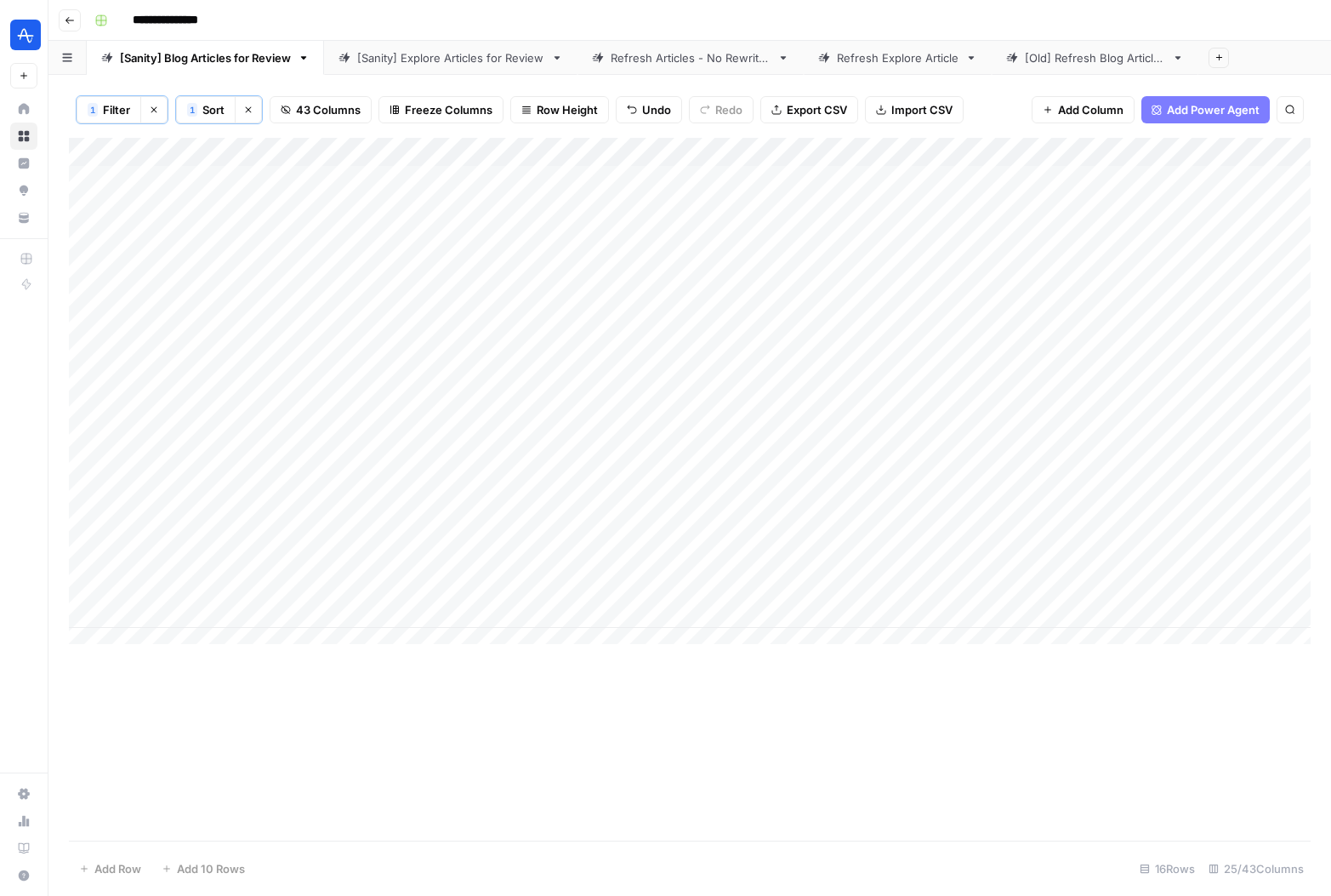
click at [343, 321] on div "Add Column" at bounding box center [690, 398] width 1242 height 519
click at [859, 322] on div "Add Column" at bounding box center [690, 398] width 1242 height 519
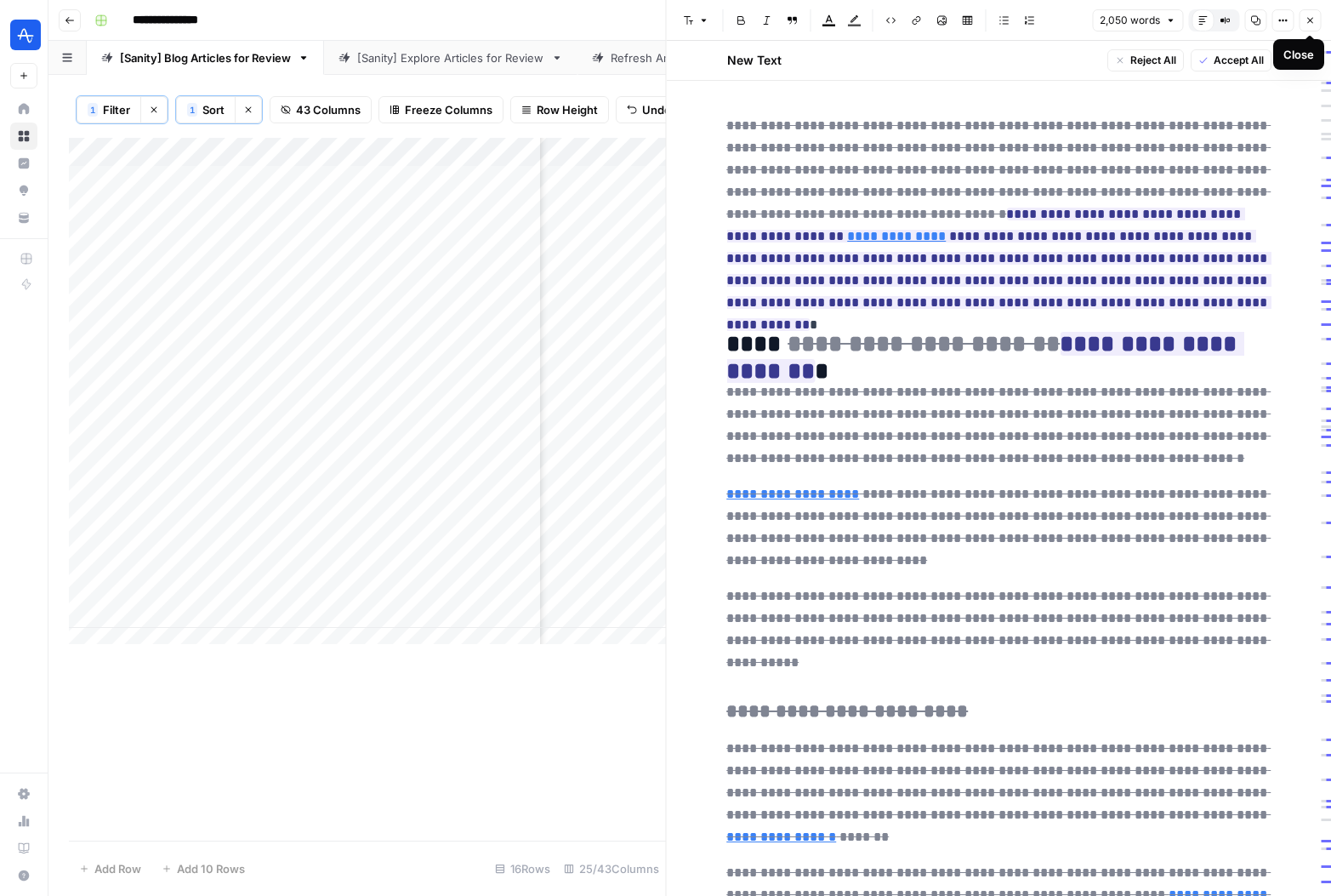
click at [1309, 21] on icon "button" at bounding box center [1310, 21] width 6 height 6
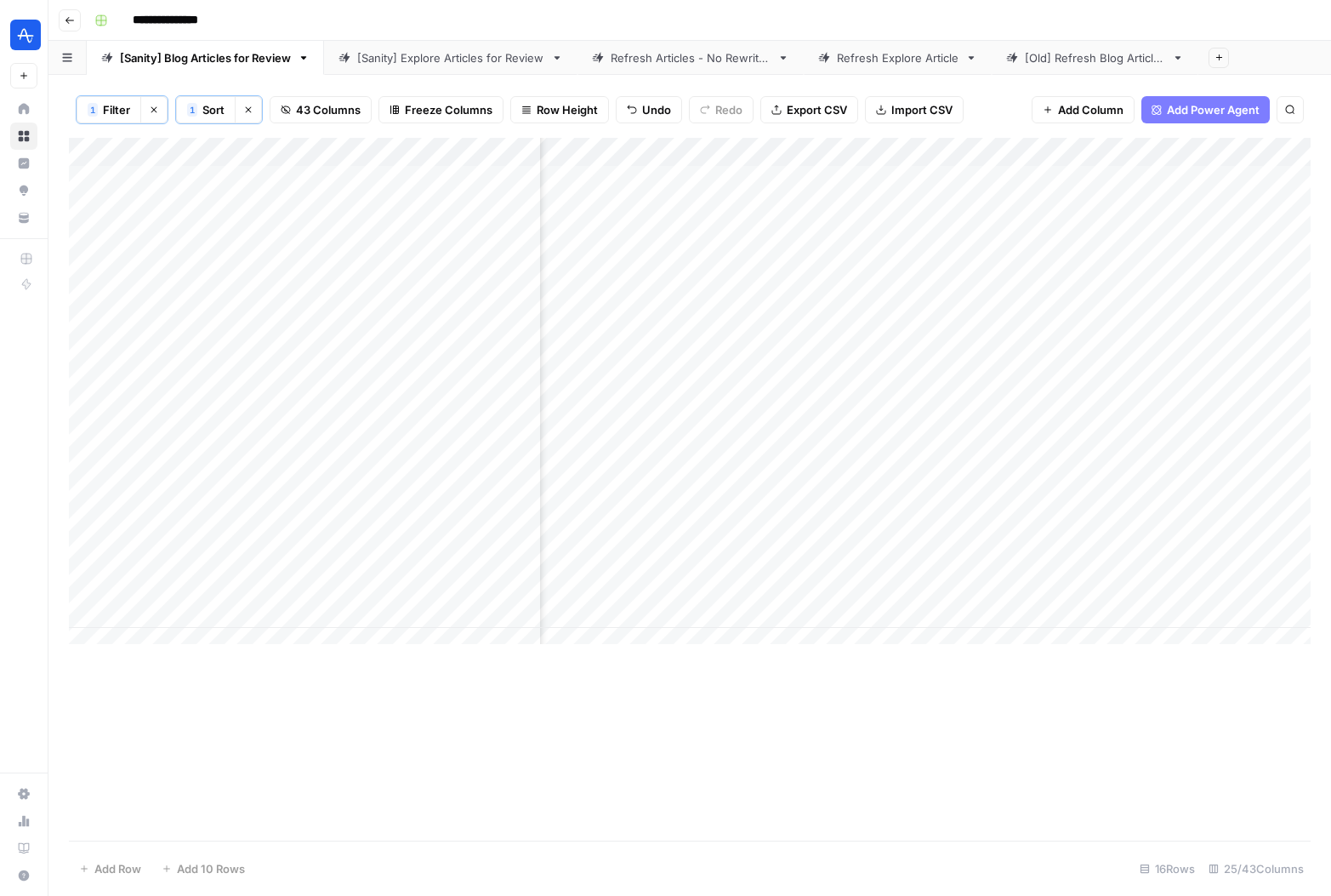
click at [513, 327] on div "Add Column" at bounding box center [690, 398] width 1242 height 519
click at [513, 323] on div "Add Column" at bounding box center [690, 398] width 1242 height 519
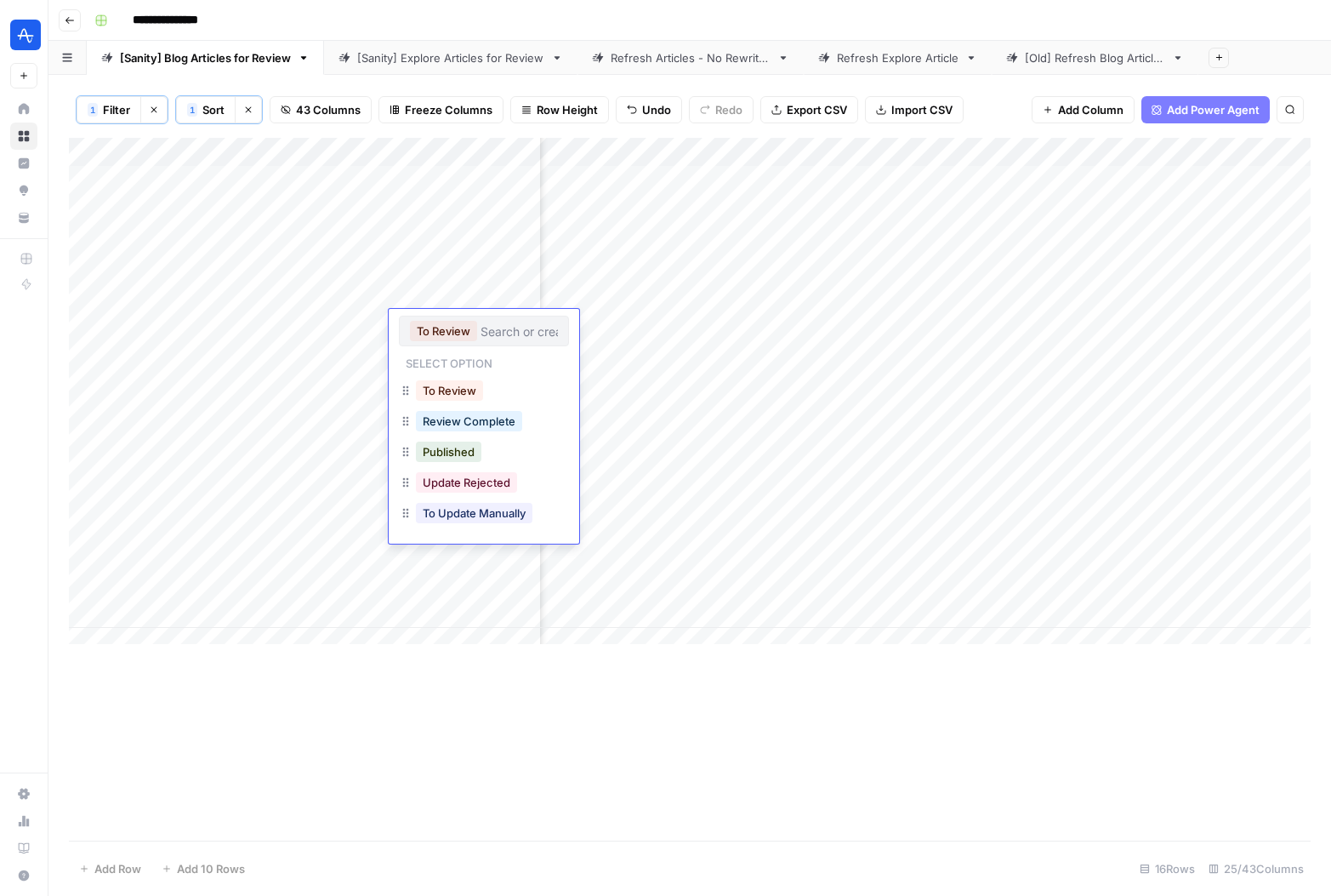
click at [513, 323] on input "text" at bounding box center [519, 330] width 77 height 15
click at [504, 516] on button "To Update Manually" at bounding box center [474, 513] width 117 height 21
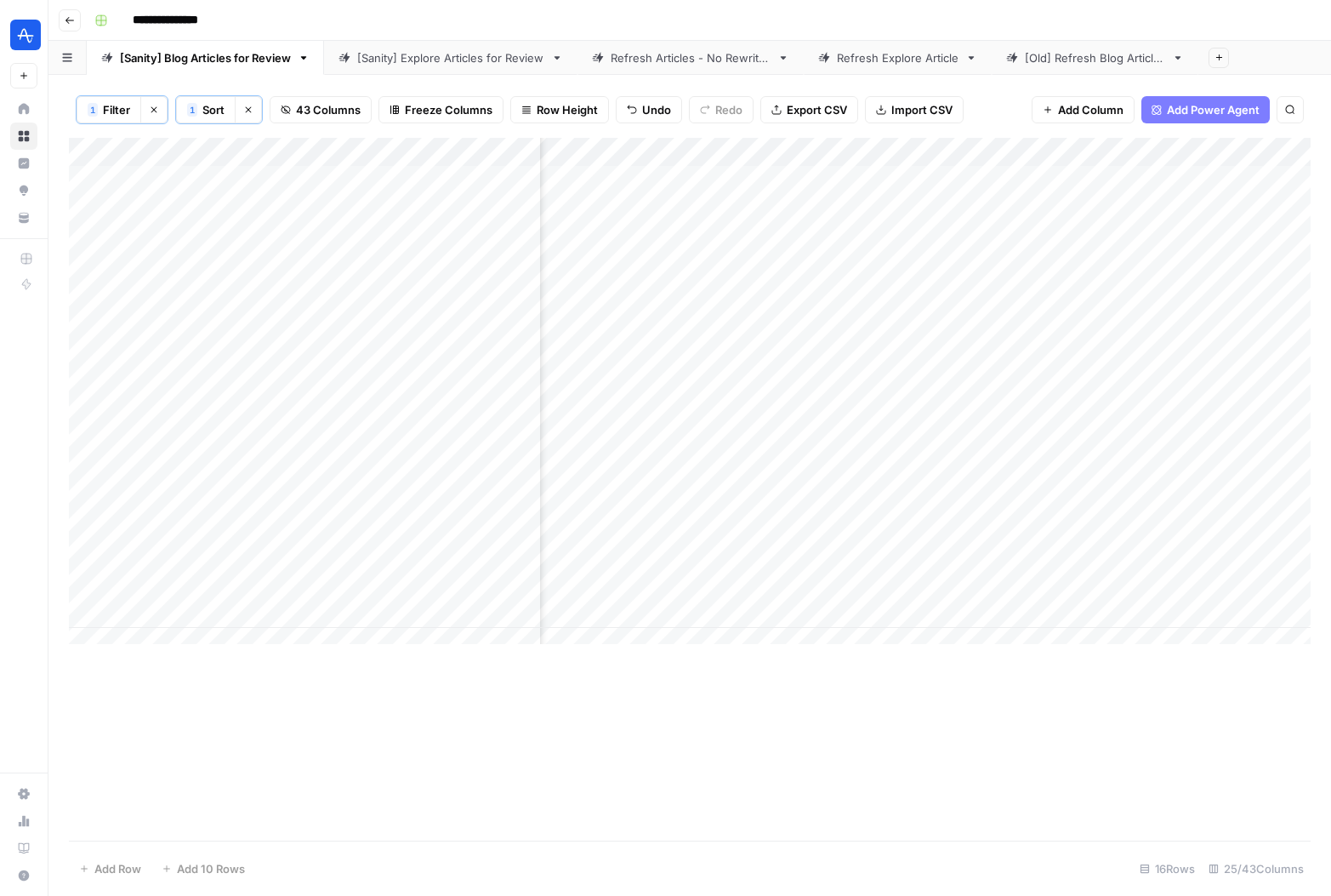
scroll to position [0, 2879]
click at [817, 329] on div "Add Column" at bounding box center [690, 398] width 1242 height 519
type textarea "*"
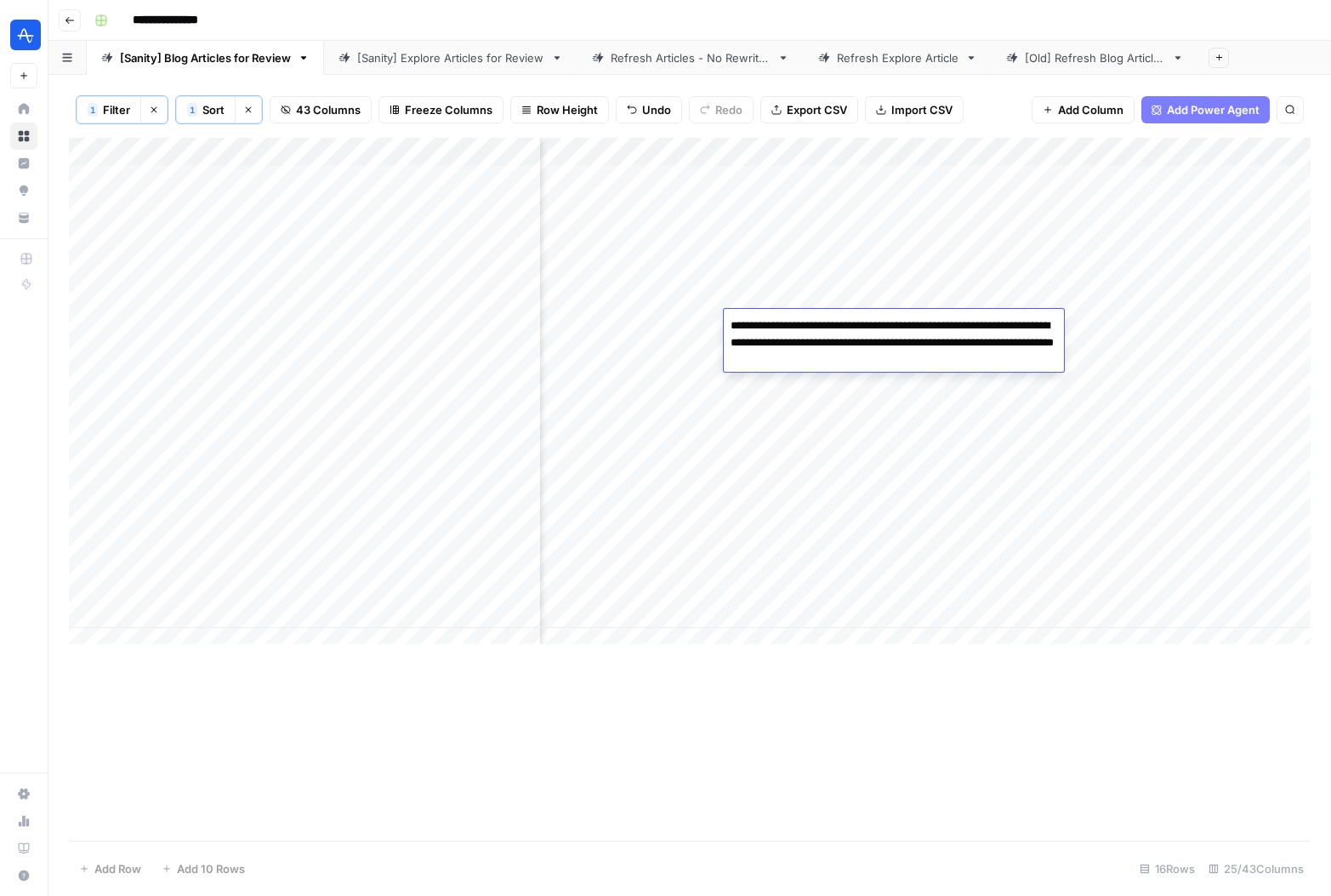
type textarea "**********"
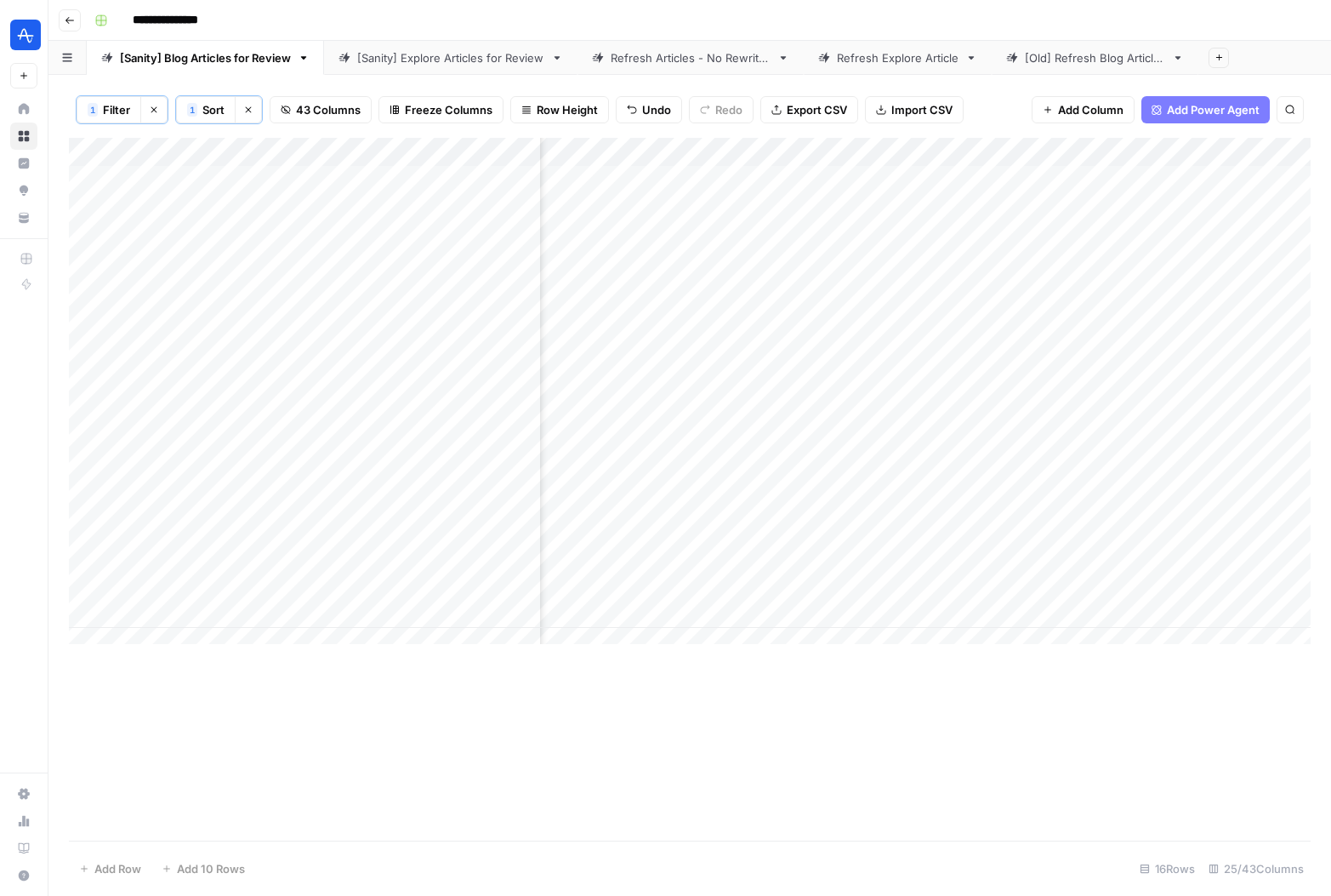
click at [970, 719] on div "Add Column" at bounding box center [690, 489] width 1242 height 703
click at [334, 355] on div "Add Column" at bounding box center [690, 398] width 1242 height 519
click at [1093, 350] on div "Add Column" at bounding box center [690, 398] width 1242 height 519
